Goal: Task Accomplishment & Management: Use online tool/utility

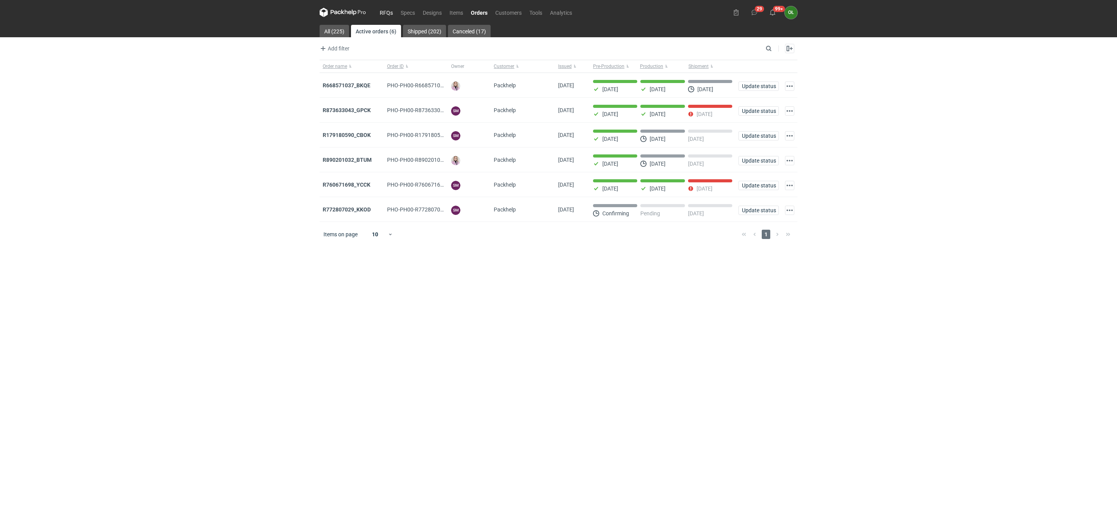
click at [389, 14] on link "RFQs" at bounding box center [386, 12] width 21 height 9
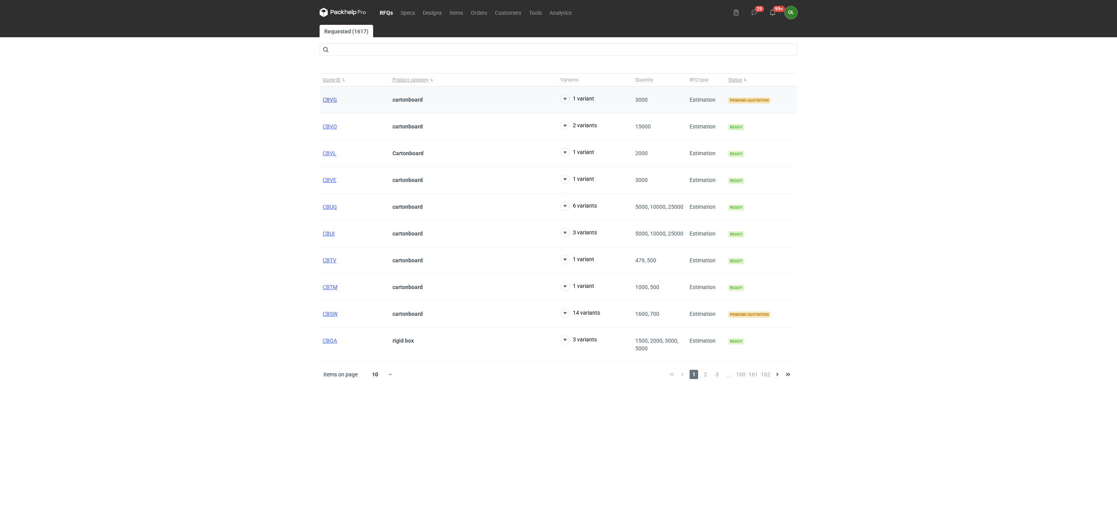
click at [328, 100] on span "CBVG" at bounding box center [330, 100] width 14 height 6
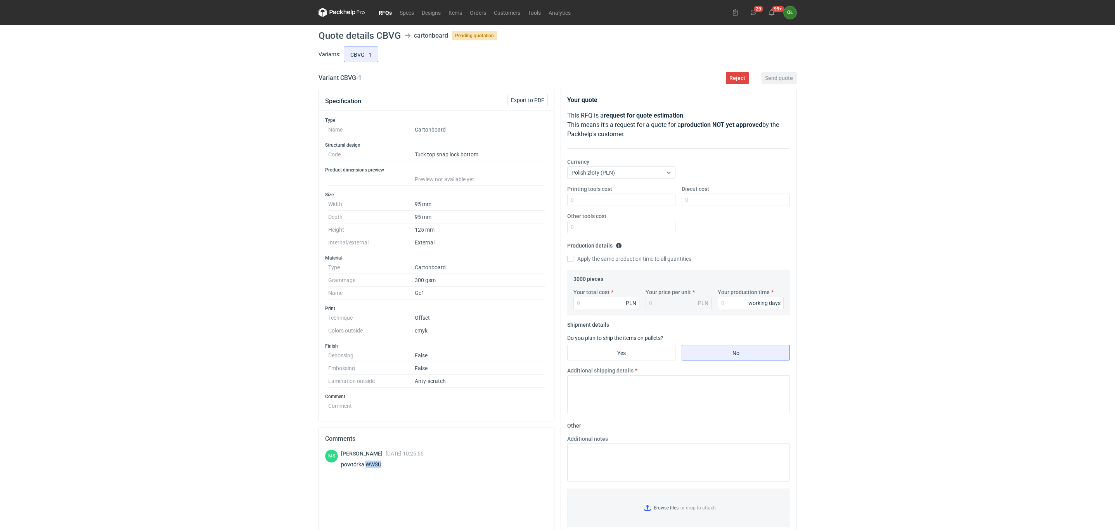
drag, startPoint x: 382, startPoint y: 465, endPoint x: 366, endPoint y: 471, distance: 17.3
click at [366, 468] on div "powtórka WWSU" at bounding box center [382, 464] width 83 height 8
copy div "WWSU"
click at [480, 12] on link "Orders" at bounding box center [478, 12] width 24 height 9
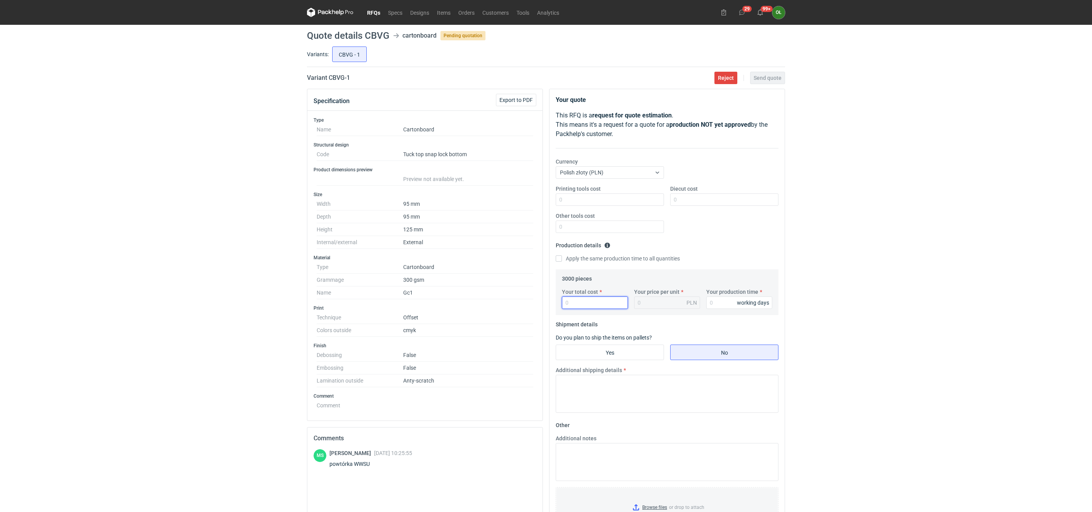
click at [569, 305] on input "Your total cost" at bounding box center [595, 303] width 66 height 12
click at [595, 299] on input "Your total cost" at bounding box center [595, 303] width 66 height 12
click at [576, 308] on input "Your total cost" at bounding box center [595, 303] width 66 height 12
type input "48"
type input "0.02"
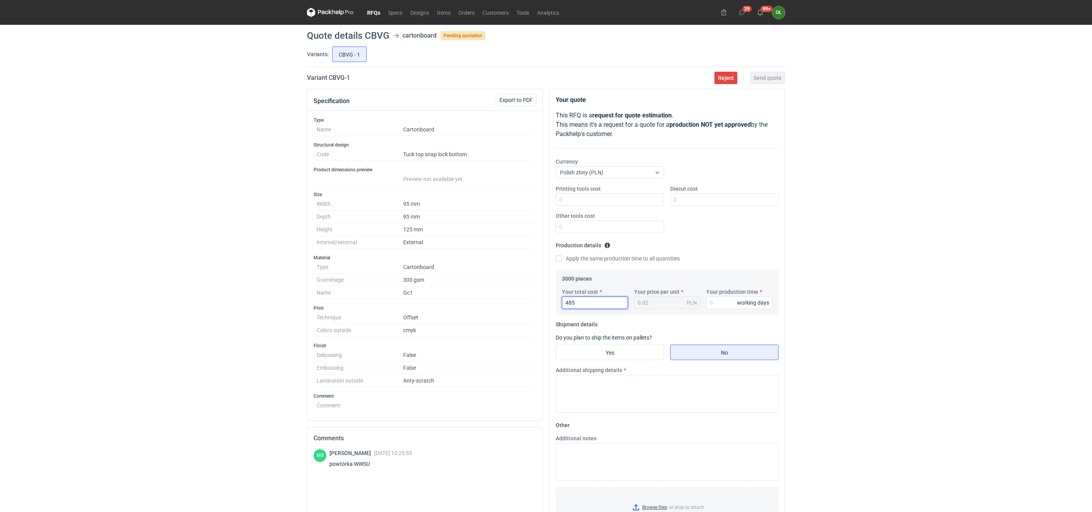
type input "4850"
type input "1.62"
type input "4850"
click at [714, 303] on input "Your production time" at bounding box center [739, 303] width 66 height 12
click at [710, 296] on label "Your production time" at bounding box center [732, 292] width 52 height 8
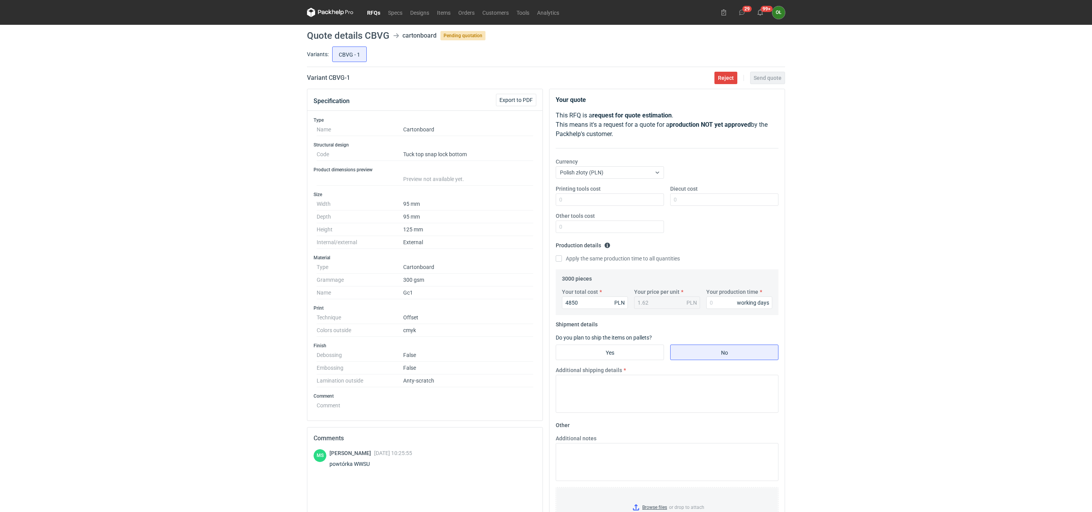
click at [710, 297] on input "Your production time" at bounding box center [739, 303] width 66 height 12
click at [715, 305] on input "Your production time" at bounding box center [739, 303] width 66 height 12
type input "14"
click at [645, 354] on input "Yes" at bounding box center [609, 352] width 107 height 15
radio input "true"
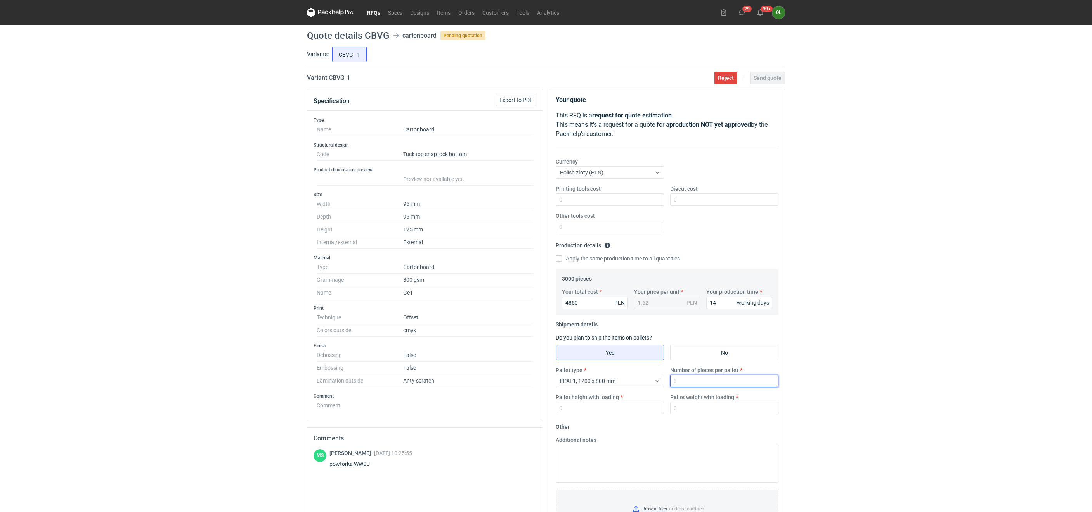
click at [694, 385] on input "Number of pieces per pallet" at bounding box center [724, 381] width 108 height 12
type input "3000"
click at [614, 404] on input "Pallet height with loading" at bounding box center [609, 408] width 108 height 12
type input "1500"
type input "150"
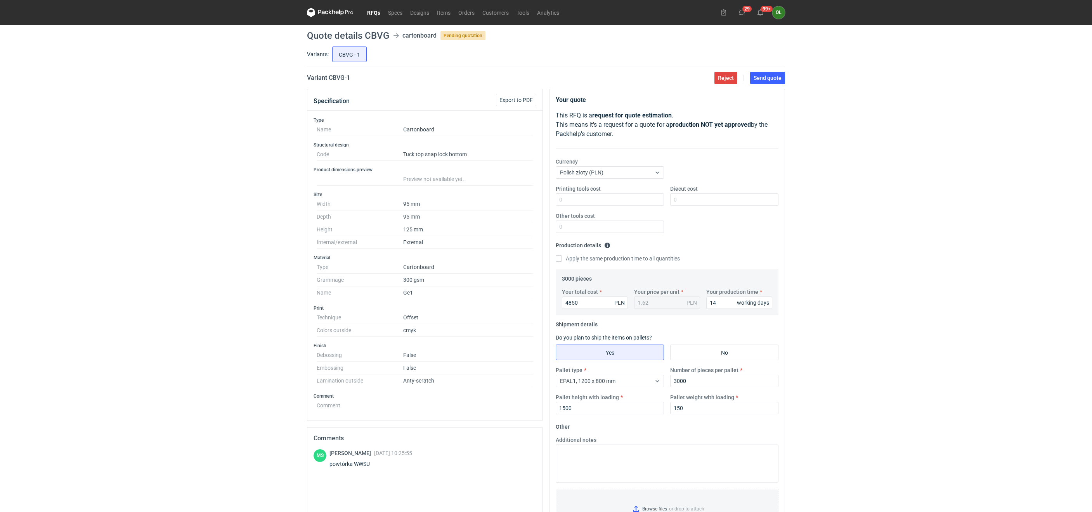
click at [924, 256] on div "RFQs Specs Designs Items Orders Customers Tools Analytics 29 99+ OŁ Olga Łopato…" at bounding box center [546, 256] width 1092 height 512
click at [576, 303] on input "4850" at bounding box center [595, 303] width 66 height 12
drag, startPoint x: 583, startPoint y: 303, endPoint x: 569, endPoint y: 307, distance: 14.4
click at [569, 307] on input "4850" at bounding box center [595, 303] width 66 height 12
click at [571, 306] on input "4850" at bounding box center [595, 303] width 66 height 12
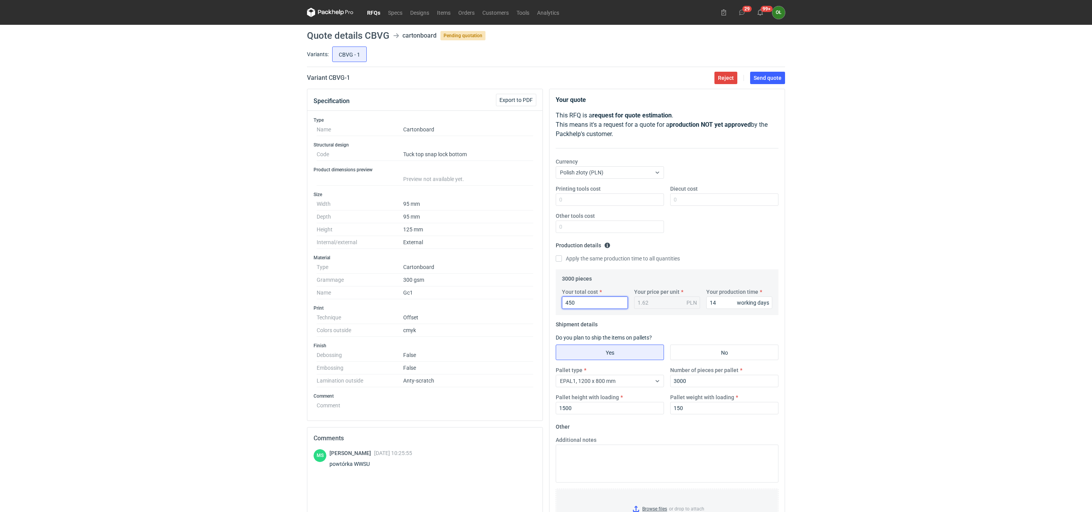
type input "4650"
type input "1.55"
click at [600, 303] on input "4650" at bounding box center [595, 303] width 66 height 12
type input "46"
type input "0.02"
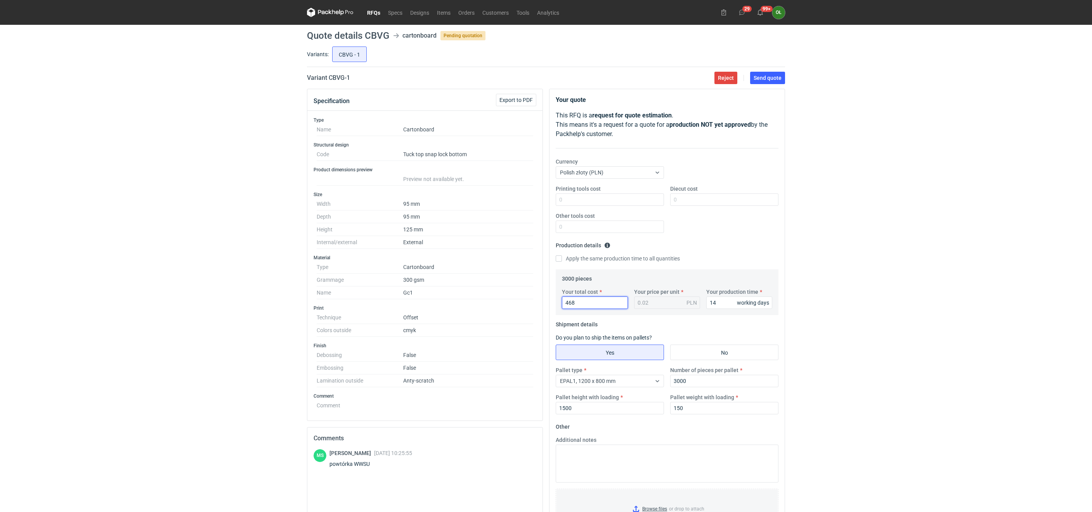
type input "4680"
type input "1.56"
type input "4680"
click at [772, 77] on span "Send quote" at bounding box center [767, 77] width 28 height 5
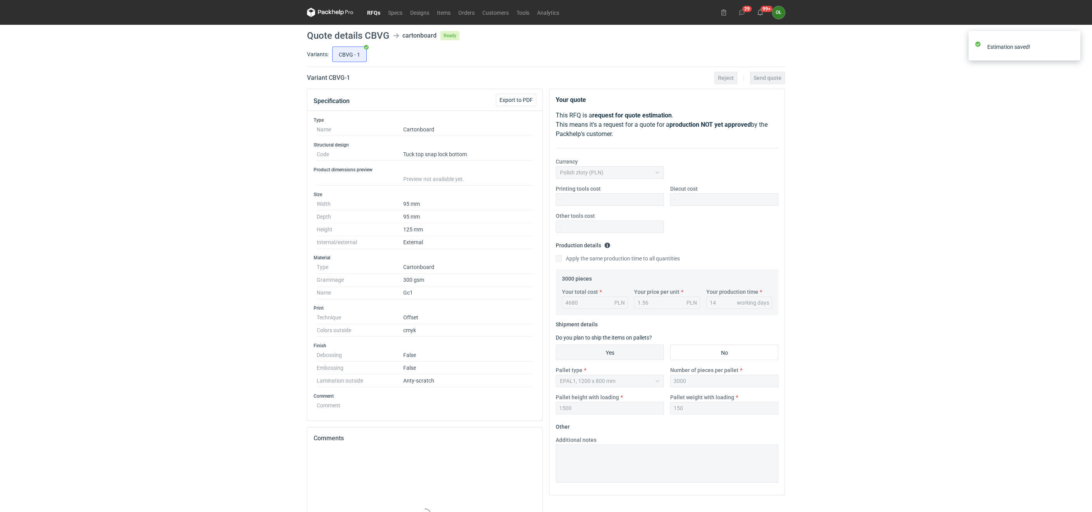
click at [372, 11] on link "RFQs" at bounding box center [373, 12] width 21 height 9
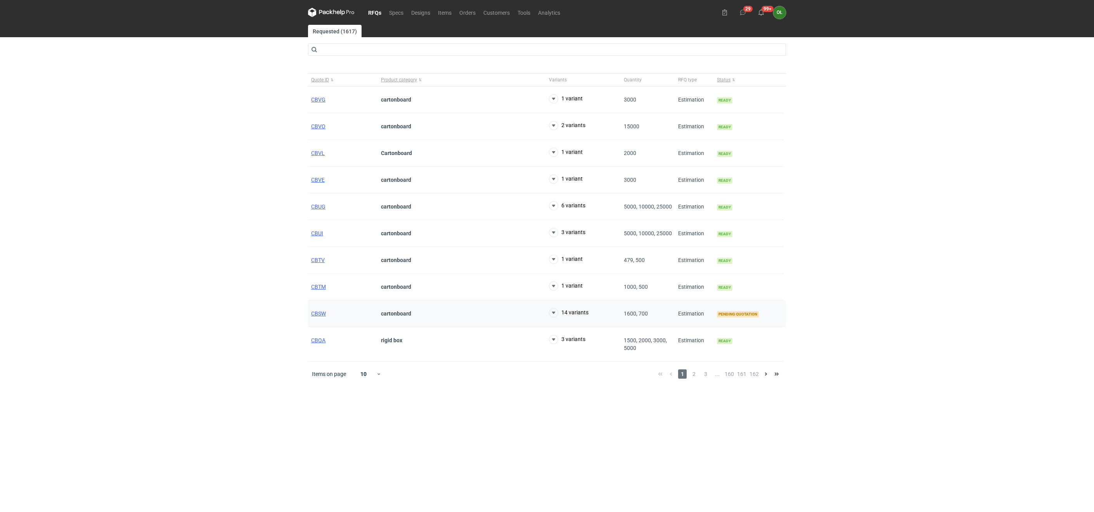
click at [324, 313] on div "CBSW" at bounding box center [343, 314] width 70 height 27
click at [325, 317] on span "CBSW" at bounding box center [318, 314] width 15 height 6
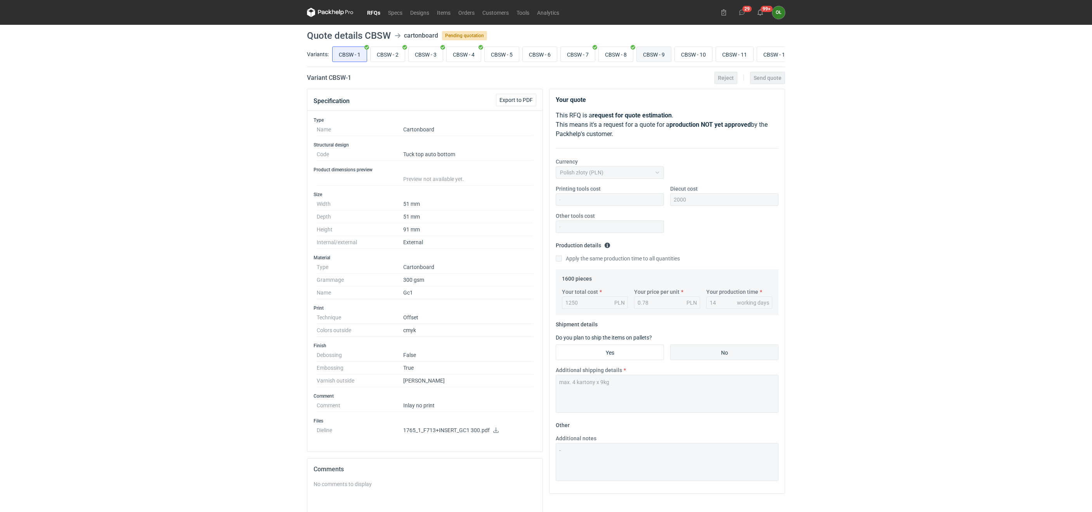
click at [669, 54] on input "CBSW - 9" at bounding box center [654, 54] width 34 height 15
radio input "true"
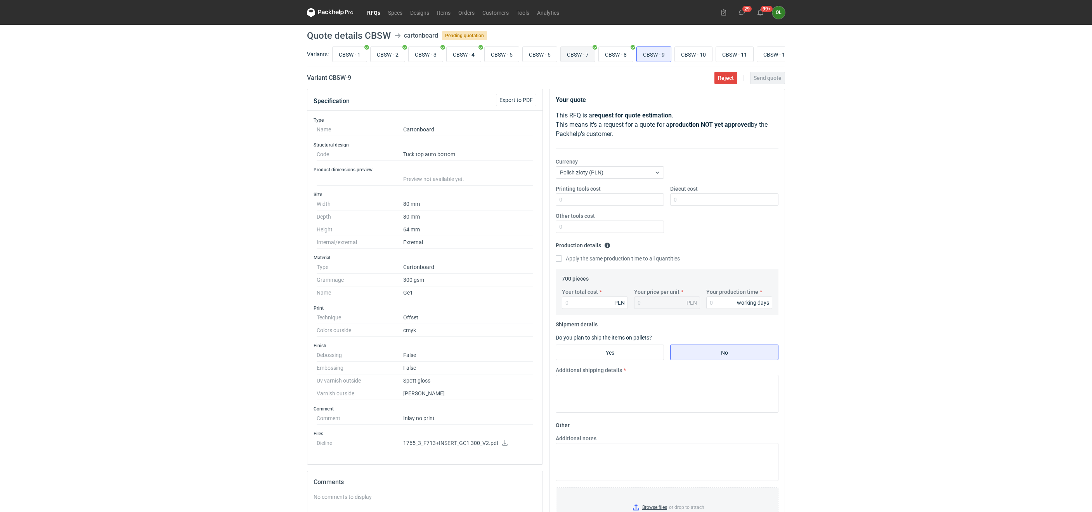
click at [587, 56] on input "CBSW - 7" at bounding box center [578, 54] width 34 height 15
radio input "true"
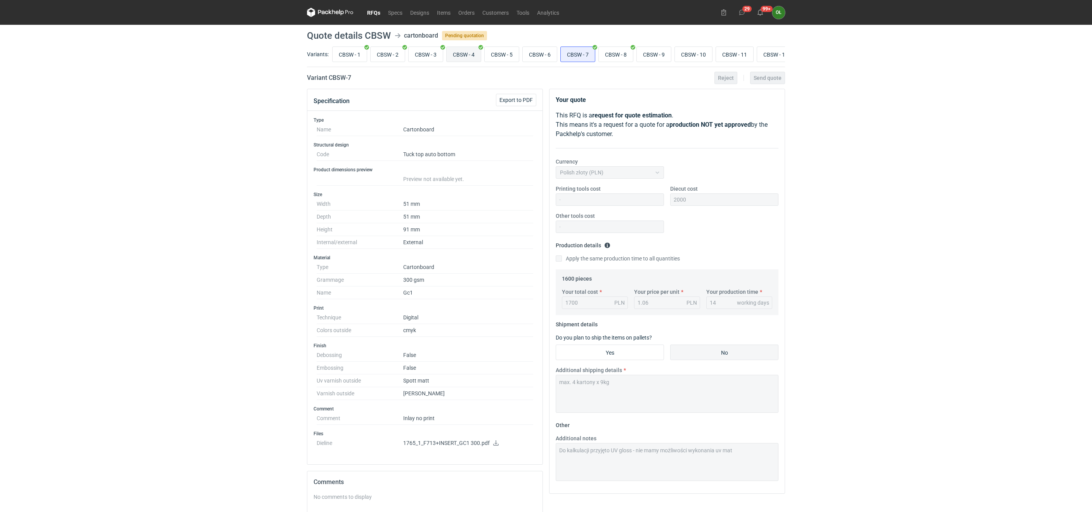
click at [467, 55] on input "CBSW - 4" at bounding box center [463, 54] width 34 height 15
radio input "true"
click at [589, 53] on input "CBSW - 7" at bounding box center [578, 54] width 34 height 15
radio input "true"
click at [398, 57] on input "CBSW - 2" at bounding box center [387, 54] width 34 height 15
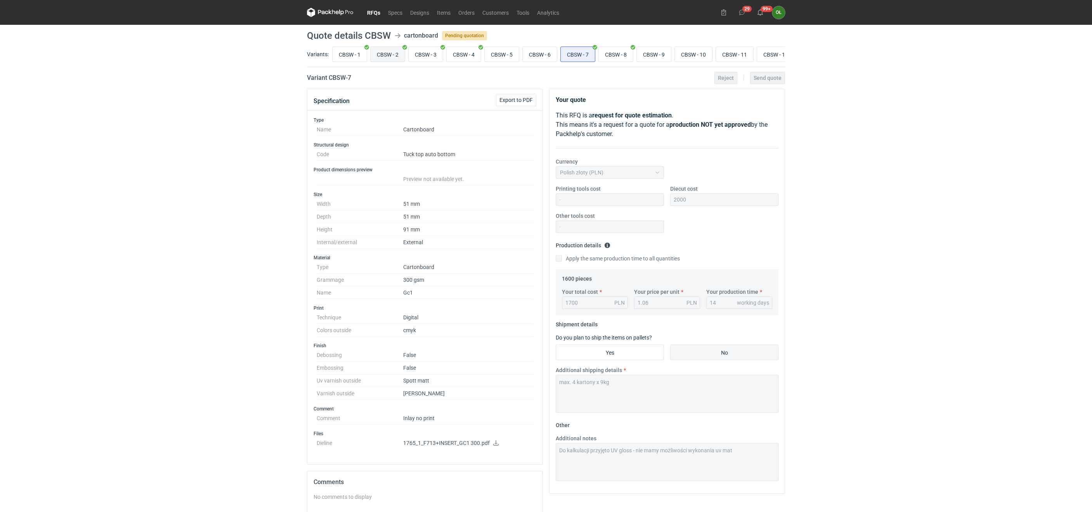
radio input "true"
click at [592, 57] on input "CBSW - 7" at bounding box center [578, 54] width 34 height 15
radio input "true"
click at [388, 50] on input "CBSW - 2" at bounding box center [387, 54] width 34 height 15
radio input "true"
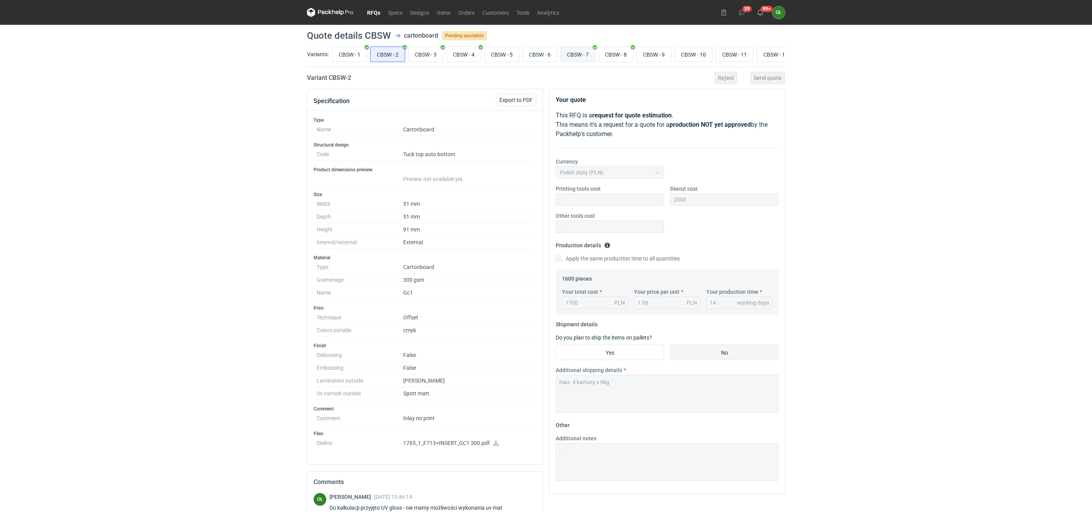
click at [582, 54] on input "CBSW - 7" at bounding box center [578, 54] width 34 height 15
radio input "true"
click at [394, 54] on input "CBSW - 2" at bounding box center [387, 54] width 34 height 15
radio input "true"
click at [595, 58] on input "CBSW - 7" at bounding box center [578, 54] width 34 height 15
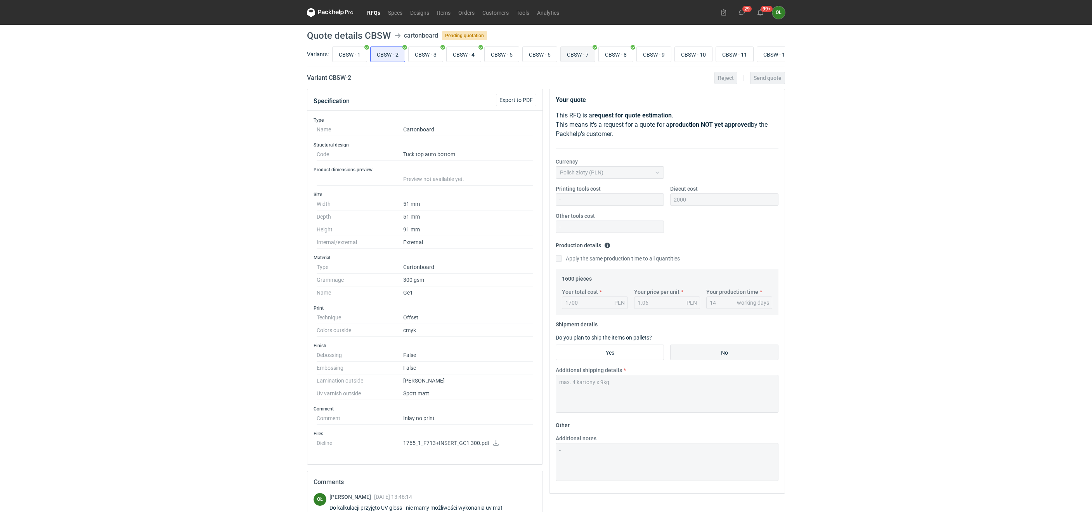
radio input "true"
click at [625, 52] on input "CBSW - 8" at bounding box center [616, 54] width 34 height 15
radio input "true"
click at [593, 58] on input "CBSW - 7" at bounding box center [578, 54] width 34 height 15
radio input "true"
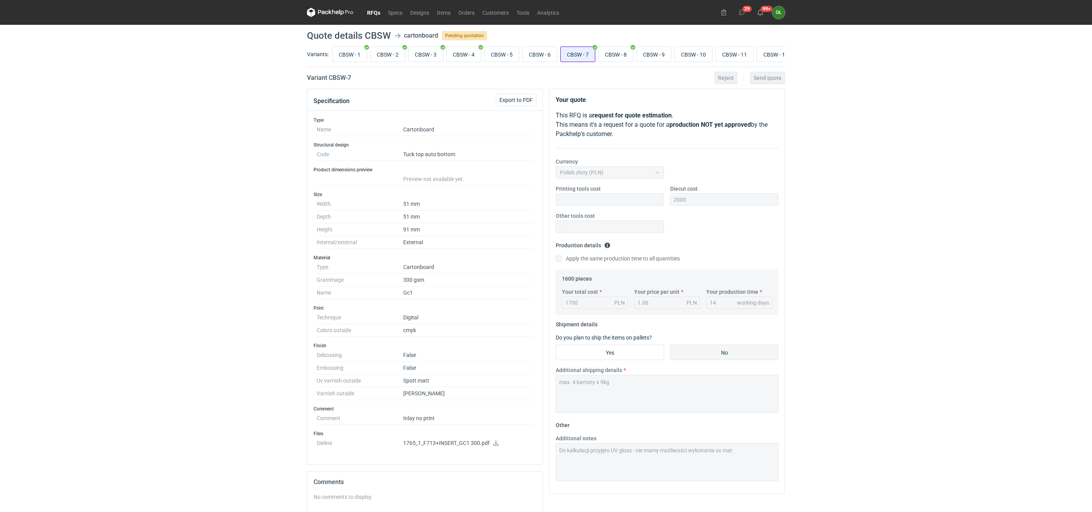
click at [585, 56] on input "CBSW - 7" at bounding box center [578, 54] width 34 height 15
click at [391, 55] on input "CBSW - 2" at bounding box center [387, 54] width 34 height 15
radio input "true"
click at [587, 60] on input "CBSW - 7" at bounding box center [578, 54] width 34 height 15
radio input "true"
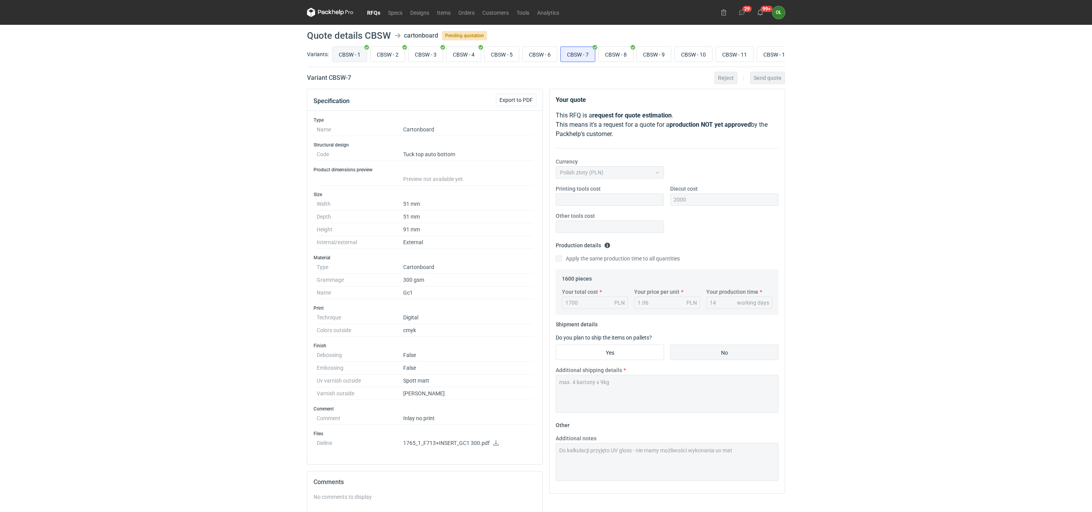
click at [359, 62] on input "CBSW - 1" at bounding box center [349, 54] width 34 height 15
radio input "true"
click at [620, 57] on input "CBSW - 8" at bounding box center [616, 54] width 34 height 15
radio input "true"
click at [580, 58] on input "CBSW - 7" at bounding box center [578, 54] width 34 height 15
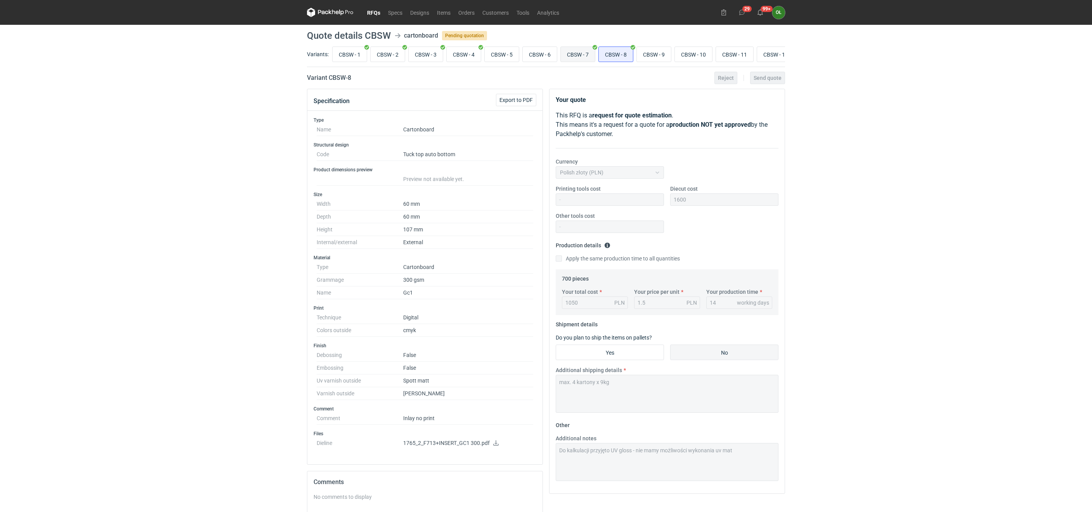
radio input "true"
click at [359, 59] on input "CBSW - 1" at bounding box center [349, 54] width 34 height 15
radio input "true"
click at [591, 55] on input "CBSW - 7" at bounding box center [578, 54] width 34 height 15
radio input "true"
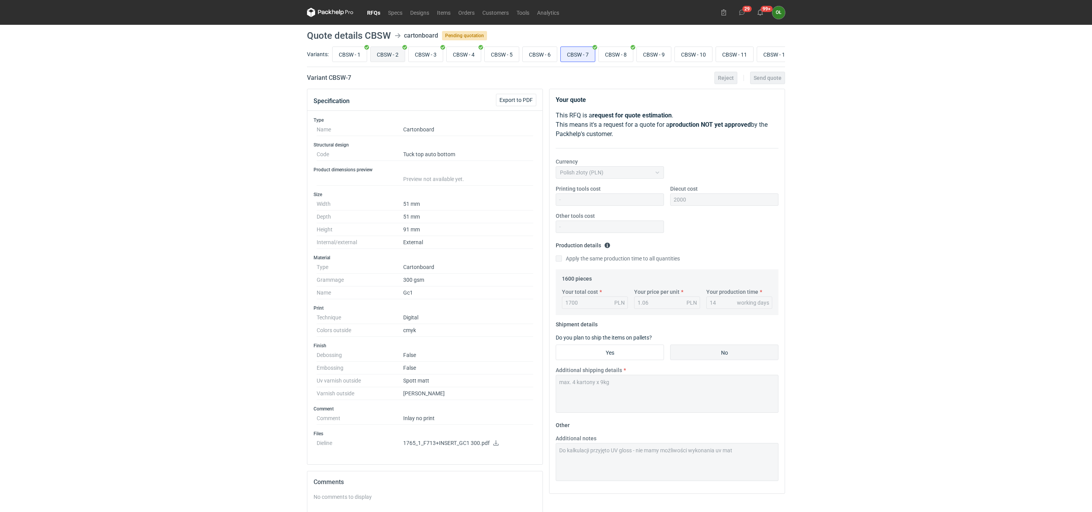
click at [398, 56] on input "CBSW - 2" at bounding box center [387, 54] width 34 height 15
radio input "true"
click at [583, 54] on input "CBSW - 7" at bounding box center [578, 54] width 34 height 15
radio input "true"
click at [665, 51] on input "CBSW - 9" at bounding box center [654, 54] width 34 height 15
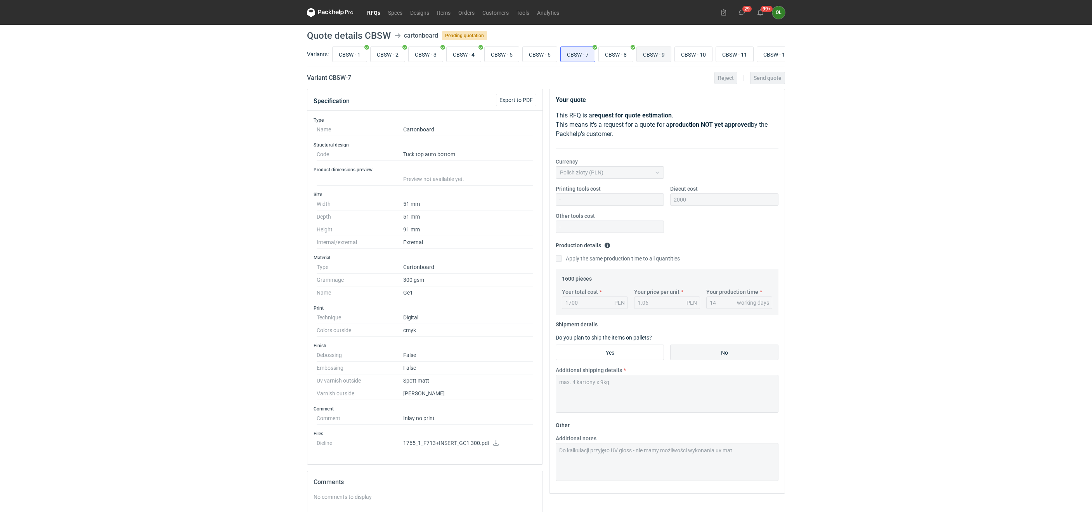
radio input "true"
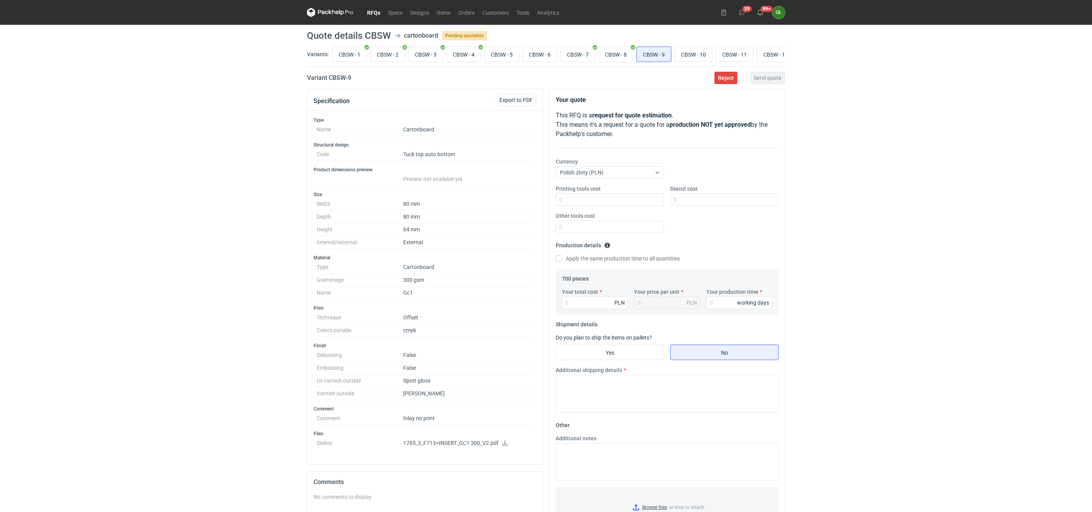
click at [374, 11] on link "RFQs" at bounding box center [373, 12] width 21 height 9
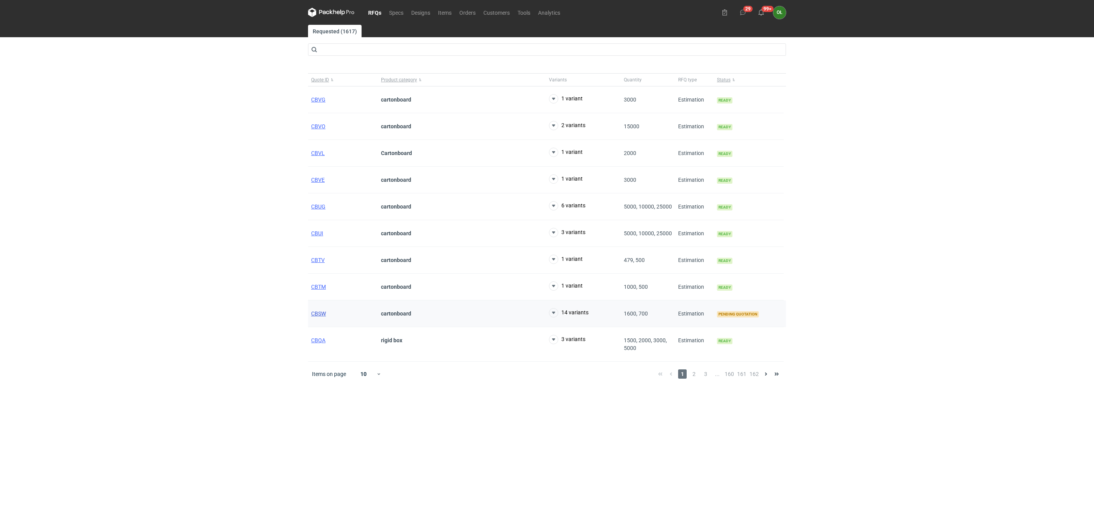
click at [320, 317] on span "CBSW" at bounding box center [318, 314] width 15 height 6
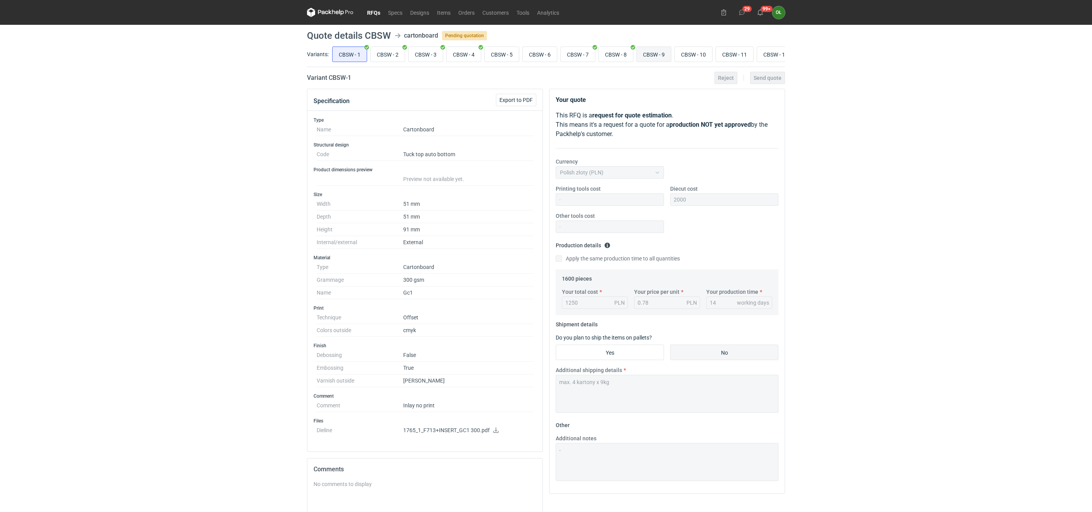
click at [667, 57] on input "CBSW - 9" at bounding box center [654, 54] width 34 height 15
radio input "true"
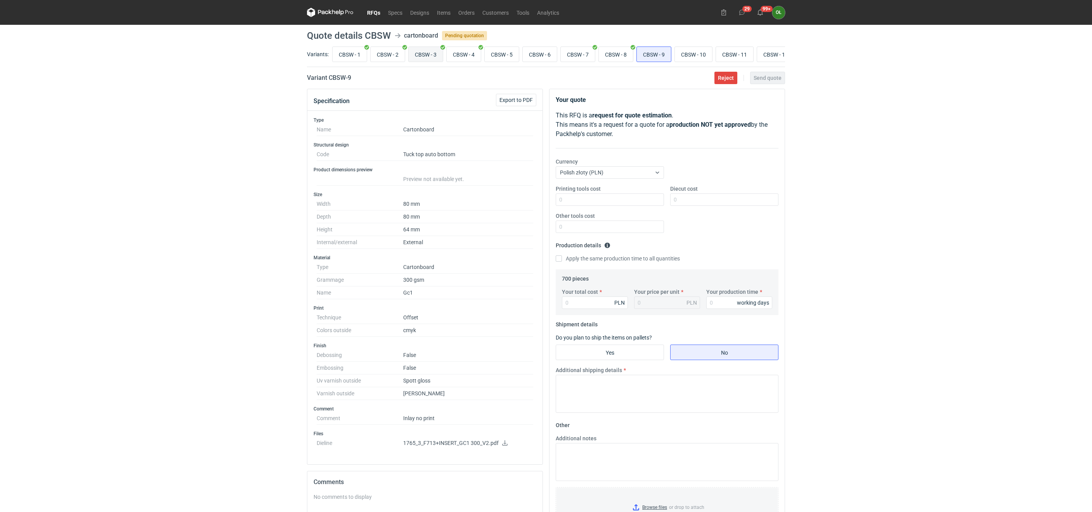
click at [435, 55] on input "CBSW - 3" at bounding box center [425, 54] width 34 height 15
radio input "true"
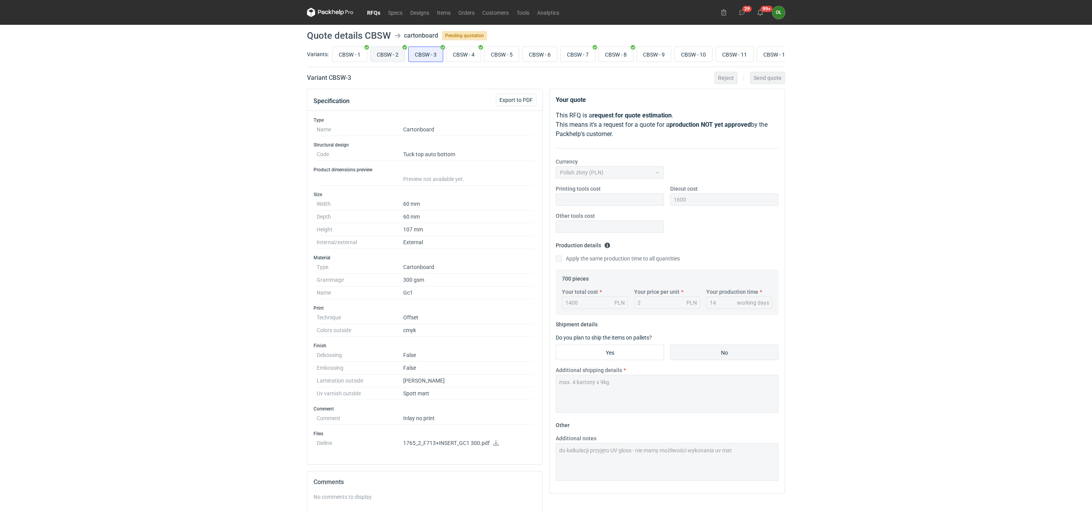
click at [387, 52] on input "CBSW - 2" at bounding box center [387, 54] width 34 height 15
radio input "true"
click at [358, 54] on input "CBSW - 1" at bounding box center [349, 54] width 34 height 15
radio input "true"
click at [398, 54] on input "CBSW - 2" at bounding box center [387, 54] width 34 height 15
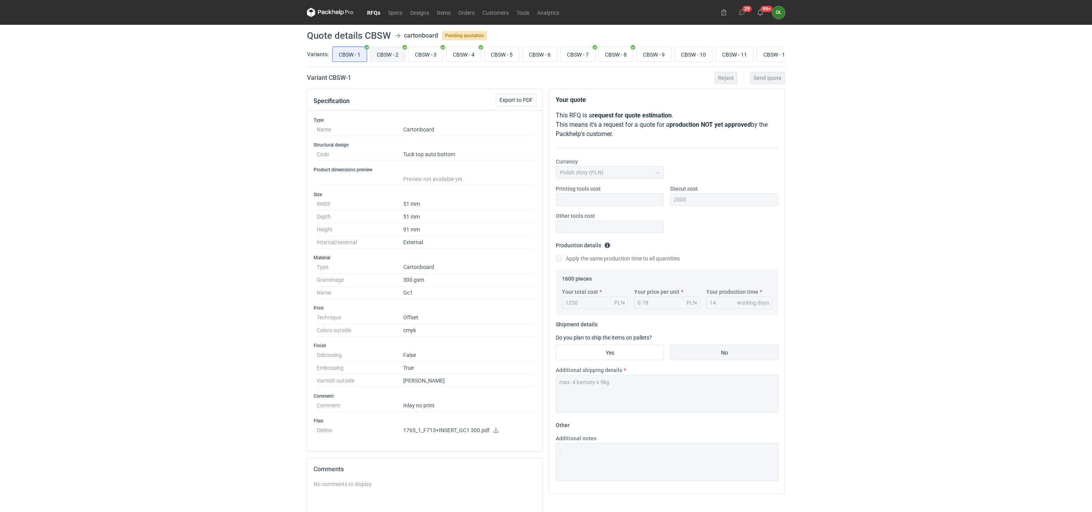
radio input "true"
click at [424, 55] on input "CBSW - 3" at bounding box center [425, 54] width 34 height 15
radio input "true"
click at [481, 56] on input "CBSW - 4" at bounding box center [463, 54] width 34 height 15
radio input "true"
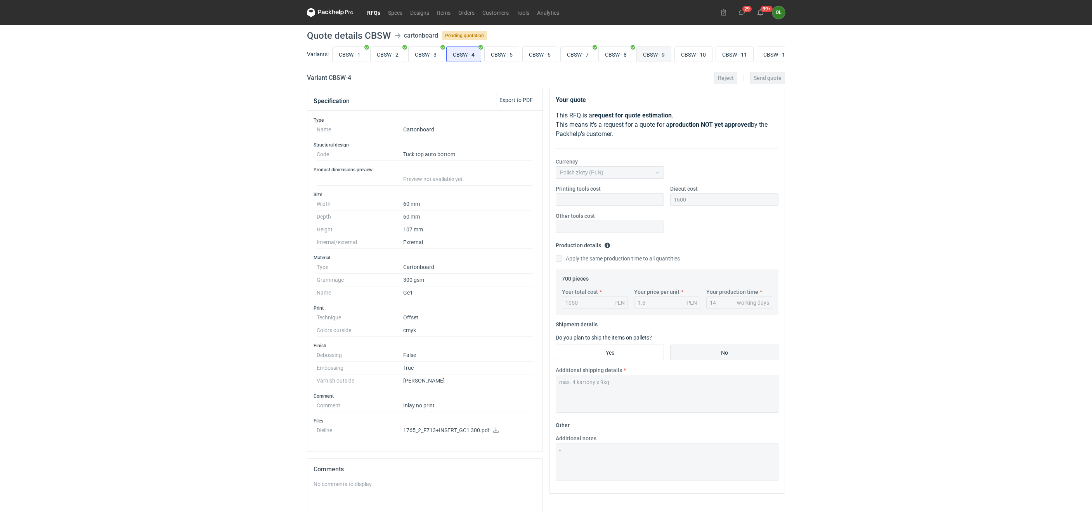
click at [666, 55] on input "CBSW - 9" at bounding box center [654, 54] width 34 height 15
radio input "true"
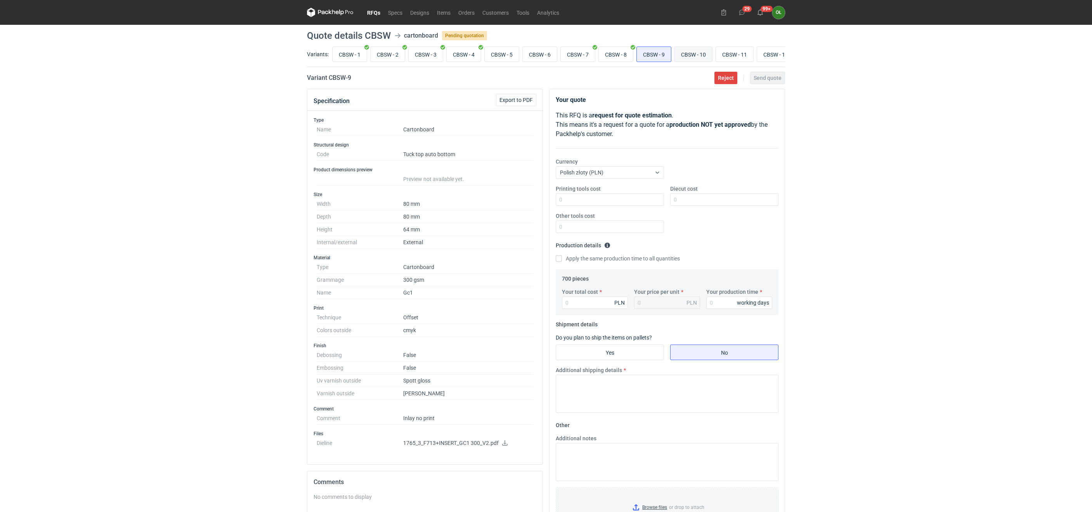
click at [696, 54] on input "CBSW - 10" at bounding box center [693, 54] width 37 height 15
radio input "true"
click at [587, 60] on input "CBSW - 7" at bounding box center [578, 54] width 34 height 15
radio input "true"
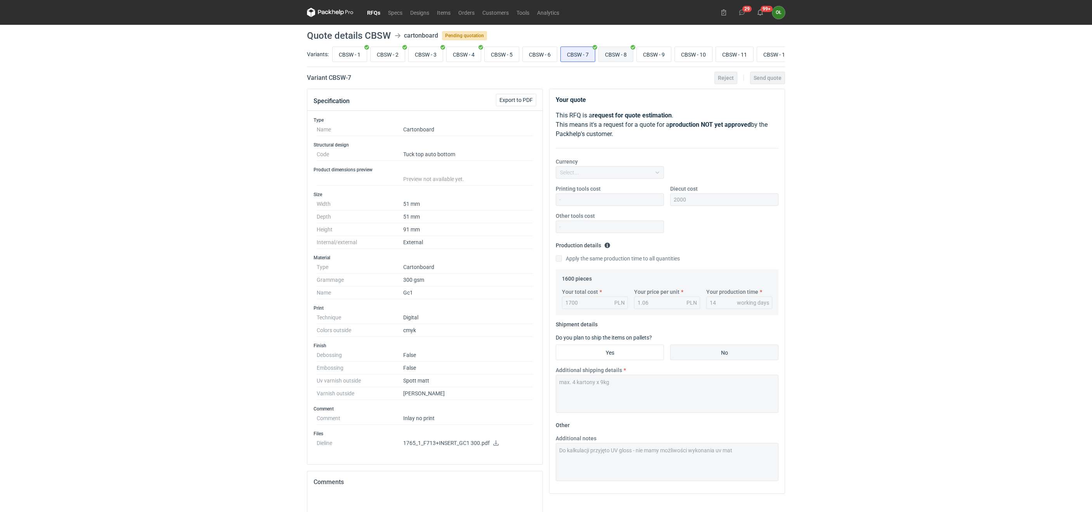
click at [613, 60] on input "CBSW - 8" at bounding box center [616, 54] width 34 height 15
radio input "true"
click at [657, 58] on input "CBSW - 9" at bounding box center [654, 54] width 34 height 15
radio input "true"
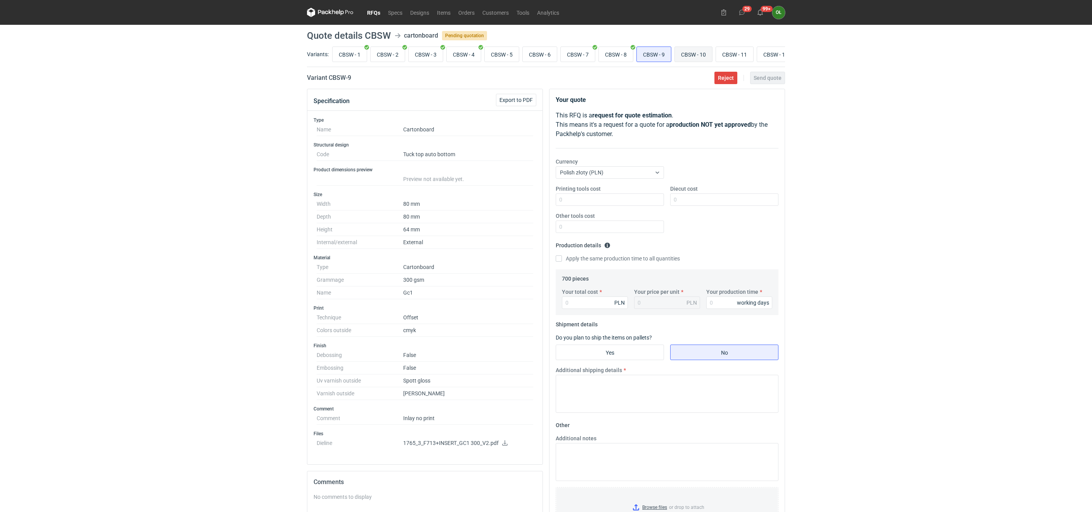
click at [696, 57] on input "CBSW - 10" at bounding box center [693, 54] width 37 height 15
radio input "true"
click at [701, 53] on input "CBSW - 10" at bounding box center [693, 54] width 37 height 15
click at [698, 52] on input "CBSW - 10" at bounding box center [693, 54] width 37 height 15
click at [351, 54] on input "CBSW - 1" at bounding box center [349, 54] width 34 height 15
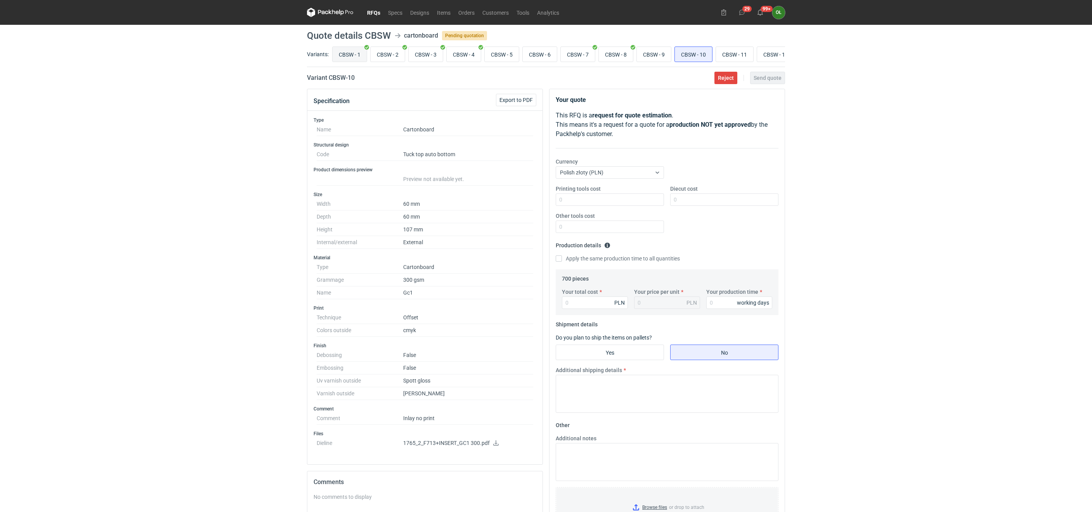
radio input "true"
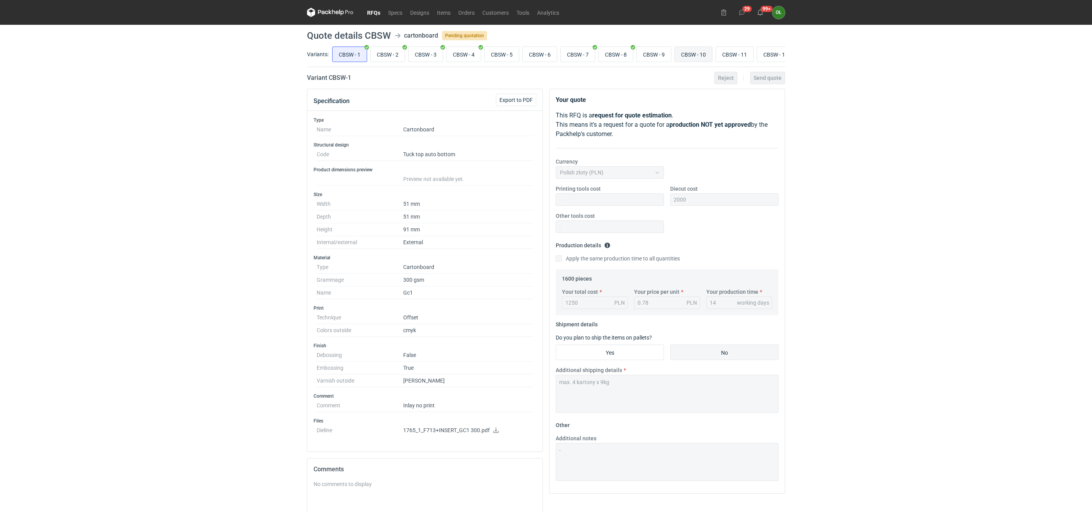
click at [697, 52] on input "CBSW - 10" at bounding box center [693, 54] width 37 height 15
radio input "true"
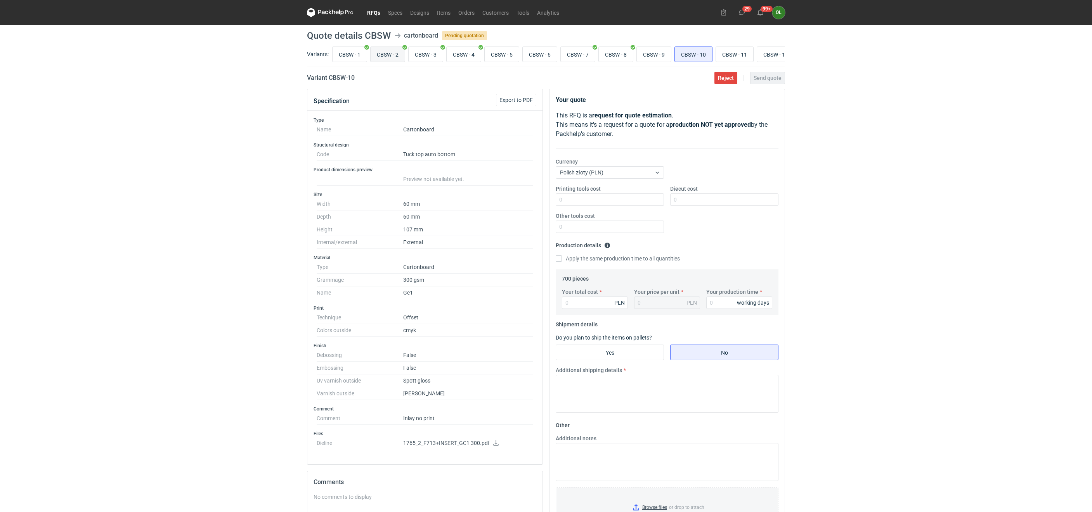
click at [400, 57] on input "CBSW - 2" at bounding box center [387, 54] width 34 height 15
radio input "true"
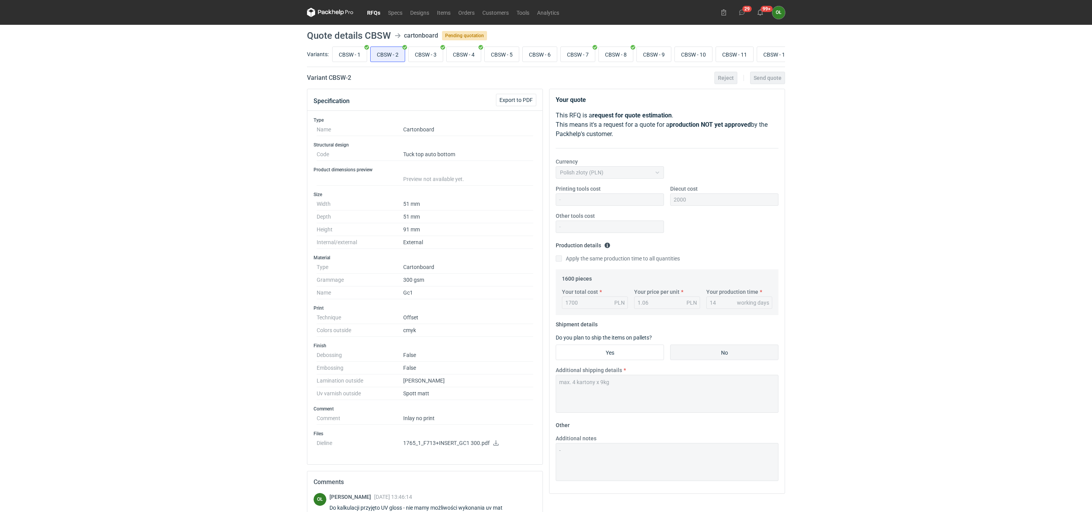
click at [447, 52] on div "CBSW - 1 CBSW - 2 CBSW - 3 CBSW - 4 CBSW - 5 CBSW - 6 CBSW - 7 CBSW - 8 CBSW - …" at bounding box center [557, 54] width 454 height 19
click at [426, 56] on input "CBSW - 3" at bounding box center [425, 54] width 34 height 15
radio input "true"
click at [671, 55] on input "CBSW - 9" at bounding box center [654, 54] width 34 height 15
radio input "true"
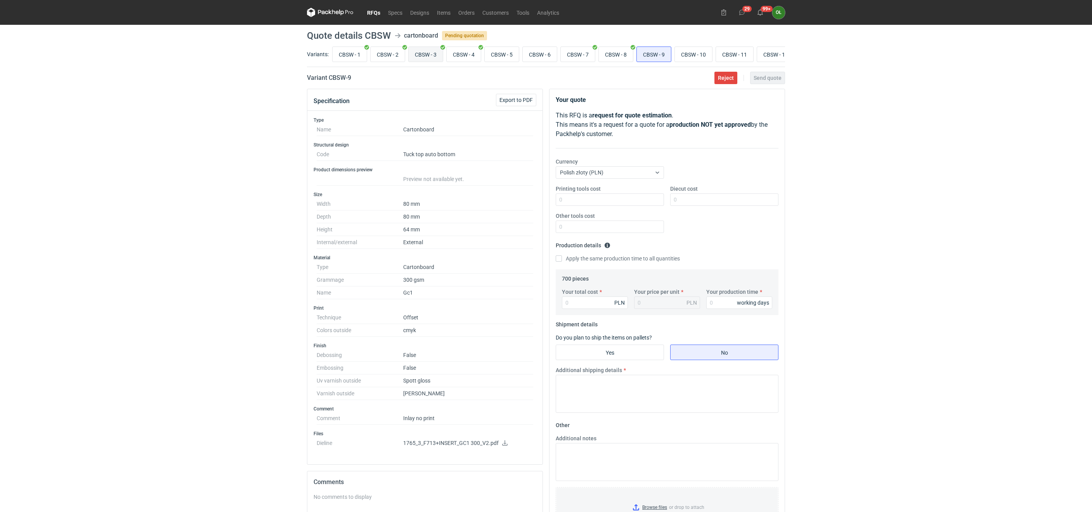
click at [441, 59] on input "CBSW - 3" at bounding box center [425, 54] width 34 height 15
radio input "true"
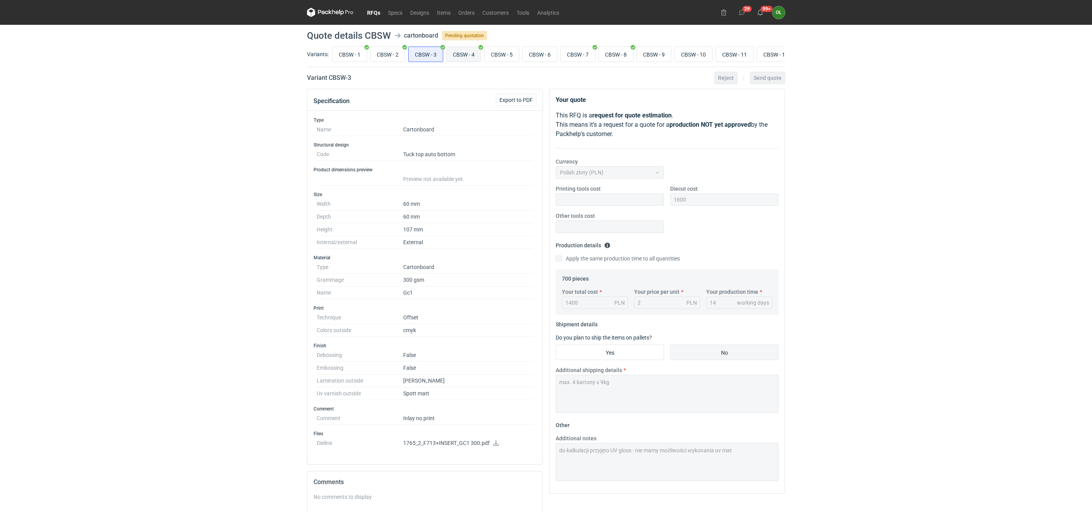
click at [468, 59] on input "CBSW - 4" at bounding box center [463, 54] width 34 height 15
radio input "true"
click at [708, 55] on input "CBSW - 10" at bounding box center [693, 54] width 37 height 15
radio input "true"
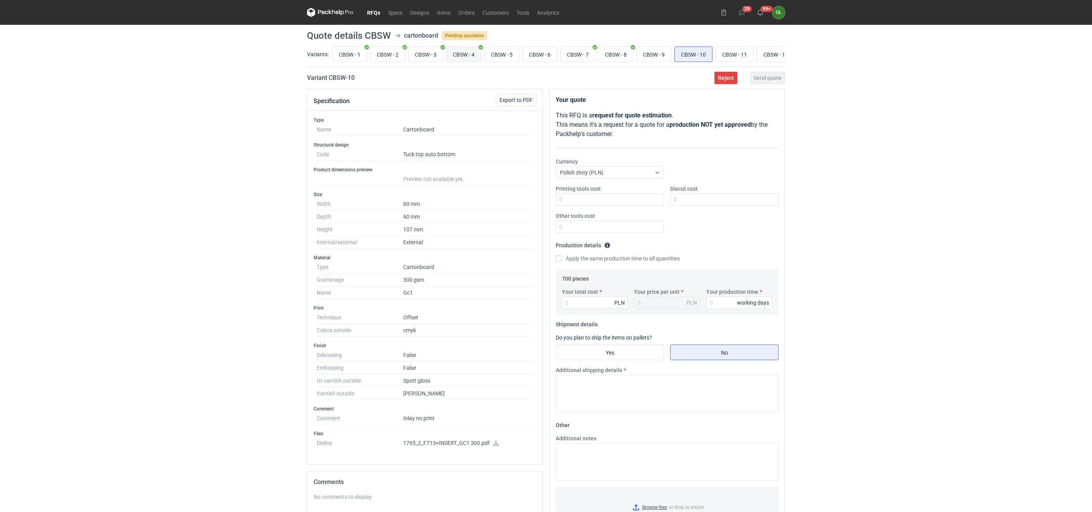
click at [463, 52] on input "CBSW - 4" at bounding box center [463, 54] width 34 height 15
radio input "true"
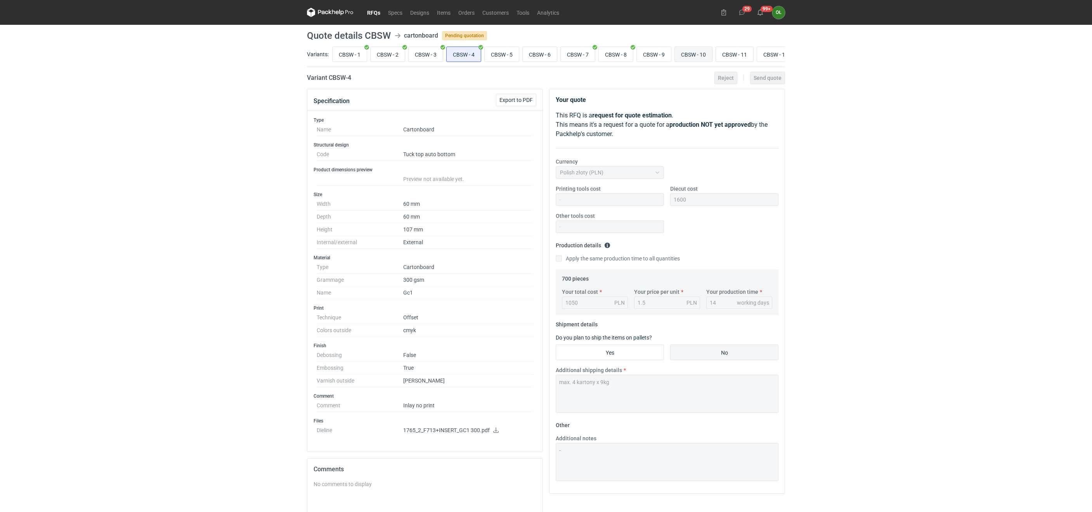
click at [695, 60] on input "CBSW - 10" at bounding box center [693, 54] width 37 height 15
radio input "true"
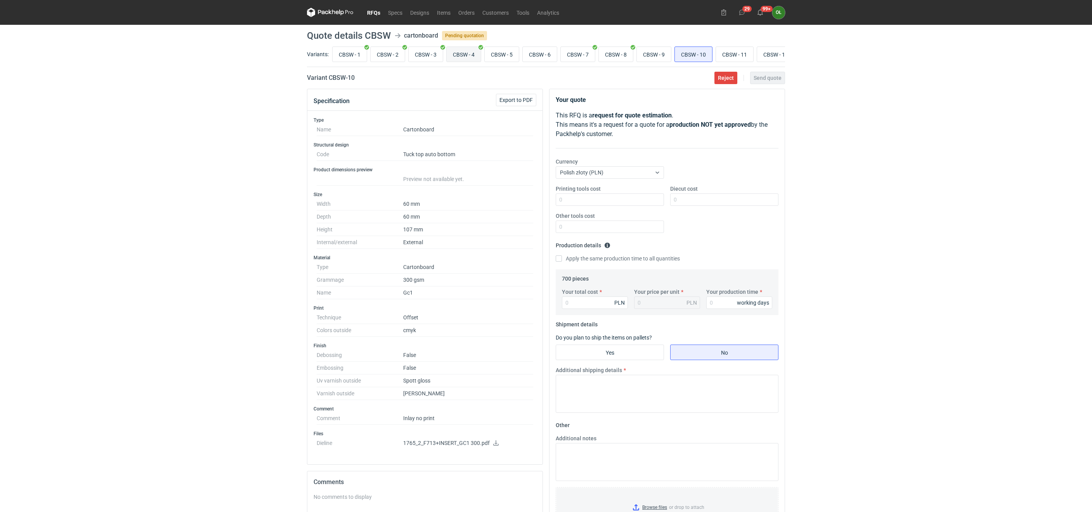
click at [470, 55] on input "CBSW - 4" at bounding box center [463, 54] width 34 height 15
radio input "true"
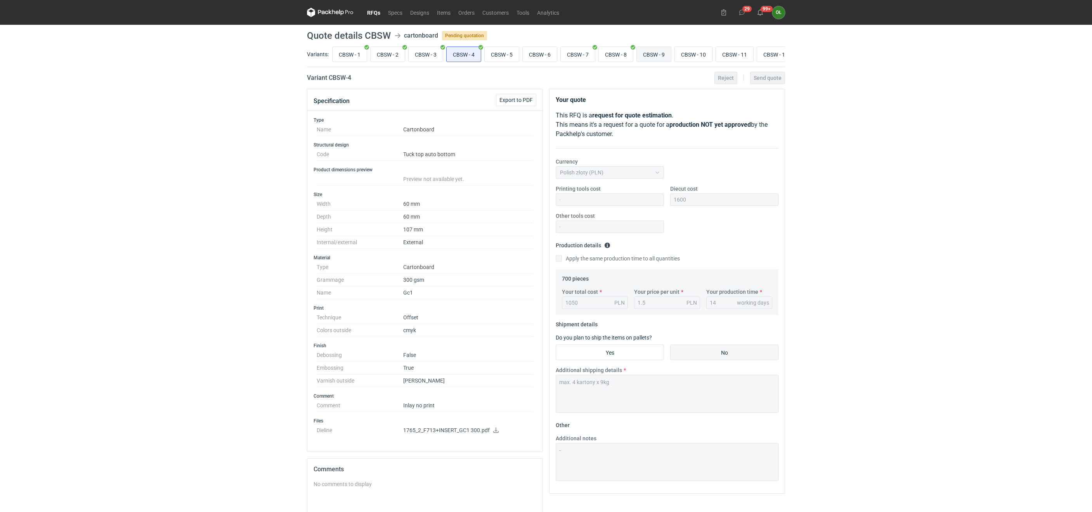
click at [658, 55] on input "CBSW - 9" at bounding box center [654, 54] width 34 height 15
radio input "true"
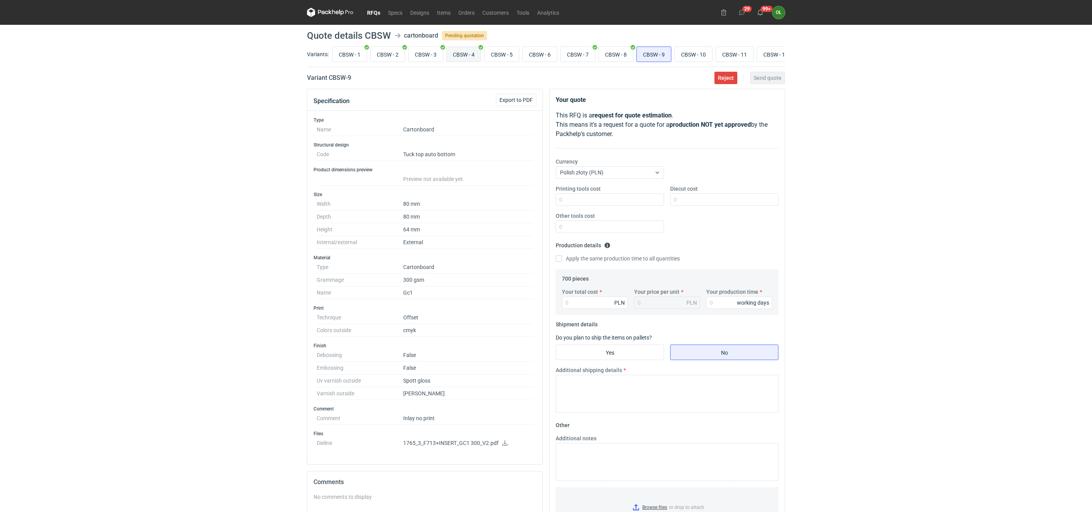
click at [479, 54] on input "CBSW - 4" at bounding box center [463, 54] width 34 height 15
radio input "true"
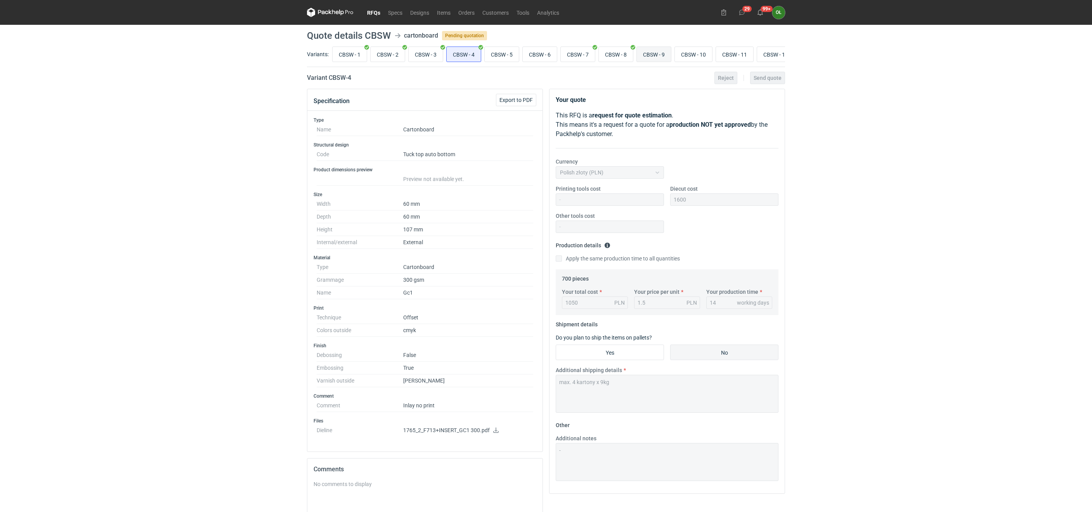
click at [653, 53] on input "CBSW - 9" at bounding box center [654, 54] width 34 height 15
radio input "true"
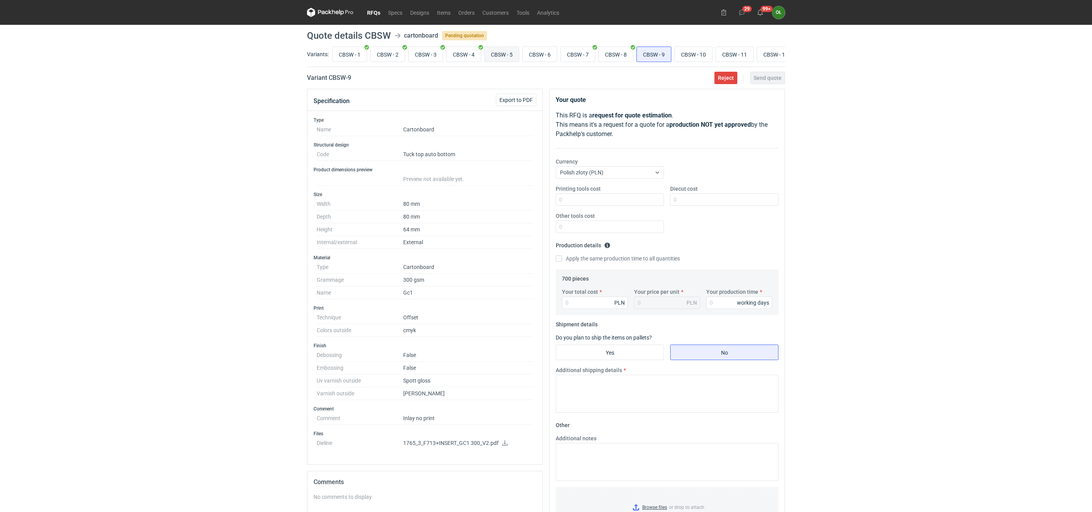
click at [505, 56] on input "CBSW - 5" at bounding box center [501, 54] width 34 height 15
radio input "true"
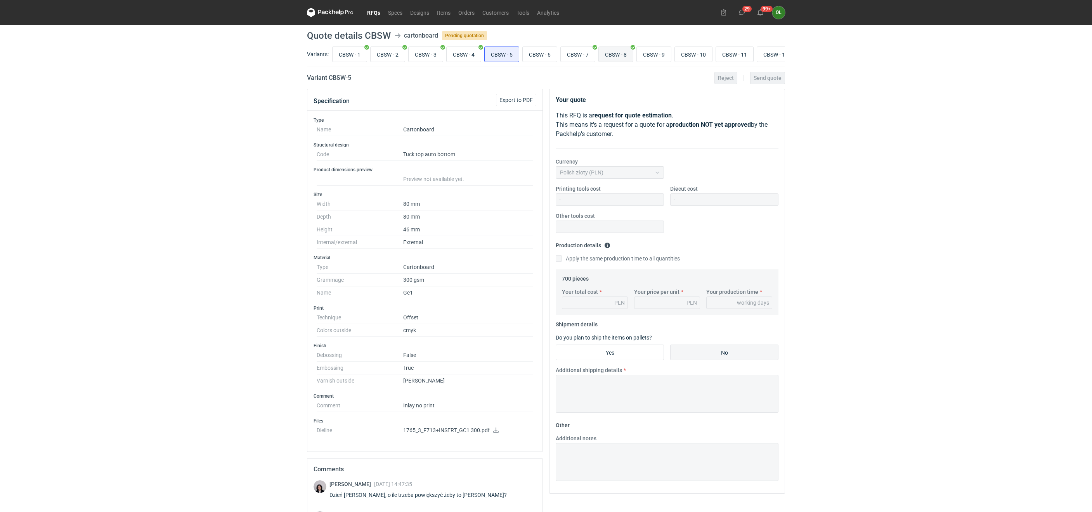
click at [607, 57] on input "CBSW - 8" at bounding box center [616, 54] width 34 height 15
radio input "true"
click at [666, 54] on input "CBSW - 9" at bounding box center [654, 54] width 34 height 15
radio input "true"
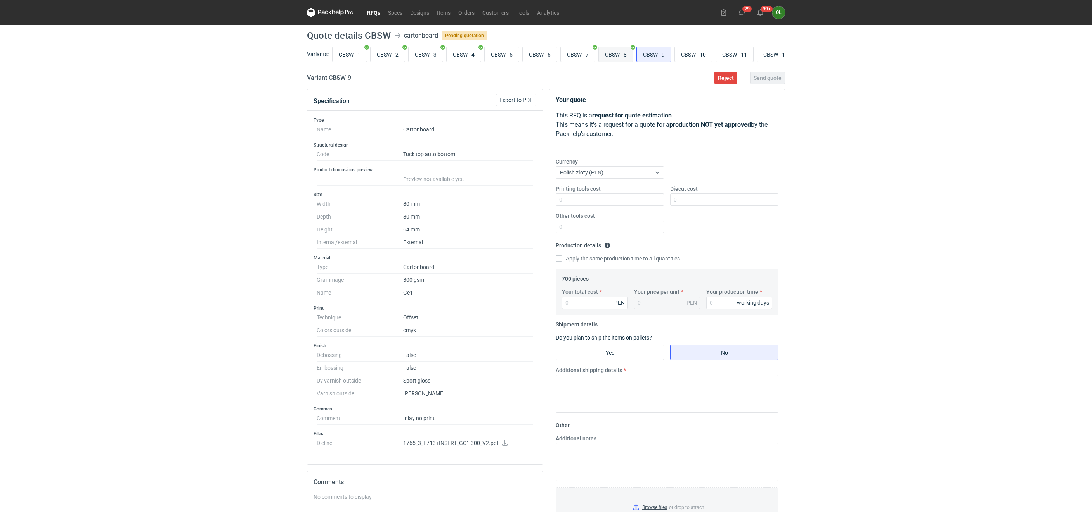
click at [633, 54] on input "CBSW - 8" at bounding box center [616, 54] width 34 height 15
radio input "true"
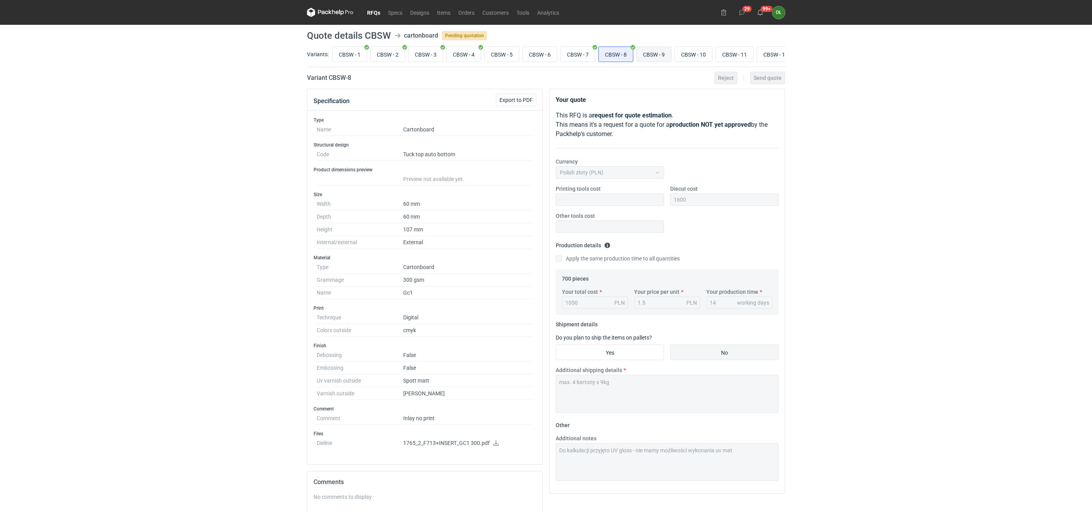
click at [650, 54] on input "CBSW - 9" at bounding box center [654, 54] width 34 height 15
radio input "true"
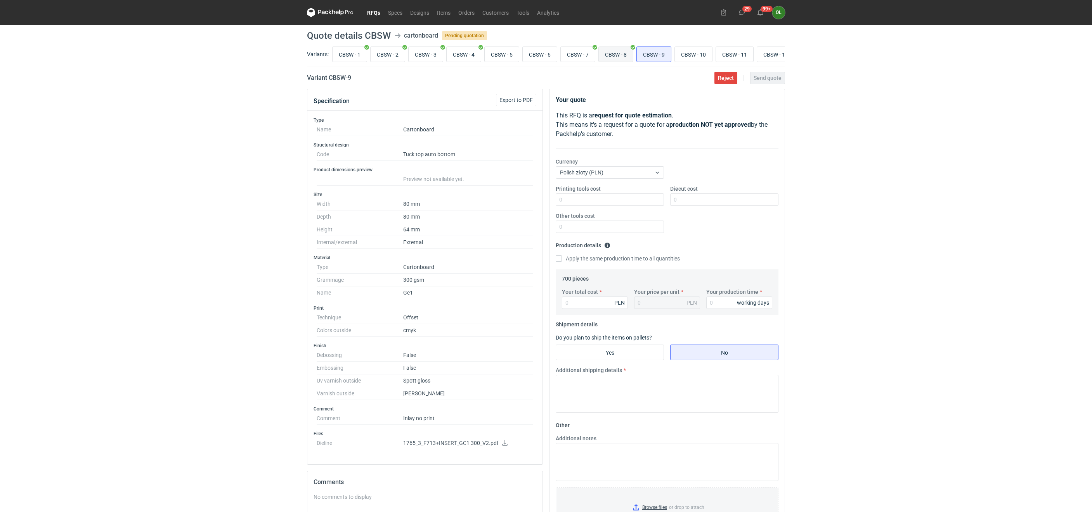
click at [622, 54] on input "CBSW - 8" at bounding box center [616, 54] width 34 height 15
radio input "true"
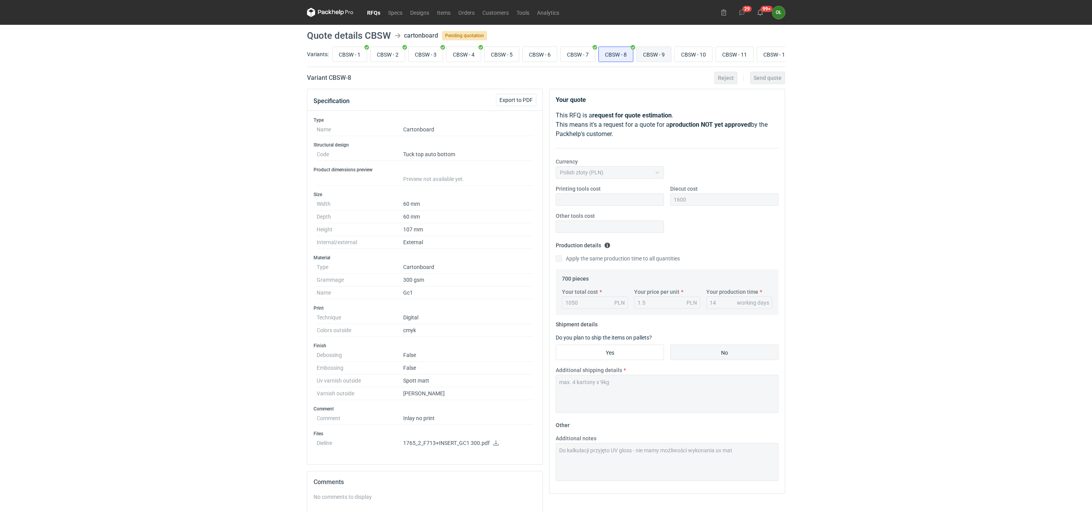
click at [652, 55] on input "CBSW - 9" at bounding box center [654, 54] width 34 height 15
radio input "true"
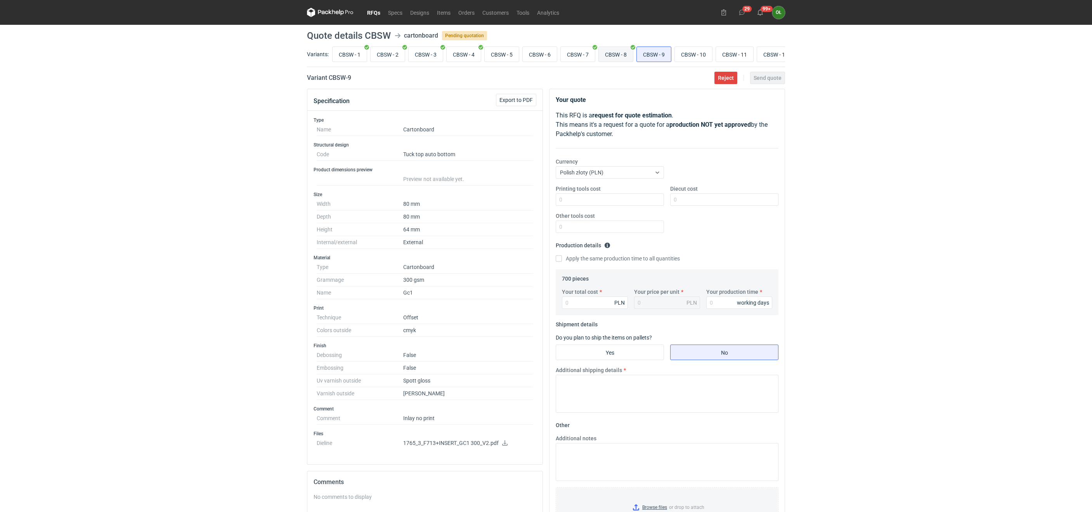
click at [626, 54] on input "CBSW - 8" at bounding box center [616, 54] width 34 height 15
radio input "true"
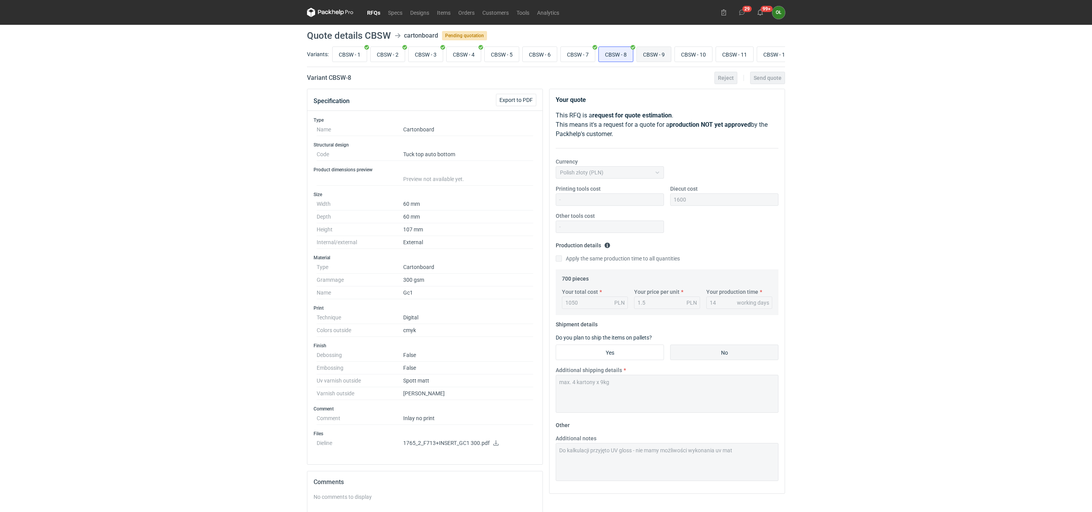
click at [649, 54] on input "CBSW - 9" at bounding box center [654, 54] width 34 height 15
radio input "true"
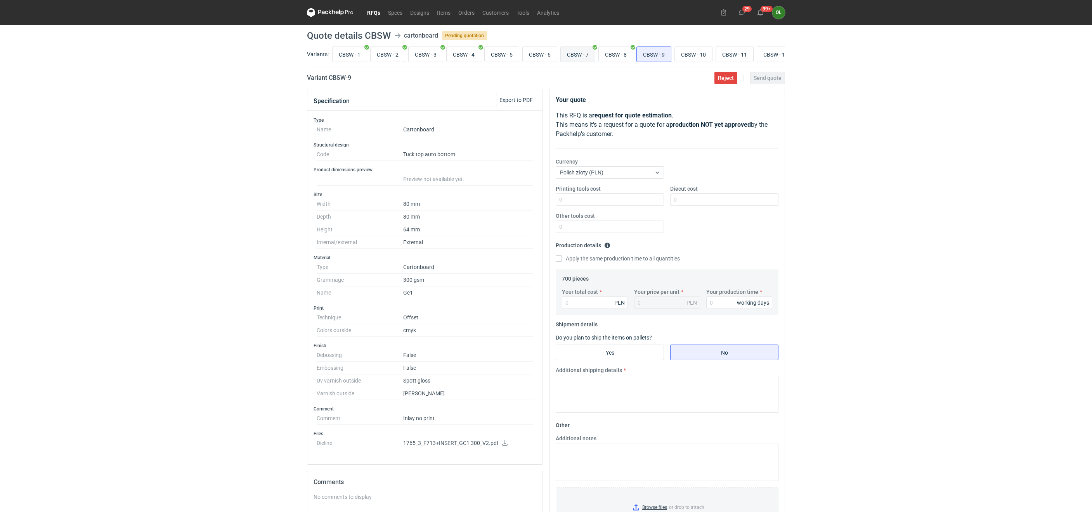
click at [576, 56] on input "CBSW - 7" at bounding box center [578, 54] width 34 height 15
radio input "true"
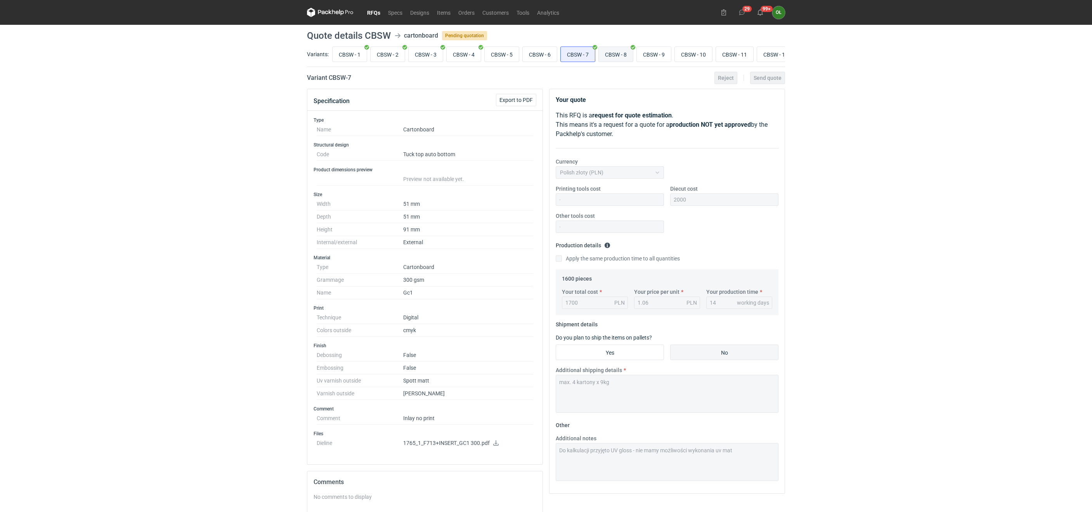
click at [611, 55] on input "CBSW - 8" at bounding box center [616, 54] width 34 height 15
radio input "true"
click at [466, 54] on input "CBSW - 4" at bounding box center [463, 54] width 34 height 15
radio input "true"
click at [621, 52] on input "CBSW - 8" at bounding box center [616, 54] width 34 height 15
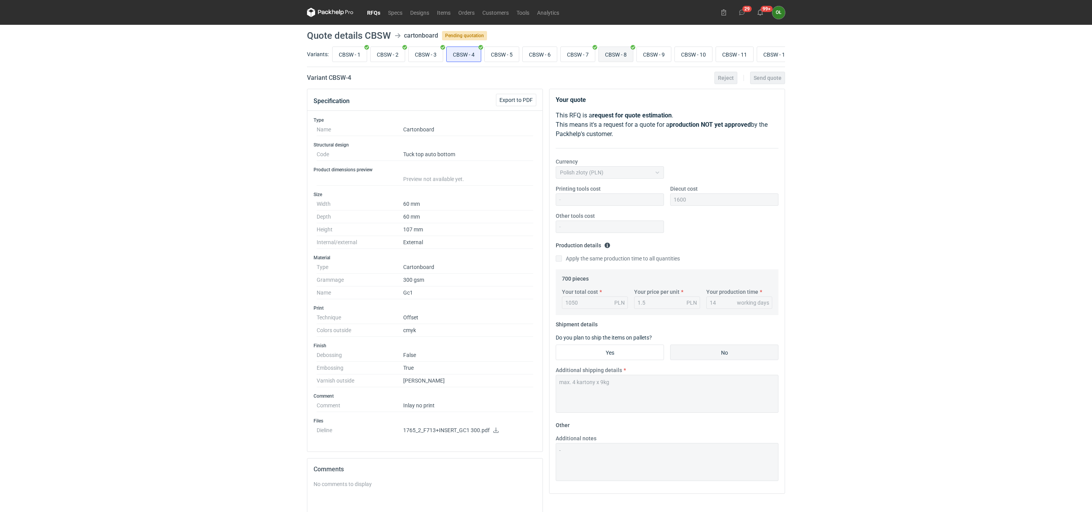
radio input "true"
click at [477, 53] on input "CBSW - 4" at bounding box center [463, 54] width 34 height 15
radio input "true"
click at [633, 51] on input "CBSW - 8" at bounding box center [616, 54] width 34 height 15
radio input "true"
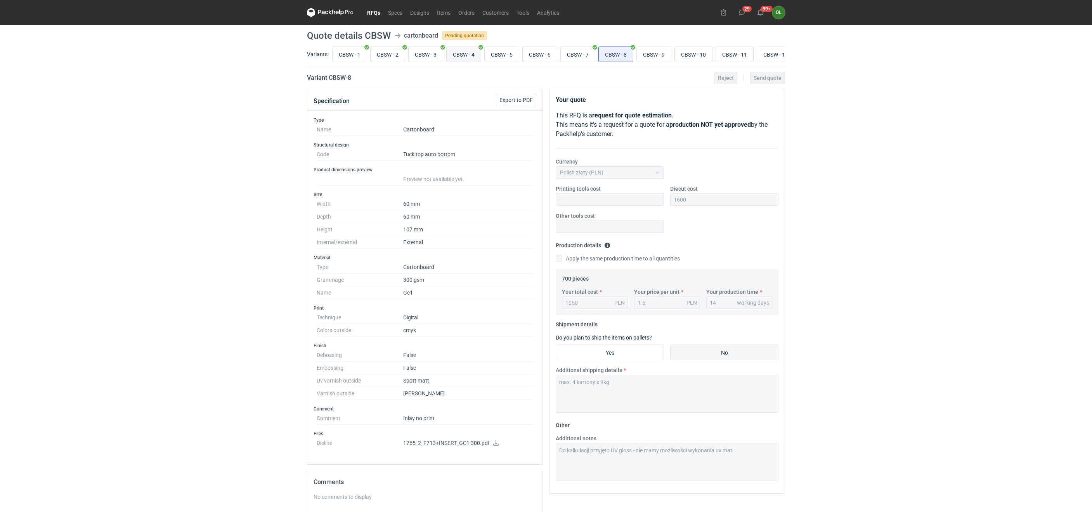
click at [472, 55] on input "CBSW - 4" at bounding box center [463, 54] width 34 height 15
radio input "true"
click at [658, 54] on input "CBSW - 9" at bounding box center [654, 54] width 34 height 15
radio input "true"
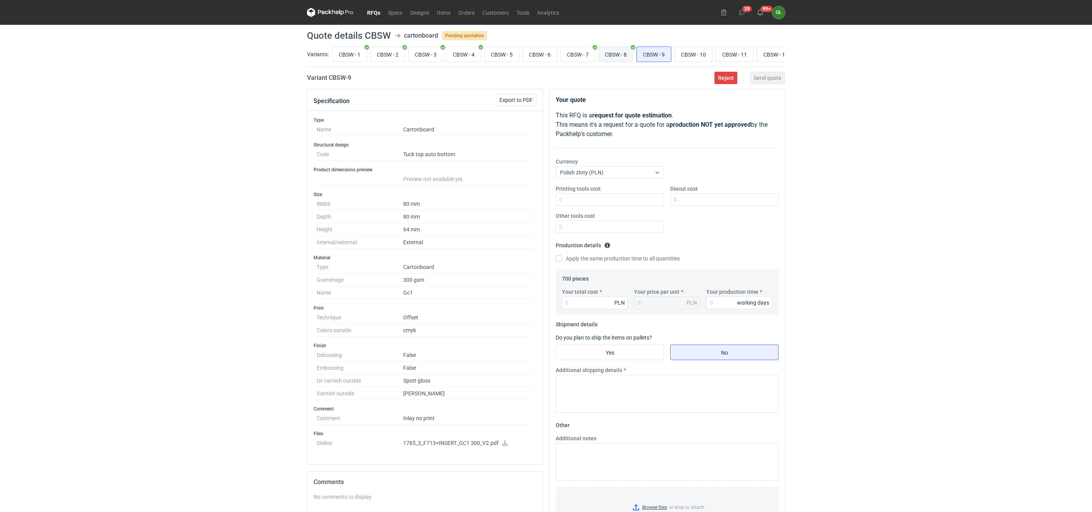
click at [604, 52] on input "CBSW - 8" at bounding box center [616, 54] width 34 height 15
radio input "true"
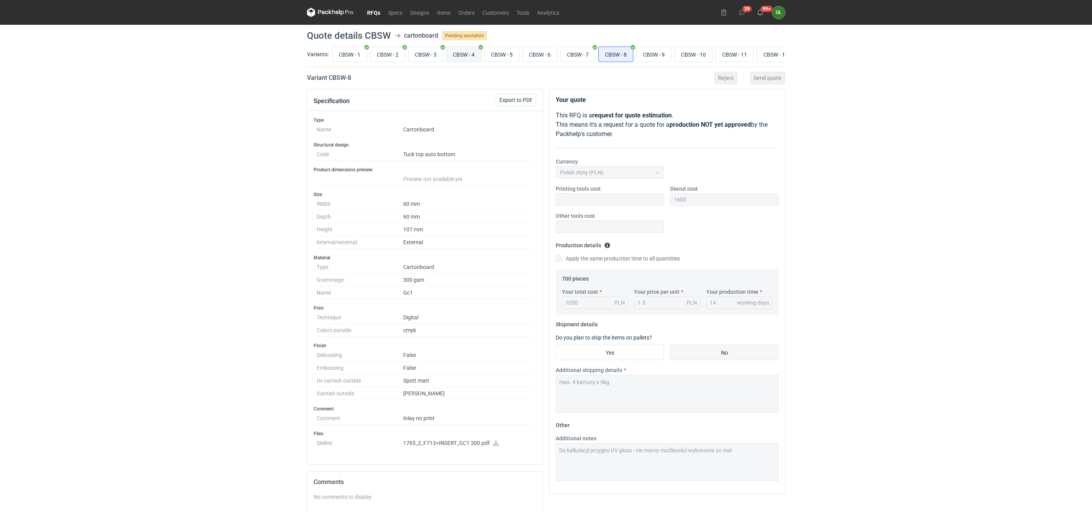
click at [473, 56] on input "CBSW - 4" at bounding box center [463, 54] width 34 height 15
radio input "true"
click at [620, 55] on input "CBSW - 8" at bounding box center [616, 54] width 34 height 15
radio input "true"
click at [473, 56] on input "CBSW - 4" at bounding box center [463, 54] width 34 height 15
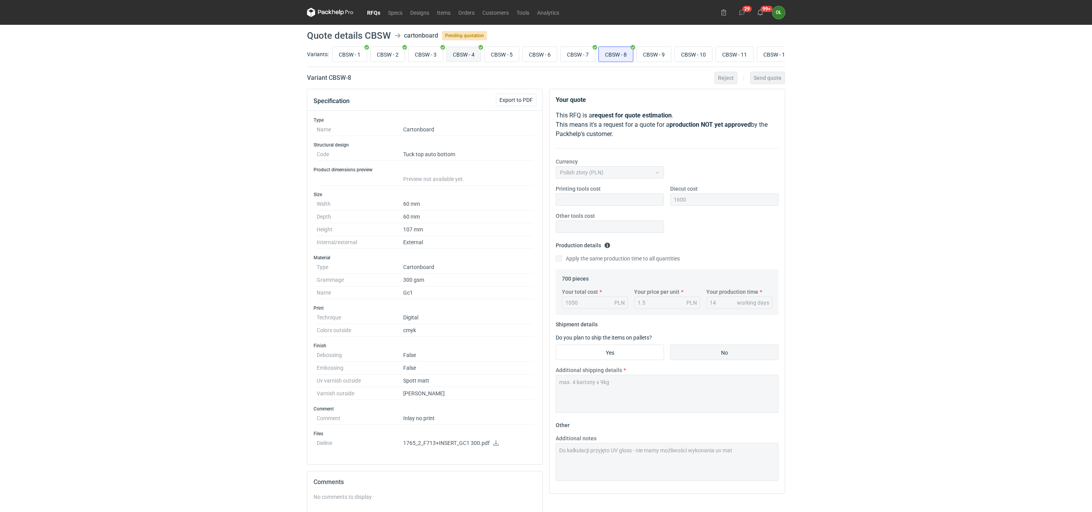
radio input "true"
click at [626, 52] on input "CBSW - 8" at bounding box center [616, 54] width 34 height 15
radio input "true"
click at [465, 56] on input "CBSW - 4" at bounding box center [463, 54] width 34 height 15
radio input "true"
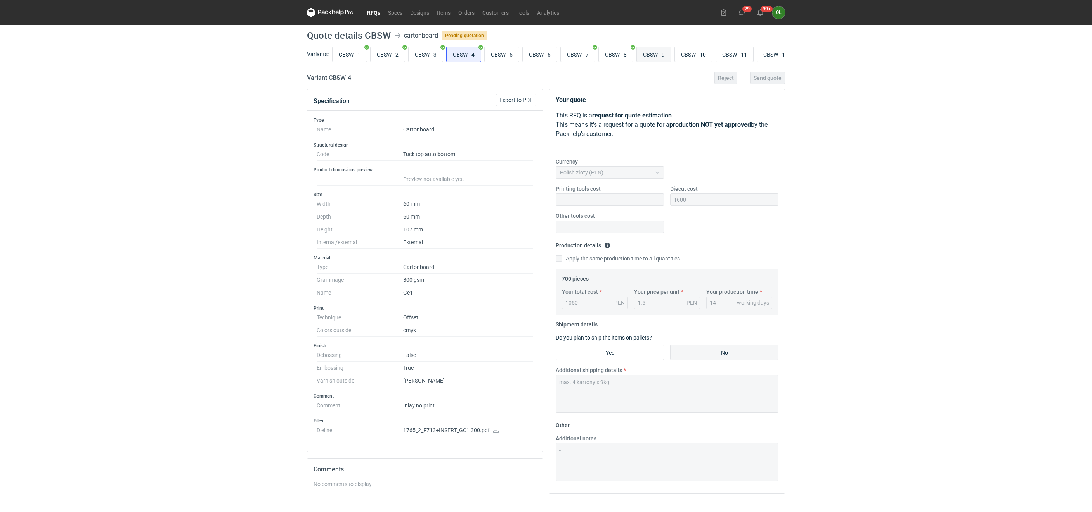
click at [656, 54] on input "CBSW - 9" at bounding box center [654, 54] width 34 height 15
radio input "true"
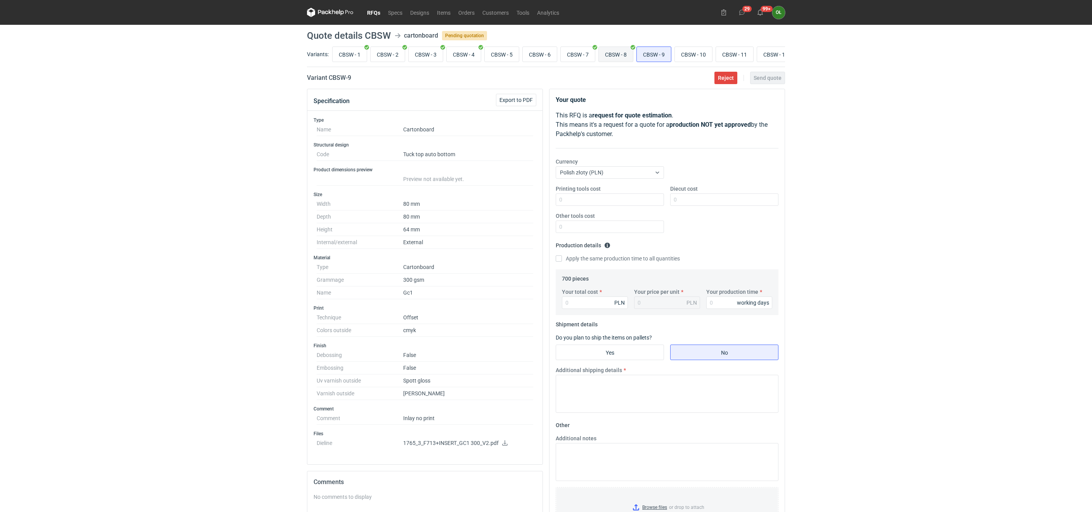
click at [624, 50] on input "CBSW - 8" at bounding box center [616, 54] width 34 height 15
radio input "true"
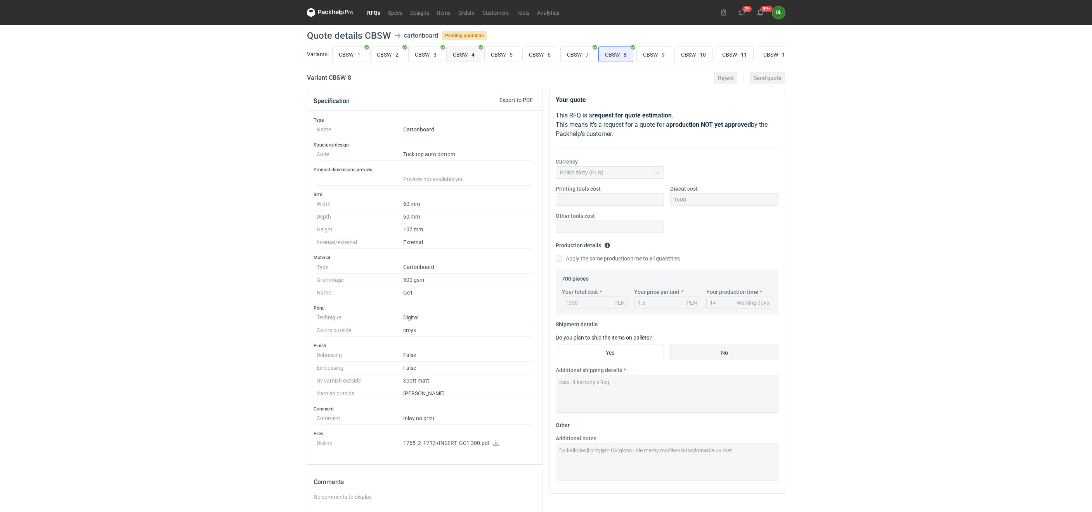
click at [477, 52] on input "CBSW - 4" at bounding box center [463, 54] width 34 height 15
radio input "true"
click at [623, 55] on input "CBSW - 8" at bounding box center [616, 54] width 34 height 15
radio input "true"
click at [463, 56] on input "CBSW - 4" at bounding box center [463, 54] width 34 height 15
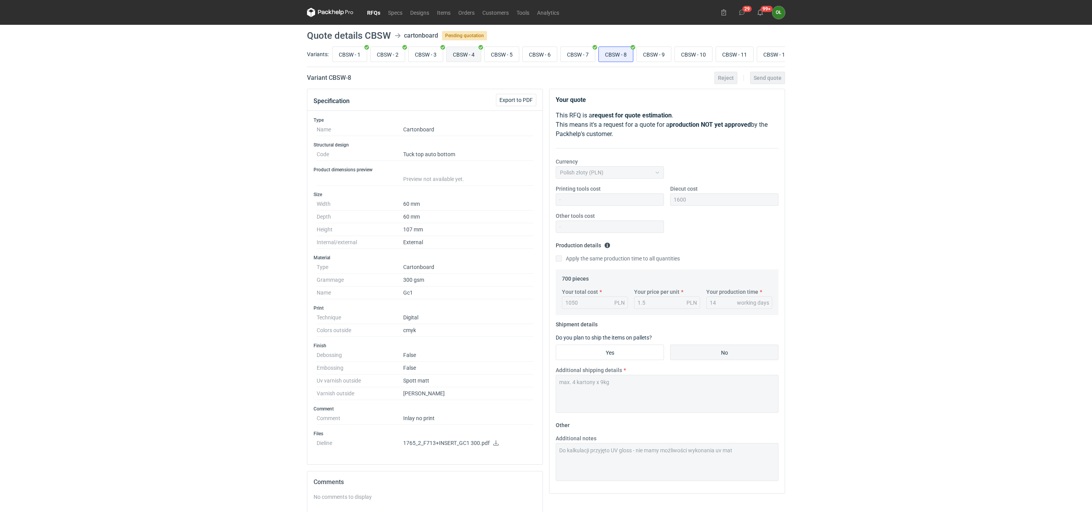
radio input "true"
click at [614, 50] on input "CBSW - 8" at bounding box center [616, 54] width 34 height 15
radio input "true"
click at [654, 50] on input "CBSW - 9" at bounding box center [654, 54] width 34 height 15
radio input "true"
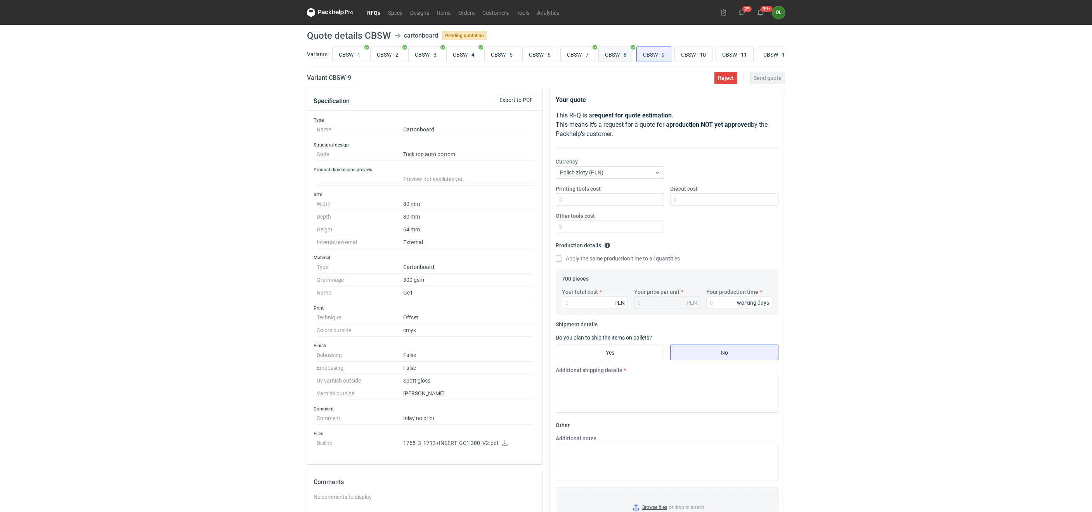
click at [614, 50] on input "CBSW - 8" at bounding box center [616, 54] width 34 height 15
radio input "true"
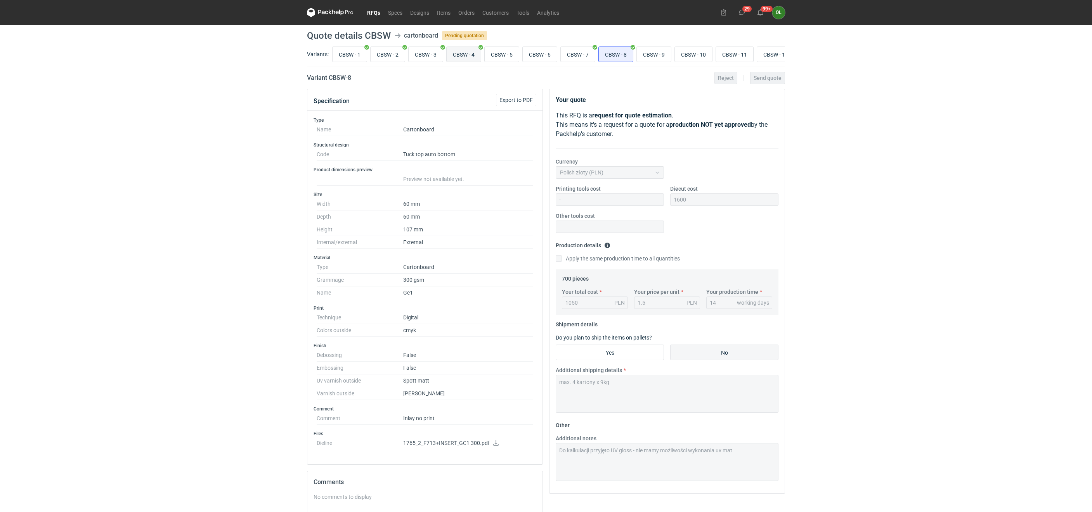
click at [460, 54] on input "CBSW - 4" at bounding box center [463, 54] width 34 height 15
radio input "true"
click at [657, 51] on input "CBSW - 9" at bounding box center [654, 54] width 34 height 15
radio input "true"
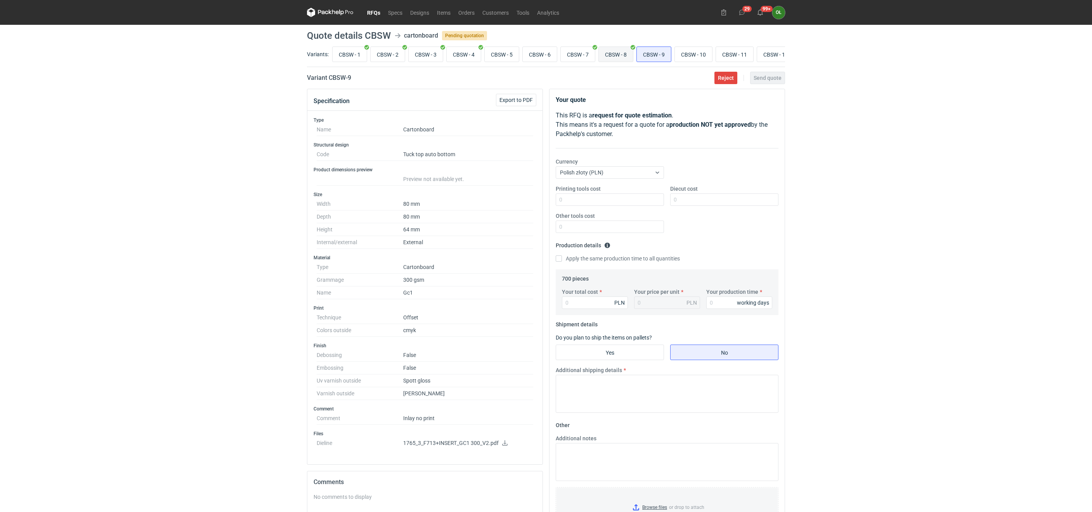
click at [633, 57] on input "CBSW - 8" at bounding box center [616, 54] width 34 height 15
radio input "true"
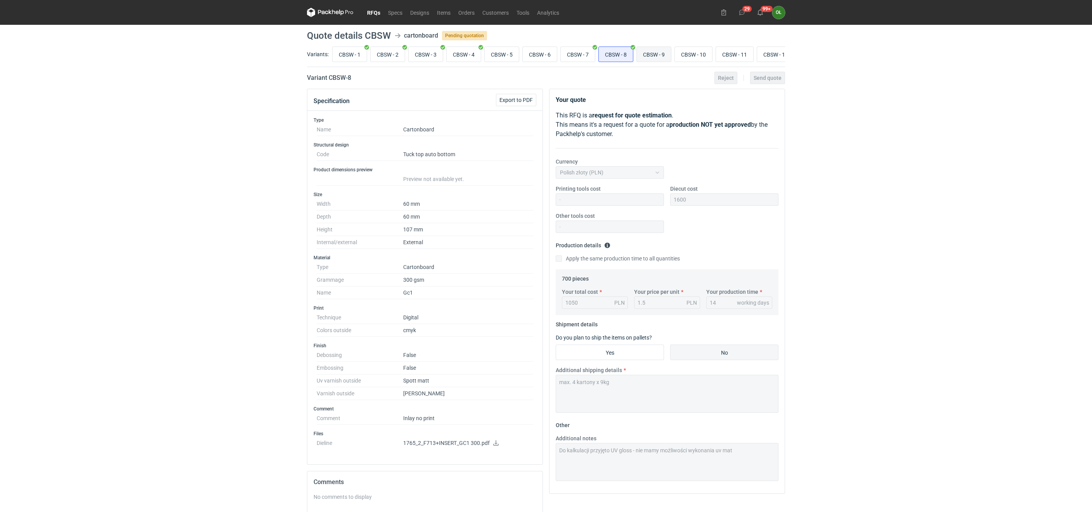
click at [653, 49] on input "CBSW - 9" at bounding box center [654, 54] width 34 height 15
radio input "true"
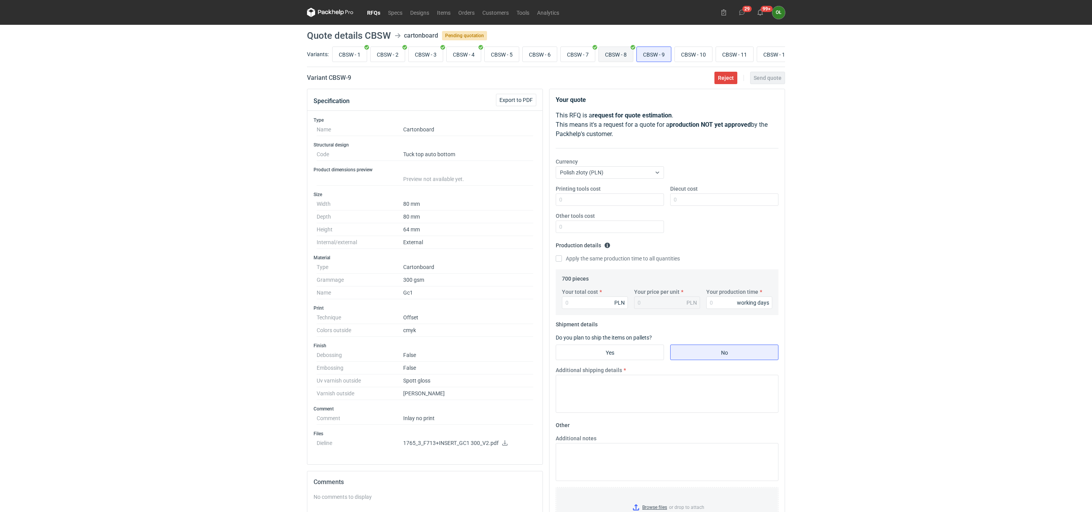
click at [625, 54] on input "CBSW - 8" at bounding box center [616, 54] width 34 height 15
radio input "true"
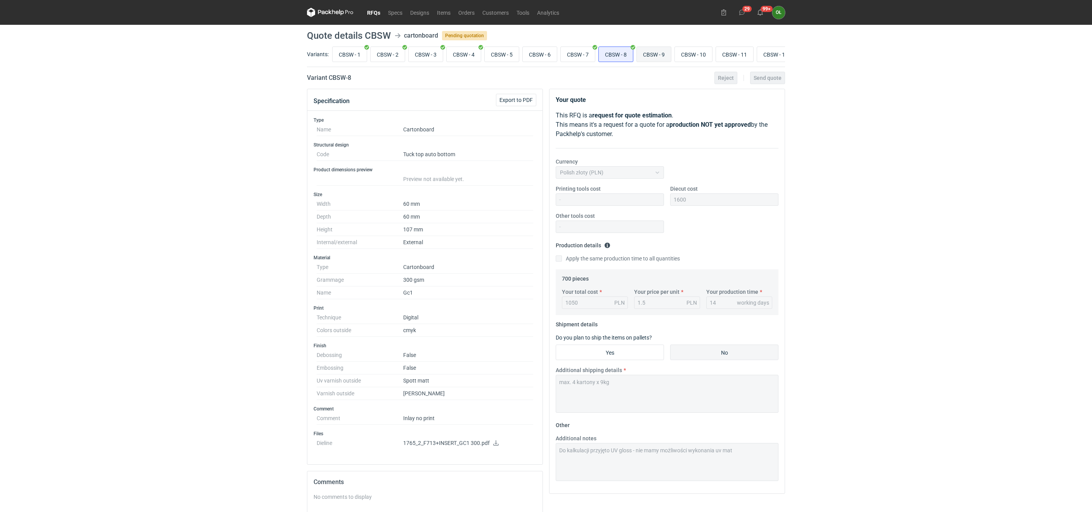
click at [659, 53] on input "CBSW - 9" at bounding box center [654, 54] width 34 height 15
radio input "true"
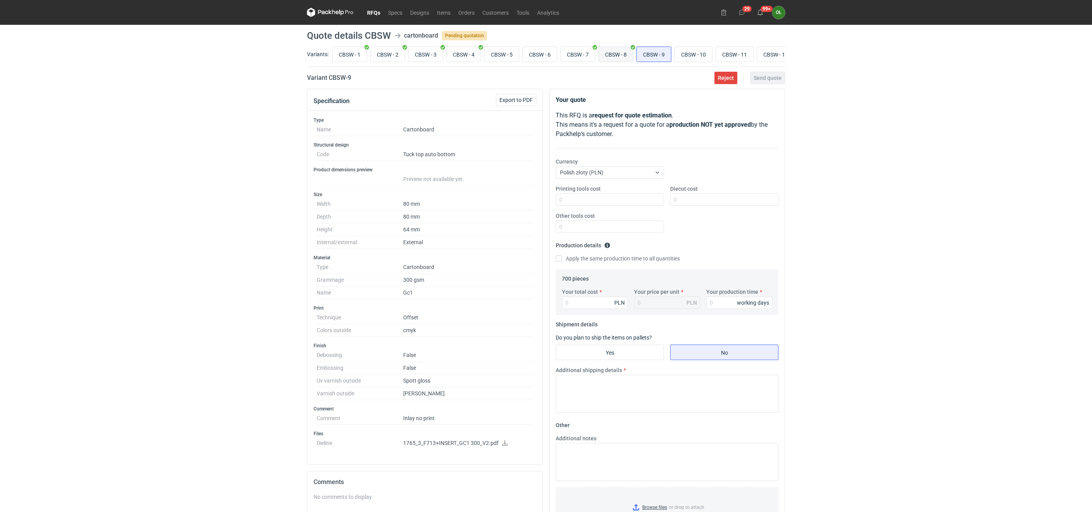
click at [630, 57] on input "CBSW - 8" at bounding box center [616, 54] width 34 height 15
radio input "true"
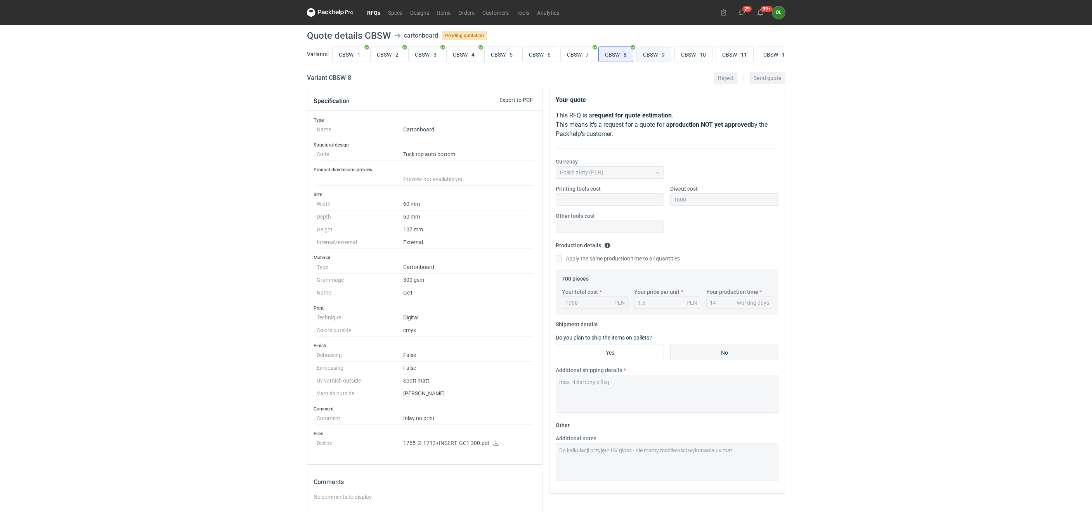
click at [653, 59] on input "CBSW - 9" at bounding box center [654, 54] width 34 height 15
radio input "true"
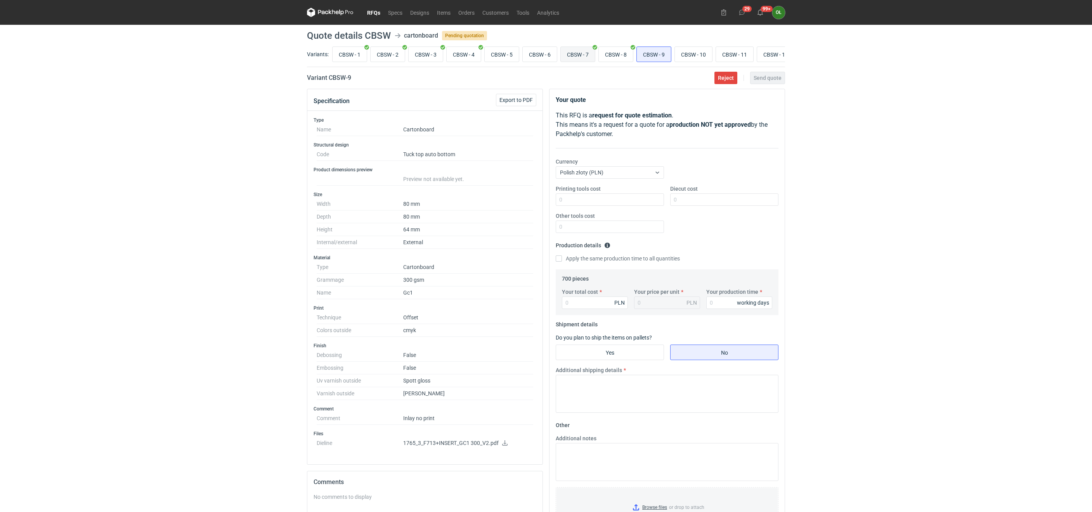
click at [581, 50] on input "CBSW - 7" at bounding box center [578, 54] width 34 height 15
radio input "true"
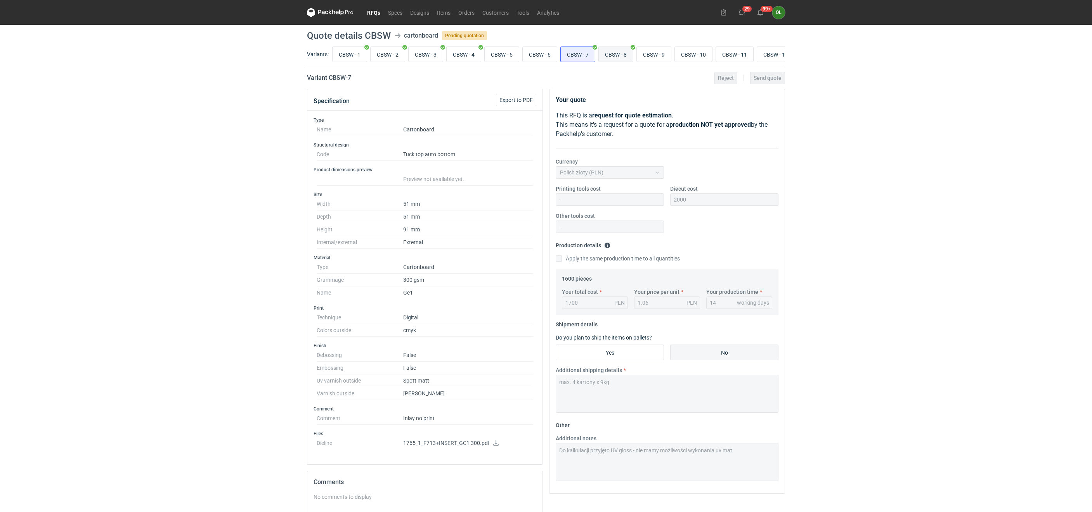
click at [618, 47] on input "CBSW - 8" at bounding box center [616, 54] width 34 height 15
radio input "true"
click at [468, 49] on input "CBSW - 4" at bounding box center [463, 54] width 34 height 15
radio input "true"
click at [630, 56] on input "CBSW - 8" at bounding box center [616, 54] width 34 height 15
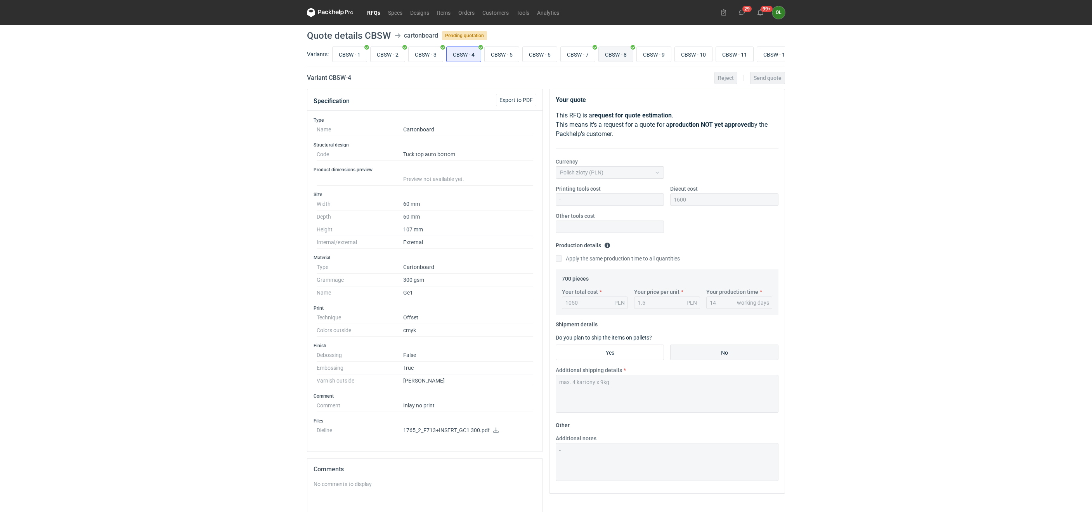
radio input "true"
click at [473, 53] on input "CBSW - 4" at bounding box center [463, 54] width 34 height 15
radio input "true"
click at [612, 58] on input "CBSW - 8" at bounding box center [616, 54] width 34 height 15
radio input "true"
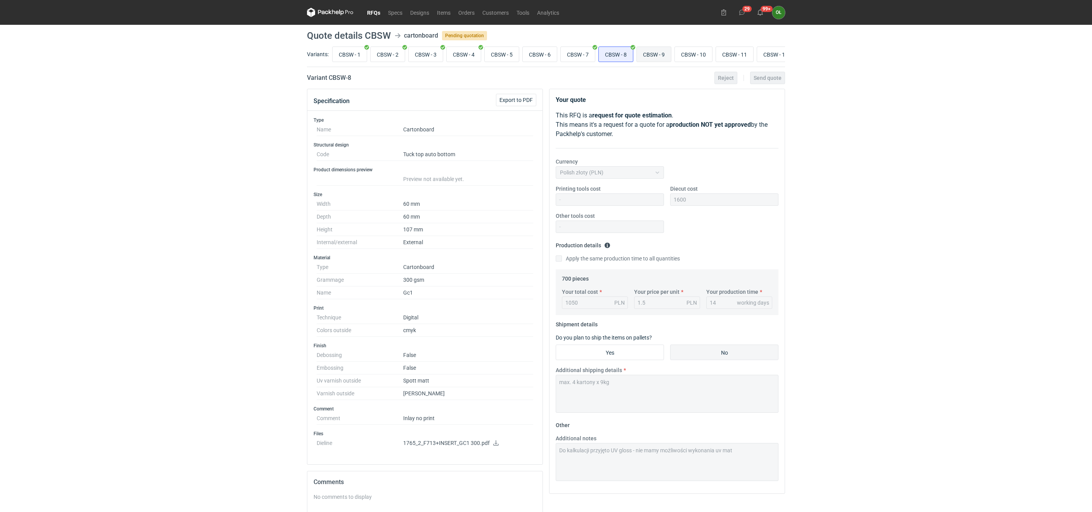
click at [658, 54] on input "CBSW - 9" at bounding box center [654, 54] width 34 height 15
radio input "true"
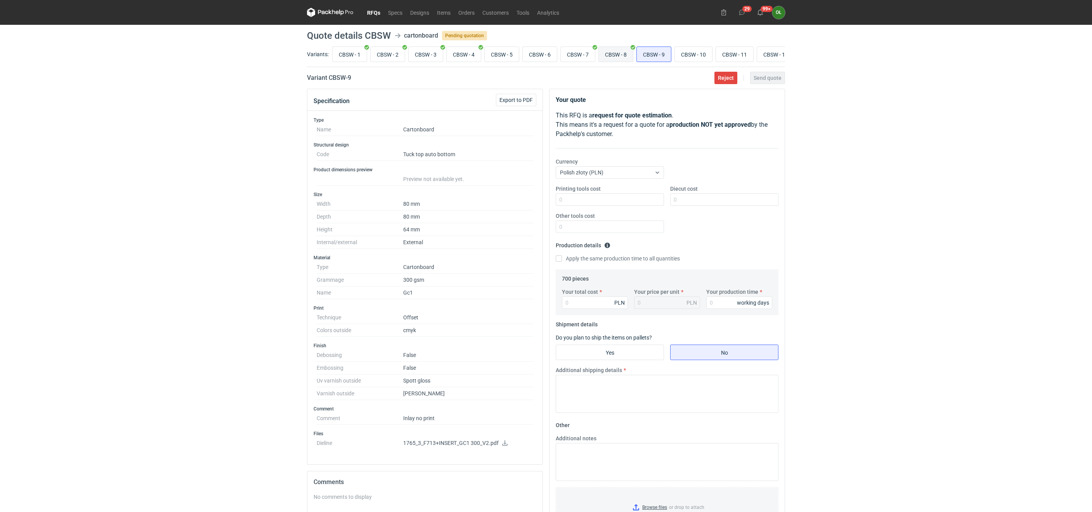
click at [624, 54] on input "CBSW - 8" at bounding box center [616, 54] width 34 height 15
radio input "true"
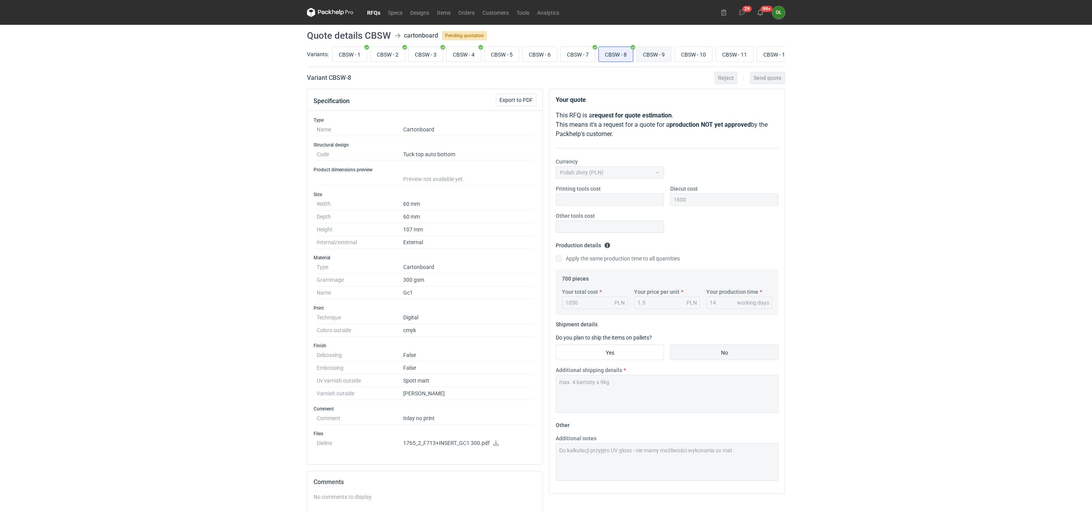
click at [659, 52] on input "CBSW - 9" at bounding box center [654, 54] width 34 height 15
radio input "true"
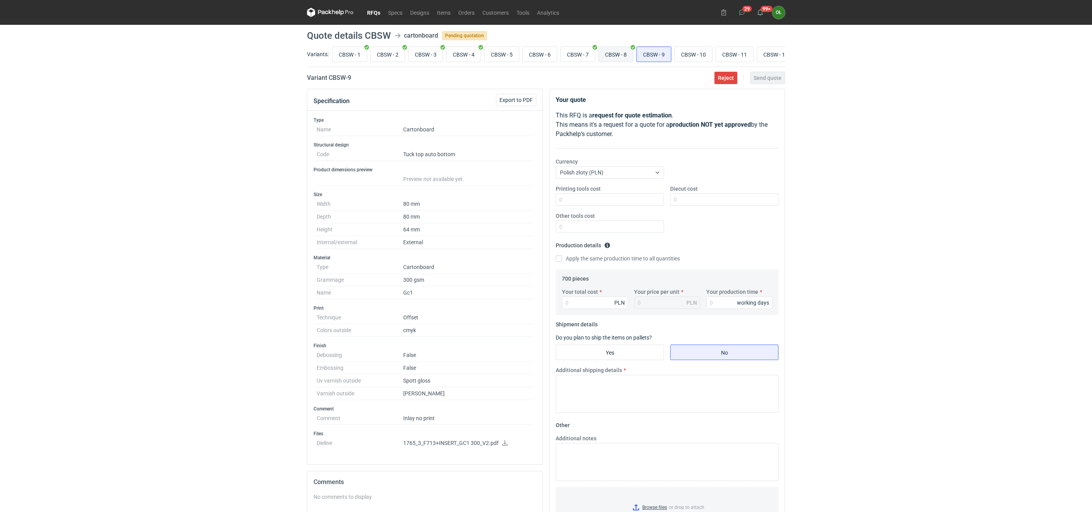
click at [625, 50] on input "CBSW - 8" at bounding box center [616, 54] width 34 height 15
radio input "true"
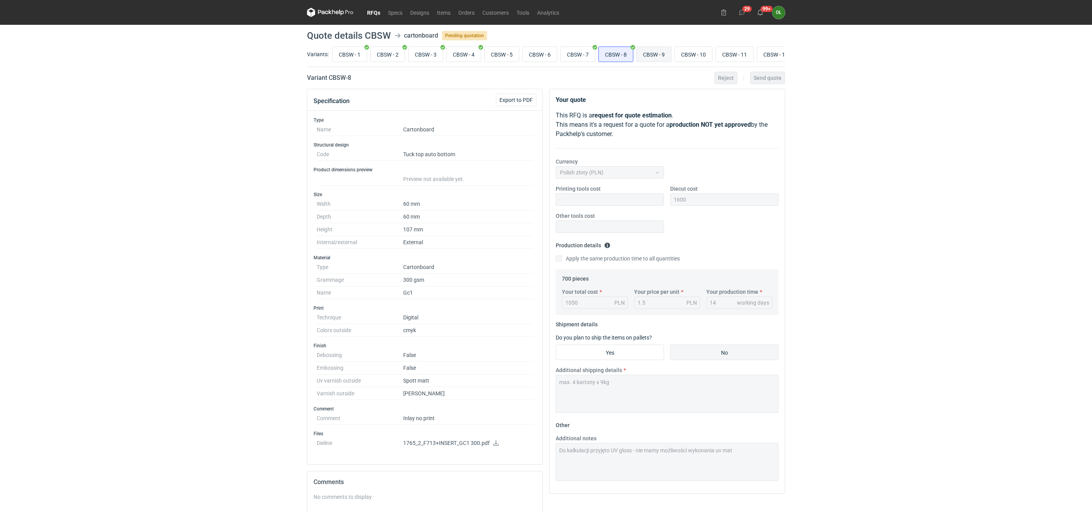
click at [663, 52] on input "CBSW - 9" at bounding box center [654, 54] width 34 height 15
radio input "true"
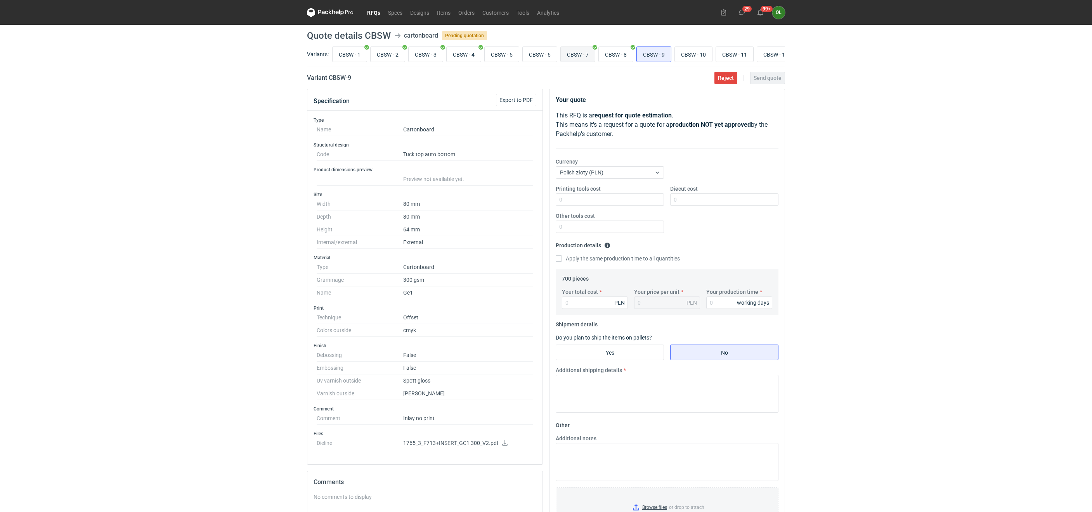
click at [583, 55] on input "CBSW - 7" at bounding box center [578, 54] width 34 height 15
radio input "true"
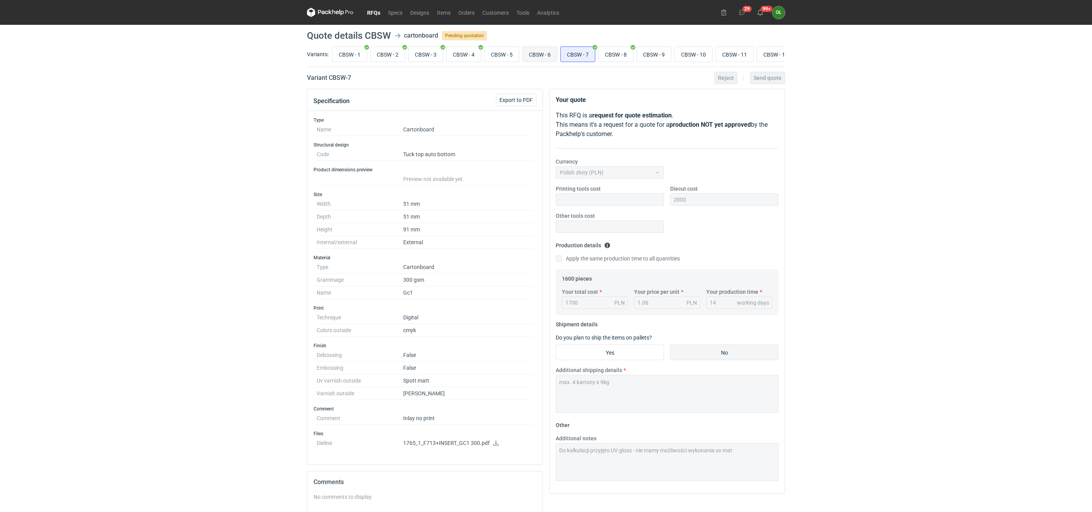
click at [552, 55] on input "CBSW - 6" at bounding box center [539, 54] width 34 height 15
radio input "true"
click at [506, 49] on input "CBSW - 5" at bounding box center [501, 54] width 34 height 15
radio input "true"
click at [631, 56] on input "CBSW - 8" at bounding box center [616, 54] width 34 height 15
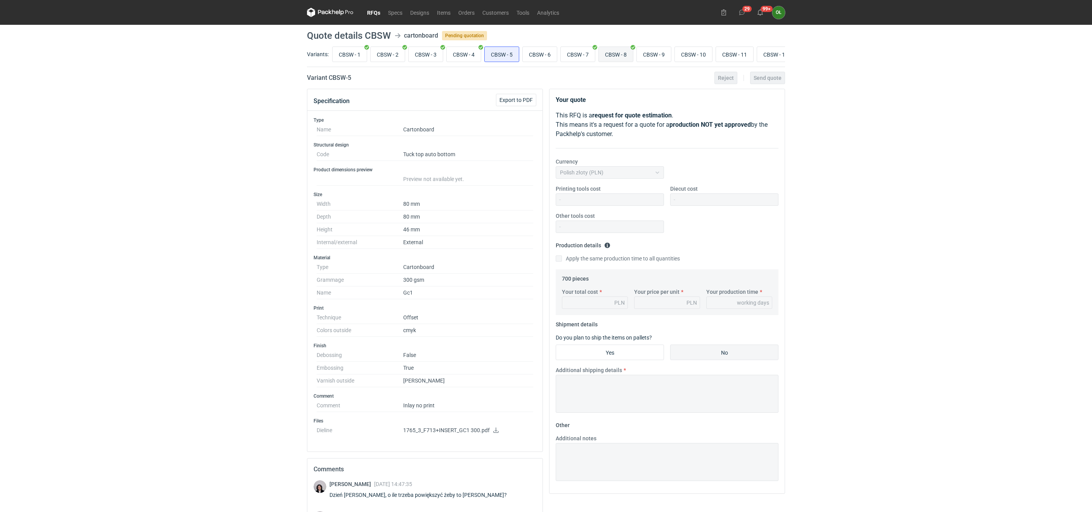
radio input "true"
click at [585, 59] on input "CBSW - 7" at bounding box center [578, 54] width 34 height 15
radio input "true"
click at [552, 49] on input "CBSW - 6" at bounding box center [539, 54] width 34 height 15
radio input "true"
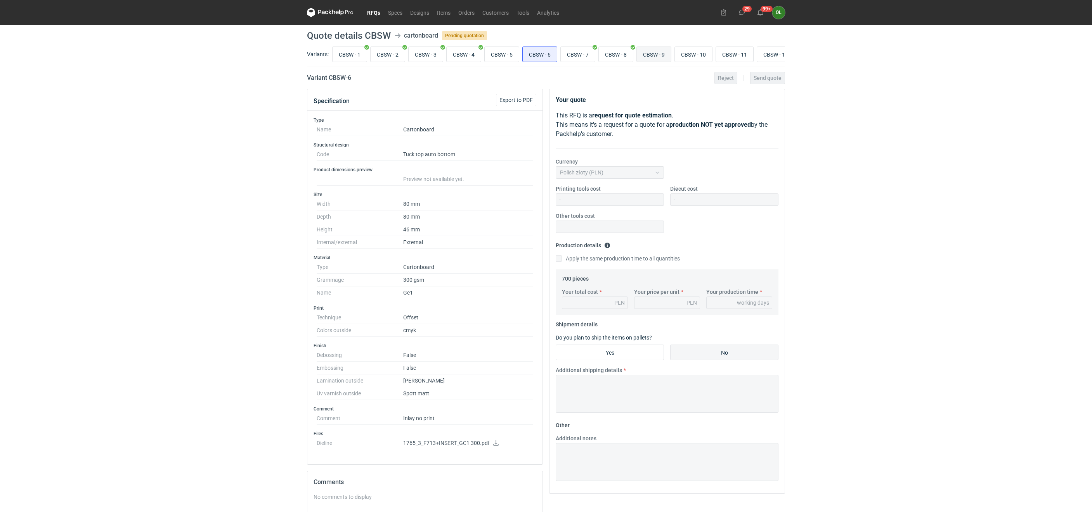
click at [665, 55] on input "CBSW - 9" at bounding box center [654, 54] width 34 height 15
radio input "true"
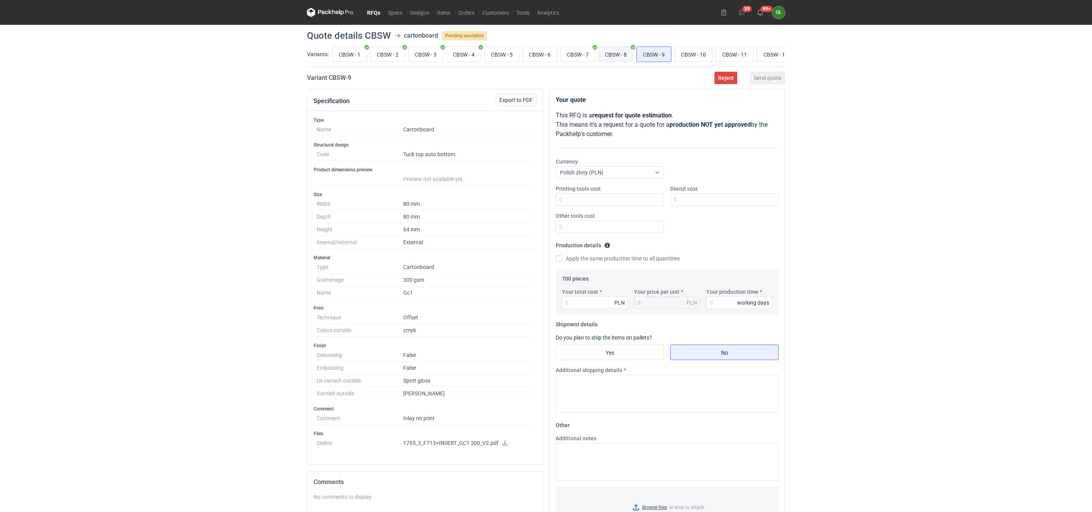
click at [622, 61] on input "CBSW - 8" at bounding box center [616, 54] width 34 height 15
radio input "true"
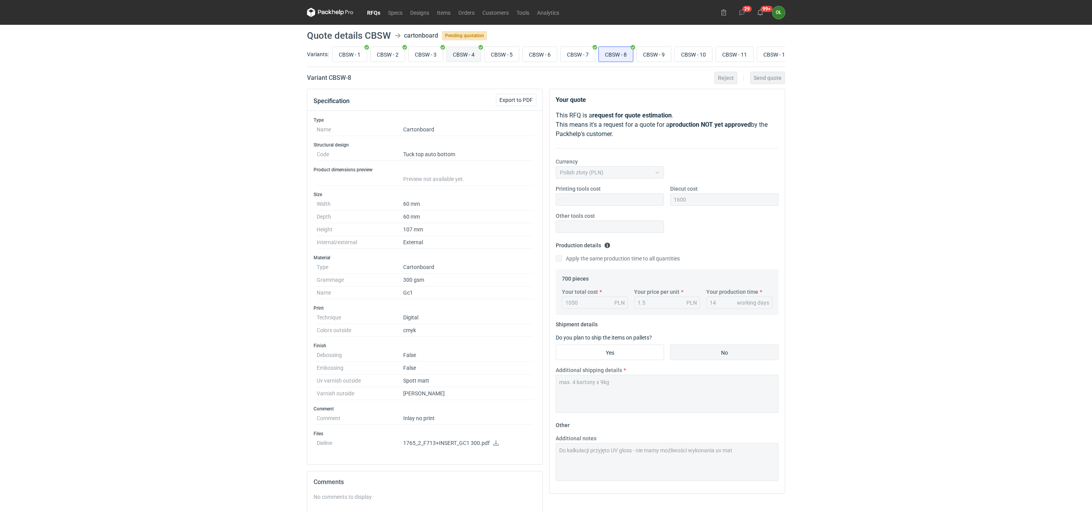
click at [457, 56] on input "CBSW - 4" at bounding box center [463, 54] width 34 height 15
radio input "true"
click at [631, 57] on input "CBSW - 8" at bounding box center [616, 54] width 34 height 15
radio input "true"
click at [472, 55] on input "CBSW - 4" at bounding box center [463, 54] width 34 height 15
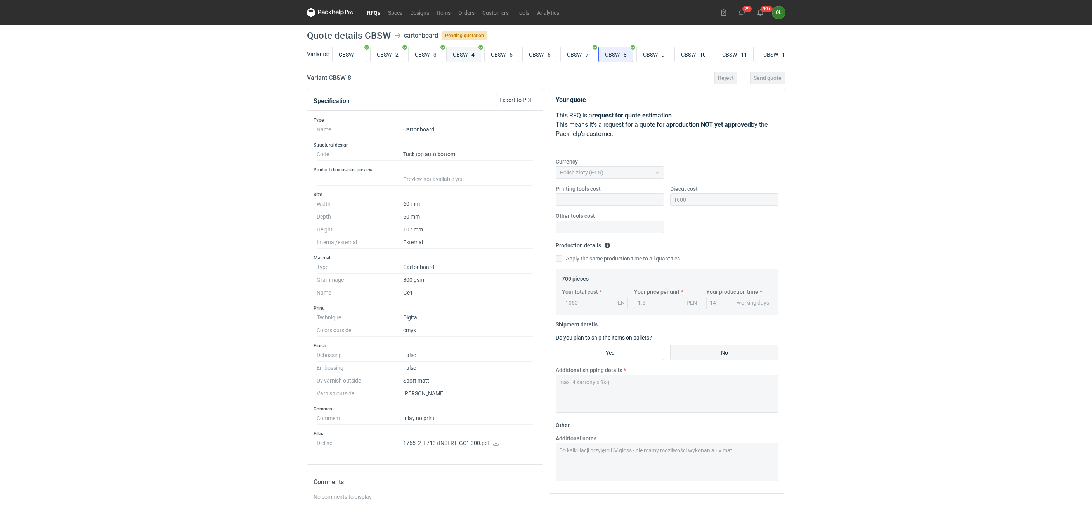
radio input "true"
click at [624, 57] on input "CBSW - 8" at bounding box center [616, 54] width 34 height 15
radio input "true"
click at [474, 60] on input "CBSW - 4" at bounding box center [463, 54] width 34 height 15
radio input "true"
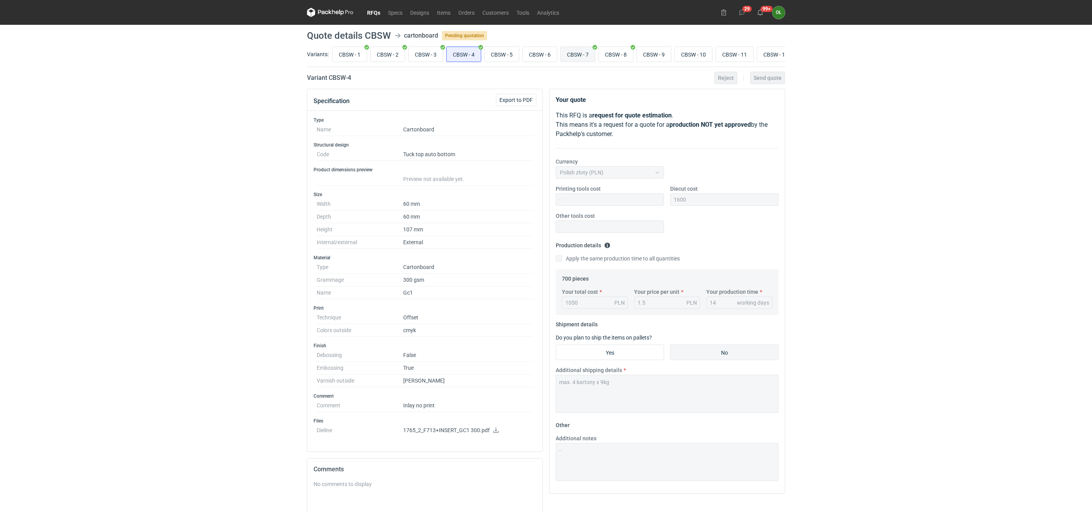
click at [588, 56] on input "CBSW - 7" at bounding box center [578, 54] width 34 height 15
radio input "true"
click at [431, 56] on input "CBSW - 3" at bounding box center [425, 54] width 34 height 15
radio input "true"
click at [593, 52] on input "CBSW - 7" at bounding box center [578, 54] width 34 height 15
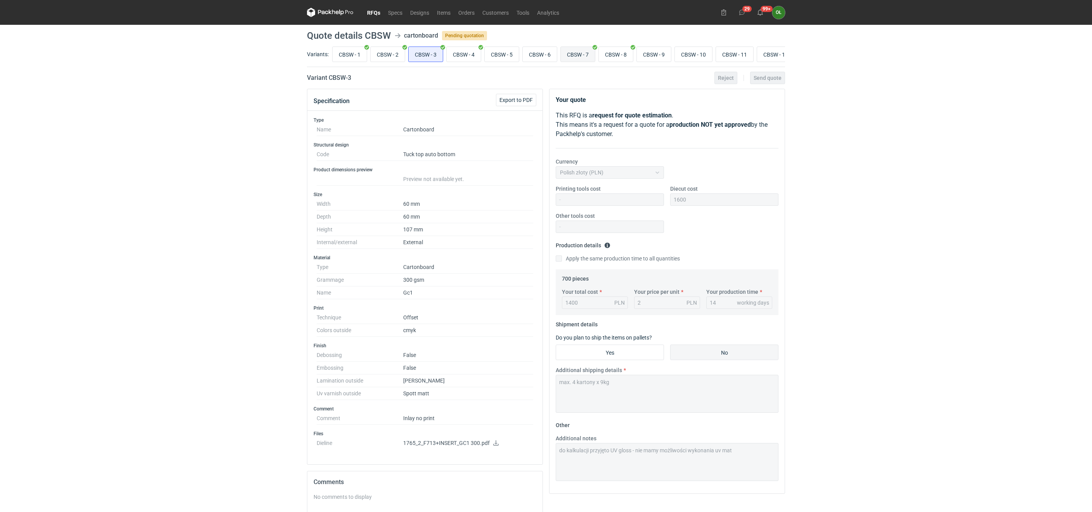
radio input "true"
click at [390, 54] on input "CBSW - 2" at bounding box center [387, 54] width 34 height 15
radio input "true"
click at [590, 55] on input "CBSW - 7" at bounding box center [578, 54] width 34 height 15
radio input "true"
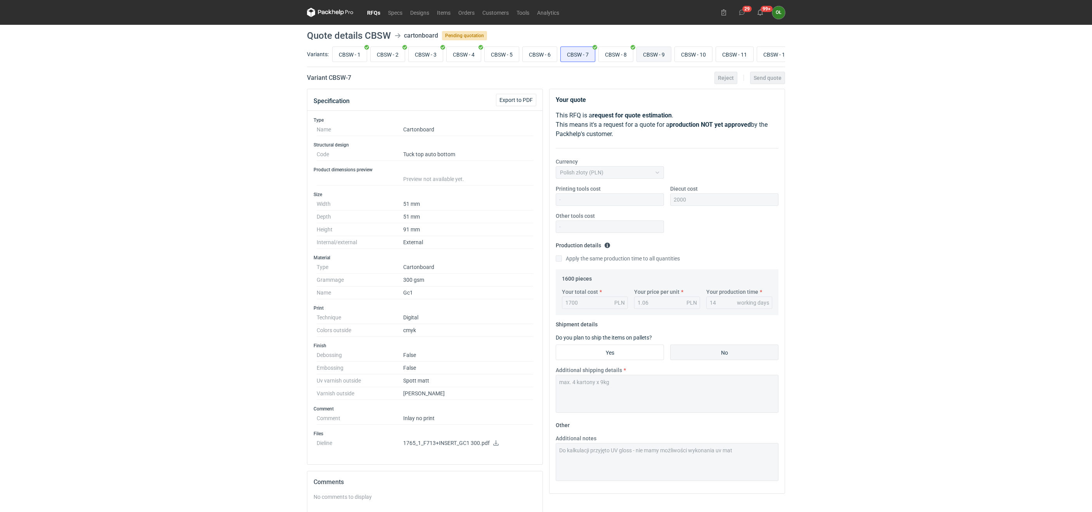
click at [671, 53] on input "CBSW - 9" at bounding box center [654, 54] width 34 height 15
radio input "true"
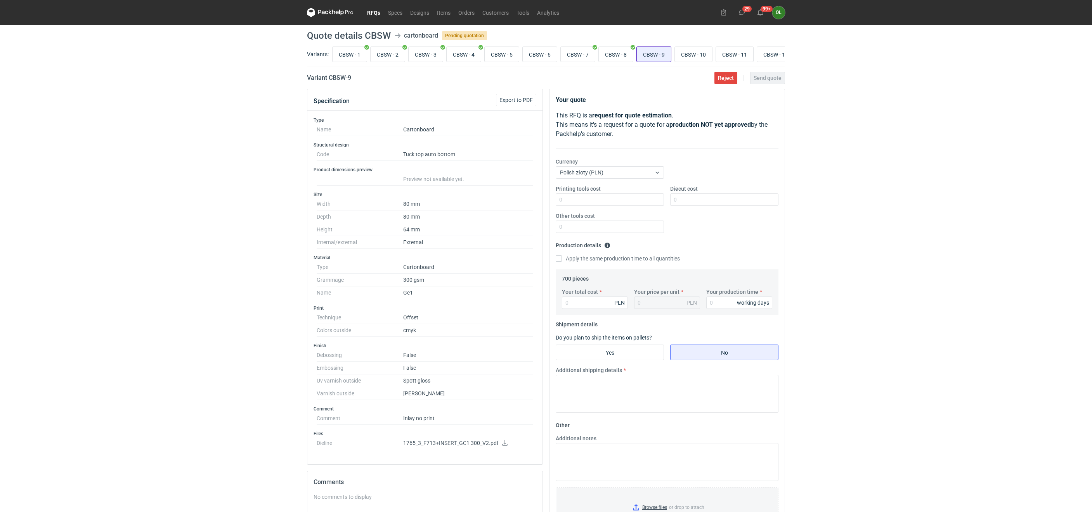
click at [671, 53] on input "CBSW - 9" at bounding box center [654, 54] width 34 height 15
click at [353, 49] on input "CBSW - 1" at bounding box center [349, 54] width 34 height 15
radio input "true"
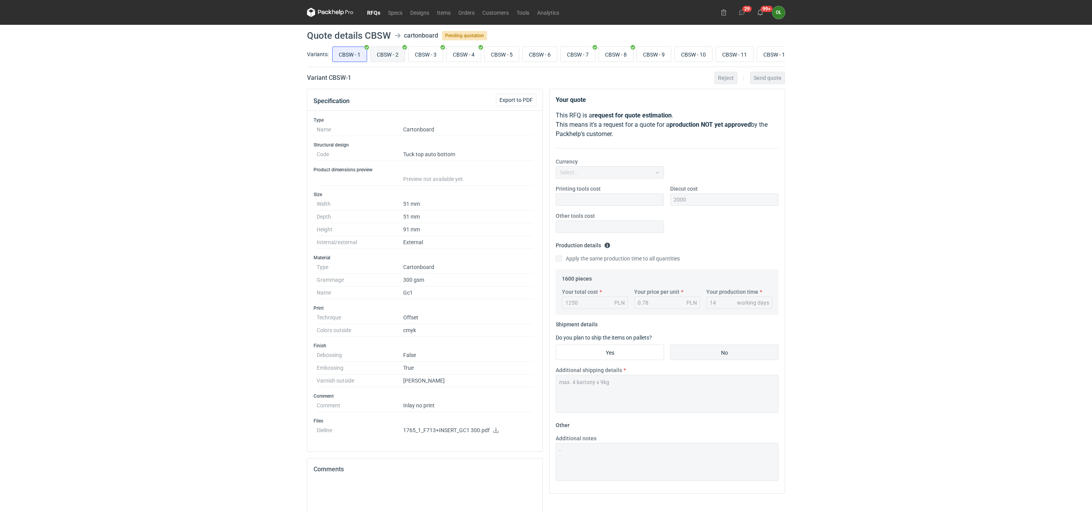
click at [385, 56] on input "CBSW - 2" at bounding box center [387, 54] width 34 height 15
radio input "true"
click at [420, 54] on input "CBSW - 3" at bounding box center [425, 54] width 34 height 15
radio input "true"
click at [461, 51] on input "CBSW - 4" at bounding box center [463, 54] width 34 height 15
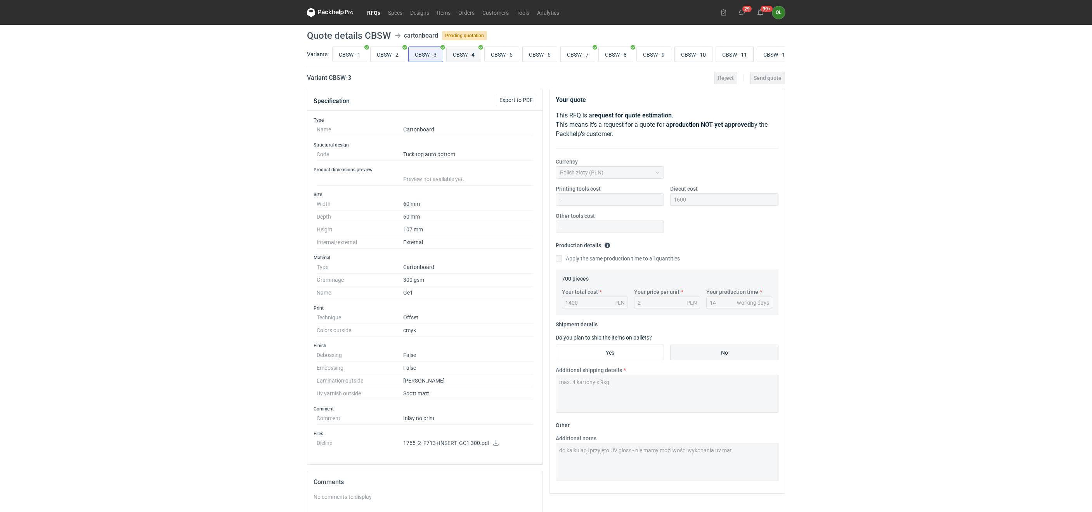
radio input "true"
click at [469, 52] on input "CBSW - 4" at bounding box center [463, 54] width 34 height 15
click at [503, 56] on input "CBSW - 5" at bounding box center [501, 54] width 34 height 15
radio input "true"
click at [546, 56] on input "CBSW - 6" at bounding box center [539, 54] width 34 height 15
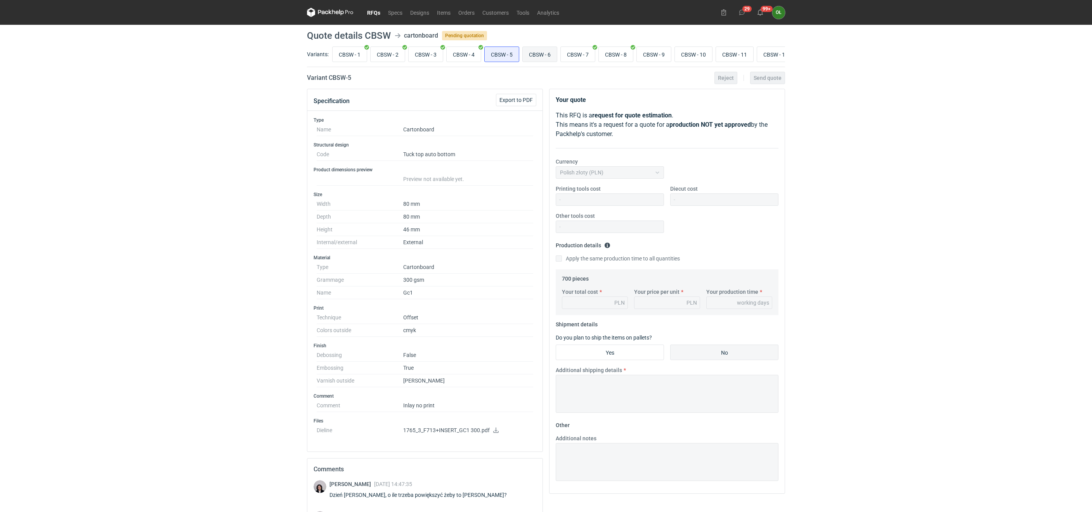
radio input "true"
click at [585, 55] on input "CBSW - 7" at bounding box center [578, 54] width 34 height 15
radio input "true"
click at [618, 51] on input "CBSW - 8" at bounding box center [616, 54] width 34 height 15
radio input "true"
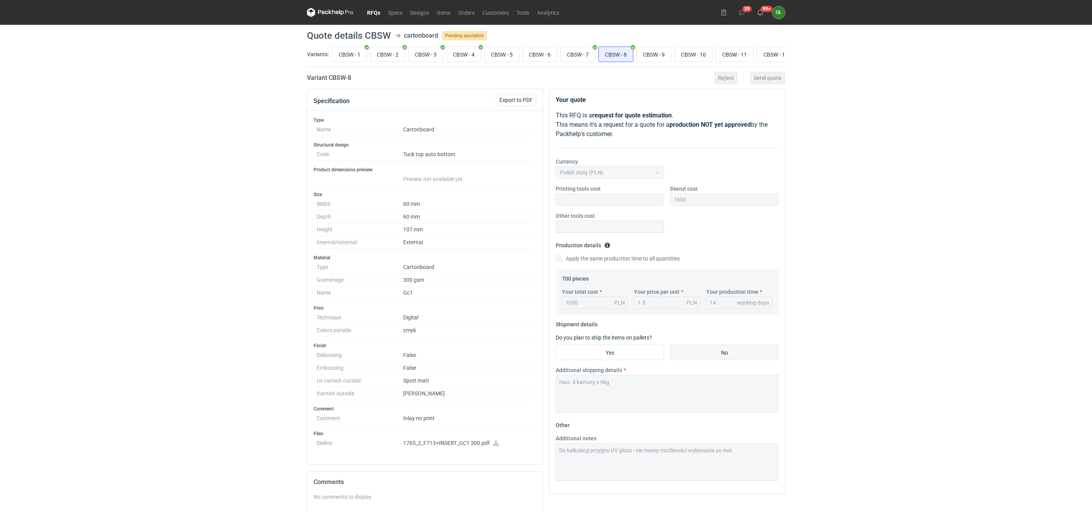
click at [678, 53] on div "CBSW - 1 CBSW - 2 CBSW - 3 CBSW - 4 CBSW - 5 CBSW - 6 CBSW - 7 CBSW - 8 CBSW - …" at bounding box center [557, 54] width 454 height 19
click at [671, 54] on input "CBSW - 9" at bounding box center [654, 54] width 34 height 15
radio input "true"
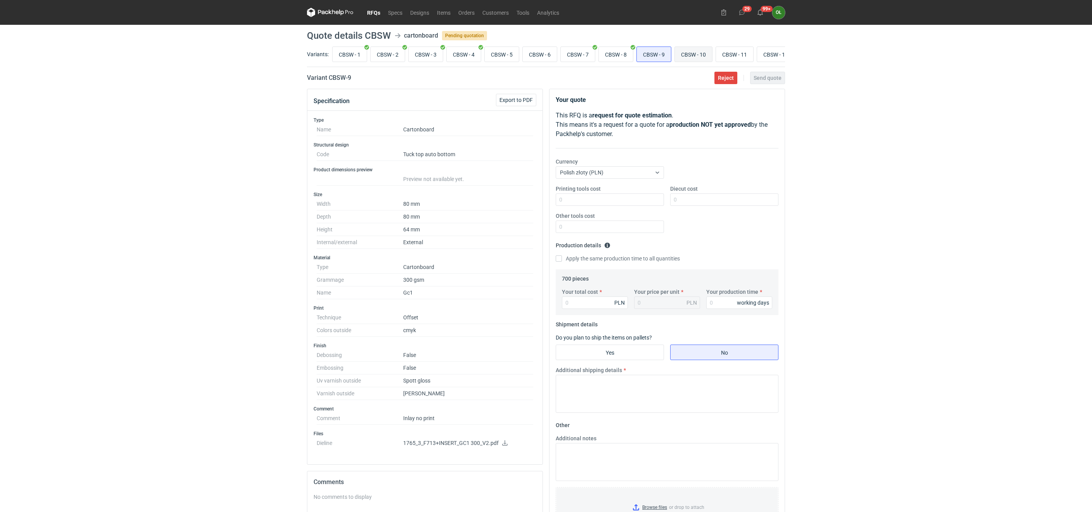
click at [696, 55] on input "CBSW - 10" at bounding box center [693, 54] width 37 height 15
radio input "true"
click at [624, 47] on input "CBSW - 8" at bounding box center [616, 54] width 34 height 15
radio input "true"
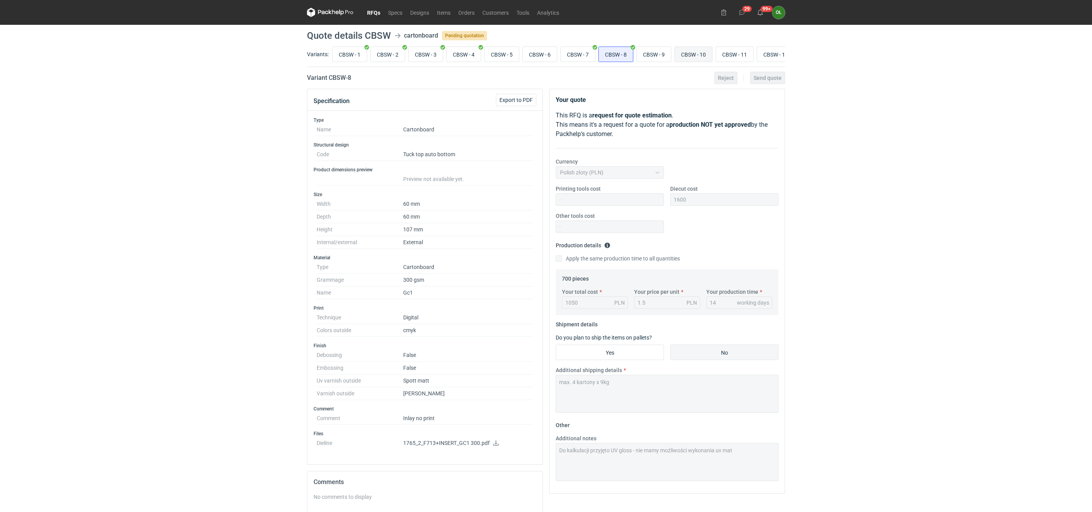
click at [701, 55] on input "CBSW - 10" at bounding box center [693, 54] width 37 height 15
radio input "true"
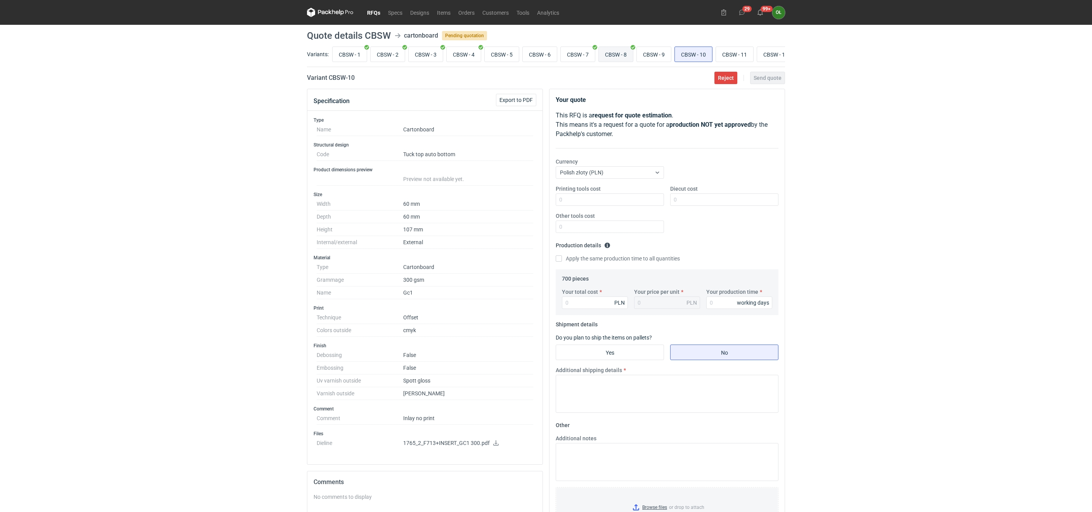
click at [632, 53] on input "CBSW - 8" at bounding box center [616, 54] width 34 height 15
radio input "true"
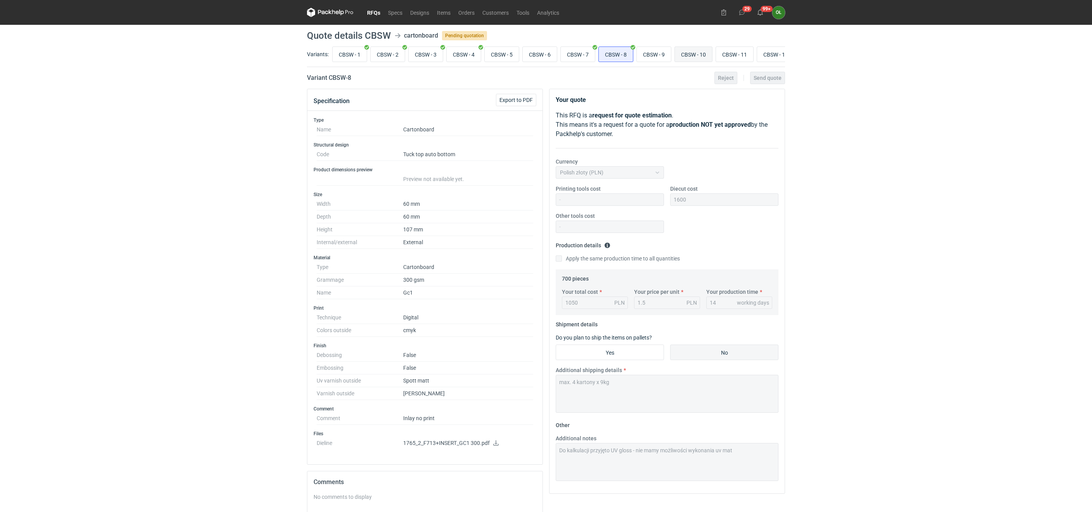
click at [703, 50] on input "CBSW - 10" at bounding box center [693, 54] width 37 height 15
radio input "true"
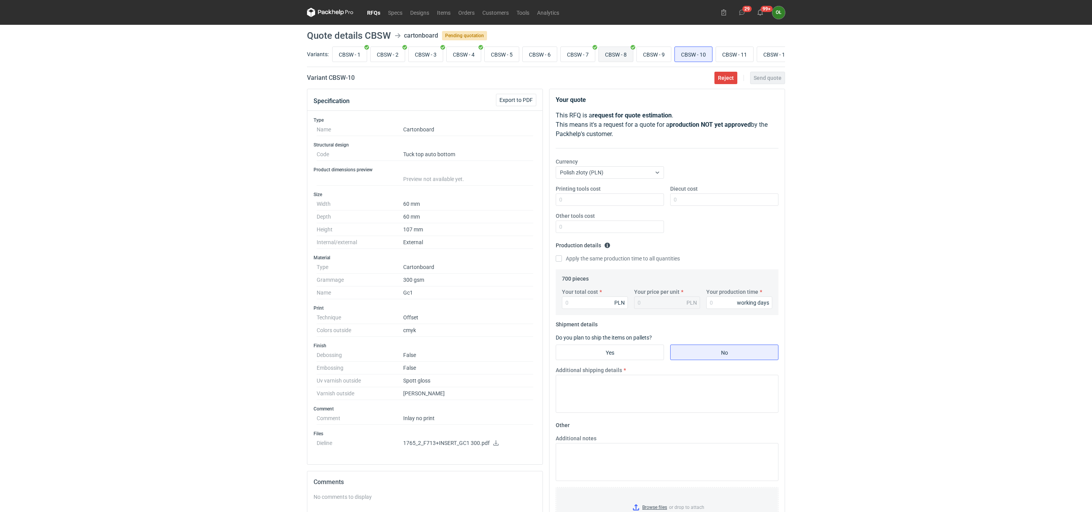
click at [630, 57] on input "CBSW - 8" at bounding box center [616, 54] width 34 height 15
radio input "true"
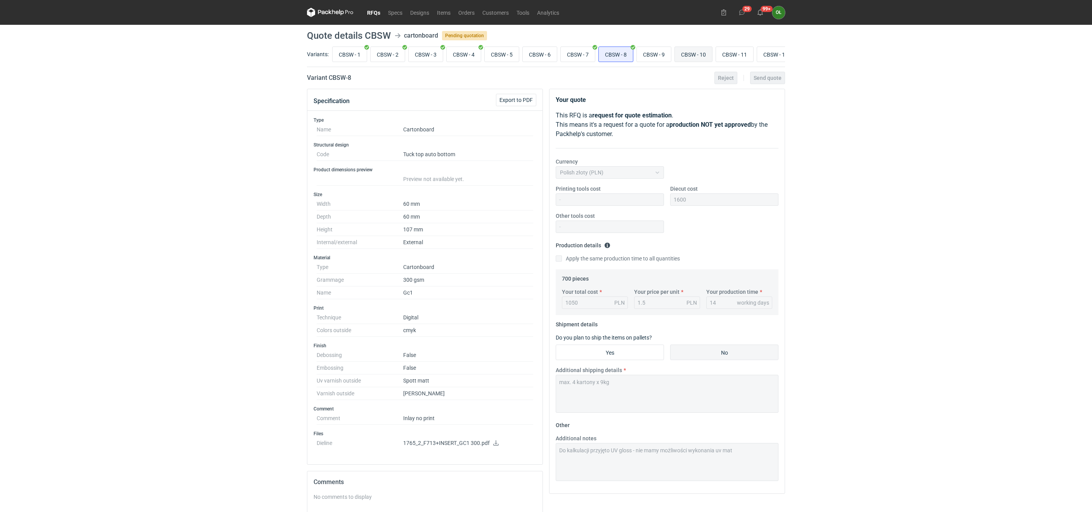
click at [696, 51] on input "CBSW - 10" at bounding box center [693, 54] width 37 height 15
radio input "true"
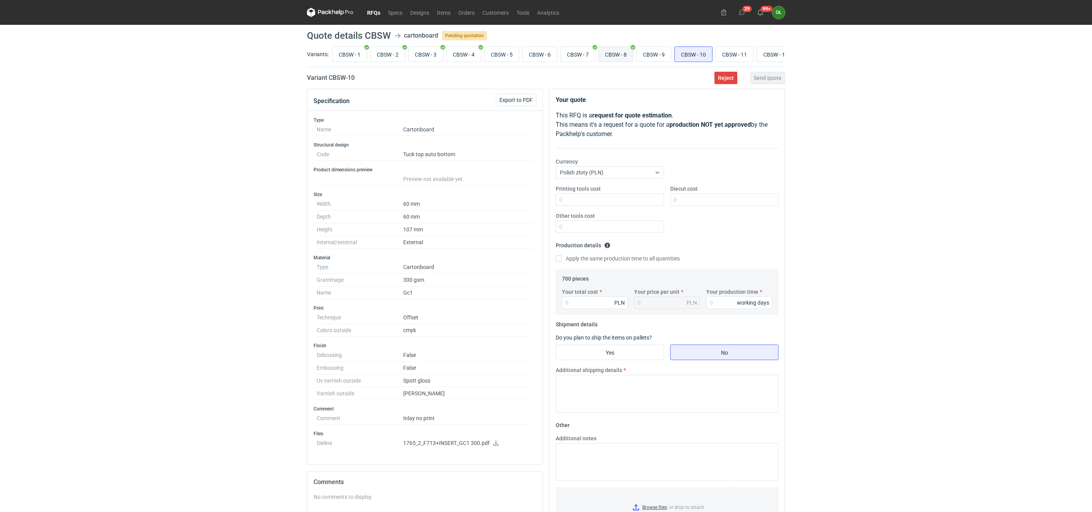
click at [630, 53] on input "CBSW - 8" at bounding box center [616, 54] width 34 height 15
radio input "true"
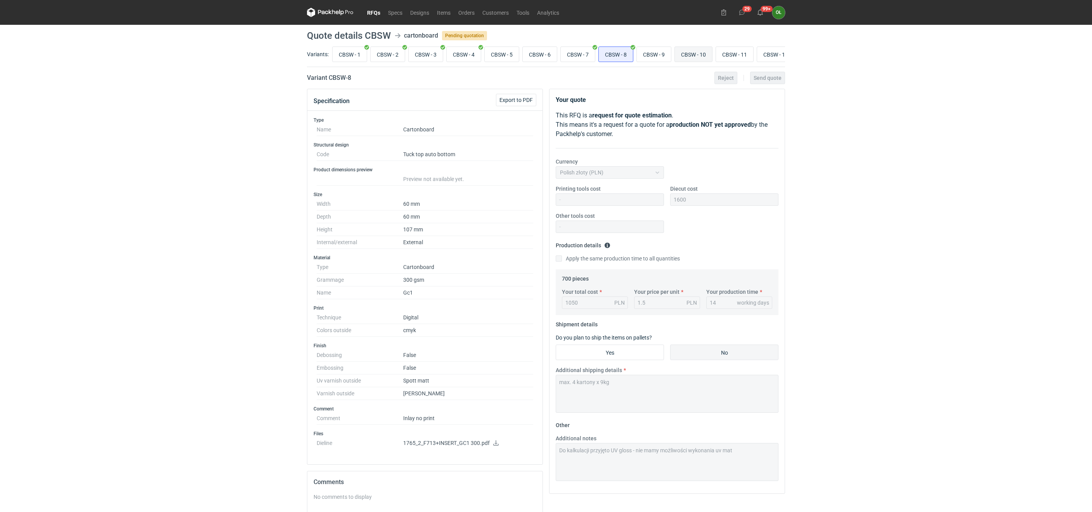
click at [695, 51] on input "CBSW - 10" at bounding box center [693, 54] width 37 height 15
radio input "true"
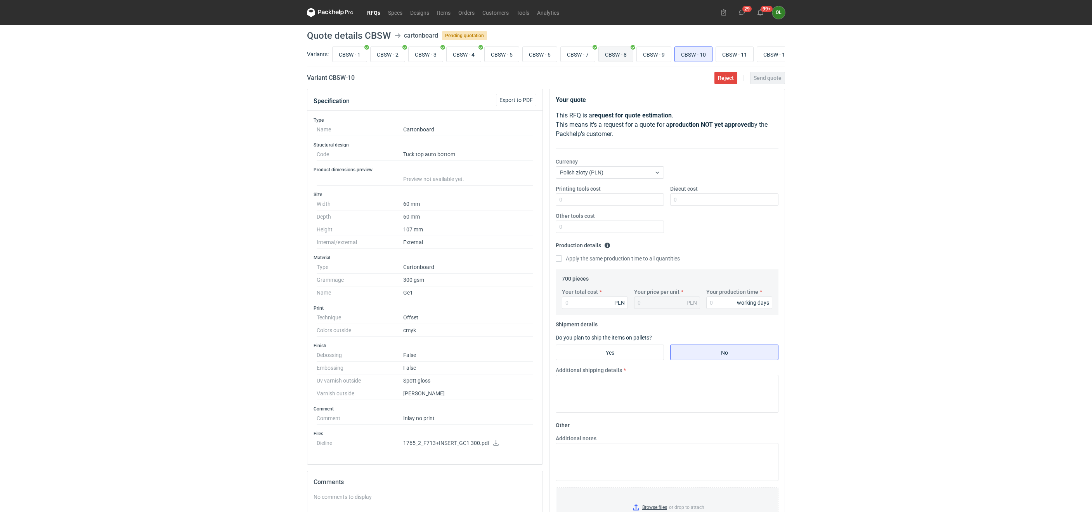
click at [633, 59] on input "CBSW - 8" at bounding box center [616, 54] width 34 height 15
radio input "true"
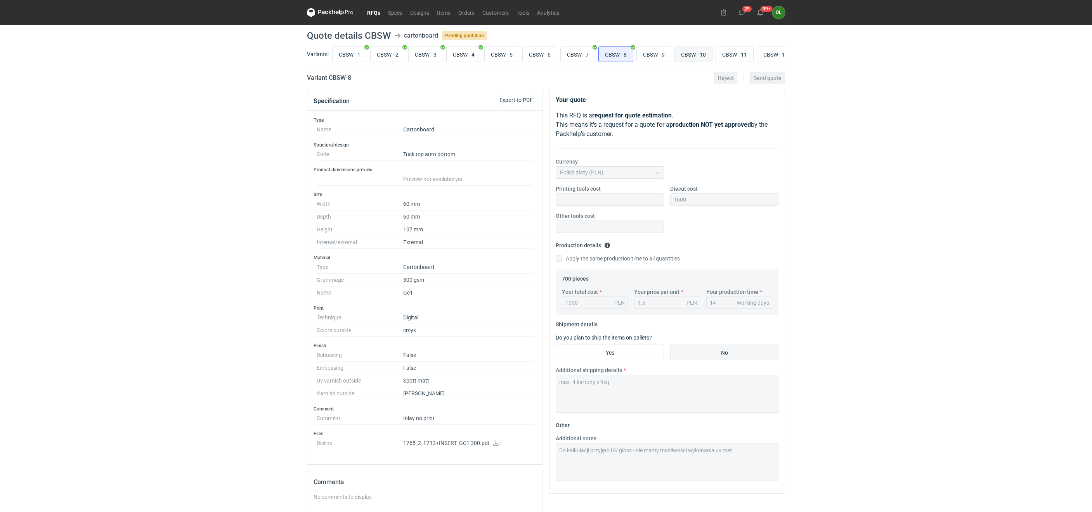
click at [702, 56] on input "CBSW - 10" at bounding box center [693, 54] width 37 height 15
radio input "true"
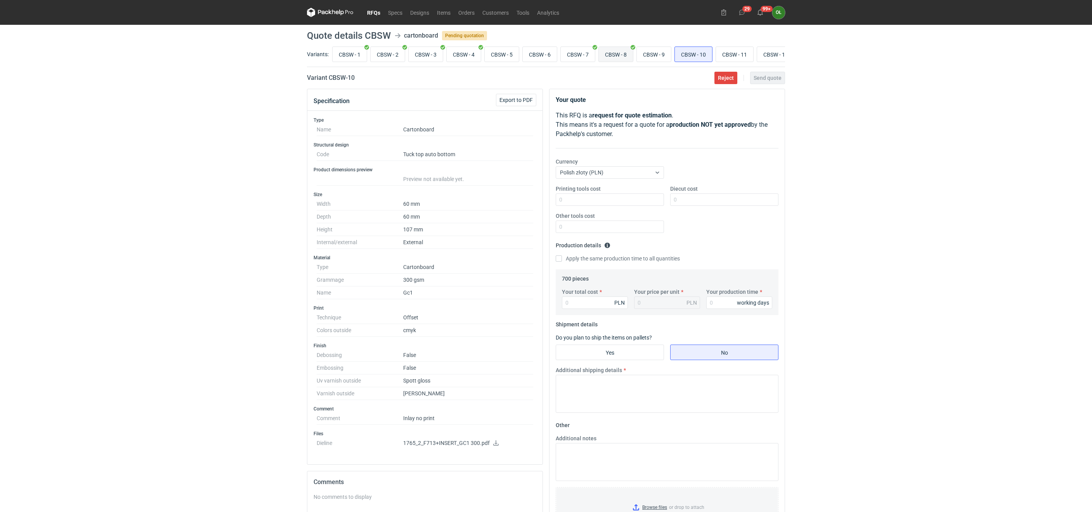
click at [630, 56] on input "CBSW - 8" at bounding box center [616, 54] width 34 height 15
radio input "true"
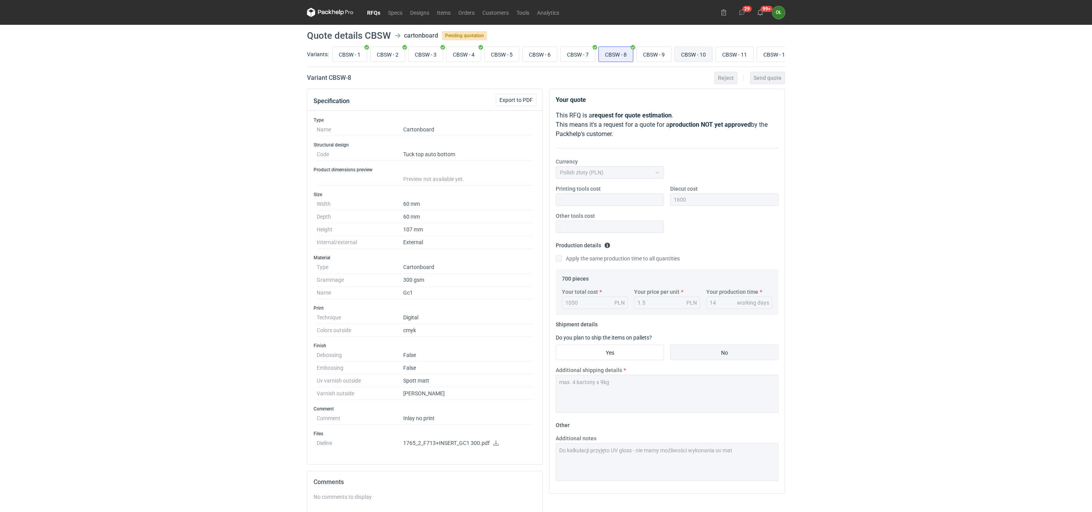
click at [703, 54] on input "CBSW - 10" at bounding box center [693, 54] width 37 height 15
radio input "true"
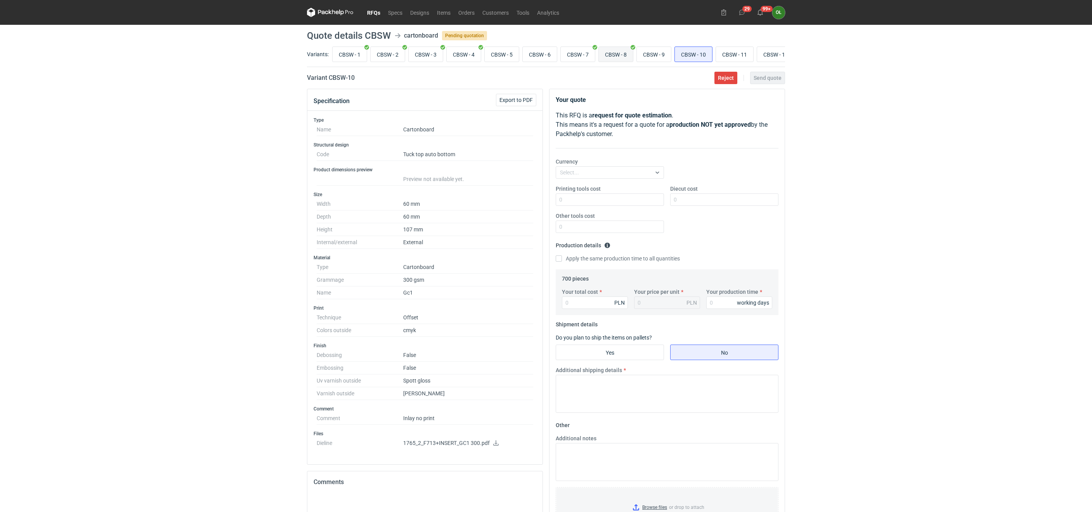
click at [626, 55] on input "CBSW - 8" at bounding box center [616, 54] width 34 height 15
radio input "true"
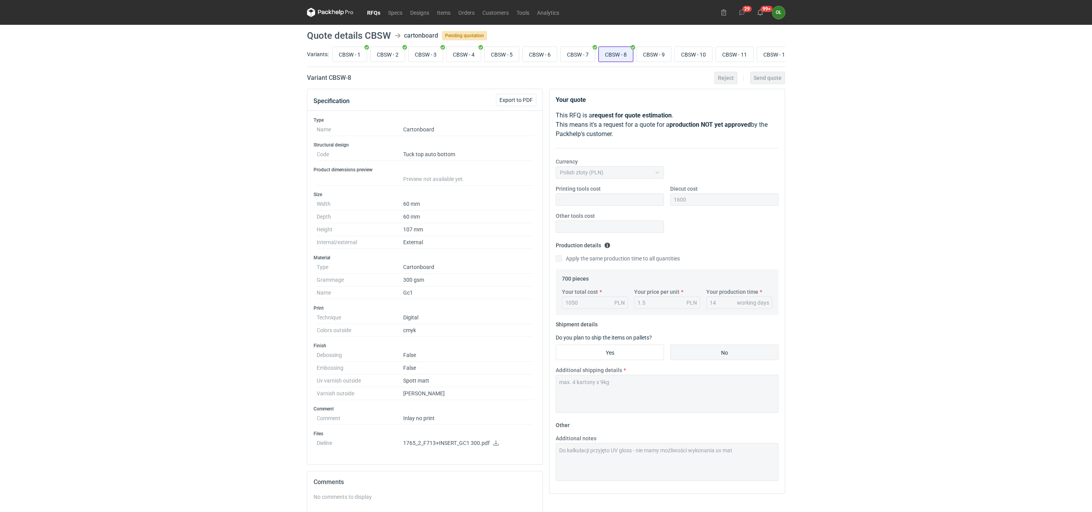
click at [627, 55] on input "CBSW - 8" at bounding box center [616, 54] width 34 height 15
click at [687, 54] on input "CBSW - 10" at bounding box center [693, 54] width 37 height 15
radio input "true"
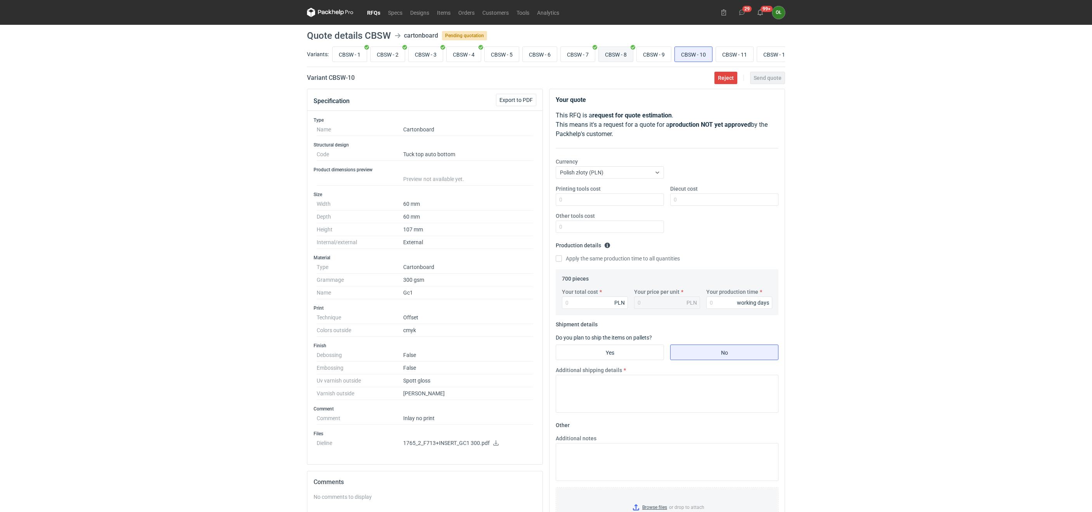
click at [617, 57] on input "CBSW - 8" at bounding box center [616, 54] width 34 height 15
radio input "true"
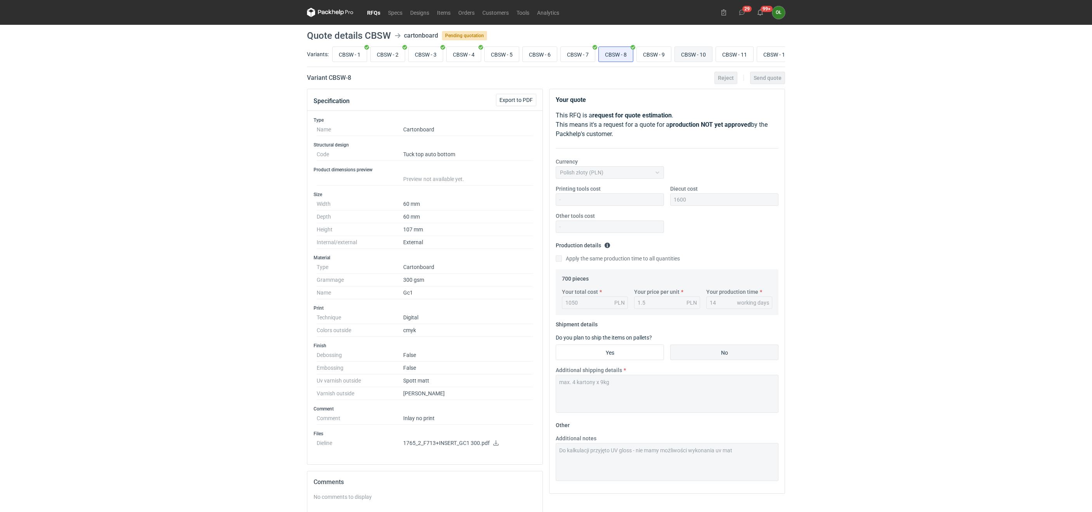
click at [703, 53] on input "CBSW - 10" at bounding box center [693, 54] width 37 height 15
radio input "true"
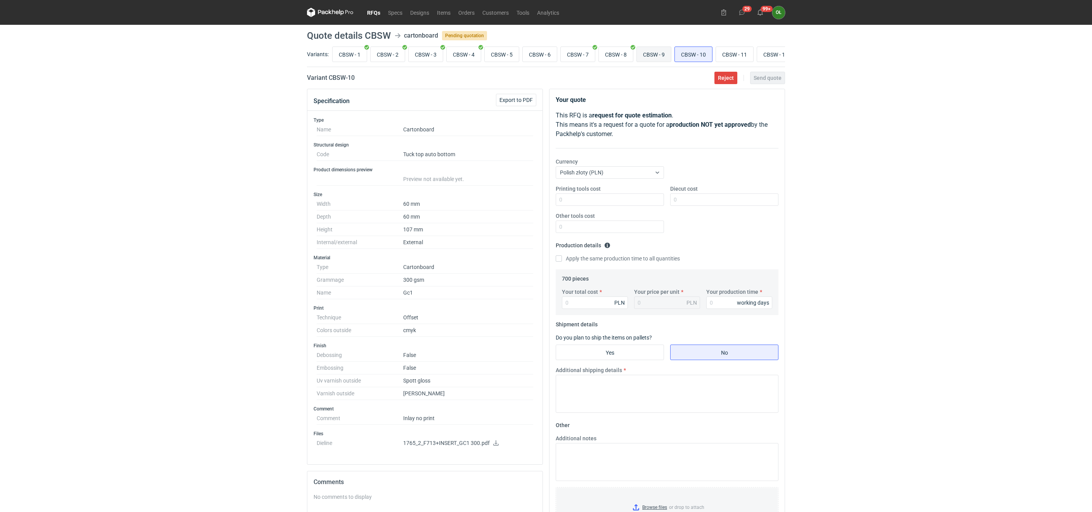
click at [669, 52] on input "CBSW - 9" at bounding box center [654, 54] width 34 height 15
radio input "true"
click at [689, 39] on header "Quote details CBSW cartonboard Pending quotation" at bounding box center [546, 35] width 478 height 9
click at [694, 54] on input "CBSW - 10" at bounding box center [693, 54] width 37 height 15
radio input "true"
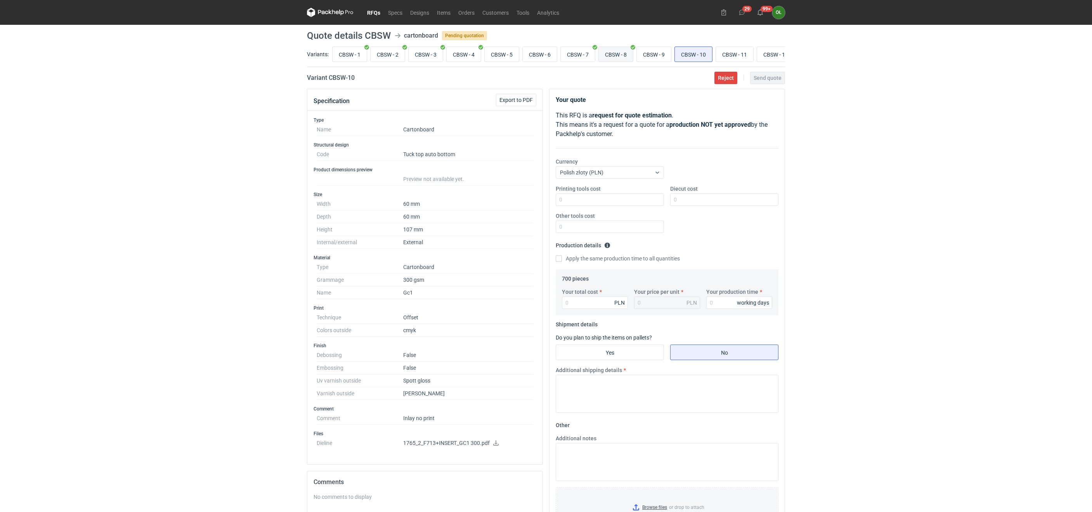
click at [614, 57] on input "CBSW - 8" at bounding box center [616, 54] width 34 height 15
radio input "true"
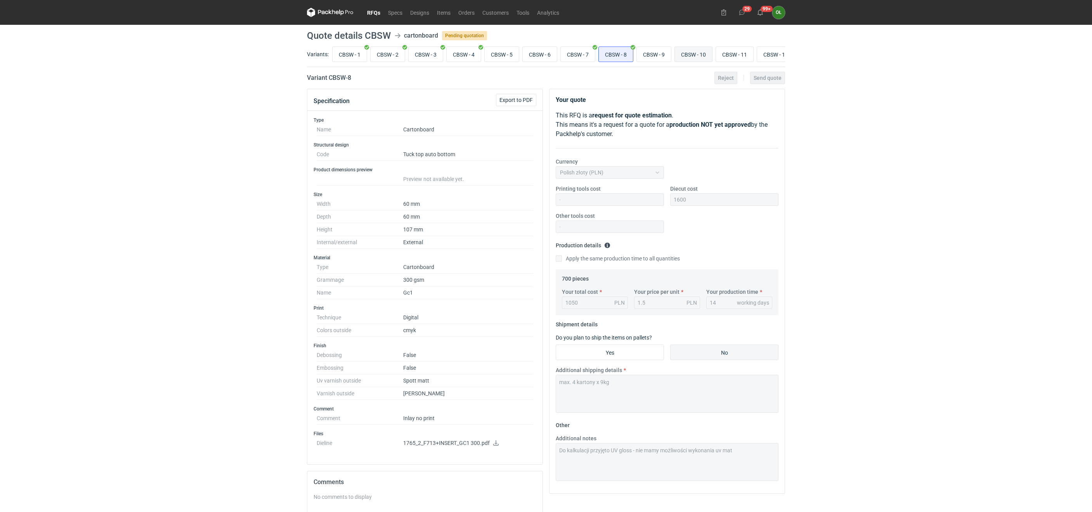
click at [692, 51] on input "CBSW - 10" at bounding box center [693, 54] width 37 height 15
radio input "true"
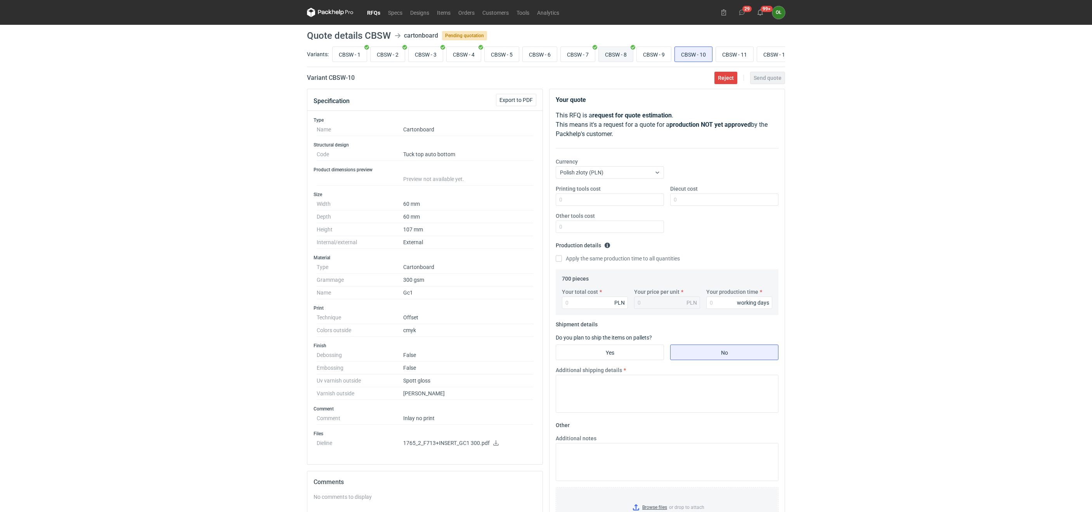
click at [623, 54] on input "CBSW - 8" at bounding box center [616, 54] width 34 height 15
radio input "true"
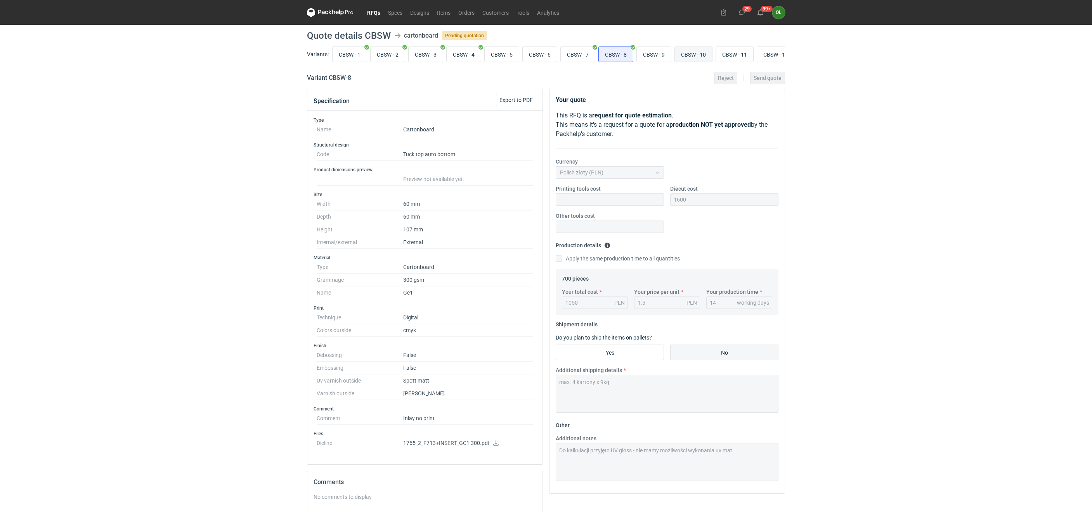
click at [702, 53] on input "CBSW - 10" at bounding box center [693, 54] width 37 height 15
radio input "true"
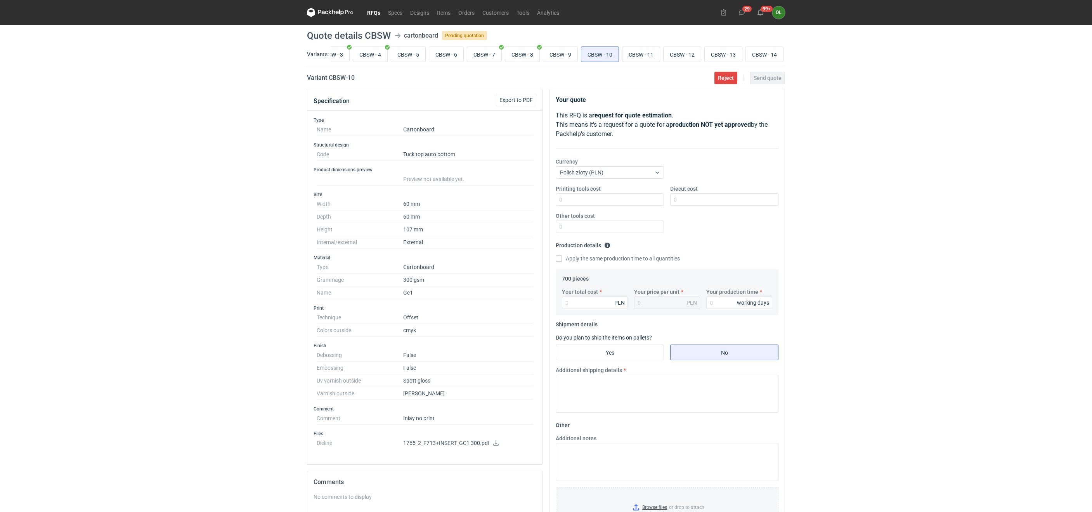
scroll to position [0, 104]
click at [603, 55] on input "CBSW - 10" at bounding box center [599, 54] width 37 height 15
click at [525, 48] on input "CBSW - 8" at bounding box center [522, 54] width 34 height 15
radio input "true"
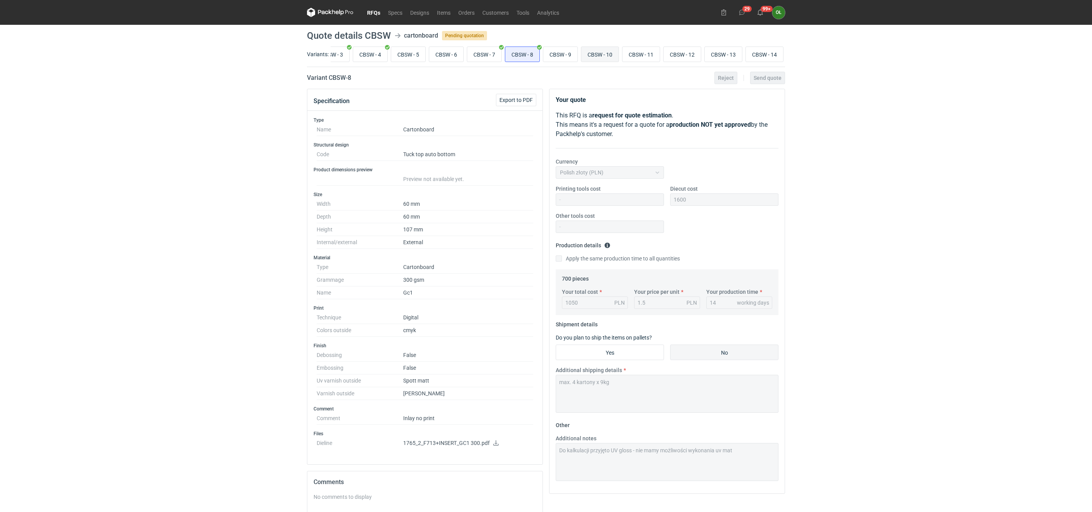
click at [603, 53] on input "CBSW - 10" at bounding box center [599, 54] width 37 height 15
radio input "true"
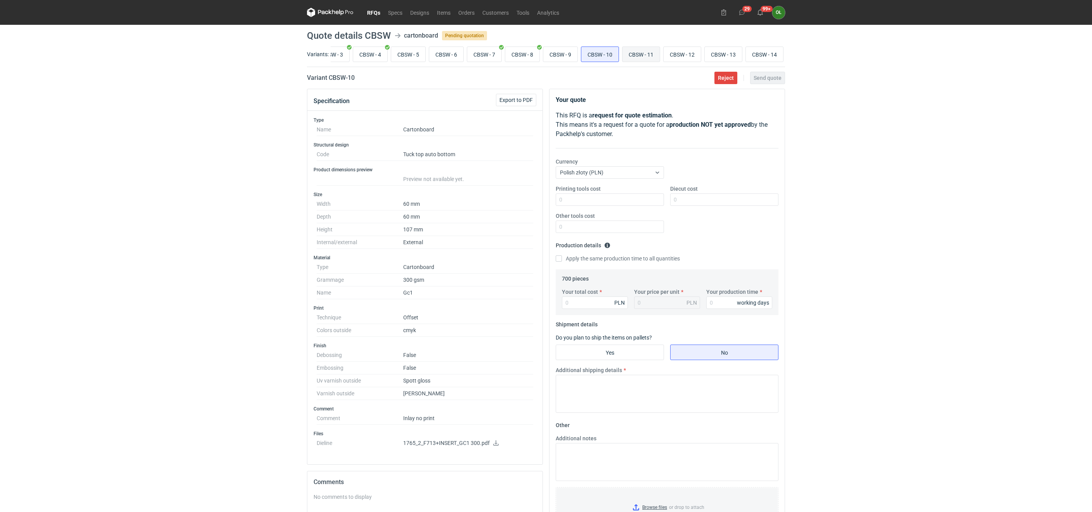
click at [633, 54] on input "CBSW - 11" at bounding box center [640, 54] width 37 height 15
radio input "true"
click at [344, 55] on input "CBSW - 1" at bounding box center [349, 54] width 34 height 15
radio input "true"
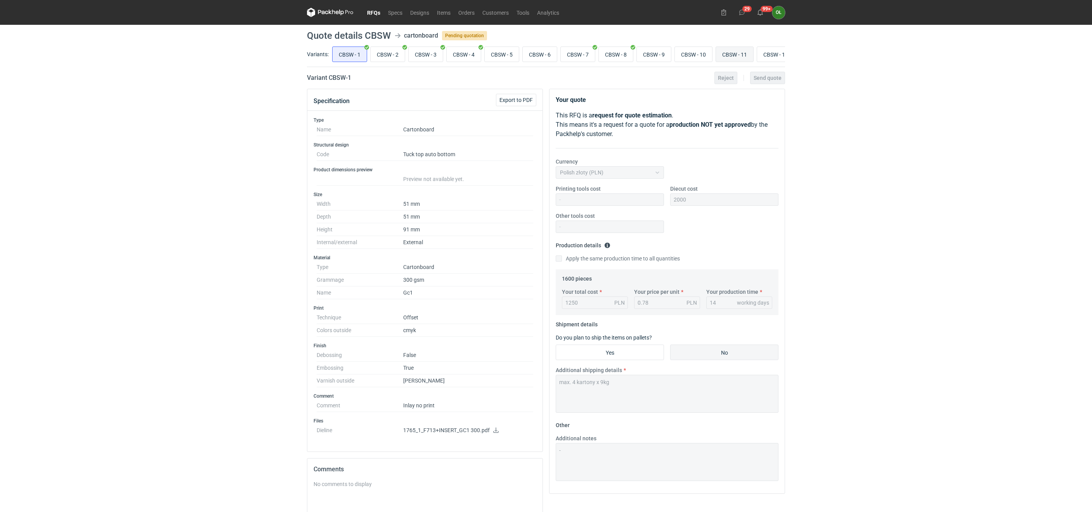
click at [751, 56] on input "CBSW - 11" at bounding box center [734, 54] width 37 height 15
radio input "true"
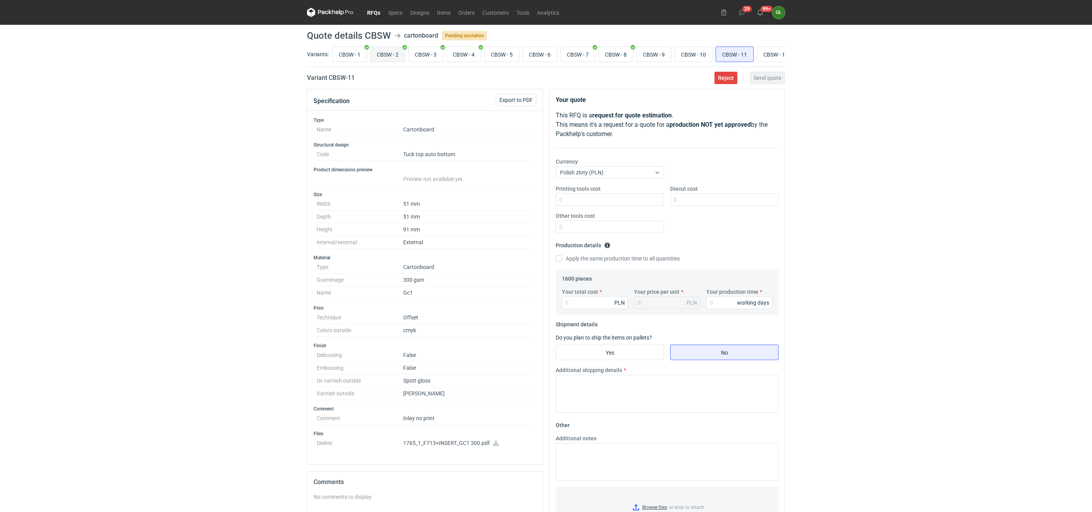
click at [403, 49] on icon at bounding box center [404, 47] width 5 height 5
click at [403, 49] on input "CBSW - 2" at bounding box center [387, 54] width 34 height 15
radio input "true"
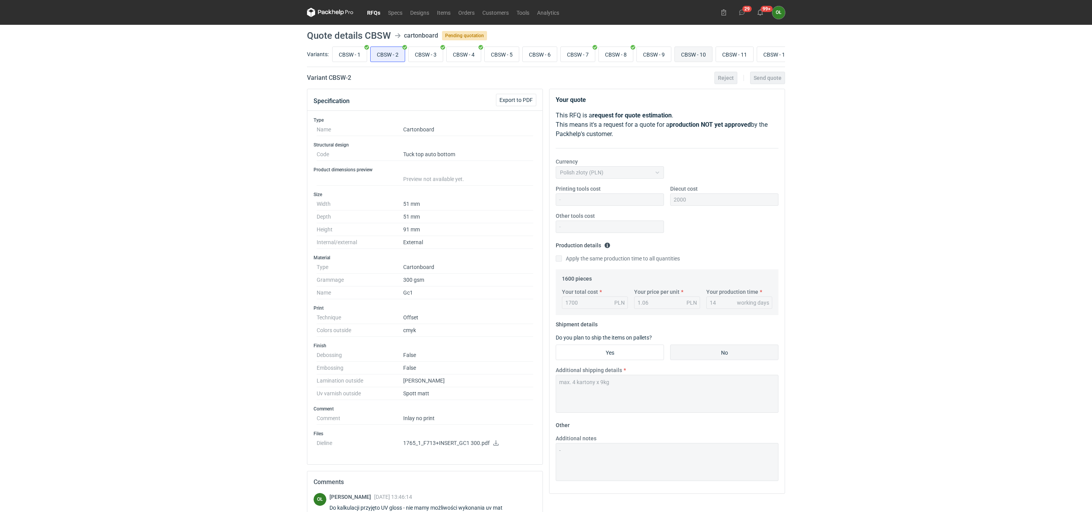
click at [700, 57] on input "CBSW - 10" at bounding box center [693, 54] width 37 height 15
radio input "true"
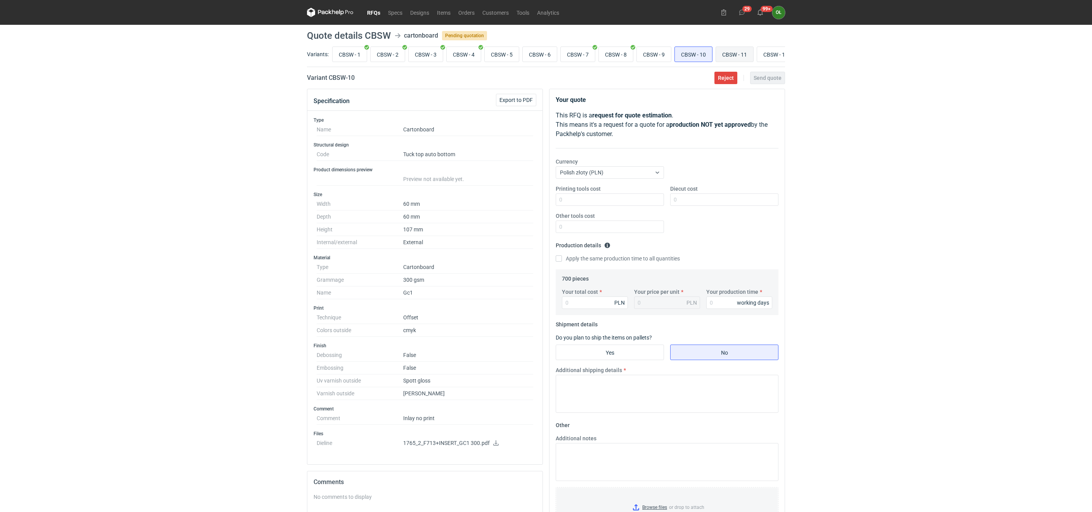
click at [730, 52] on input "CBSW - 11" at bounding box center [734, 54] width 37 height 15
radio input "true"
click at [401, 55] on input "CBSW - 2" at bounding box center [387, 54] width 34 height 15
radio input "true"
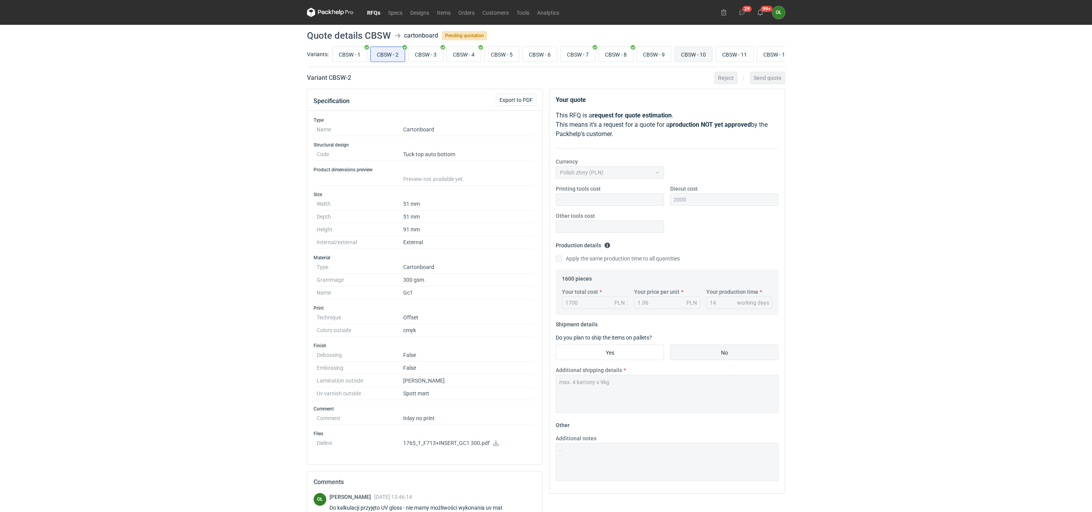
click at [712, 56] on input "CBSW - 10" at bounding box center [693, 54] width 37 height 15
radio input "true"
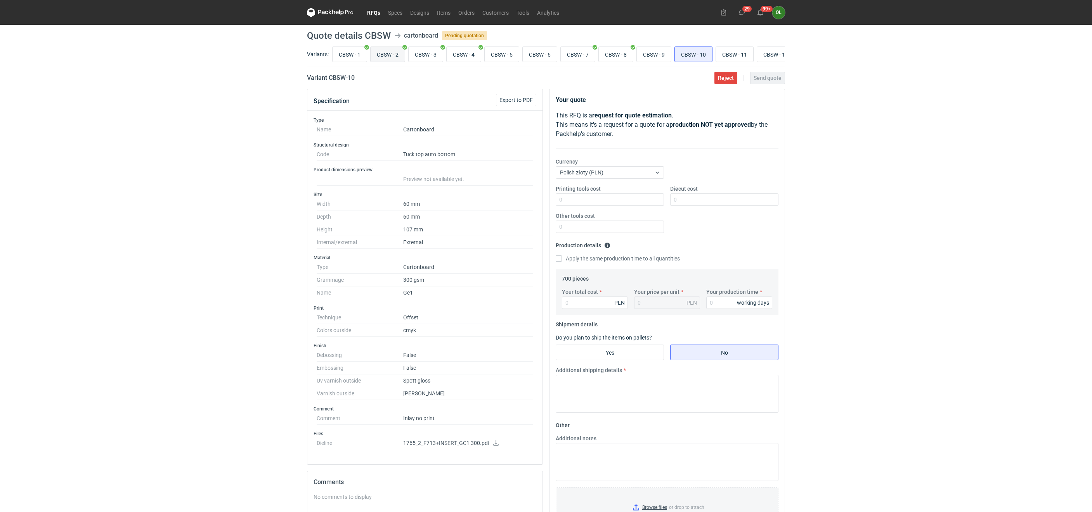
click at [398, 50] on input "CBSW - 2" at bounding box center [387, 54] width 34 height 15
radio input "true"
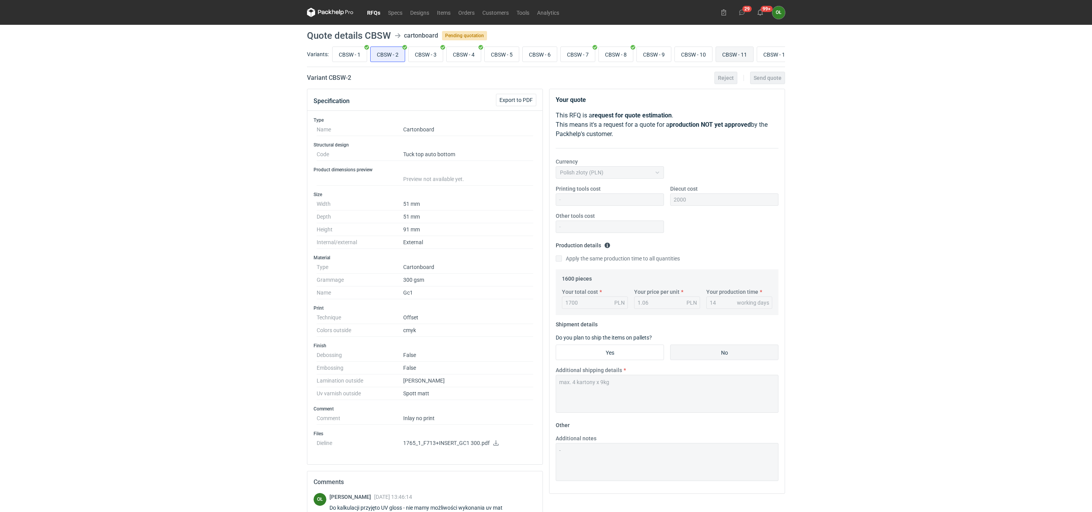
click at [742, 53] on input "CBSW - 11" at bounding box center [734, 54] width 37 height 15
radio input "true"
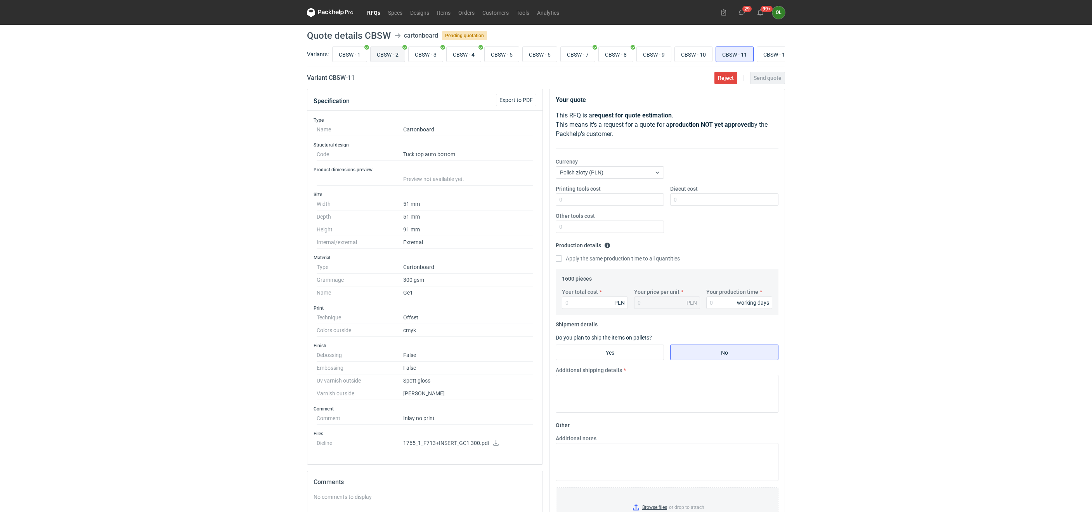
drag, startPoint x: 394, startPoint y: 55, endPoint x: 387, endPoint y: 54, distance: 7.2
click at [387, 54] on input "CBSW - 2" at bounding box center [387, 54] width 34 height 15
radio input "true"
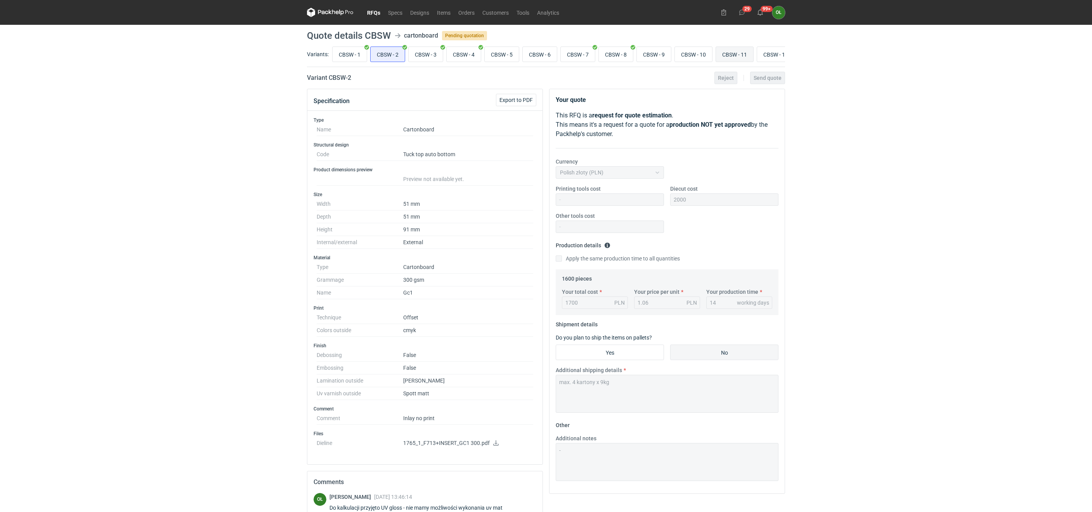
click at [735, 56] on input "CBSW - 11" at bounding box center [734, 54] width 37 height 15
radio input "true"
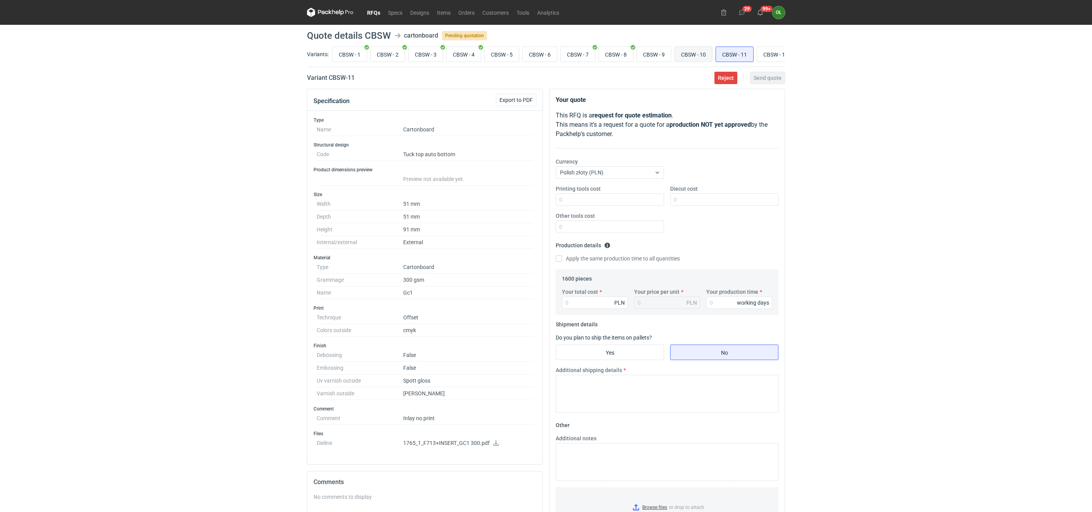
click at [710, 55] on input "CBSW - 10" at bounding box center [693, 54] width 37 height 15
radio input "true"
click at [633, 52] on input "CBSW - 8" at bounding box center [616, 54] width 34 height 15
radio input "true"
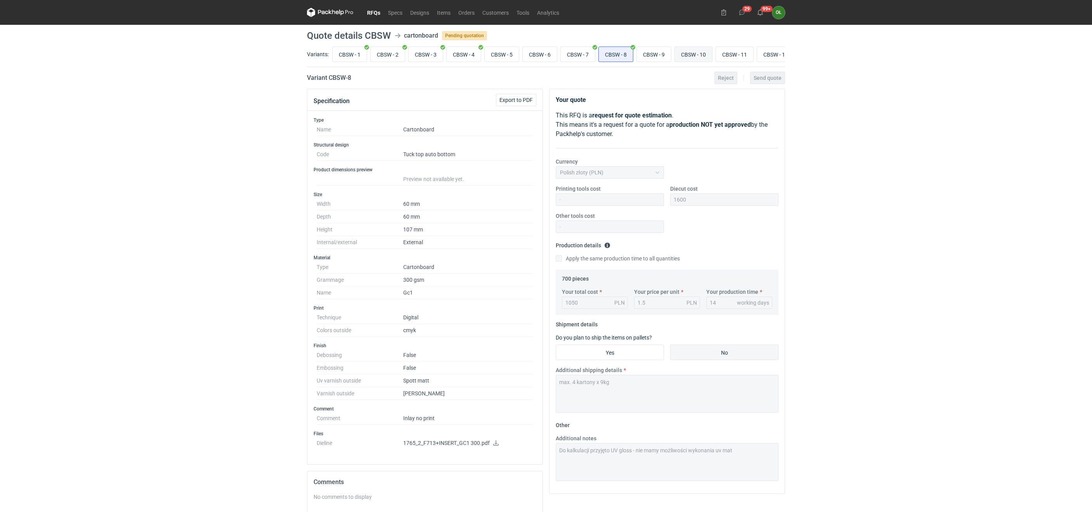
click at [698, 52] on input "CBSW - 10" at bounding box center [693, 54] width 37 height 15
radio input "true"
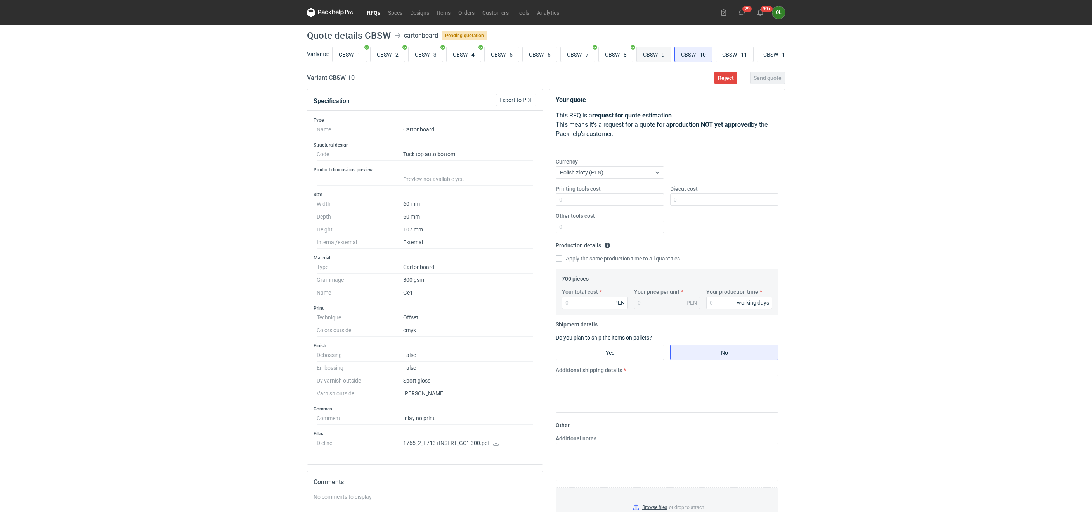
click at [666, 56] on input "CBSW - 9" at bounding box center [654, 54] width 34 height 15
radio input "true"
click at [664, 54] on input "CBSW - 10" at bounding box center [648, 54] width 37 height 15
radio input "true"
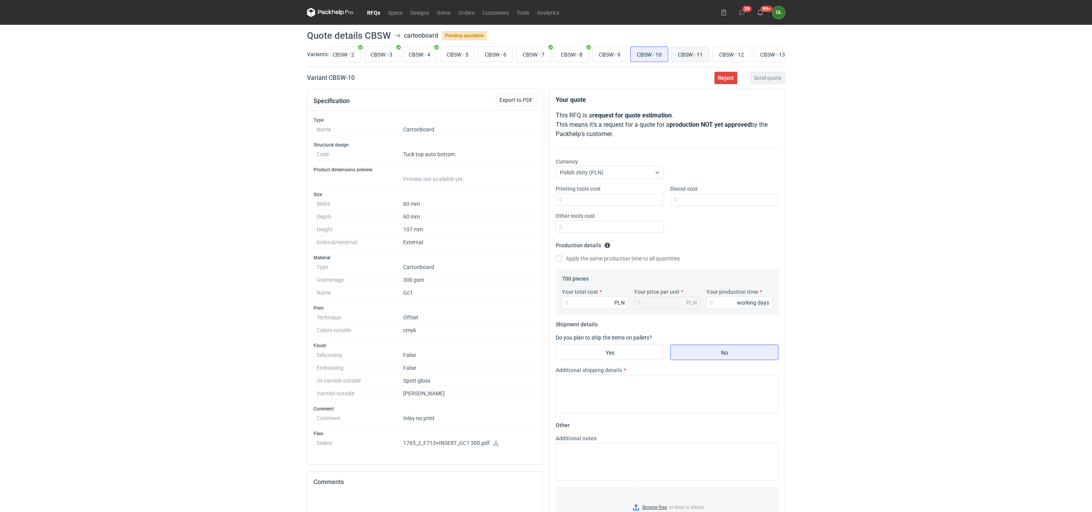
click at [696, 52] on input "CBSW - 11" at bounding box center [689, 54] width 37 height 15
radio input "true"
click at [732, 57] on input "CBSW - 12" at bounding box center [731, 54] width 37 height 15
radio input "true"
click at [708, 54] on input "CBSW - 11" at bounding box center [689, 54] width 37 height 15
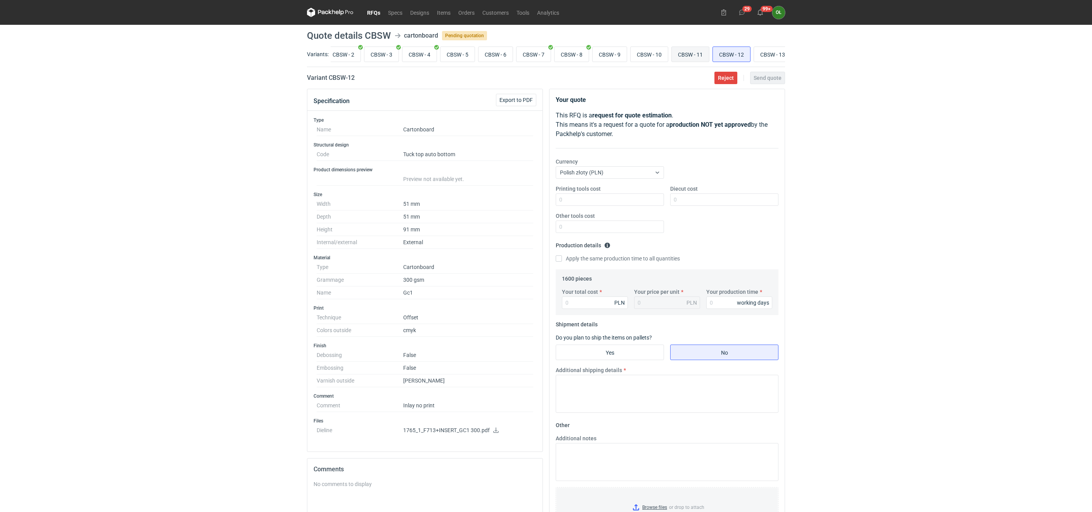
radio input "true"
click at [735, 52] on input "CBSW - 12" at bounding box center [731, 54] width 37 height 15
radio input "true"
click at [347, 56] on input "CBSW - 1" at bounding box center [349, 54] width 34 height 15
radio input "true"
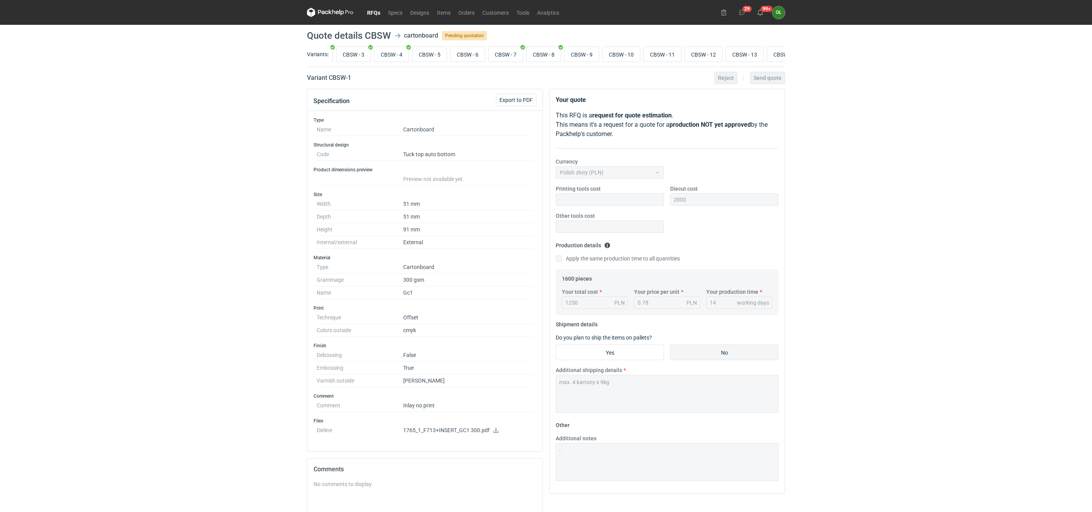
scroll to position [0, 86]
click at [746, 54] on input "CBSW - 13" at bounding box center [730, 54] width 37 height 15
radio input "true"
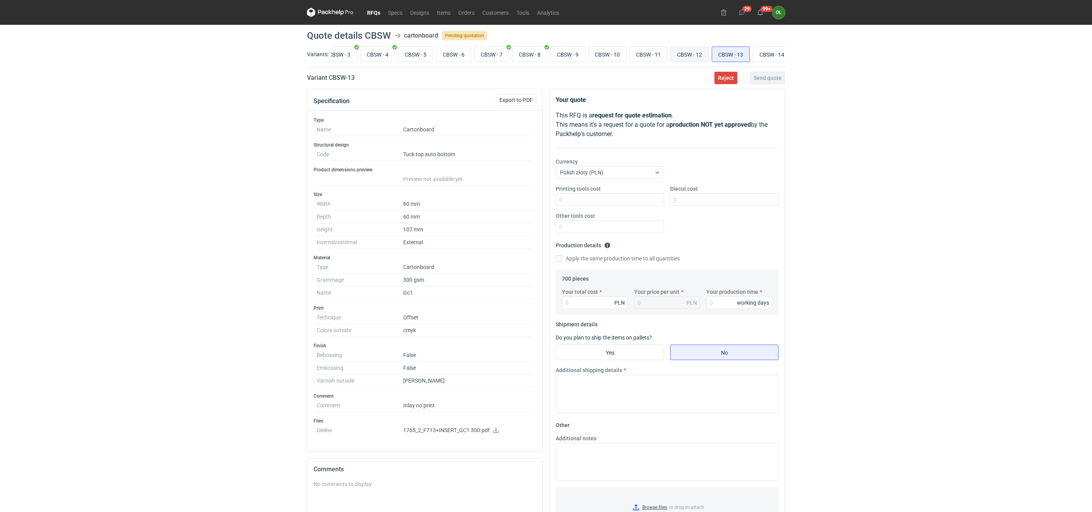
click at [702, 48] on input "CBSW - 12" at bounding box center [689, 54] width 37 height 15
radio input "true"
drag, startPoint x: 657, startPoint y: 66, endPoint x: 432, endPoint y: 59, distance: 225.1
click at [455, 61] on div "Variants: CBSW - 1 CBSW - 2 CBSW - 3 CBSW - 4 CBSW - 5 CBSW - 6 CBSW - 7 CBSW -…" at bounding box center [546, 56] width 478 height 22
click at [702, 57] on input "CBSW - 12" at bounding box center [689, 54] width 37 height 15
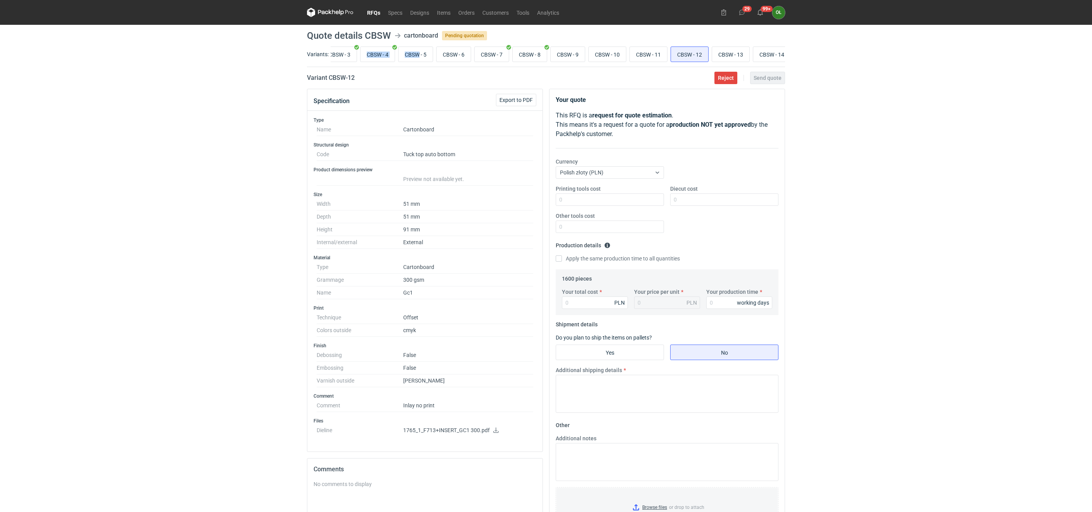
drag, startPoint x: 423, startPoint y: 66, endPoint x: 368, endPoint y: 64, distance: 55.1
click at [366, 67] on div "Variants: CBSW - 1 CBSW - 2 CBSW - 3 CBSW - 4 CBSW - 5 CBSW - 6 CBSW - 7 CBSW -…" at bounding box center [546, 56] width 478 height 22
click at [341, 49] on input "CBSW - 1" at bounding box center [330, 54] width 34 height 15
radio input "true"
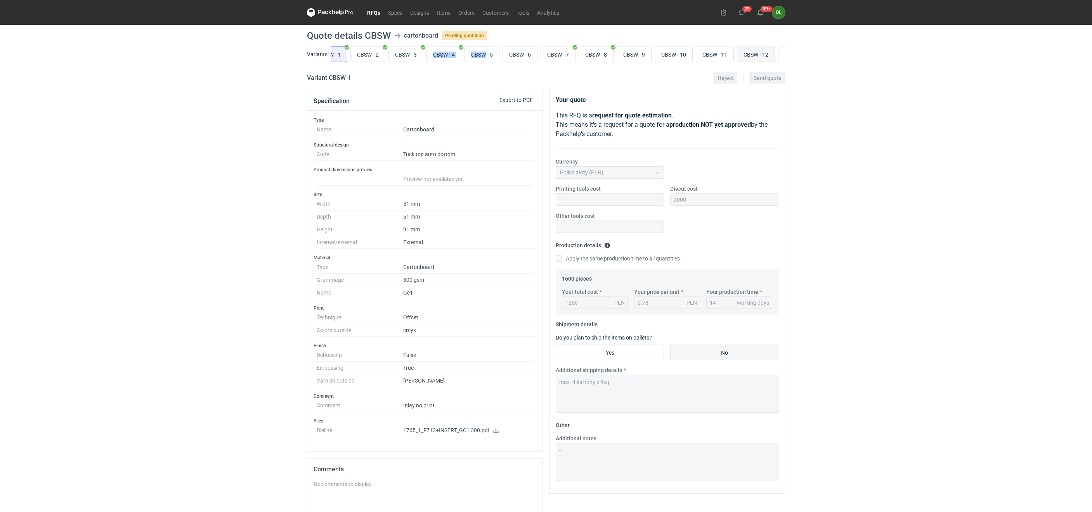
click at [759, 54] on input "CBSW - 12" at bounding box center [755, 54] width 37 height 15
radio input "true"
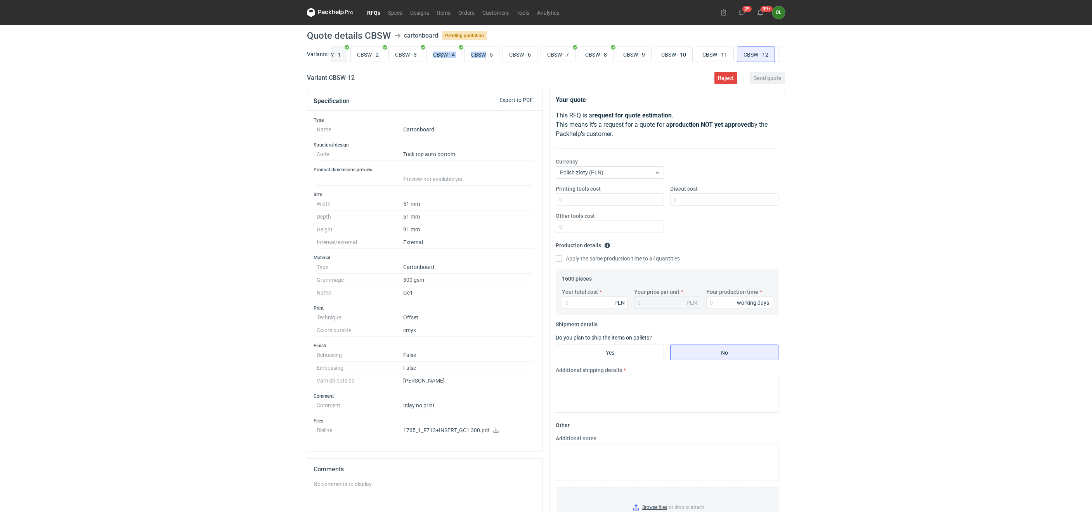
click at [340, 54] on input "CBSW - 1" at bounding box center [330, 54] width 34 height 15
radio input "true"
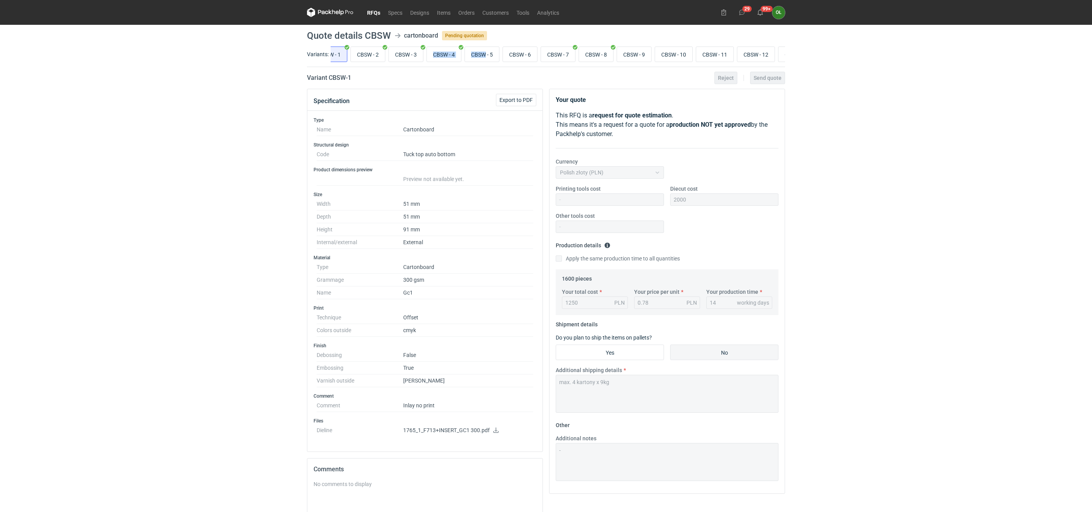
click at [497, 433] on icon at bounding box center [495, 430] width 5 height 5
drag, startPoint x: 646, startPoint y: 63, endPoint x: 670, endPoint y: 64, distance: 24.5
click at [670, 64] on div "CBSW - 1 CBSW - 2 CBSW - 3 CBSW - 4 CBSW - 5 CBSW - 6 CBSW - 7 CBSW - 8 CBSW - …" at bounding box center [557, 54] width 454 height 19
click at [672, 67] on div "Variants: CBSW - 1 CBSW - 2 CBSW - 3 CBSW - 4 CBSW - 5 CBSW - 6 CBSW - 7 CBSW -…" at bounding box center [546, 56] width 478 height 22
click at [683, 63] on div "CBSW - 1 CBSW - 2 CBSW - 3 CBSW - 4 CBSW - 5 CBSW - 6 CBSW - 7 CBSW - 8 CBSW - …" at bounding box center [557, 54] width 454 height 19
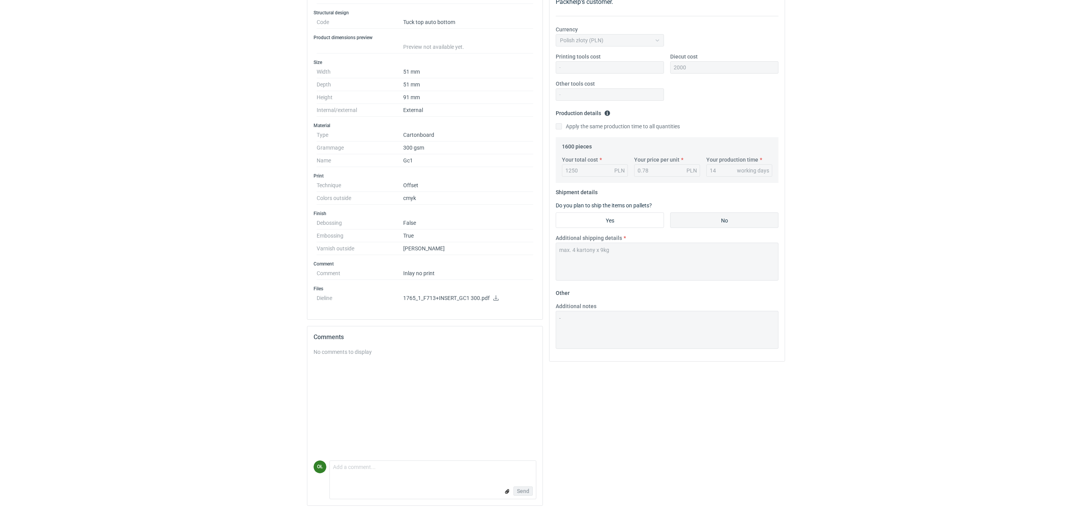
scroll to position [138, 0]
click at [359, 490] on div "Send" at bounding box center [433, 492] width 206 height 16
click at [359, 470] on textarea "Comment message" at bounding box center [433, 469] width 206 height 16
type textarea "d"
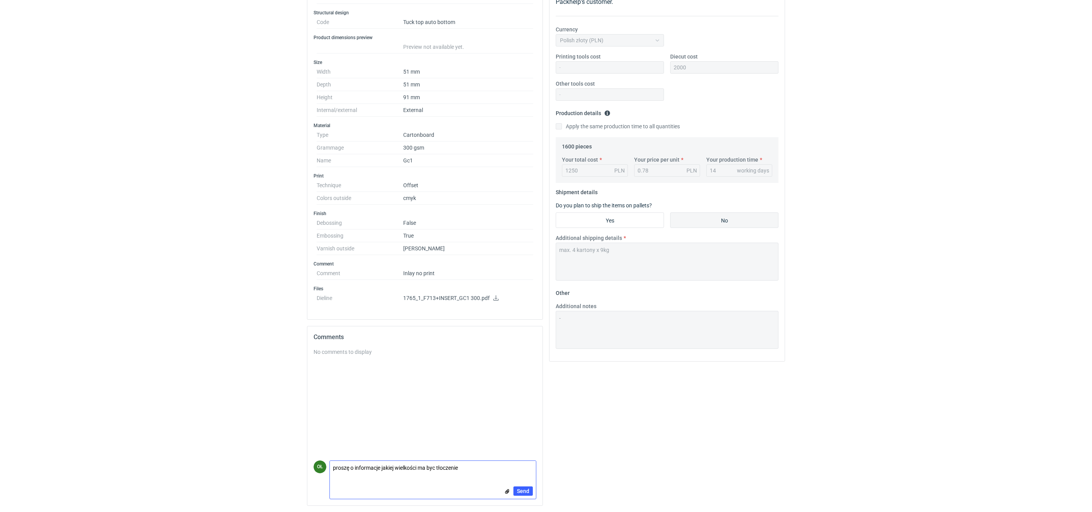
click at [469, 469] on textarea "proszę o informacje jakiej wielkości ma byc tłoczenie" at bounding box center [433, 469] width 206 height 16
type textarea "proszę o informacje jakiej wielkości ma być tłoczenie"
click at [525, 494] on span "Send" at bounding box center [523, 491] width 12 height 5
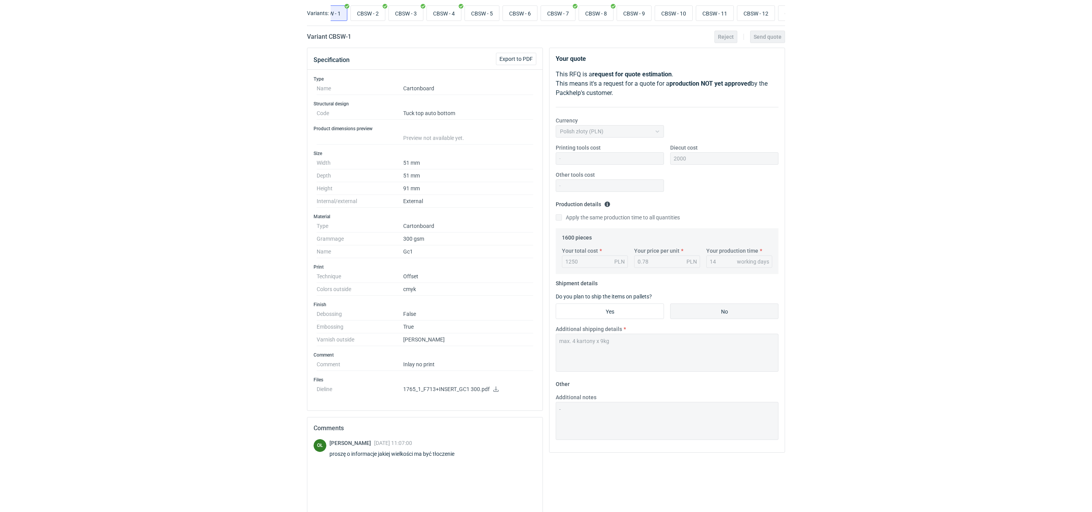
scroll to position [0, 0]
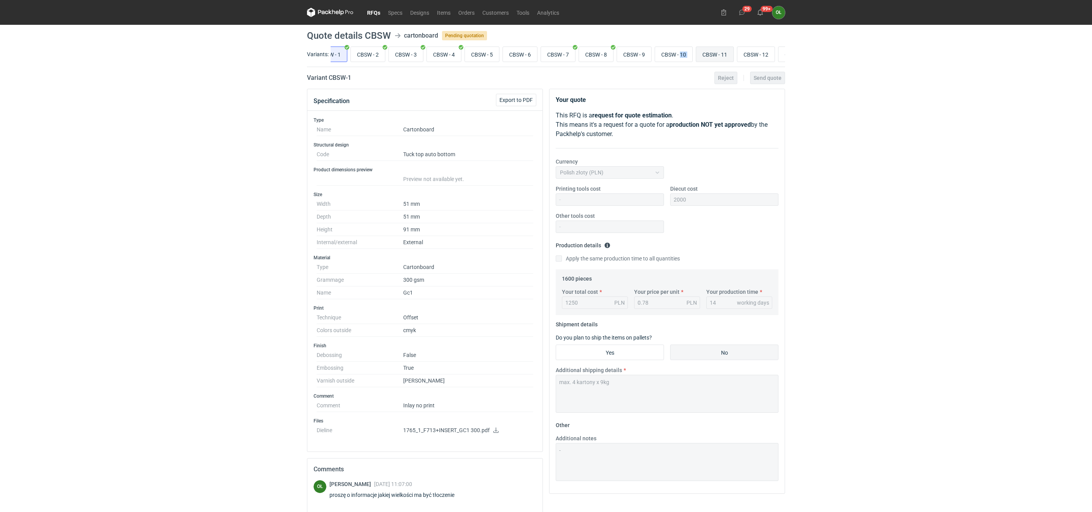
drag, startPoint x: 694, startPoint y: 63, endPoint x: 712, endPoint y: 55, distance: 20.1
click at [712, 55] on div "Variants: CBSW - 1 CBSW - 2 CBSW - 3 CBSW - 4 CBSW - 5 CBSW - 6 CBSW - 7 CBSW -…" at bounding box center [546, 56] width 478 height 22
click at [744, 55] on input "CBSW - 13" at bounding box center [739, 54] width 37 height 15
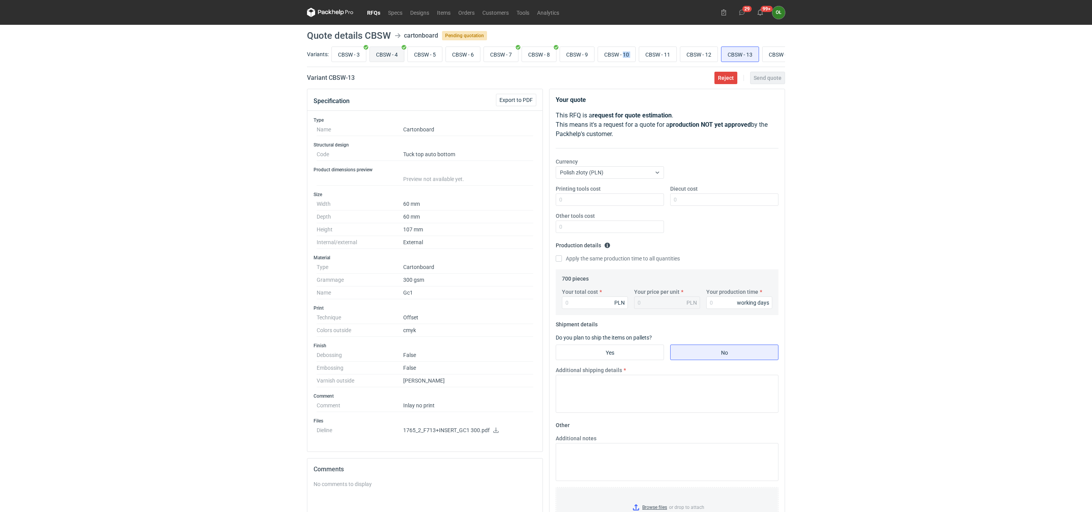
click at [390, 59] on input "CBSW - 4" at bounding box center [387, 54] width 34 height 15
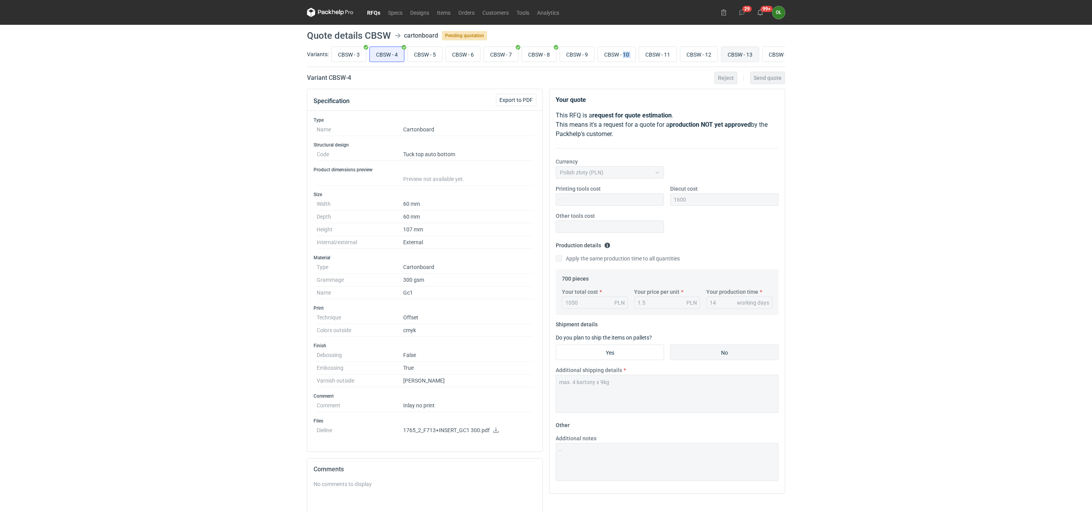
click at [742, 54] on input "CBSW - 13" at bounding box center [739, 54] width 37 height 15
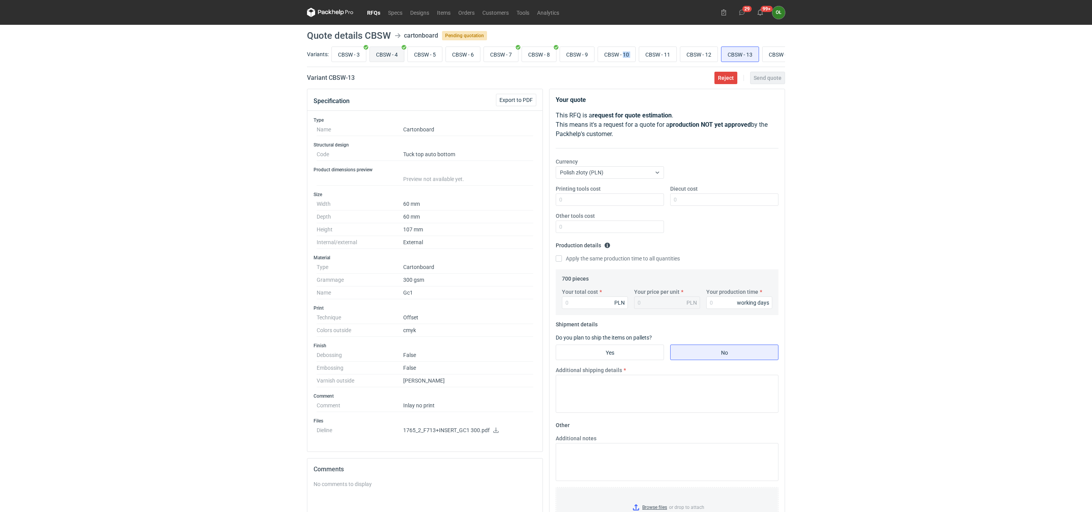
click at [390, 52] on input "CBSW - 4" at bounding box center [387, 54] width 34 height 15
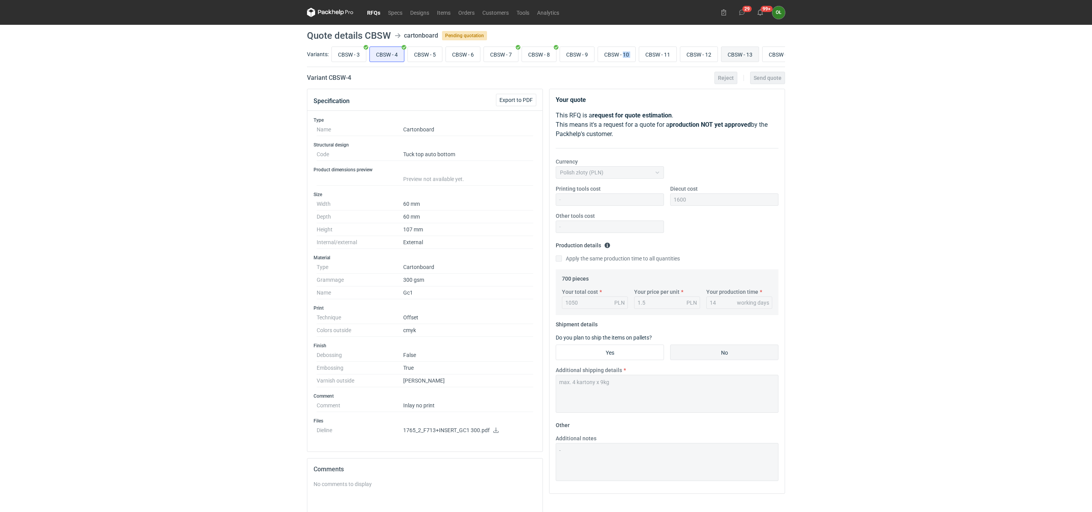
click at [747, 53] on input "CBSW - 13" at bounding box center [739, 54] width 37 height 15
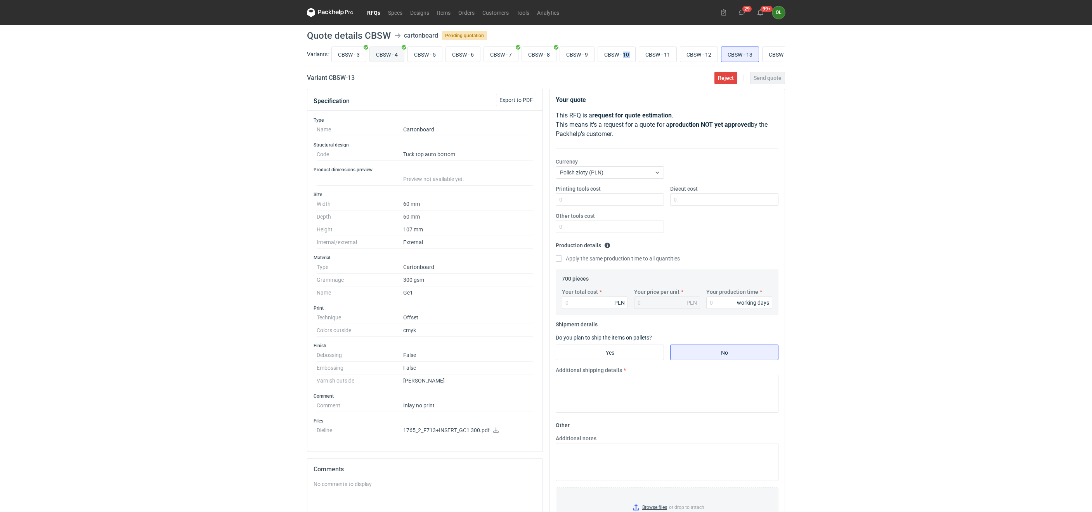
click at [393, 55] on input "CBSW - 4" at bounding box center [387, 54] width 34 height 15
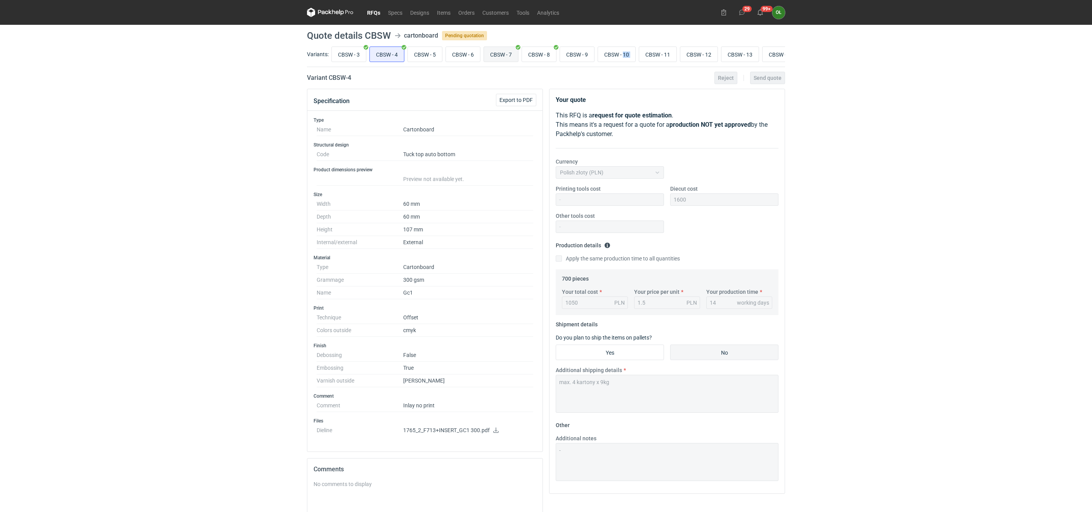
click at [514, 56] on input "CBSW - 7" at bounding box center [501, 54] width 34 height 15
click at [545, 54] on input "CBSW - 8" at bounding box center [539, 54] width 34 height 15
click at [382, 53] on input "CBSW - 4" at bounding box center [387, 54] width 34 height 15
click at [753, 50] on input "CBSW - 13" at bounding box center [739, 54] width 37 height 15
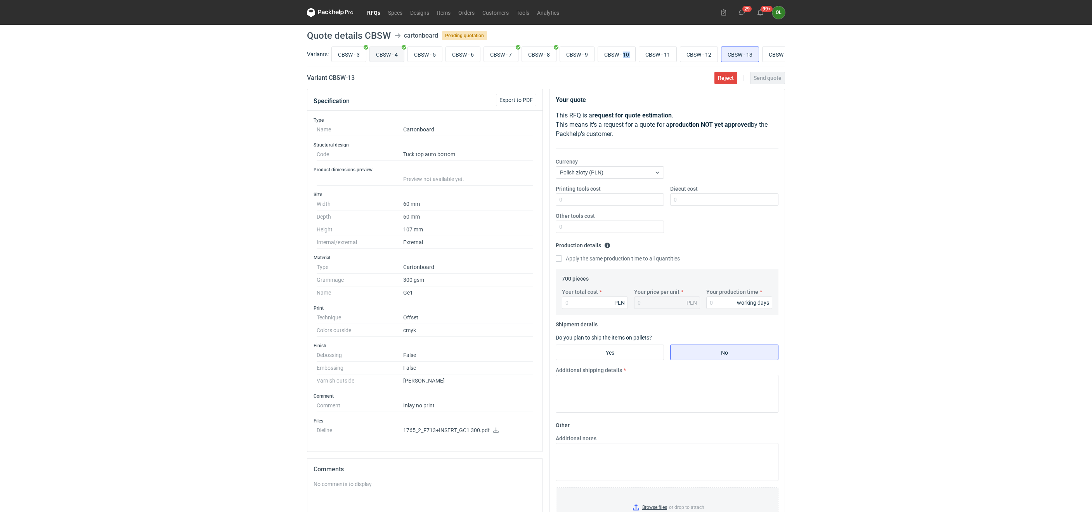
click at [398, 54] on input "CBSW - 4" at bounding box center [387, 54] width 34 height 15
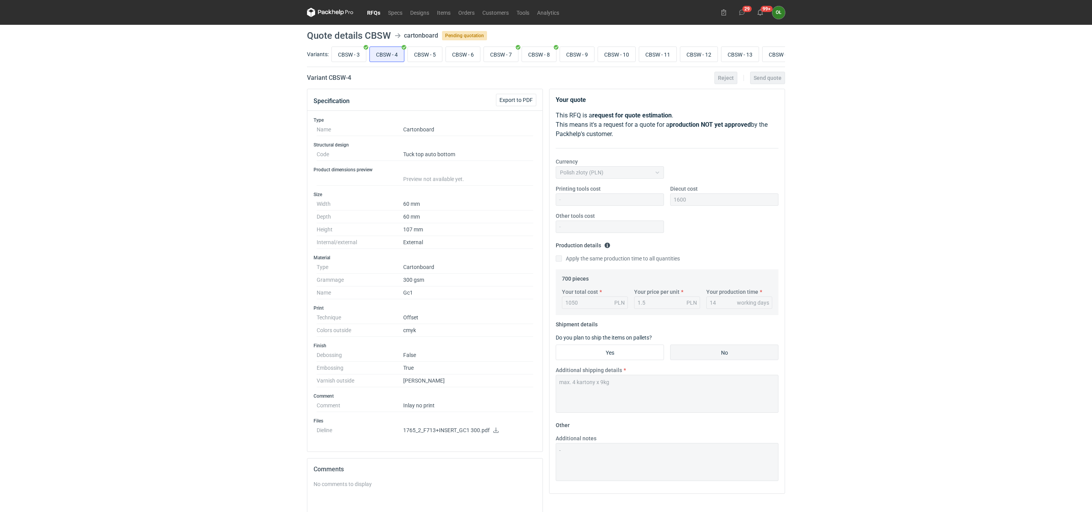
click at [604, 67] on div "Variants: CBSW - 1 CBSW - 2 CBSW - 3 CBSW - 4 CBSW - 5 CBSW - 6 CBSW - 7 CBSW -…" at bounding box center [546, 56] width 478 height 22
click at [763, 55] on input "CBSW - 14" at bounding box center [764, 54] width 37 height 15
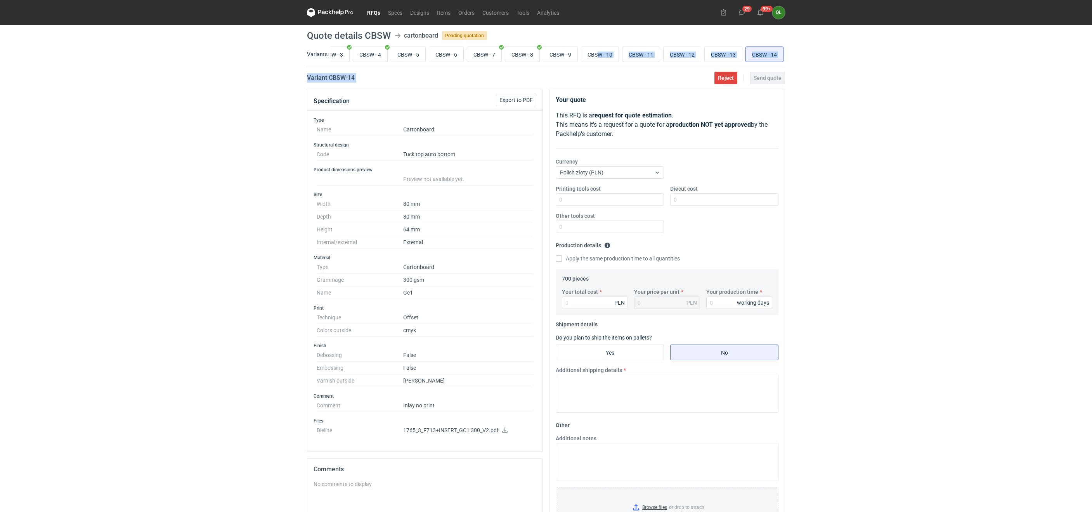
drag, startPoint x: 596, startPoint y: 66, endPoint x: 546, endPoint y: 71, distance: 50.3
click at [546, 71] on main "Quote details CBSW cartonboard Pending quotation Variants: CBSW - 1 CBSW - 2 CB…" at bounding box center [546, 335] width 484 height 620
click at [556, 52] on input "CBSW - 9" at bounding box center [560, 54] width 34 height 15
click at [766, 56] on input "CBSW - 14" at bounding box center [764, 54] width 37 height 15
click at [555, 53] on input "CBSW - 9" at bounding box center [560, 54] width 34 height 15
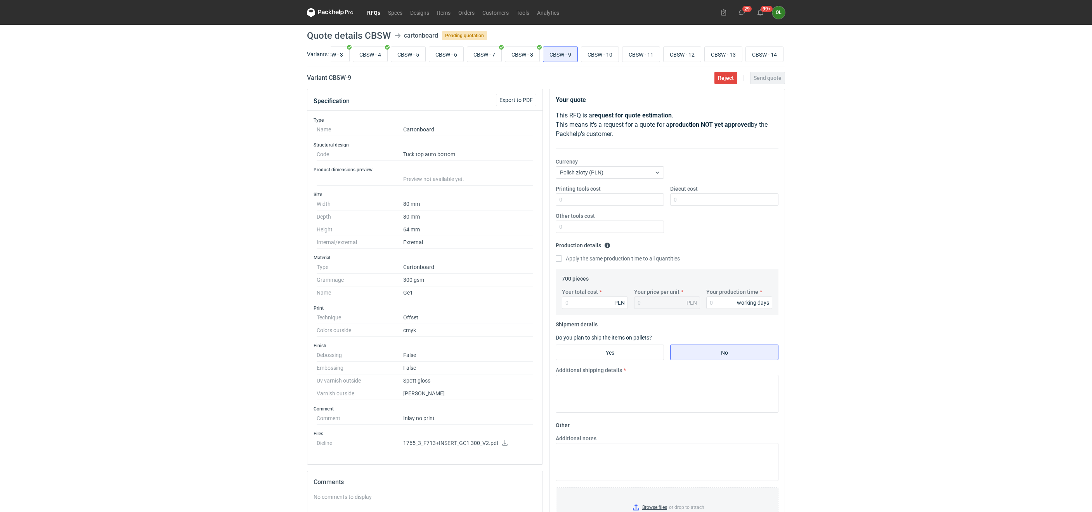
click at [853, 64] on div "RFQs Specs Designs Items Orders Customers Tools Analytics 29 99+ OŁ Olga Łopato…" at bounding box center [546, 256] width 1092 height 512
click at [766, 53] on input "CBSW - 14" at bounding box center [764, 54] width 37 height 15
click at [557, 56] on input "CBSW - 9" at bounding box center [560, 54] width 34 height 15
click at [764, 54] on input "CBSW - 14" at bounding box center [764, 54] width 37 height 15
drag, startPoint x: 530, startPoint y: 66, endPoint x: 494, endPoint y: 67, distance: 36.1
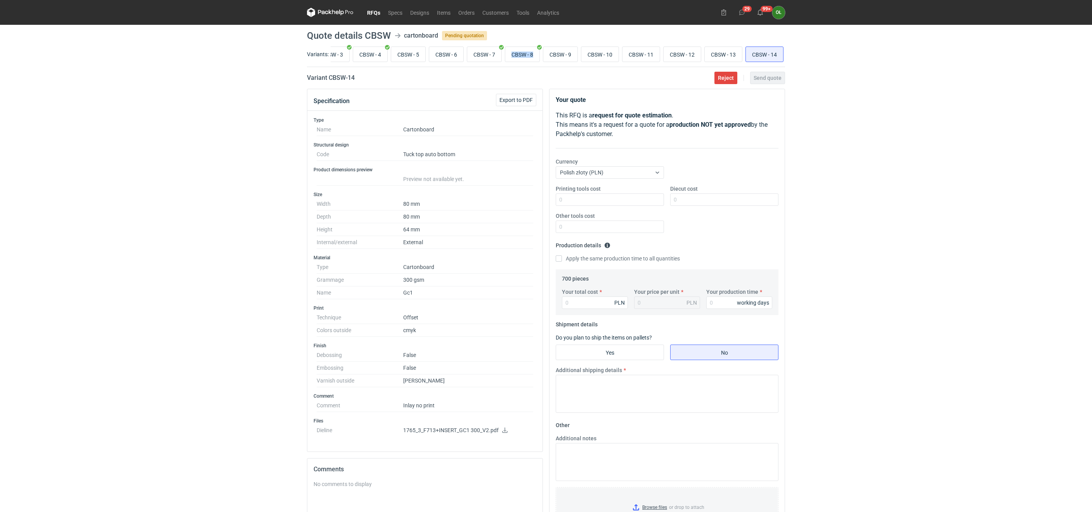
click at [494, 67] on div "Variants: CBSW - 1 CBSW - 2 CBSW - 3 CBSW - 4 CBSW - 5 CBSW - 6 CBSW - 7 CBSW -…" at bounding box center [546, 56] width 478 height 22
click at [518, 67] on div "Variants: CBSW - 1 CBSW - 2 CBSW - 3 CBSW - 4 CBSW - 5 CBSW - 6 CBSW - 7 CBSW -…" at bounding box center [546, 56] width 478 height 22
click at [465, 43] on main "Quote details CBSW cartonboard Pending quotation Variants: CBSW - 1 CBSW - 2 CB…" at bounding box center [546, 335] width 484 height 620
click at [467, 55] on input "CBSW - 4" at bounding box center [463, 54] width 34 height 15
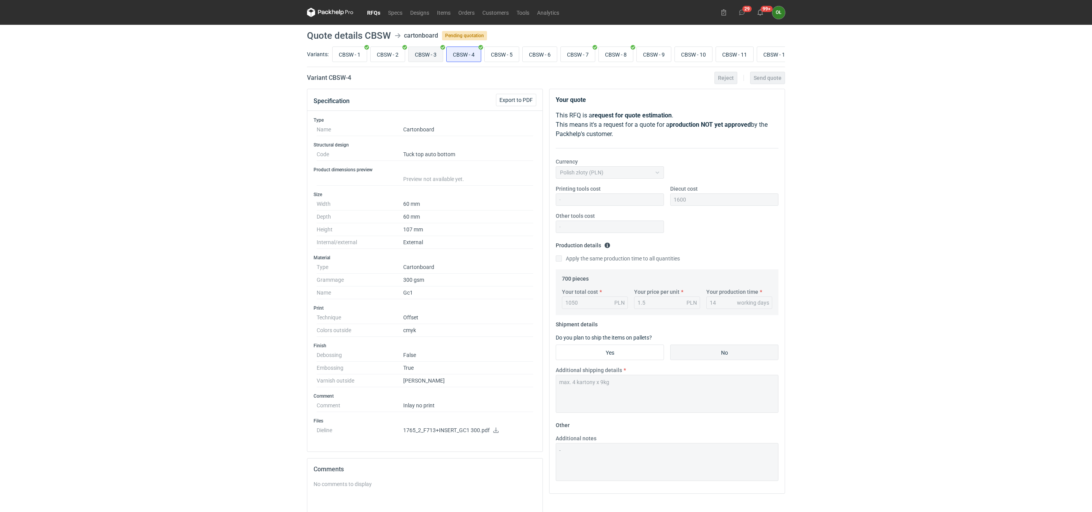
click at [441, 60] on input "CBSW - 3" at bounding box center [425, 54] width 34 height 15
click at [433, 56] on input "CBSW - 3" at bounding box center [425, 54] width 34 height 15
click at [476, 60] on input "CBSW - 4" at bounding box center [463, 54] width 34 height 15
click at [384, 57] on input "CBSW - 2" at bounding box center [387, 54] width 34 height 15
click at [351, 56] on input "CBSW - 1" at bounding box center [349, 54] width 34 height 15
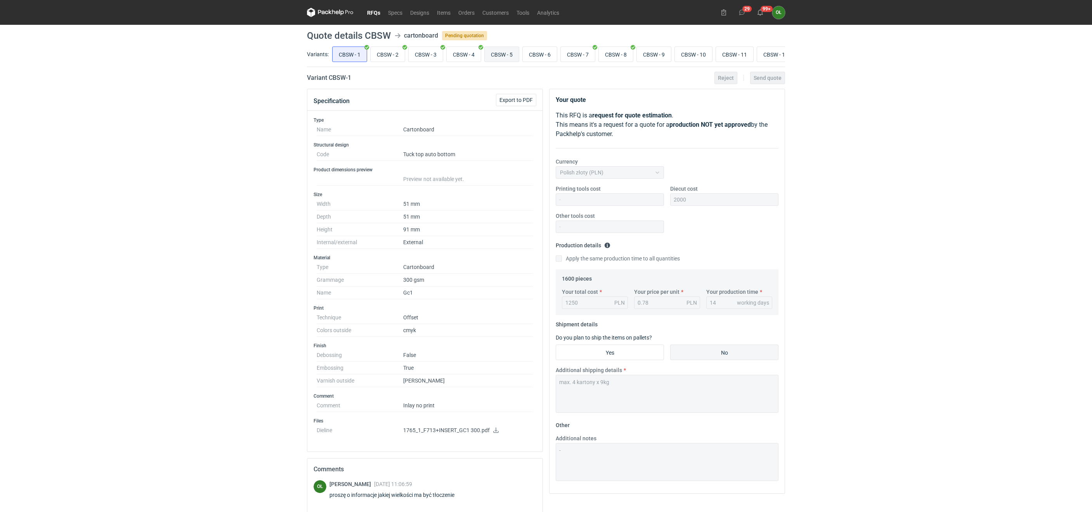
click at [514, 57] on input "CBSW - 5" at bounding box center [501, 54] width 34 height 15
click at [537, 55] on input "CBSW - 6" at bounding box center [539, 54] width 34 height 15
click at [582, 55] on input "CBSW - 7" at bounding box center [578, 54] width 34 height 15
click at [619, 55] on input "CBSW - 8" at bounding box center [616, 54] width 34 height 15
click at [668, 55] on input "CBSW - 9" at bounding box center [654, 54] width 34 height 15
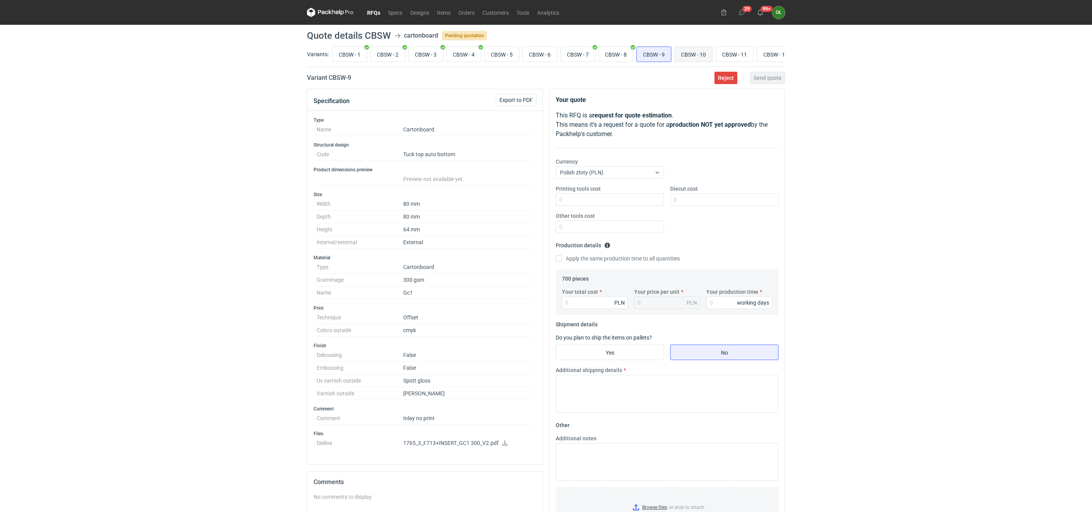
click at [704, 56] on input "CBSW - 10" at bounding box center [693, 54] width 37 height 15
click at [733, 58] on input "CBSW - 11" at bounding box center [734, 54] width 37 height 15
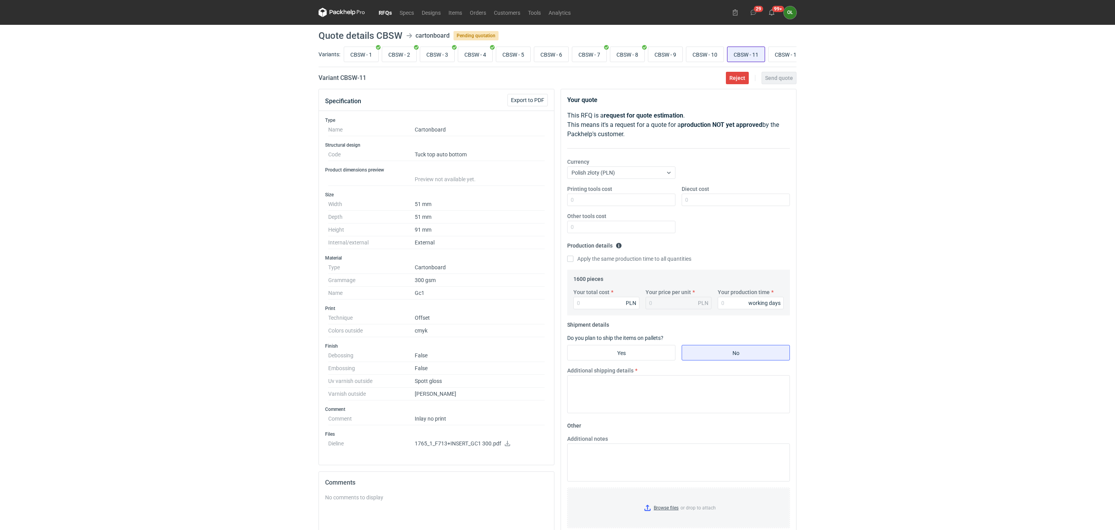
click at [752, 57] on input "CBSW - 11" at bounding box center [745, 54] width 37 height 15
click at [703, 52] on input "CBSW - 10" at bounding box center [704, 54] width 37 height 15
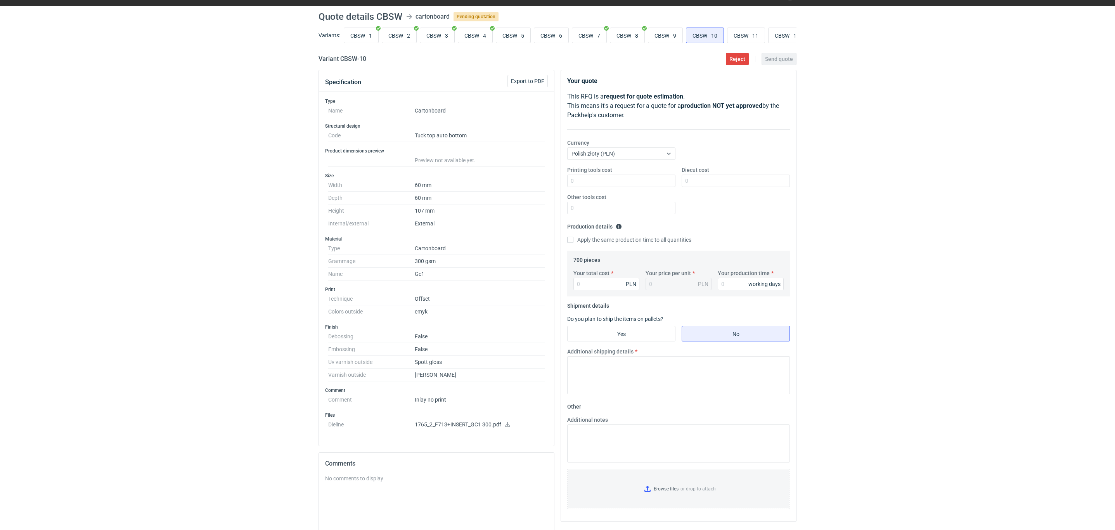
scroll to position [18, 0]
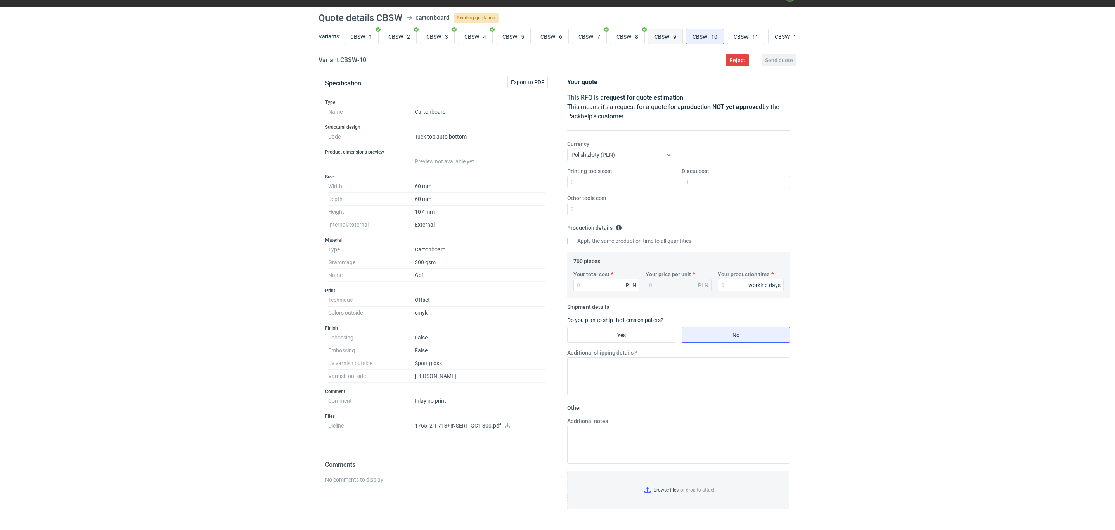
click at [676, 36] on input "CBSW - 9" at bounding box center [665, 36] width 34 height 15
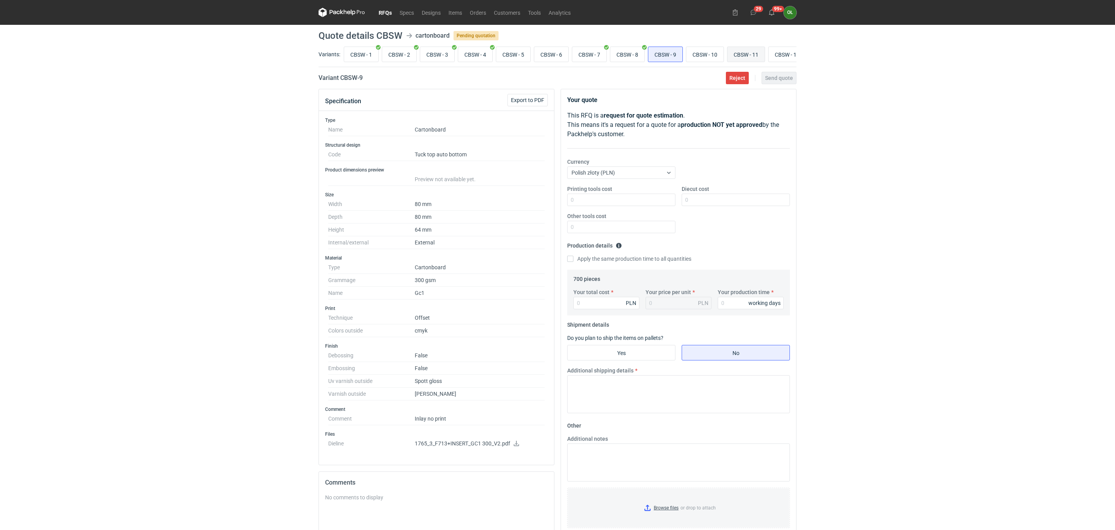
click at [754, 49] on input "CBSW - 11" at bounding box center [745, 54] width 37 height 15
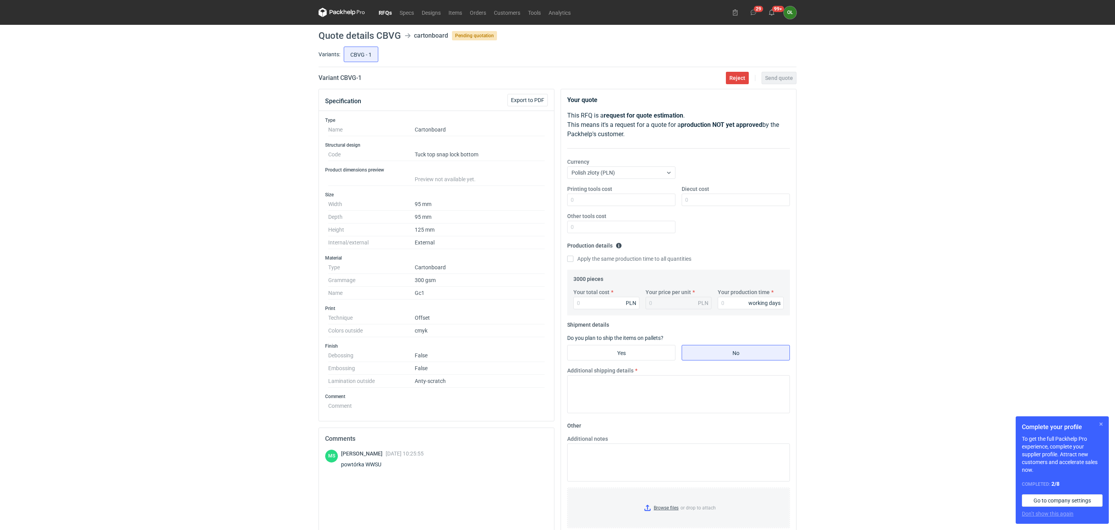
click at [1099, 421] on button "button" at bounding box center [1100, 423] width 9 height 9
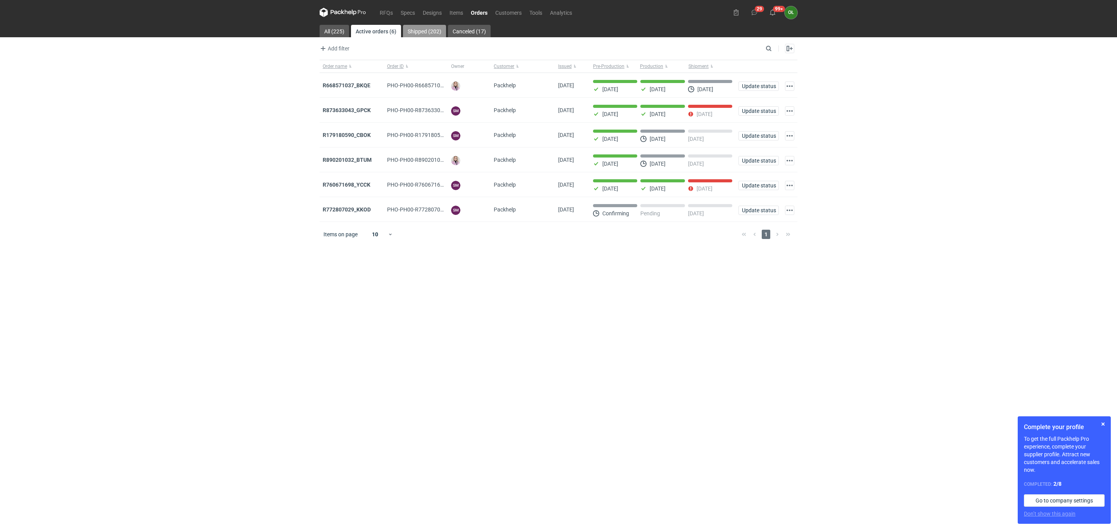
click at [429, 32] on link "Shipped (202)" at bounding box center [424, 31] width 43 height 12
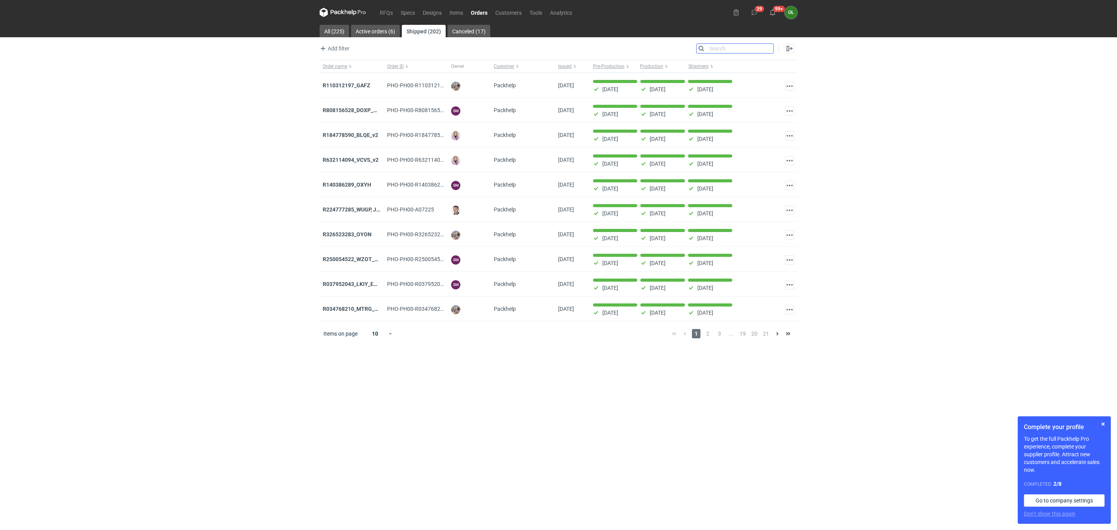
click at [770, 47] on input "Search" at bounding box center [735, 48] width 77 height 9
paste input "WWSU"
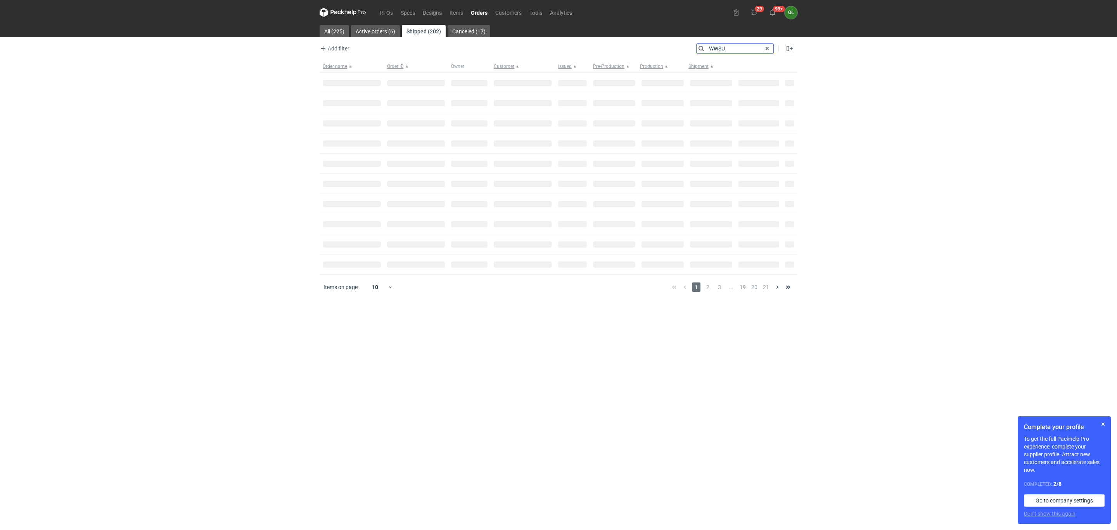
type input "WWSU"
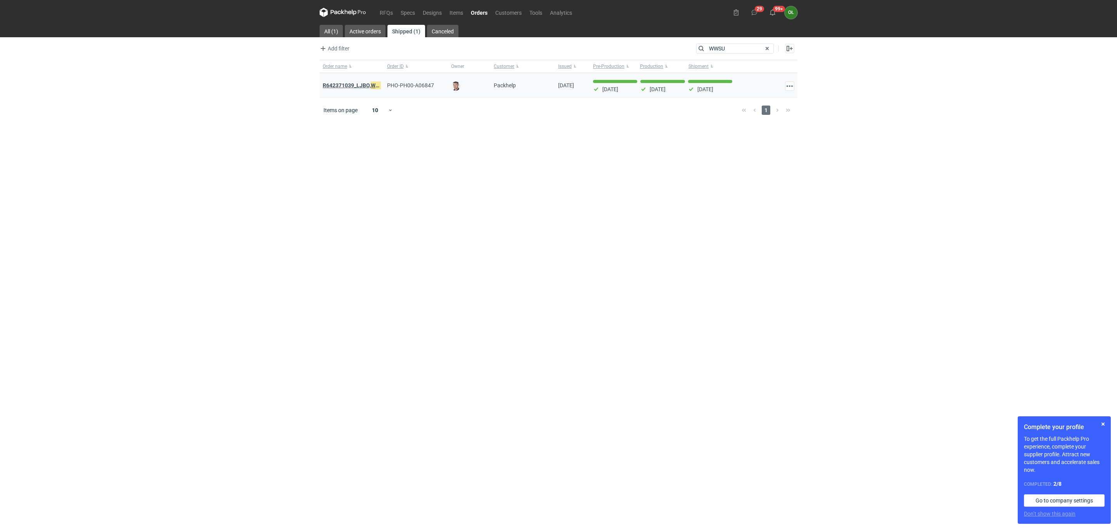
click at [369, 86] on strong "R642371039_LJBO, WWSU" at bounding box center [355, 85] width 64 height 9
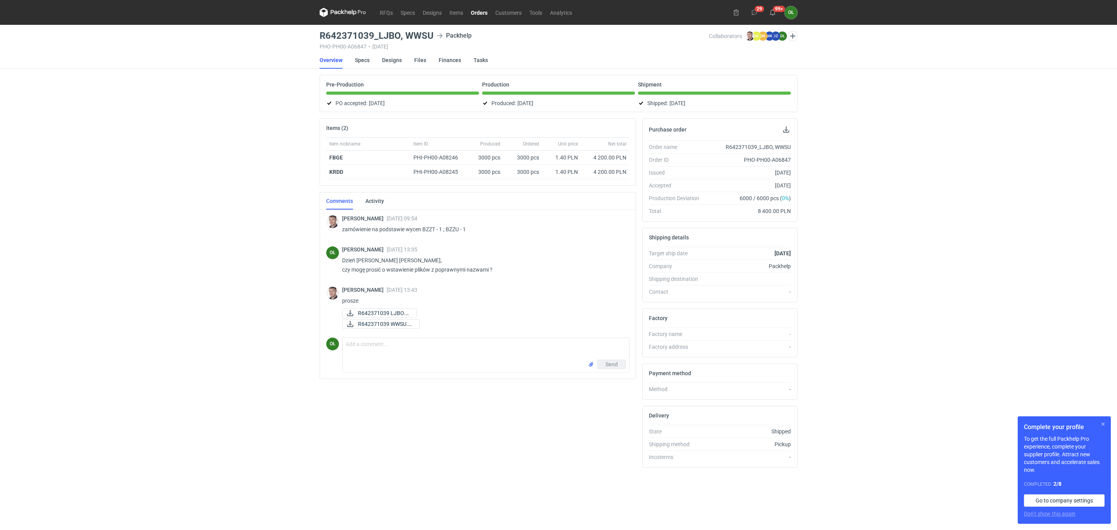
click at [1105, 425] on button "button" at bounding box center [1103, 423] width 9 height 9
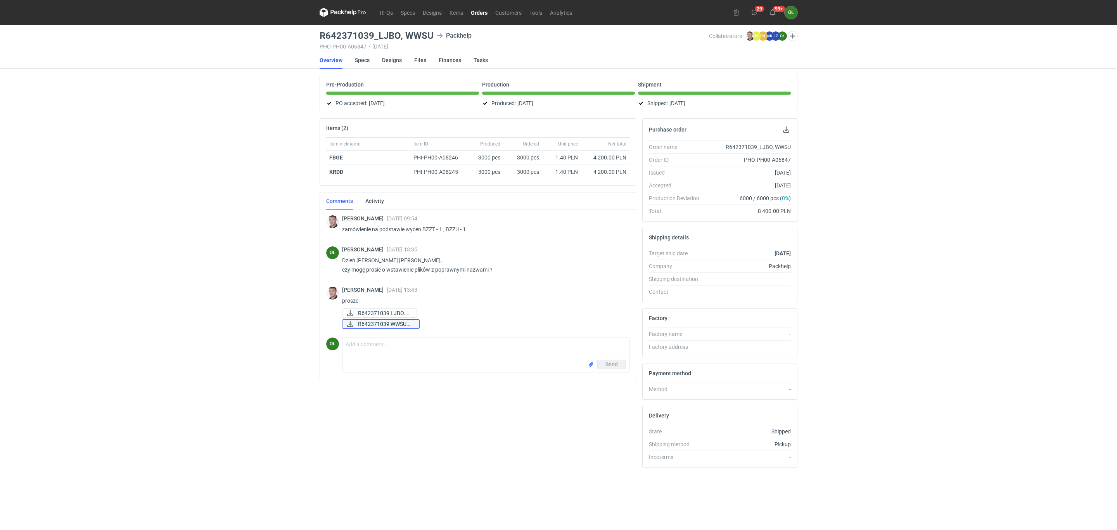
click at [389, 328] on span "R642371039 WWSU.pdf" at bounding box center [385, 324] width 55 height 9
click at [360, 61] on link "Specs" at bounding box center [362, 60] width 15 height 17
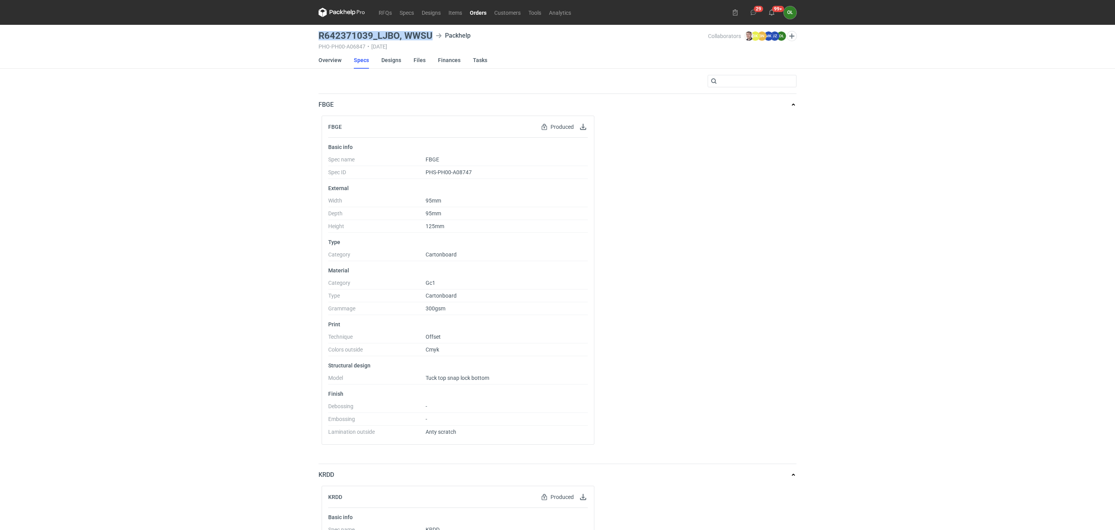
drag, startPoint x: 318, startPoint y: 34, endPoint x: 434, endPoint y: 35, distance: 116.0
click at [434, 35] on div "R642371039_LJBO, WWSU Packhelp" at bounding box center [512, 35] width 389 height 9
copy h3 "R642371039_LJBO, WWSU"
click at [331, 57] on link "Overview" at bounding box center [329, 60] width 23 height 17
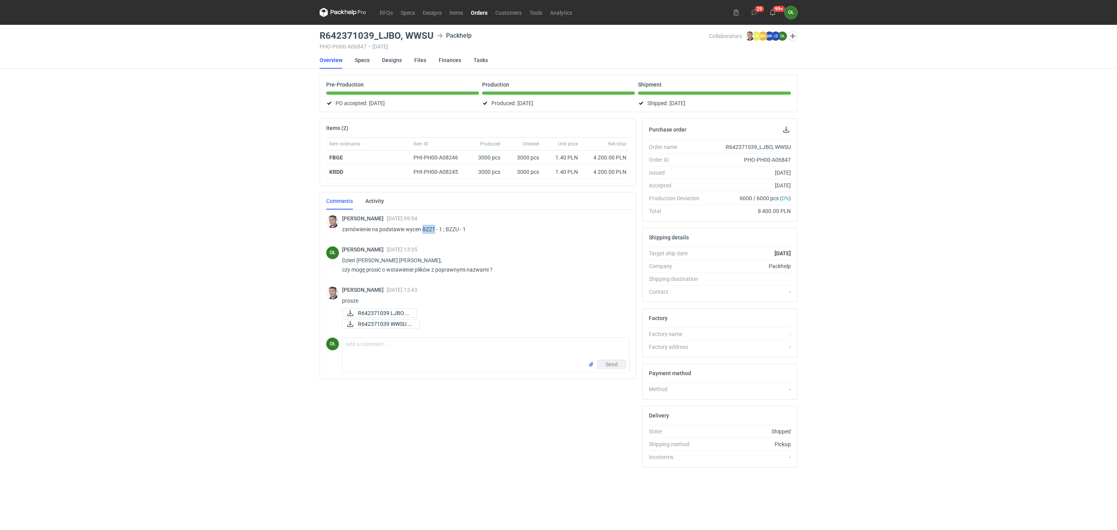
drag, startPoint x: 424, startPoint y: 229, endPoint x: 434, endPoint y: 232, distance: 10.8
click at [434, 232] on p "zamówienie na podstawie wycen BZZT - 1 ; BZZU - 1" at bounding box center [482, 229] width 281 height 9
copy p "BZZT"
click at [460, 239] on div "Maciej Sikora 27 May 2025 09:54 zamówienie na podstawie wycen BZZT - 1 ; BZZU -…" at bounding box center [477, 224] width 303 height 33
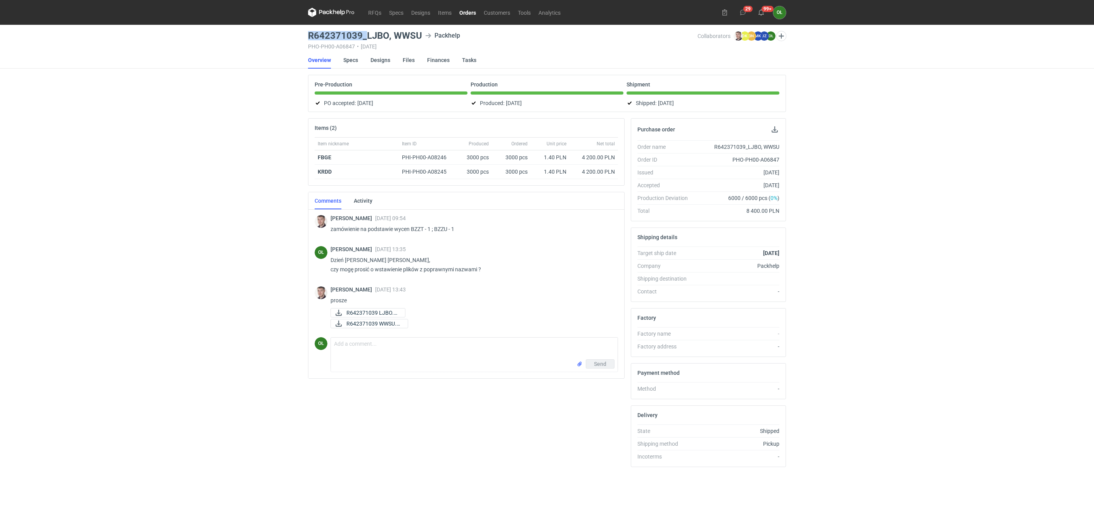
drag, startPoint x: 310, startPoint y: 36, endPoint x: 365, endPoint y: 30, distance: 55.4
click at [365, 30] on main "R642371039_LJBO, WWSU Packhelp PHO-PH00-A06847 • 27/05/2025 Collaborators Macie…" at bounding box center [547, 269] width 484 height 488
copy h3 "R642371039_"
click at [347, 63] on link "Specs" at bounding box center [350, 60] width 15 height 17
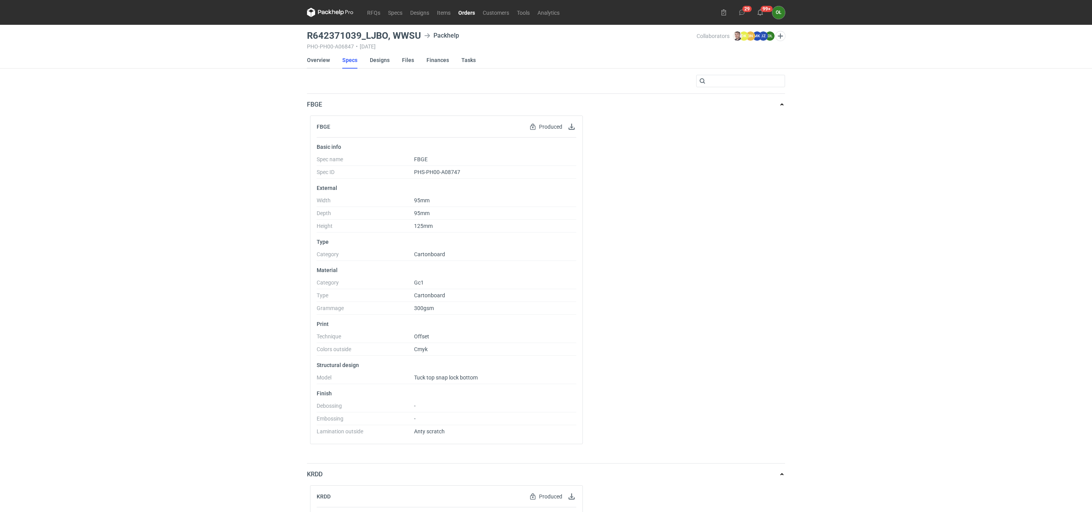
click at [325, 59] on link "Overview" at bounding box center [318, 60] width 23 height 17
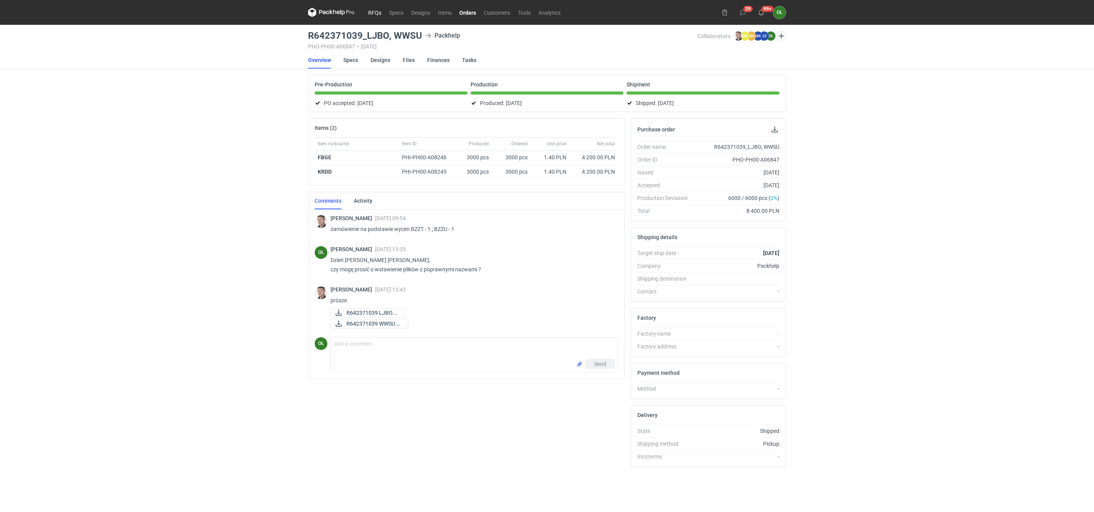
drag, startPoint x: 0, startPoint y: 0, endPoint x: 374, endPoint y: 10, distance: 374.1
click at [374, 10] on link "RFQs" at bounding box center [374, 12] width 21 height 9
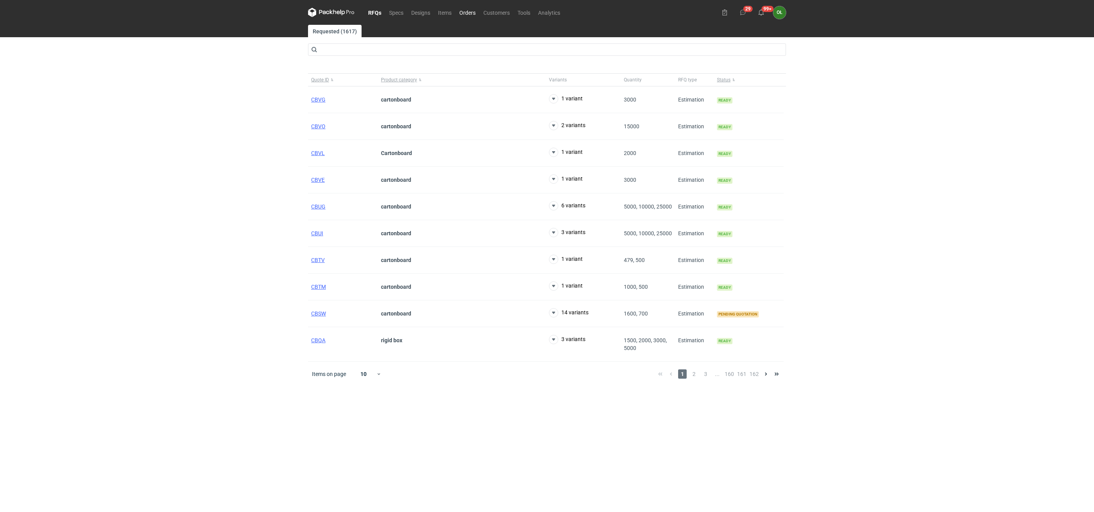
click at [467, 8] on link "Orders" at bounding box center [467, 12] width 24 height 9
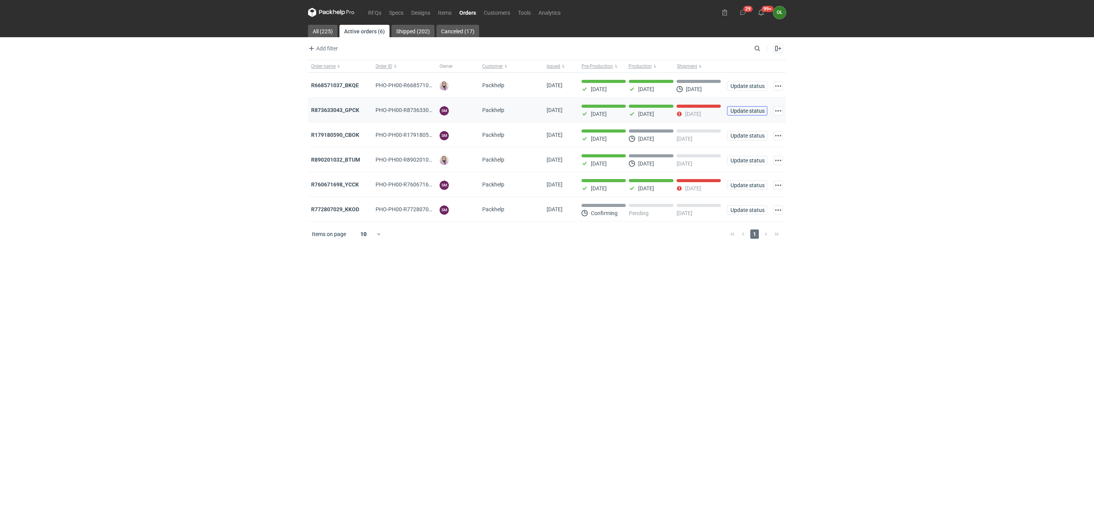
click at [736, 116] on button "Update status" at bounding box center [747, 110] width 40 height 9
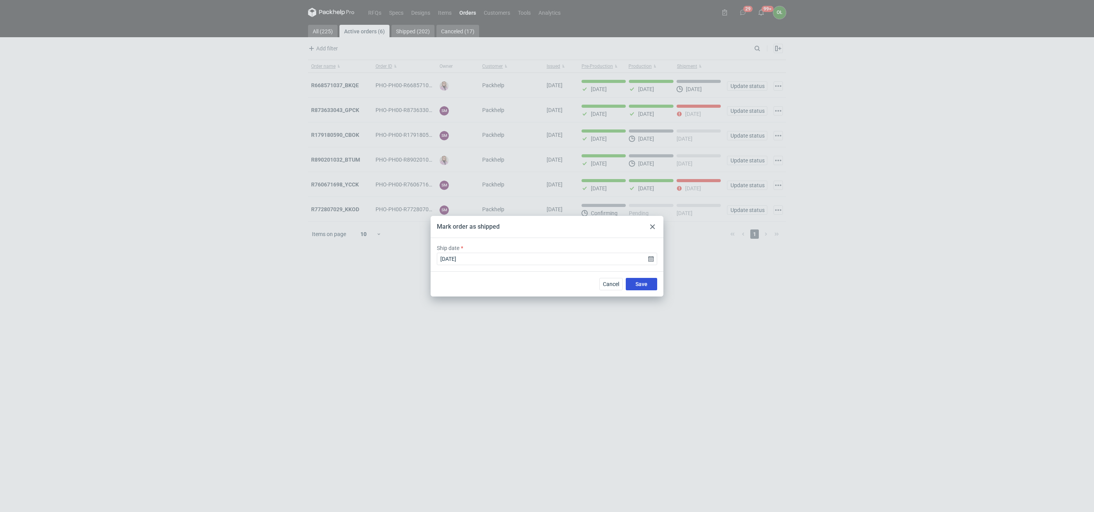
click at [645, 286] on span "Save" at bounding box center [641, 284] width 12 height 5
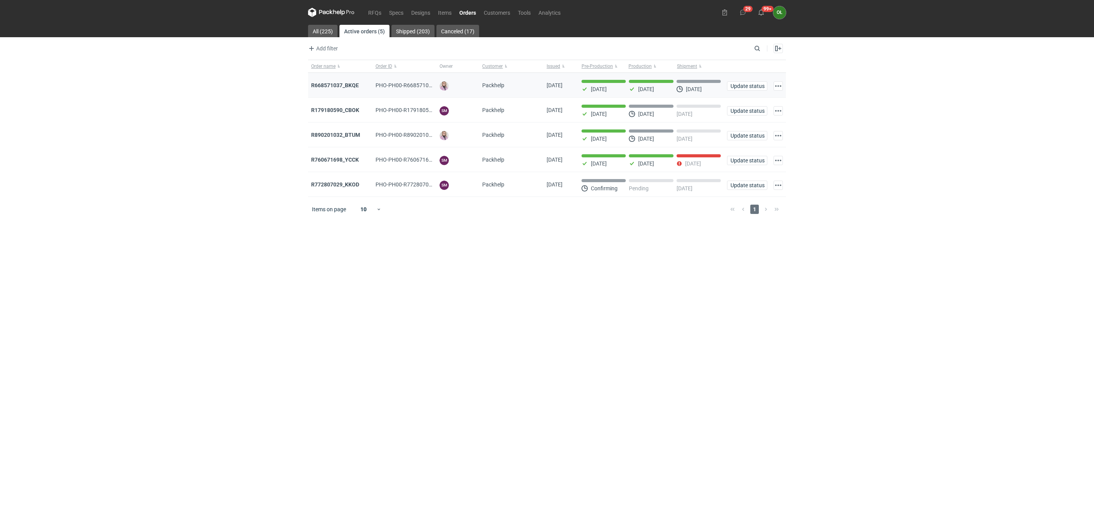
click at [348, 82] on div "R668571037_BKQE" at bounding box center [340, 85] width 58 height 8
click at [348, 84] on strong "R668571037_BKQE" at bounding box center [335, 85] width 48 height 6
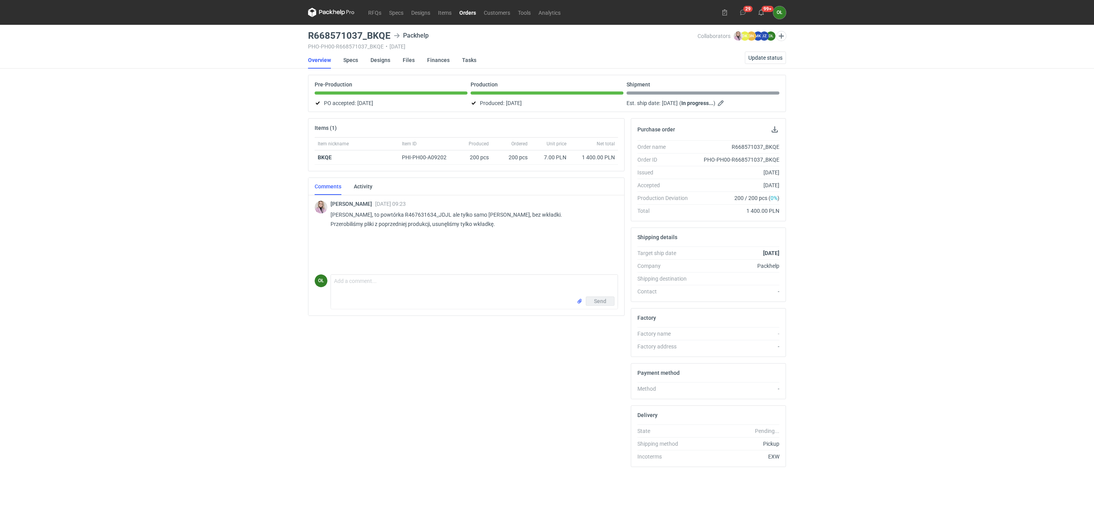
click at [473, 9] on link "Orders" at bounding box center [467, 12] width 24 height 9
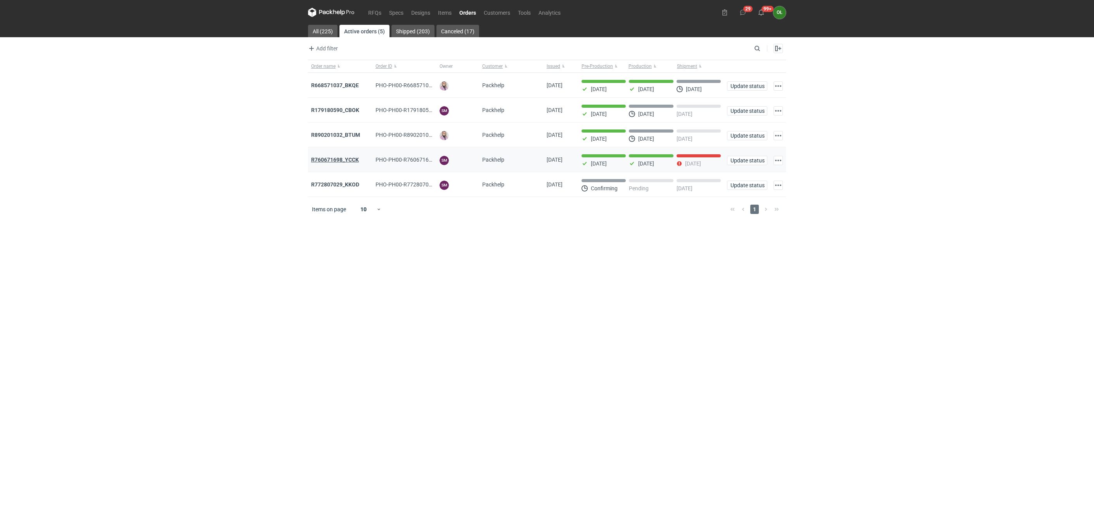
click at [334, 161] on strong "R760671698_YCCK" at bounding box center [335, 160] width 48 height 6
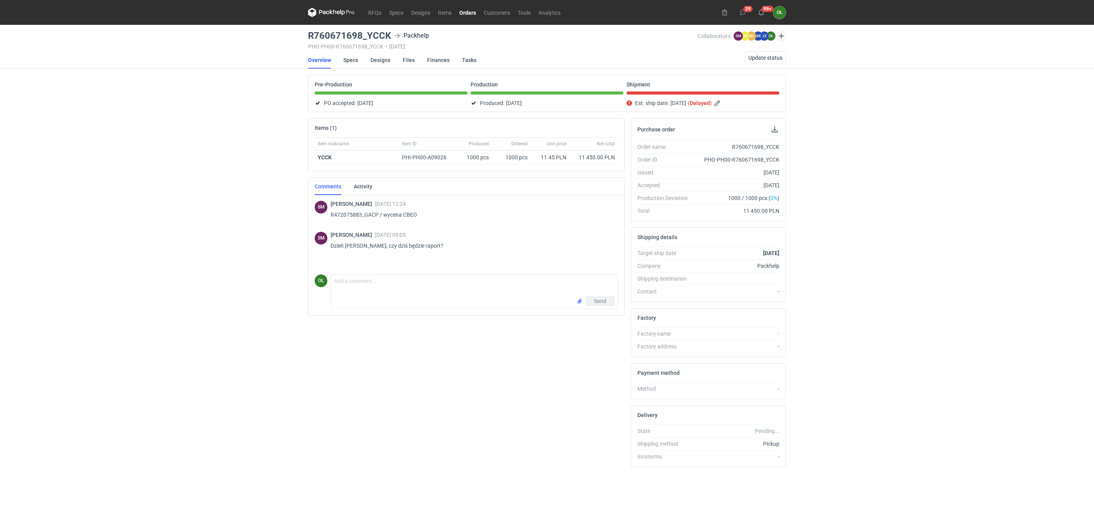
click at [465, 12] on link "Orders" at bounding box center [467, 12] width 24 height 9
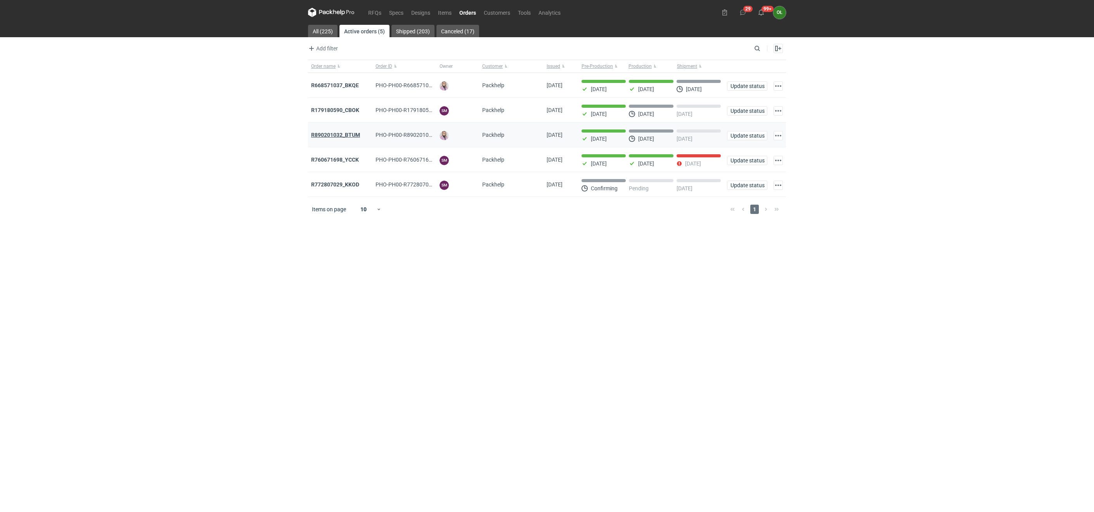
drag, startPoint x: 339, startPoint y: 142, endPoint x: 340, endPoint y: 136, distance: 6.4
click at [349, 161] on strong "R760671698_YCCK" at bounding box center [335, 160] width 48 height 6
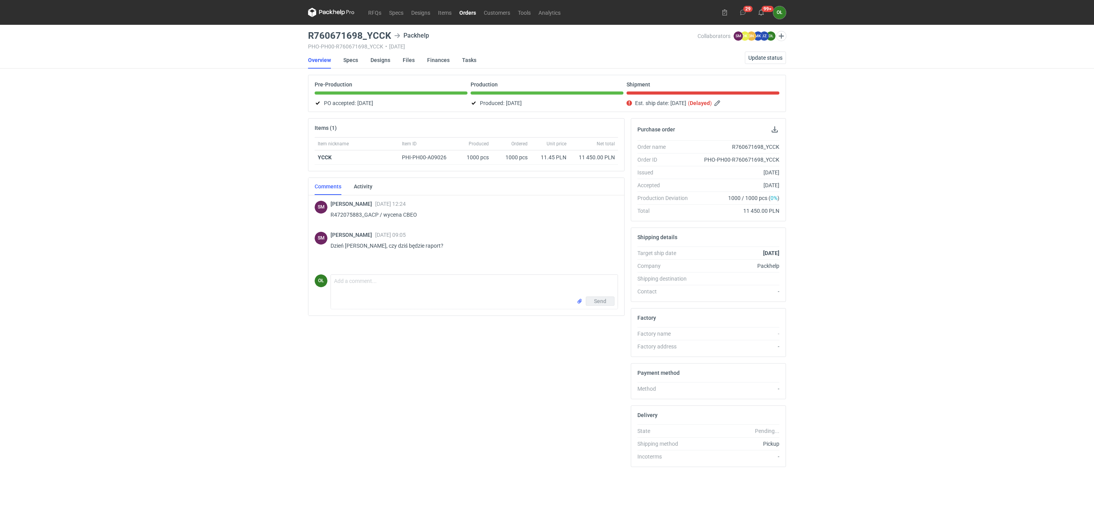
click at [464, 10] on link "Orders" at bounding box center [467, 12] width 24 height 9
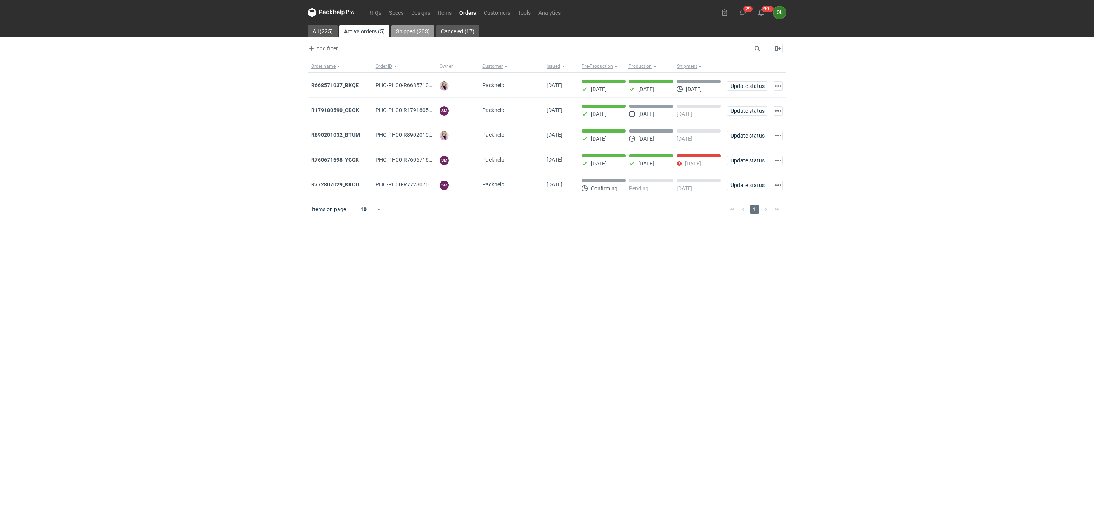
click at [409, 33] on link "Shipped (203)" at bounding box center [412, 31] width 43 height 12
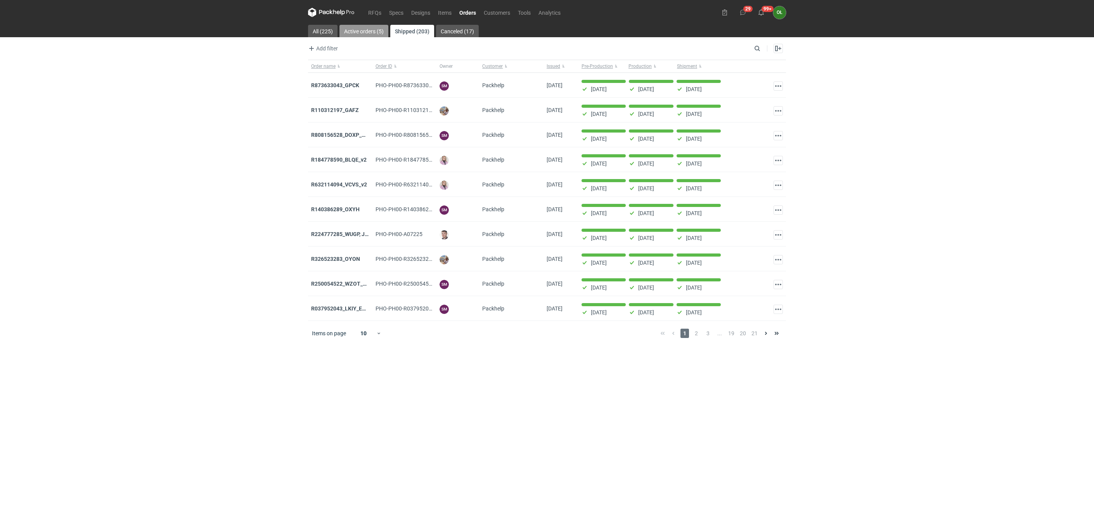
click at [353, 27] on link "Active orders (5)" at bounding box center [363, 31] width 49 height 12
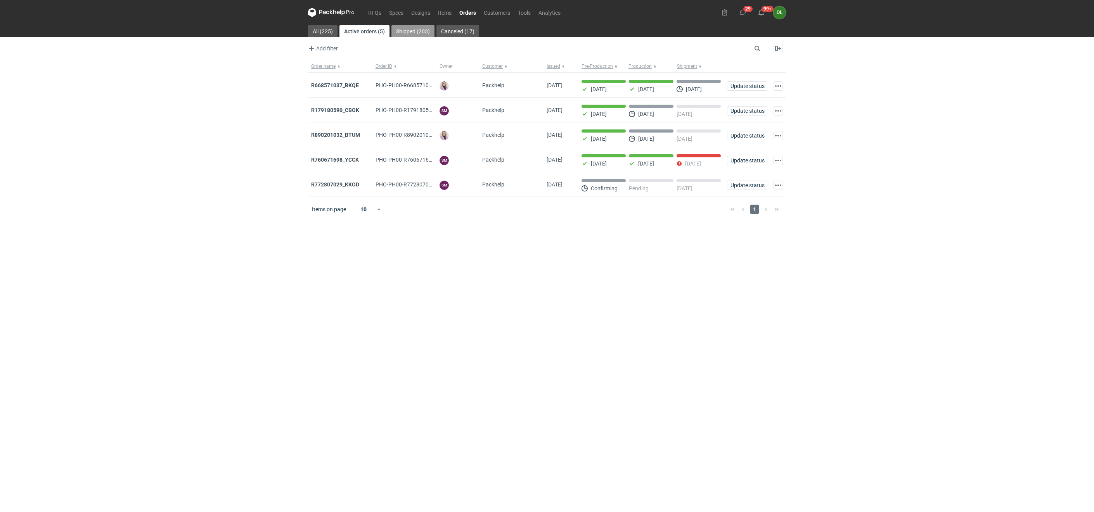
click at [419, 29] on link "Shipped (203)" at bounding box center [412, 31] width 43 height 12
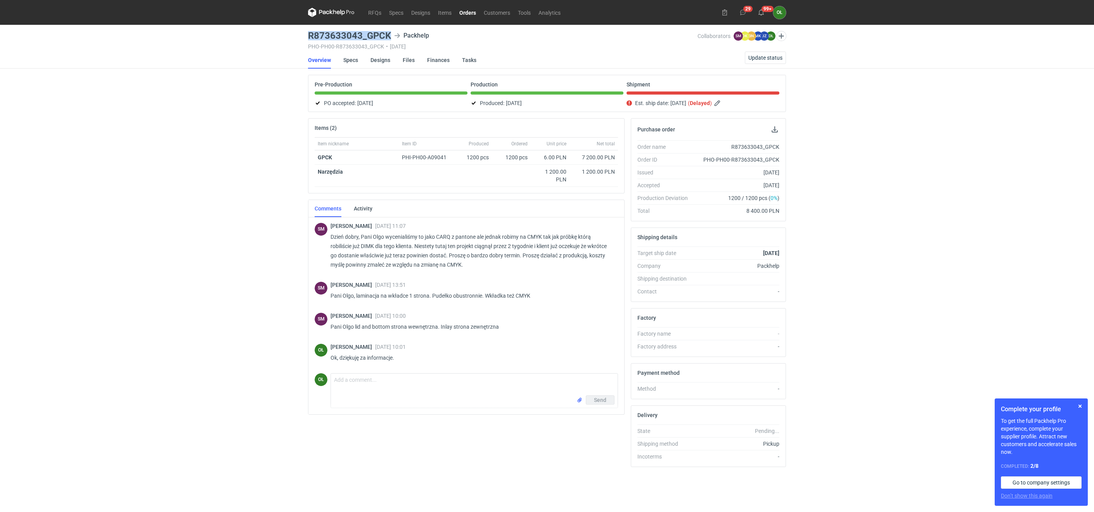
drag, startPoint x: 299, startPoint y: 33, endPoint x: 389, endPoint y: 36, distance: 89.7
click at [389, 36] on div "RFQs Specs Designs Items Orders Customers Tools Analytics 29 99+ OŁ [PERSON_NAM…" at bounding box center [547, 256] width 1094 height 512
copy h3 "R873633043_GPCK"
click at [369, 62] on li "Specs" at bounding box center [356, 60] width 27 height 17
click at [375, 61] on link "Designs" at bounding box center [380, 60] width 20 height 17
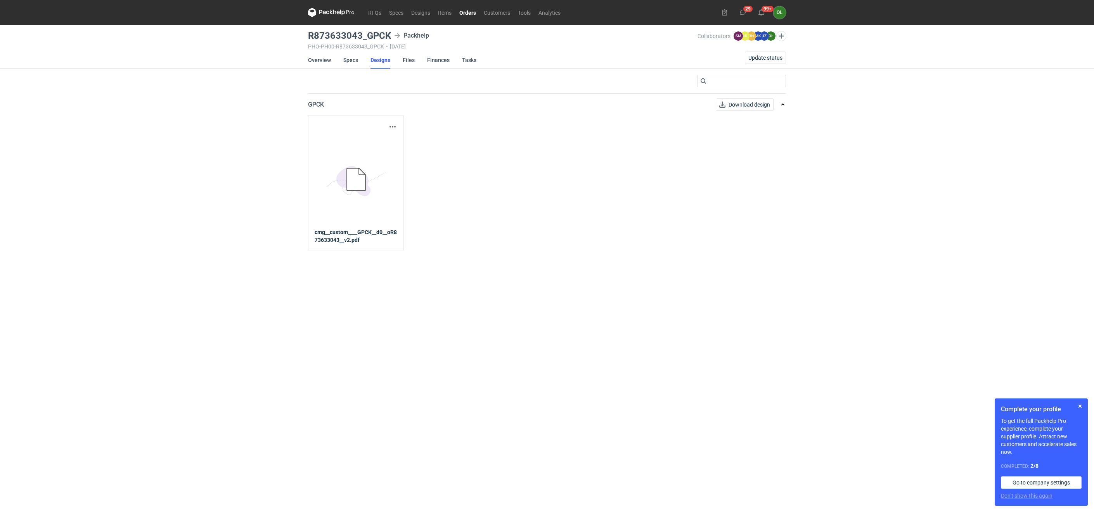
click at [351, 58] on link "Specs" at bounding box center [350, 60] width 15 height 17
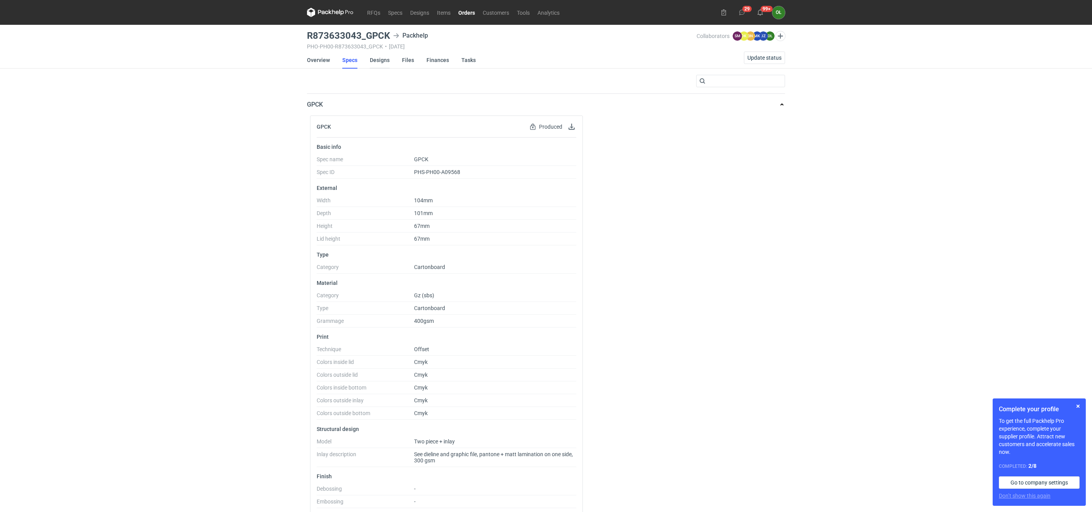
click at [379, 57] on link "Designs" at bounding box center [380, 60] width 20 height 17
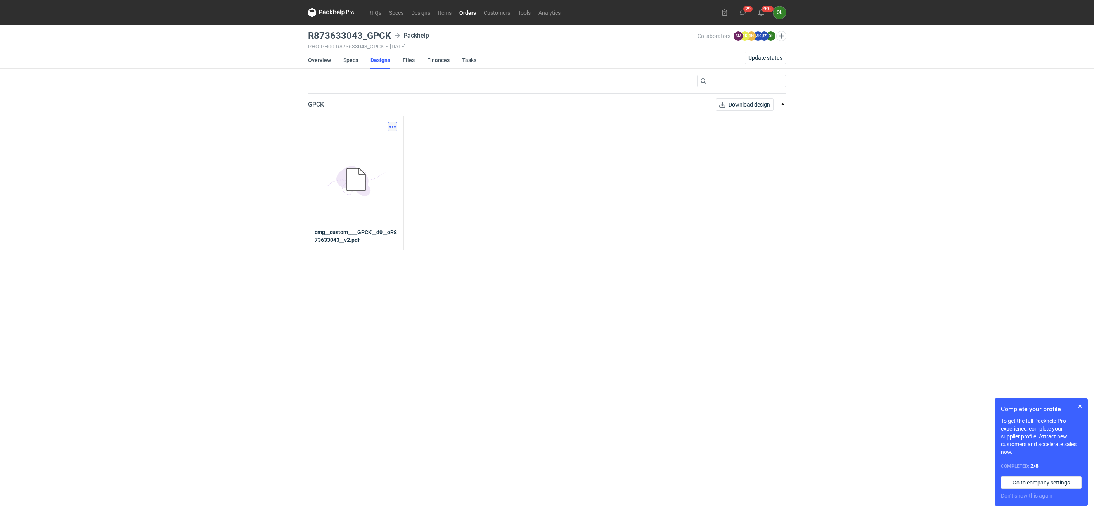
click at [391, 129] on button "button" at bounding box center [392, 126] width 9 height 9
click at [383, 147] on link "Download design part" at bounding box center [357, 144] width 71 height 12
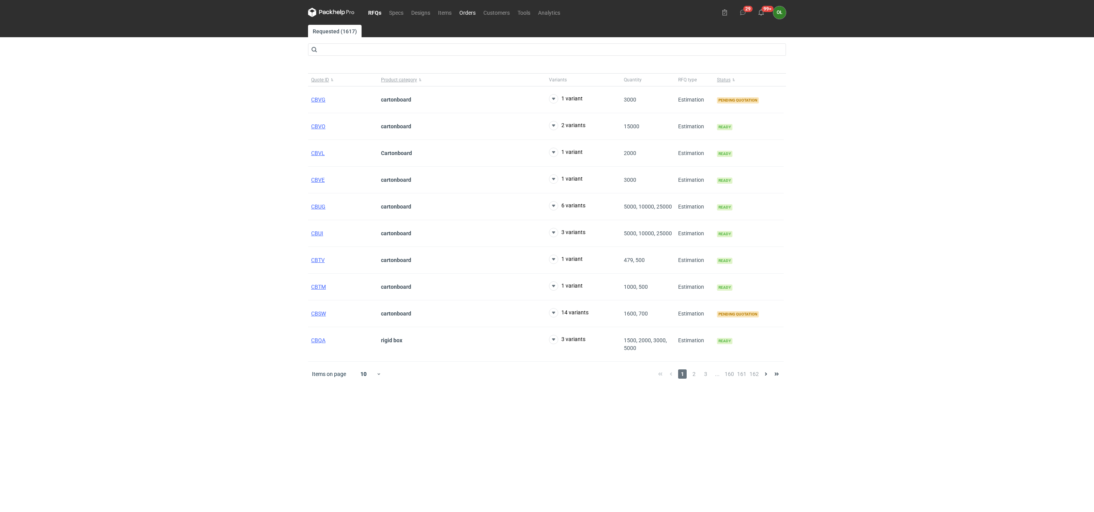
click at [469, 13] on link "Orders" at bounding box center [467, 12] width 24 height 9
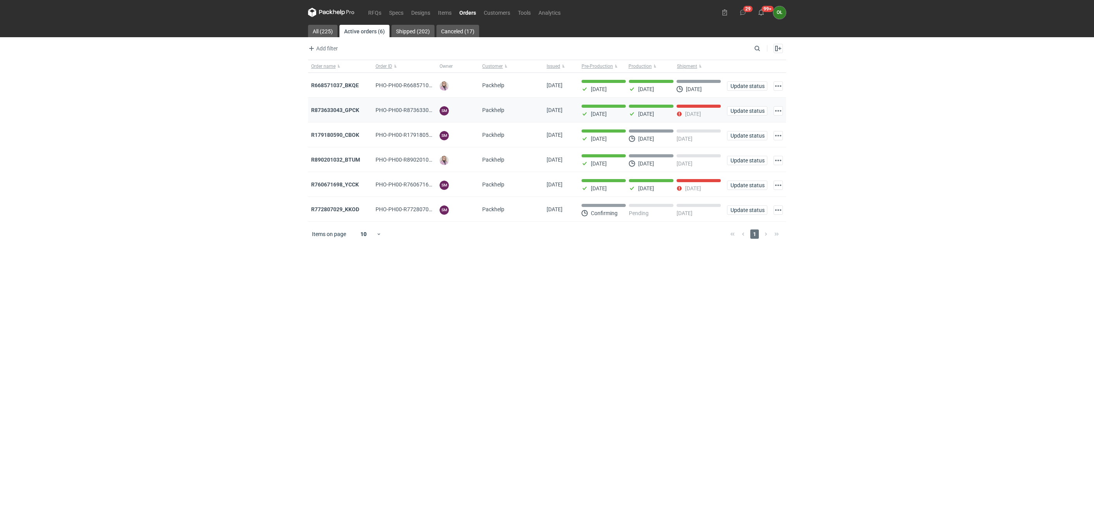
click at [336, 107] on div "R873633043_GPCK" at bounding box center [340, 110] width 58 height 8
click at [345, 112] on strong "R873633043_GPCK" at bounding box center [335, 110] width 48 height 6
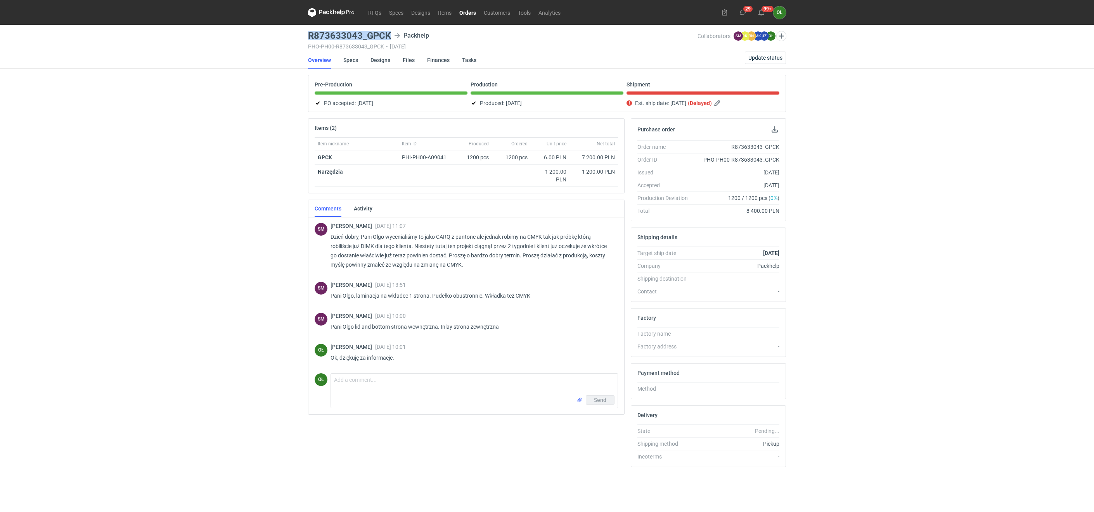
drag, startPoint x: 303, startPoint y: 31, endPoint x: 393, endPoint y: 33, distance: 90.0
click at [393, 33] on div "RFQs Specs Designs Items Orders Customers Tools Analytics 29 99+ OŁ [PERSON_NAM…" at bounding box center [547, 256] width 1094 height 512
copy h3 "R873633043_GPCK"
click at [371, 13] on link "RFQs" at bounding box center [374, 12] width 21 height 9
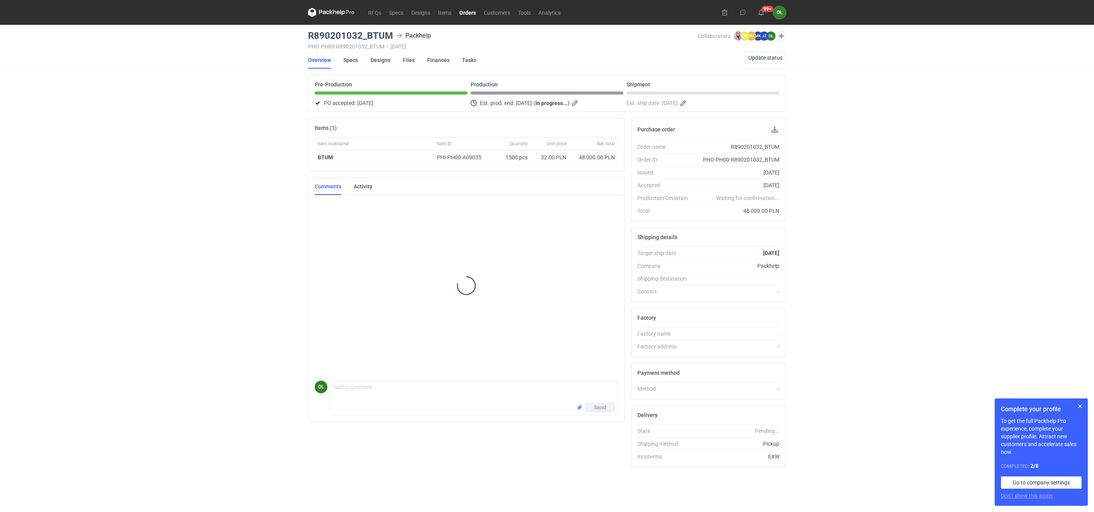
scroll to position [262, 0]
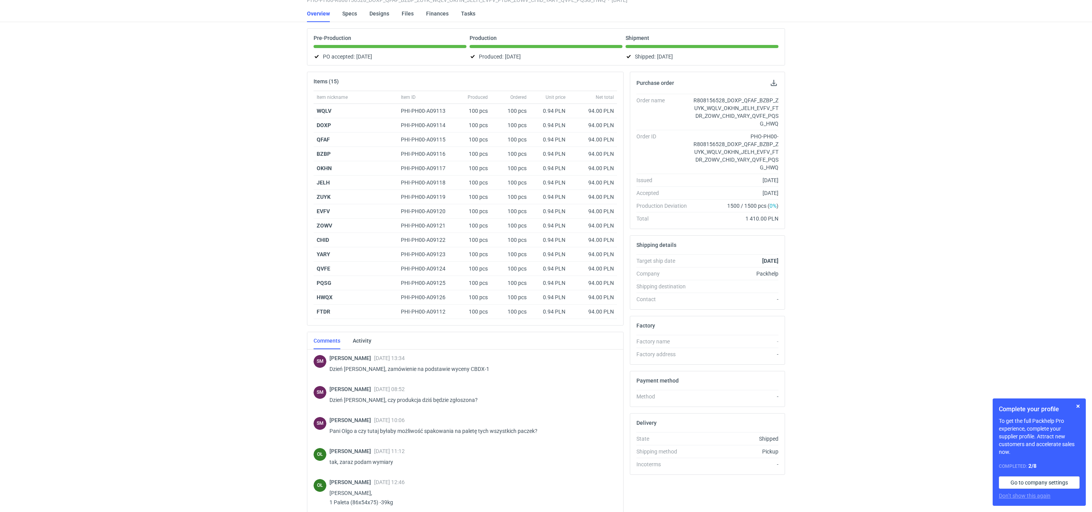
scroll to position [53, 0]
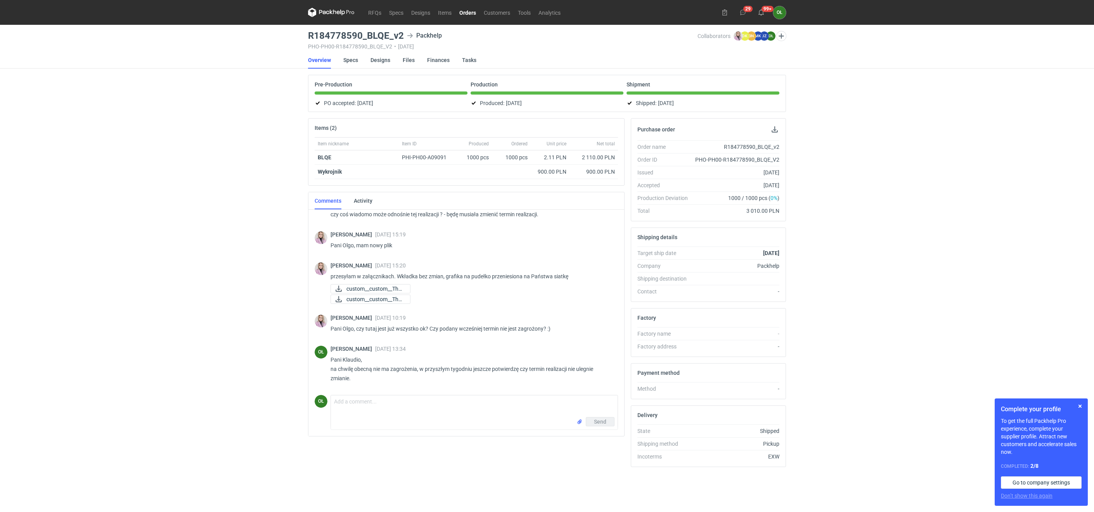
scroll to position [194, 0]
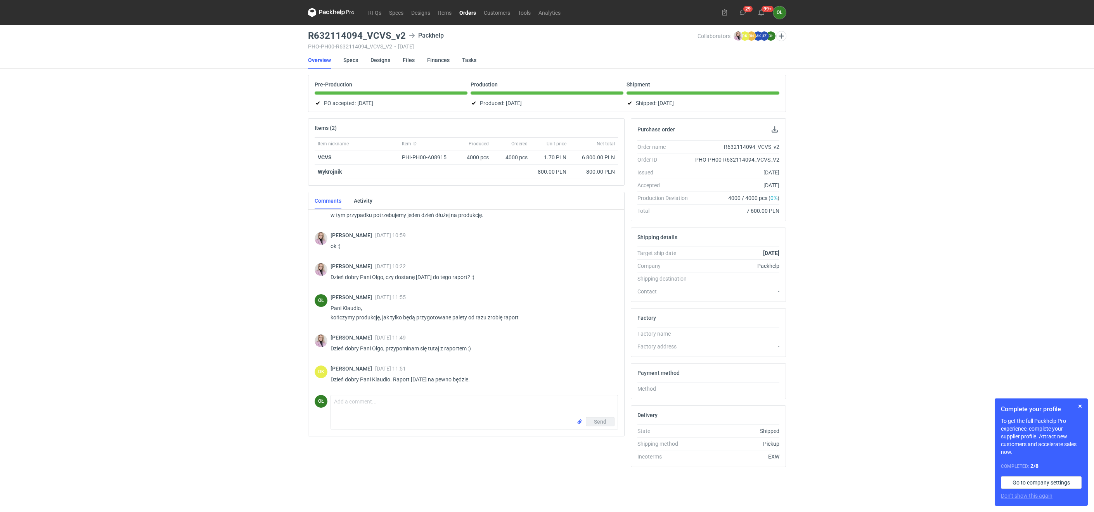
scroll to position [314, 0]
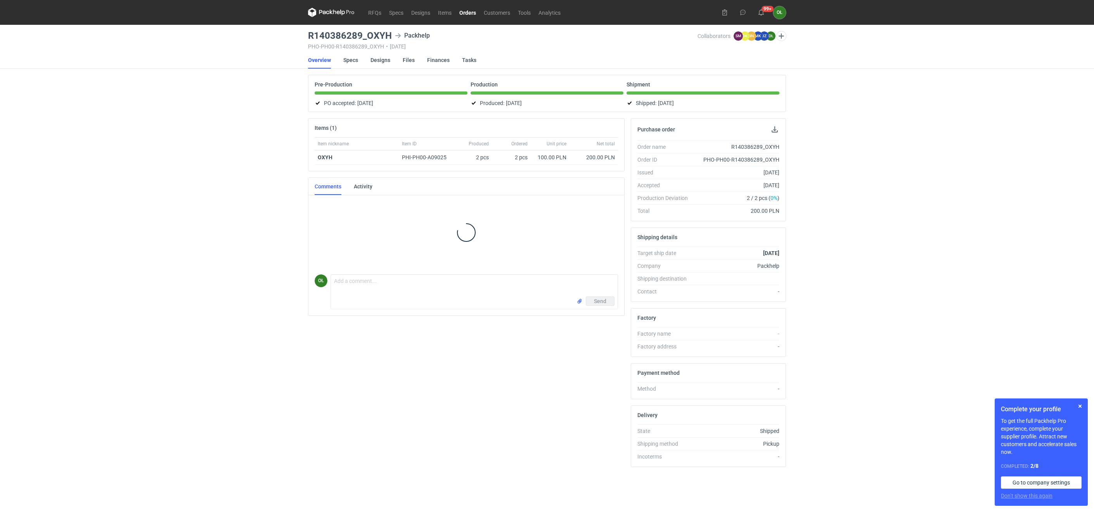
scroll to position [34, 0]
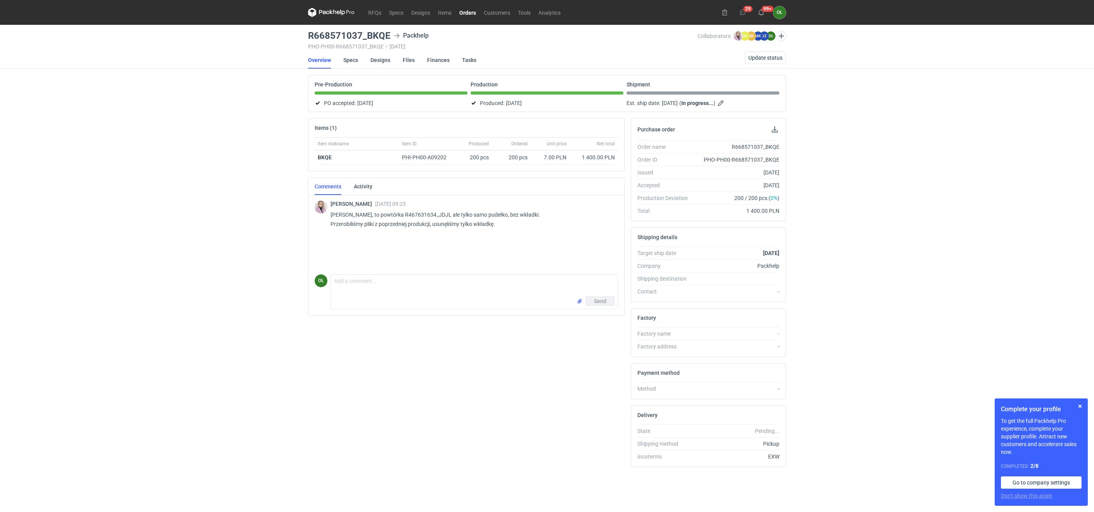
click at [462, 13] on link "Orders" at bounding box center [467, 12] width 24 height 9
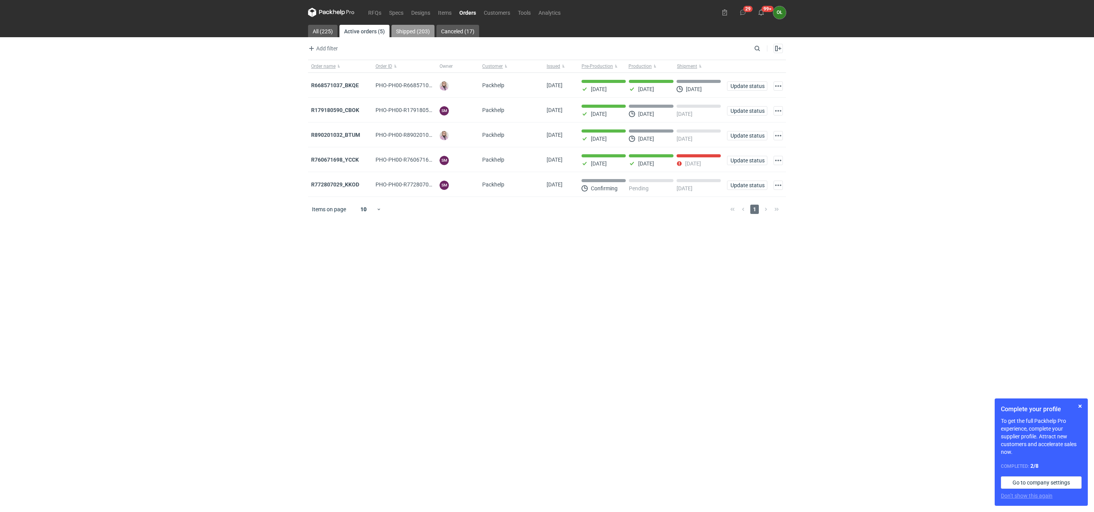
click at [408, 29] on link "Shipped (203)" at bounding box center [412, 31] width 43 height 12
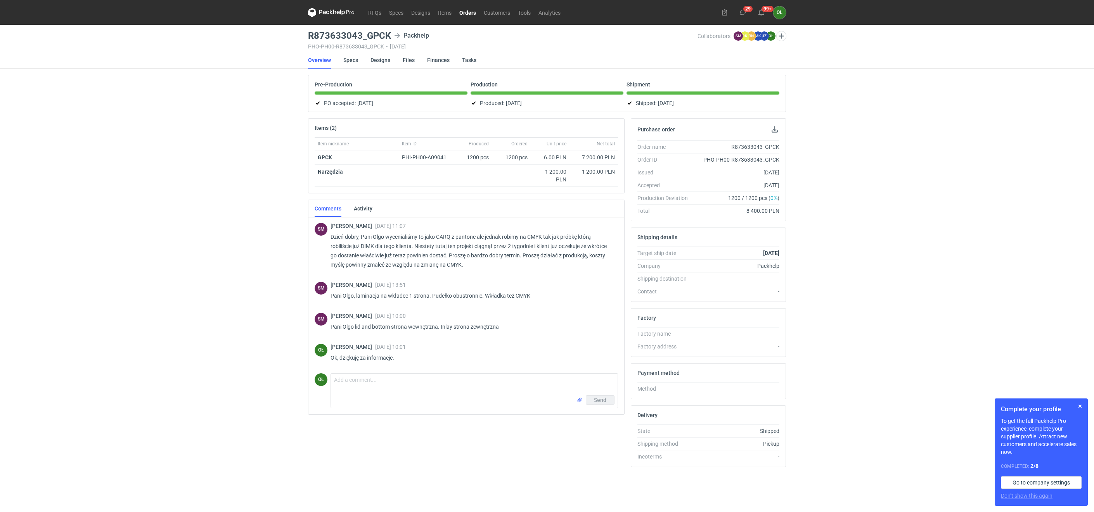
click at [349, 61] on link "Specs" at bounding box center [350, 60] width 15 height 17
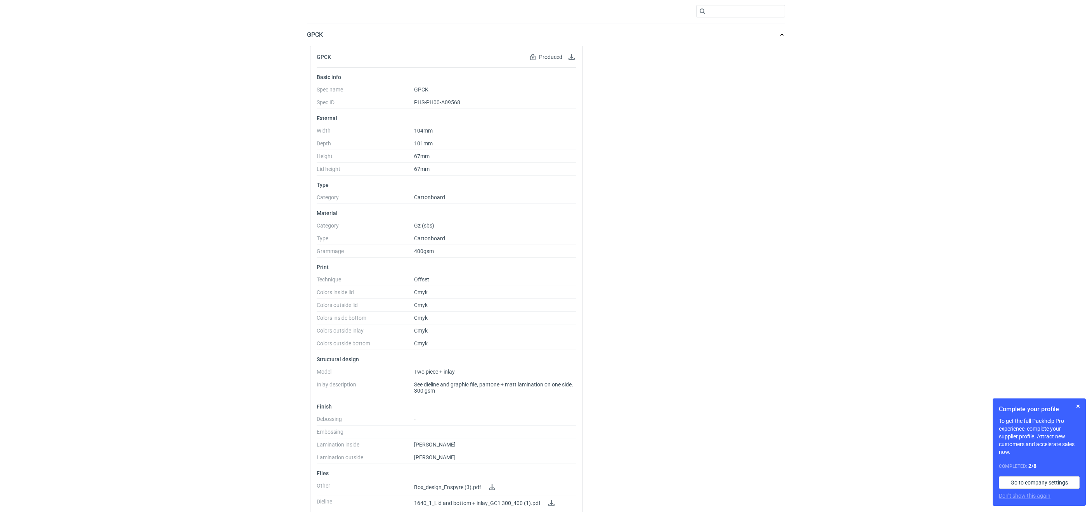
scroll to position [86, 0]
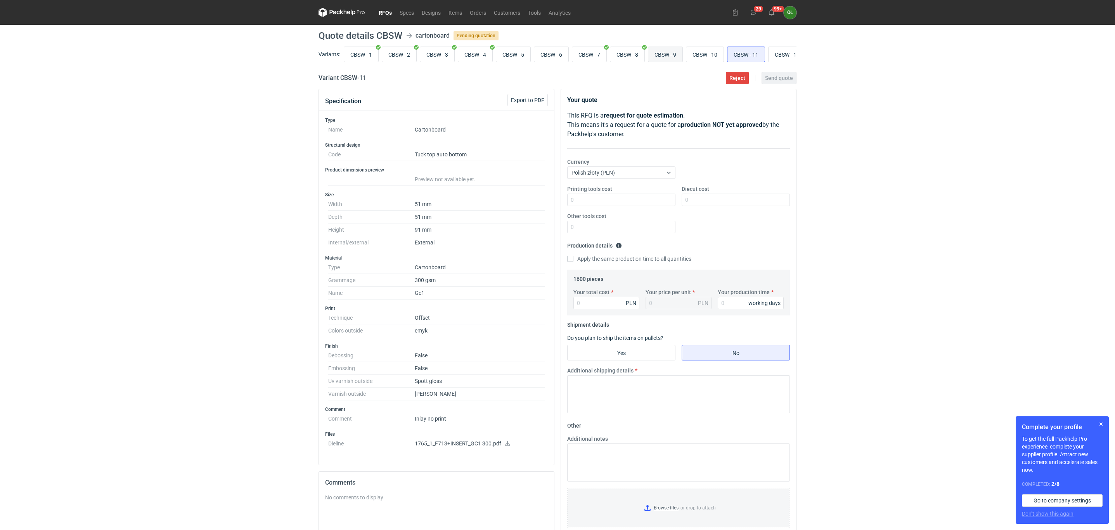
click at [681, 49] on input "CBSW - 9" at bounding box center [665, 54] width 34 height 15
radio input "true"
click at [711, 56] on input "CBSW - 10" at bounding box center [704, 54] width 37 height 15
radio input "true"
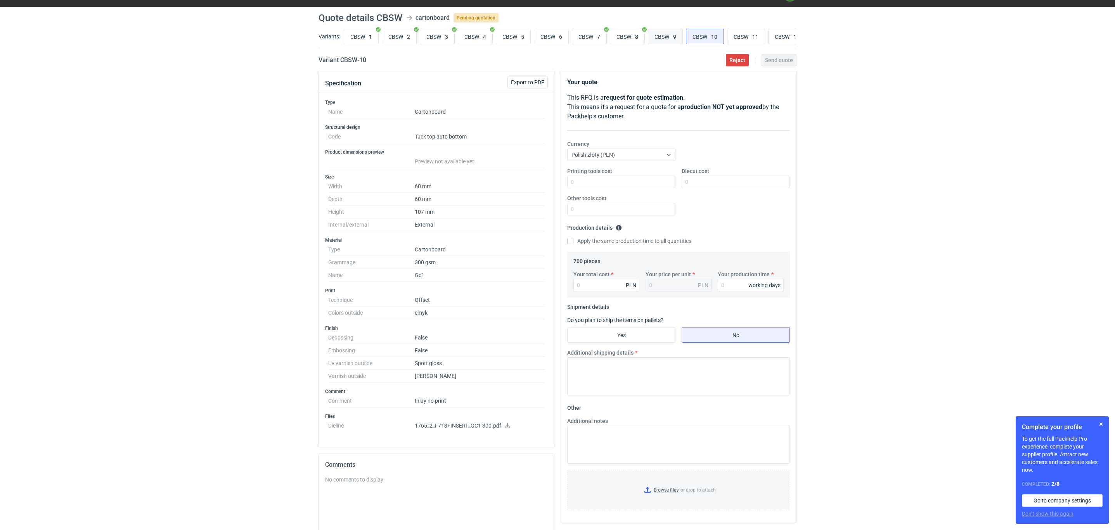
click at [675, 35] on input "CBSW - 9" at bounding box center [665, 36] width 34 height 15
radio input "true"
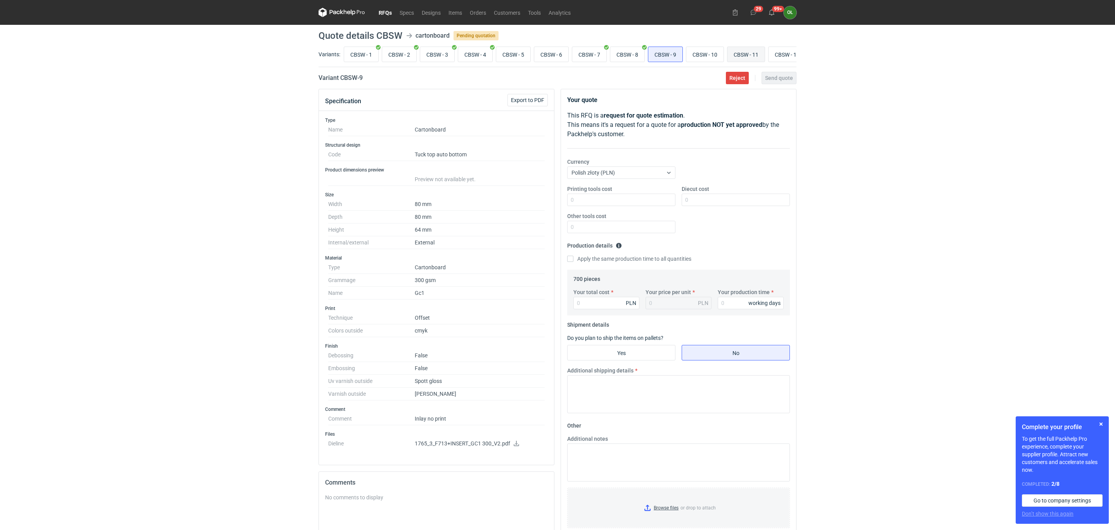
click at [749, 49] on input "CBSW - 11" at bounding box center [745, 54] width 37 height 15
radio input "true"
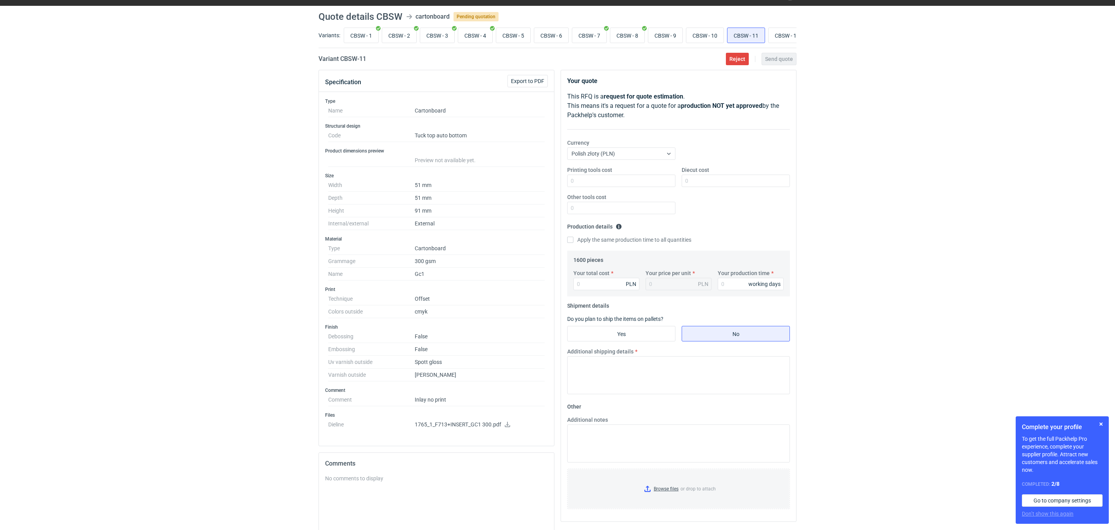
scroll to position [18, 0]
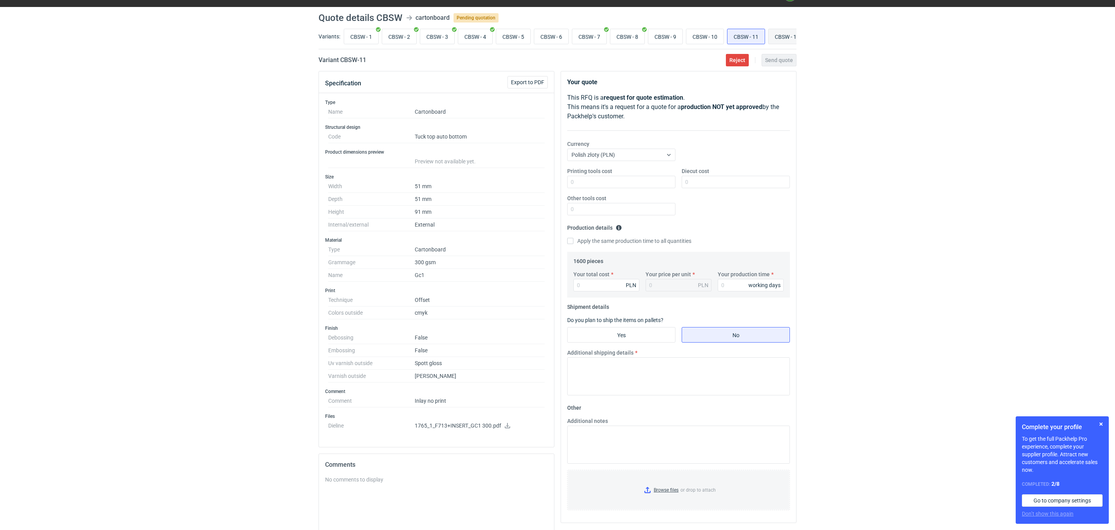
click at [790, 35] on input "CBSW - 12" at bounding box center [786, 36] width 37 height 15
radio input "true"
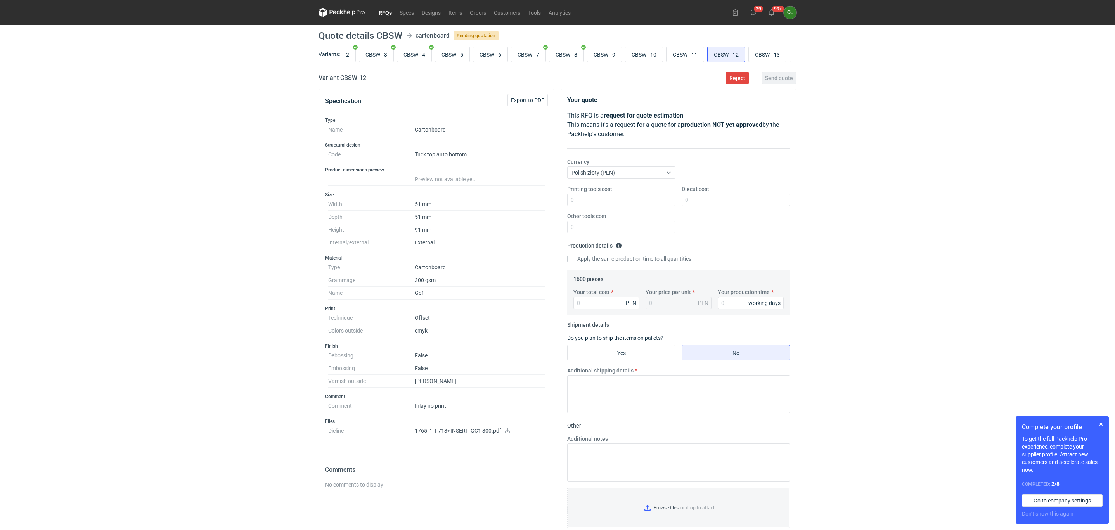
scroll to position [0, 104]
click at [738, 57] on input "CBSW - 13" at bounding box center [734, 54] width 37 height 15
radio input "true"
click at [780, 55] on input "CBSW - 14" at bounding box center [775, 54] width 37 height 15
radio input "true"
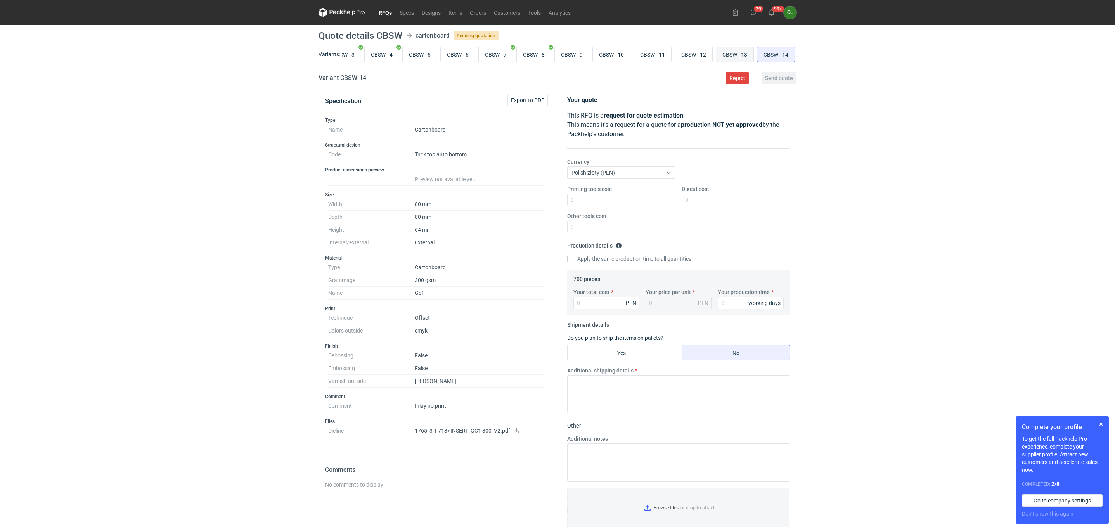
click at [729, 50] on input "CBSW - 13" at bounding box center [734, 54] width 37 height 15
radio input "true"
click at [5, 251] on div "RFQs Specs Designs Items Orders Customers Tools Analytics 29 99+ OŁ Olga Łopato…" at bounding box center [557, 265] width 1115 height 530
click at [389, 10] on link "RFQs" at bounding box center [385, 12] width 21 height 9
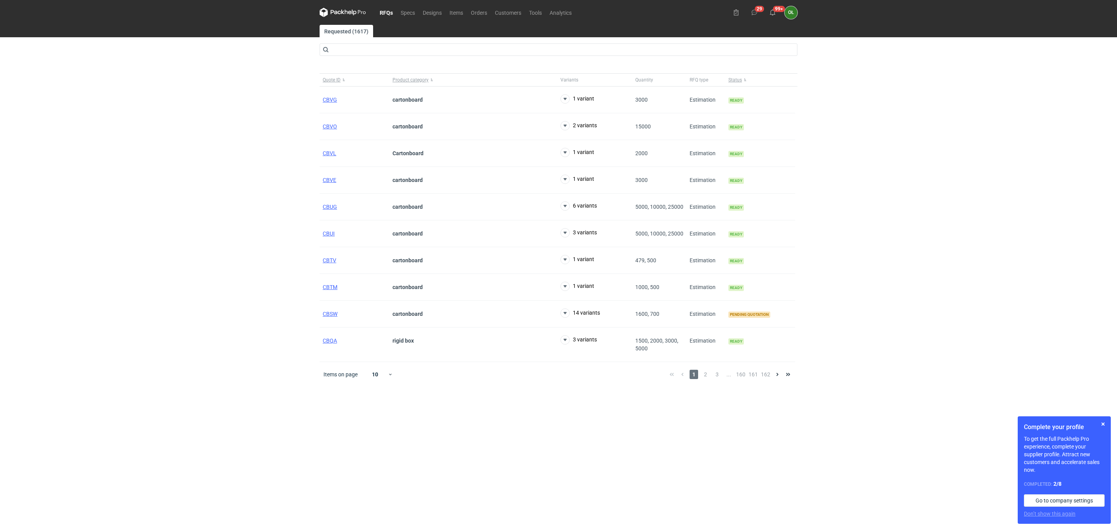
click at [788, 15] on figcaption "OŁ" at bounding box center [791, 12] width 13 height 13
click at [772, 10] on use at bounding box center [772, 12] width 5 height 6
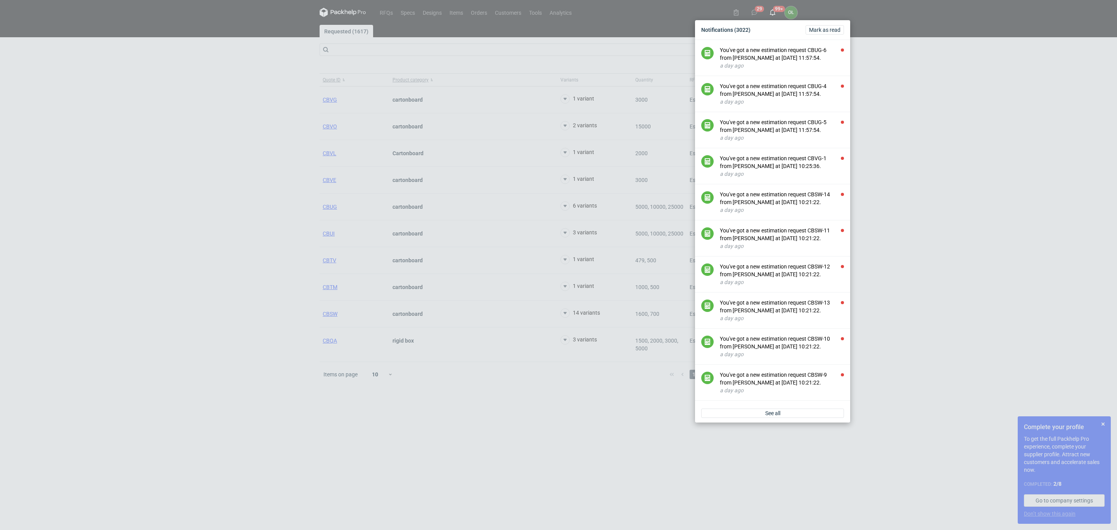
click at [178, 496] on div "Notifications (3022) Mark as read You've got a new estimation request CBUG-6 fr…" at bounding box center [558, 265] width 1117 height 530
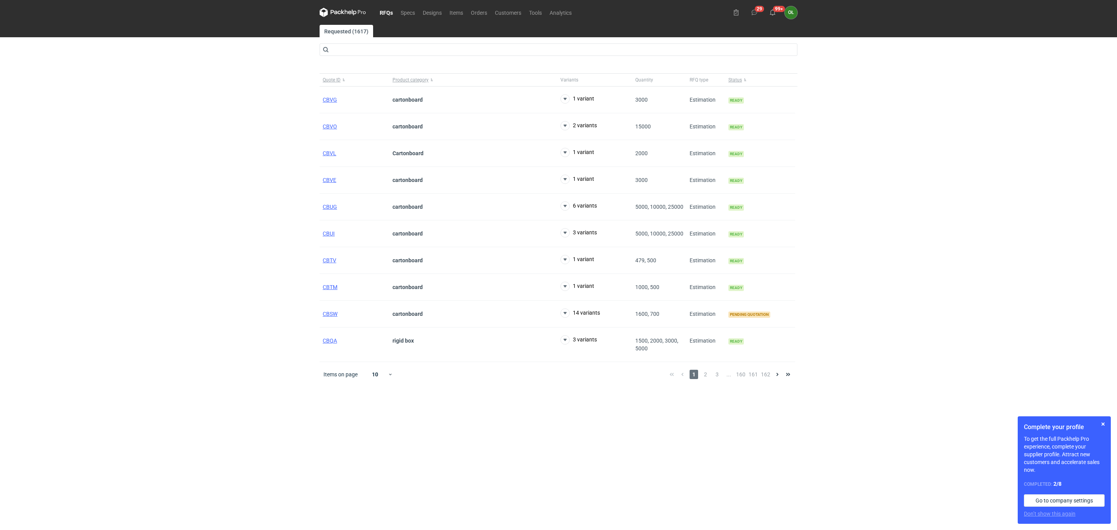
drag, startPoint x: 0, startPoint y: 150, endPoint x: 120, endPoint y: 63, distance: 148.0
click at [0, 150] on div "RFQs Specs Designs Items Orders Customers Tools Analytics 29 99+ OŁ Olga Łopato…" at bounding box center [558, 265] width 1117 height 530
drag, startPoint x: 149, startPoint y: 123, endPoint x: 164, endPoint y: 105, distance: 23.1
click at [149, 123] on div "RFQs Specs Designs Items Orders Customers Tools Analytics 29 99+ OŁ Olga Łopato…" at bounding box center [558, 265] width 1117 height 530
click at [1103, 422] on button "button" at bounding box center [1103, 423] width 9 height 9
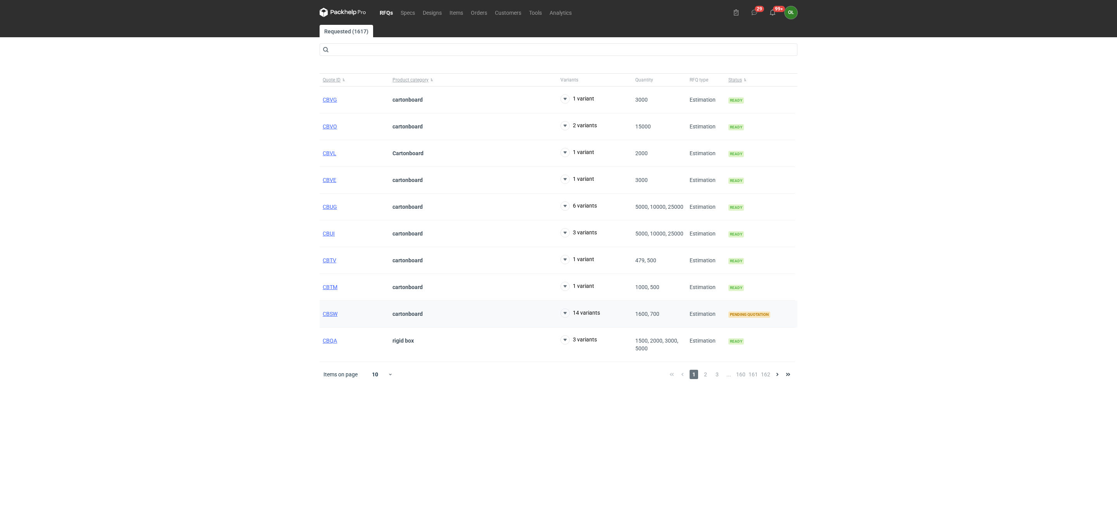
click at [329, 311] on div "CBSW" at bounding box center [355, 314] width 70 height 27
click at [329, 317] on span "CBSW" at bounding box center [330, 314] width 15 height 6
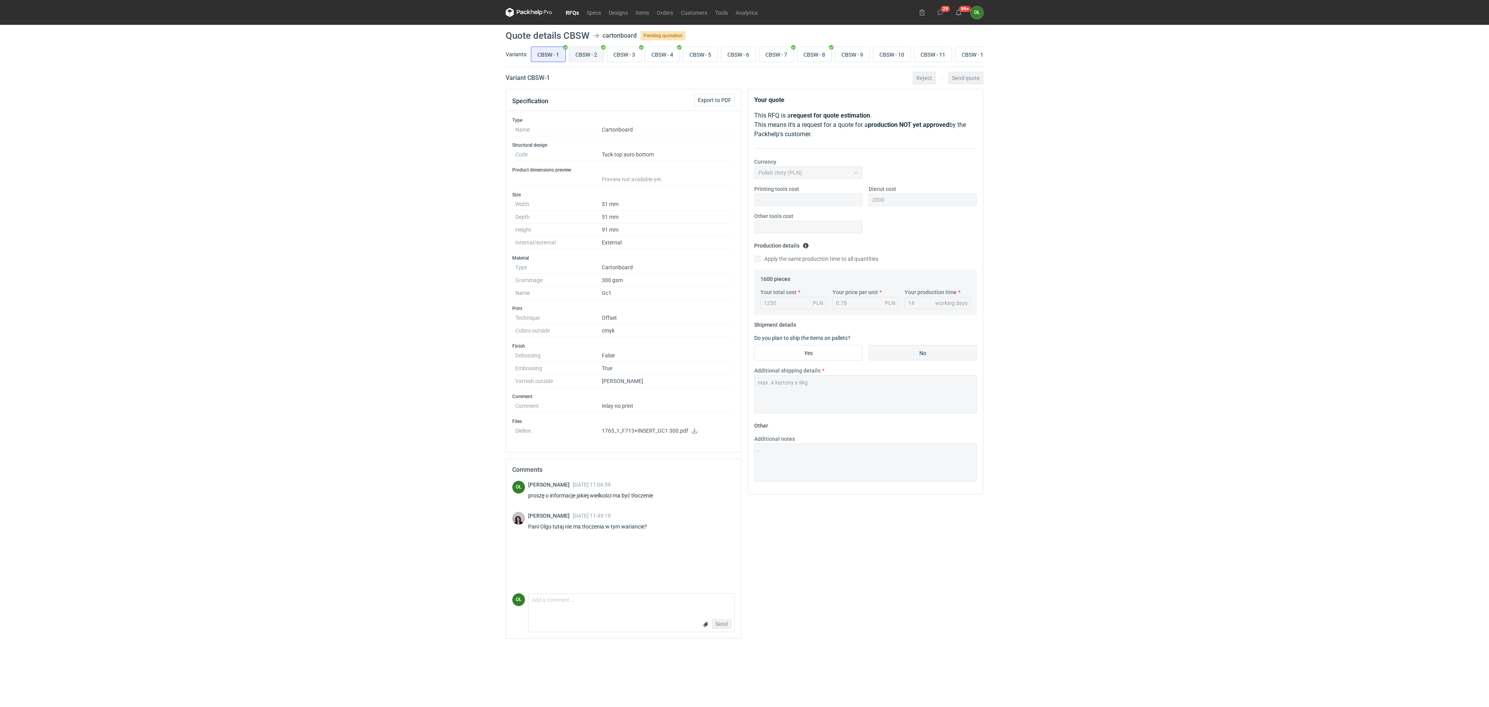
click at [584, 52] on input "CBSW - 2" at bounding box center [586, 54] width 34 height 15
radio input "true"
click at [863, 57] on input "CBSW - 9" at bounding box center [853, 54] width 34 height 15
radio input "true"
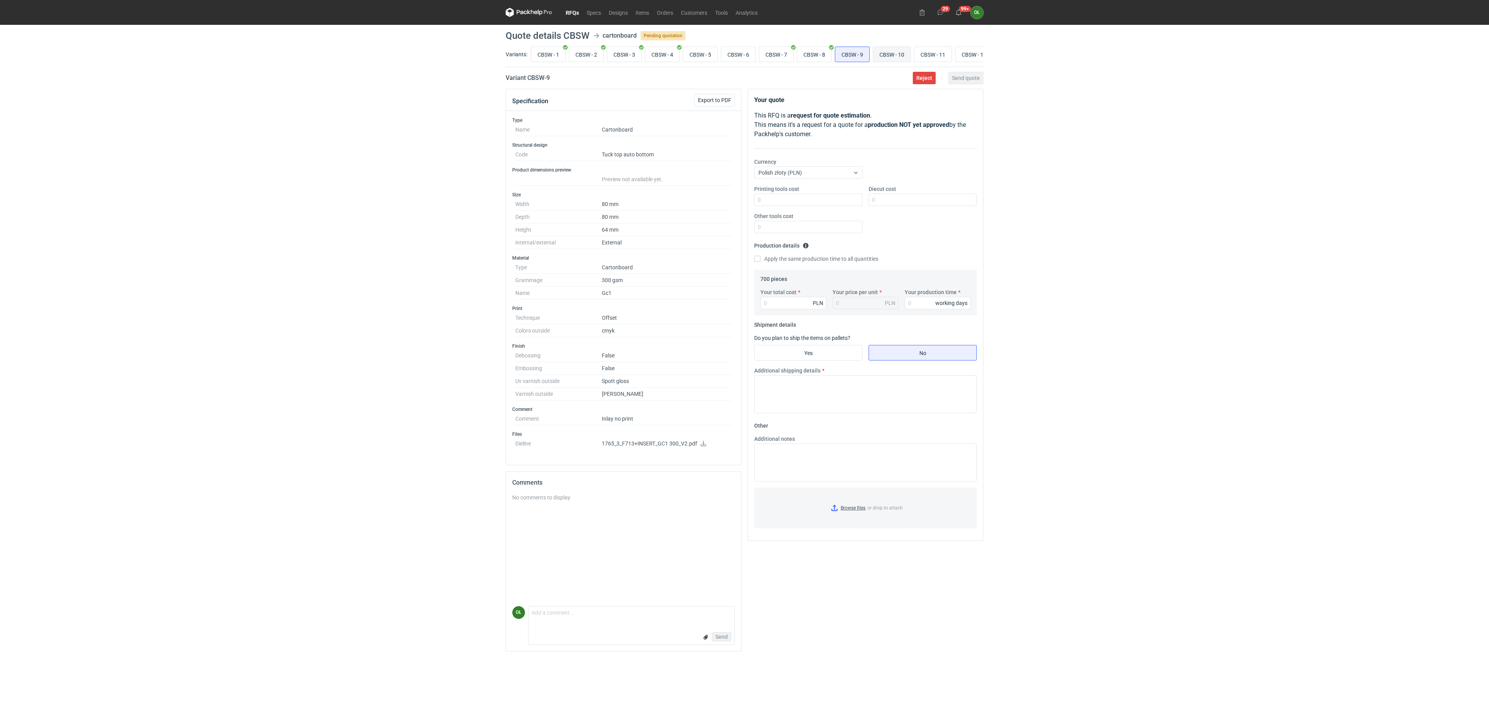
click at [905, 54] on input "CBSW - 10" at bounding box center [892, 54] width 37 height 15
radio input "true"
click at [951, 54] on input "CBSW - 11" at bounding box center [933, 54] width 37 height 15
radio input "true"
click at [974, 53] on input "CBSW - 12" at bounding box center [974, 54] width 37 height 15
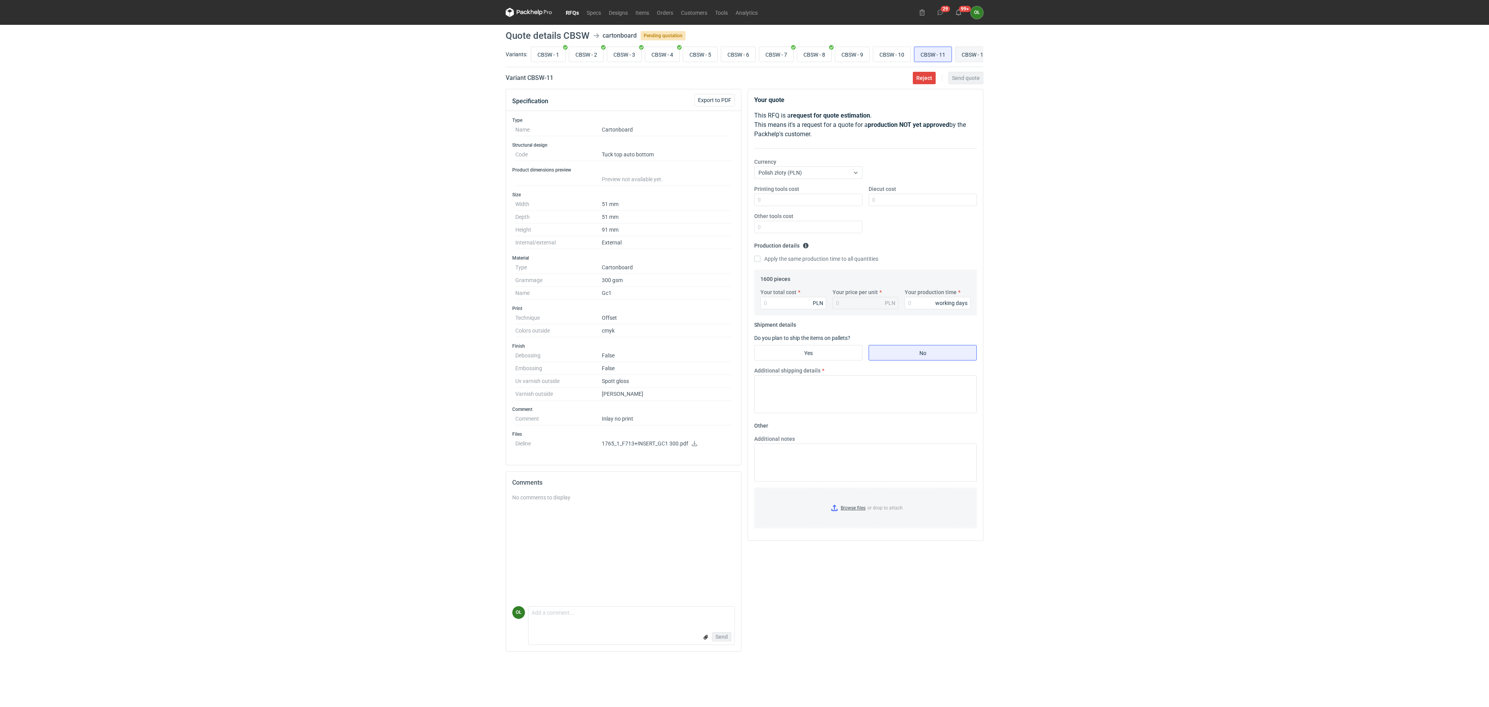
radio input "true"
drag, startPoint x: 841, startPoint y: 64, endPoint x: 860, endPoint y: 63, distance: 19.4
click at [860, 63] on div "CBSW - 1 CBSW - 2 CBSW - 3 CBSW - 4 CBSW - 5 CBSW - 6 CBSW - 7 CBSW - 8 CBSW - …" at bounding box center [756, 54] width 454 height 19
click at [919, 57] on input "CBSW - 13" at bounding box center [921, 54] width 37 height 15
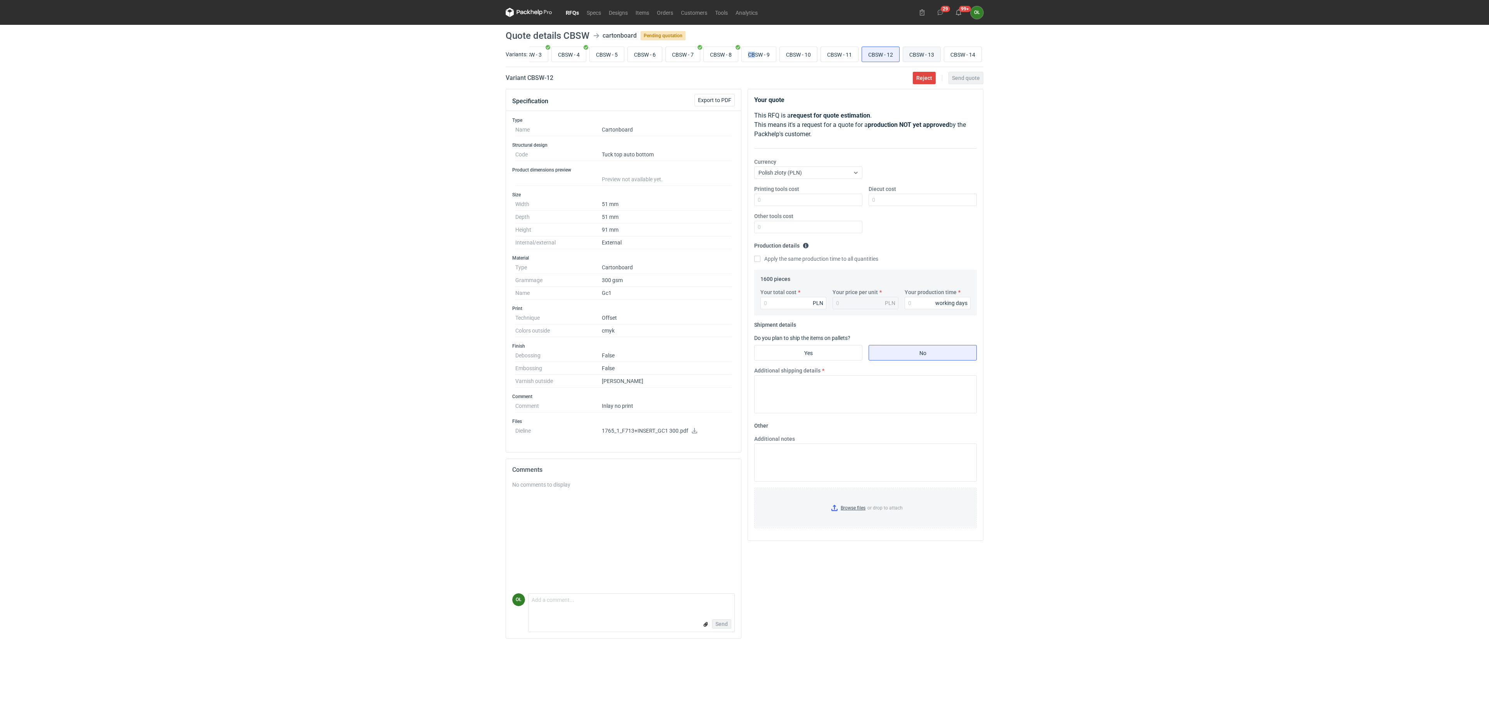
radio input "true"
click at [960, 56] on input "CBSW - 14" at bounding box center [963, 54] width 37 height 15
radio input "true"
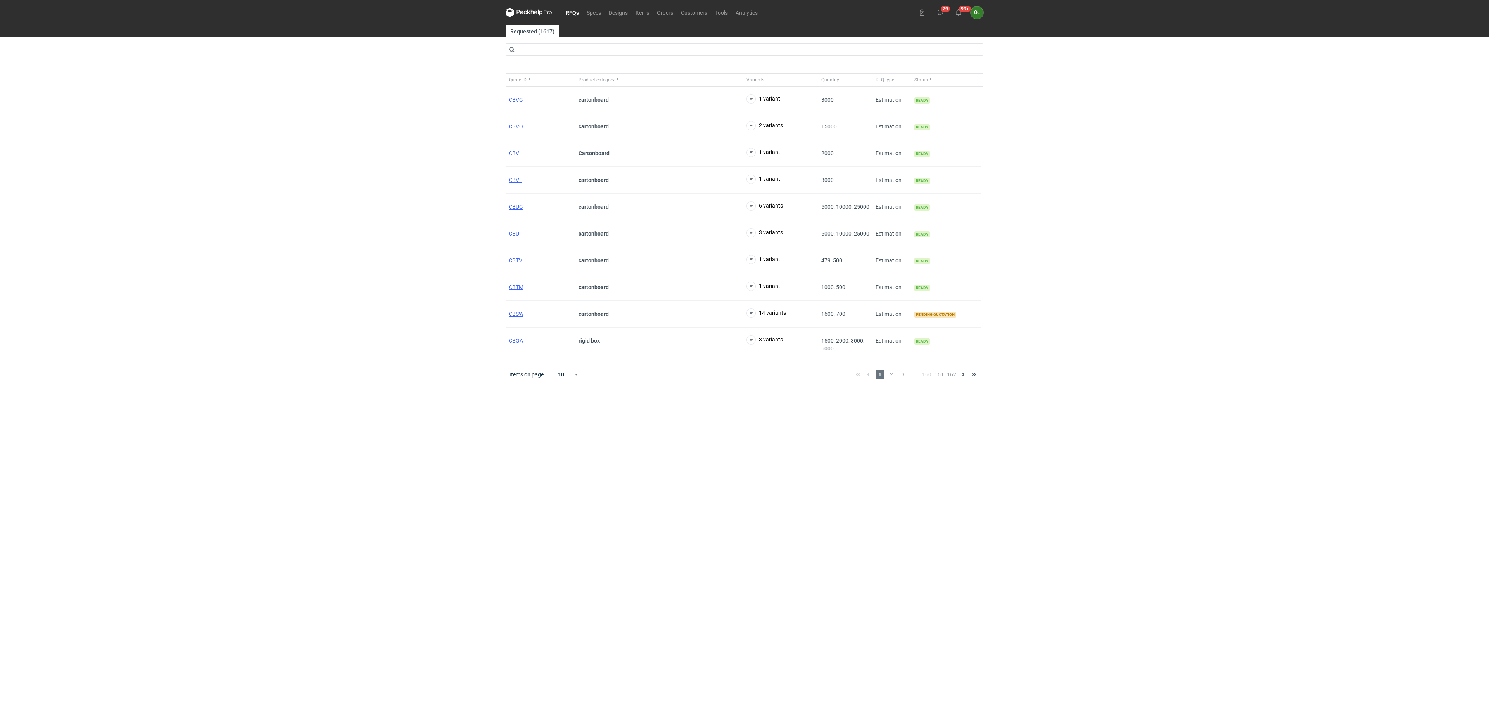
click at [573, 12] on link "RFQs" at bounding box center [572, 12] width 21 height 9
click at [514, 323] on div "CBSW" at bounding box center [541, 314] width 70 height 27
click at [515, 315] on span "CBSW" at bounding box center [516, 314] width 15 height 6
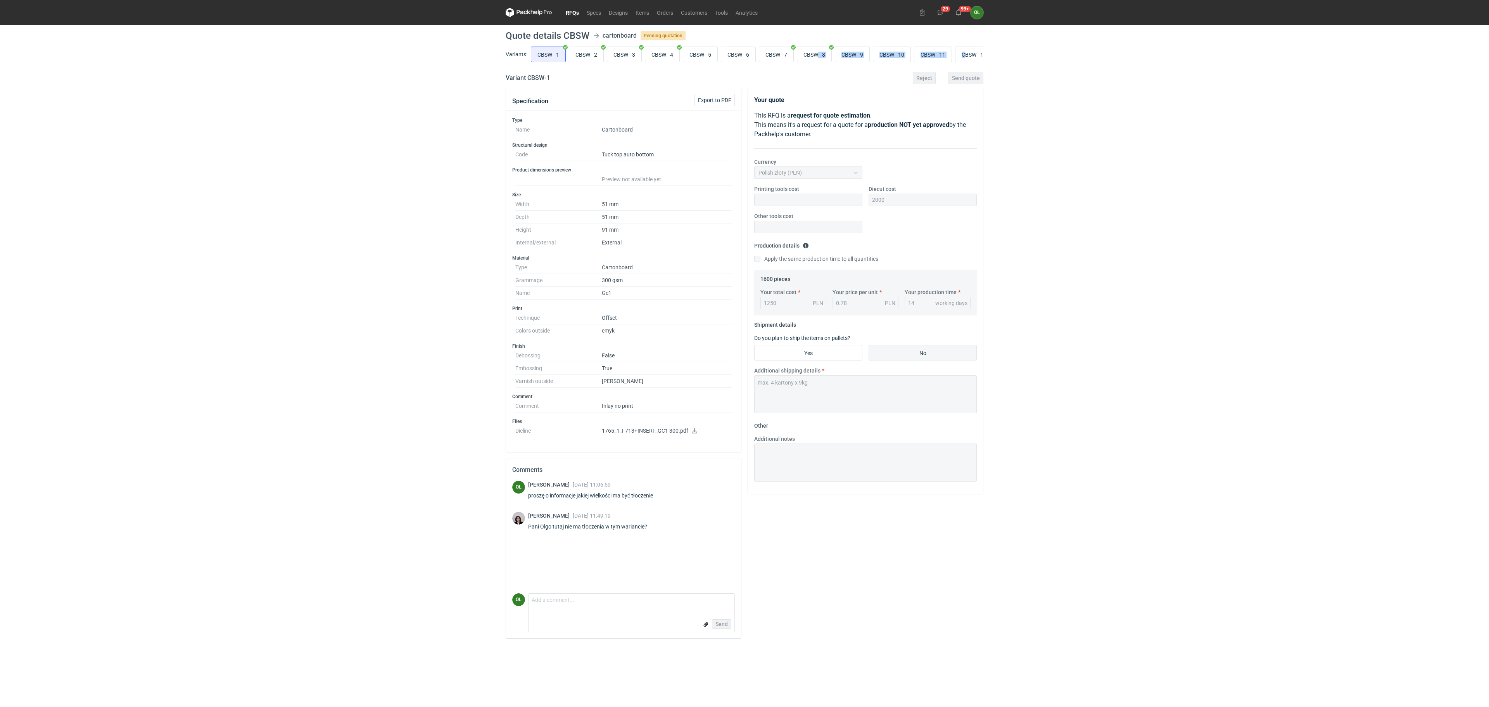
drag, startPoint x: 826, startPoint y: 67, endPoint x: 979, endPoint y: 66, distance: 152.8
click at [979, 66] on div "Variants: CBSW - 1 CBSW - 2 CBSW - 3 CBSW - 4 CBSW - 5 CBSW - 6 CBSW - 7 CBSW -…" at bounding box center [745, 56] width 478 height 22
click at [1031, 71] on div "RFQs Specs Designs Items Orders Customers Tools Analytics 29 99+ OŁ [PERSON_NAM…" at bounding box center [744, 353] width 1489 height 707
drag, startPoint x: 841, startPoint y: 68, endPoint x: 867, endPoint y: 68, distance: 26.4
click at [867, 67] on div "Variants: CBSW - 1 CBSW - 2 CBSW - 3 CBSW - 4 CBSW - 5 CBSW - 6 CBSW - 7 CBSW -…" at bounding box center [745, 56] width 478 height 22
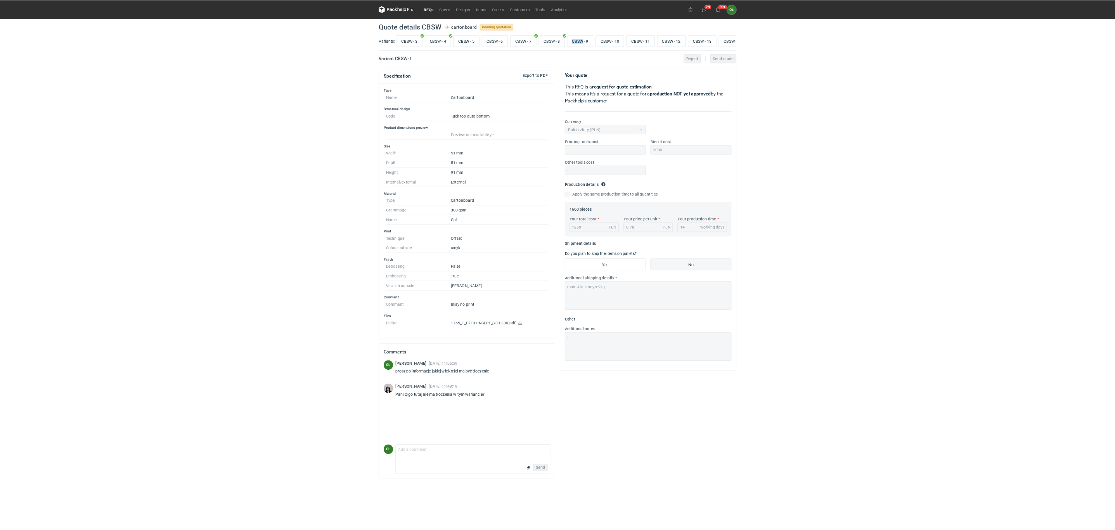
scroll to position [0, 153]
click at [966, 57] on input "CBSW - 15" at bounding box center [963, 54] width 37 height 15
radio input "true"
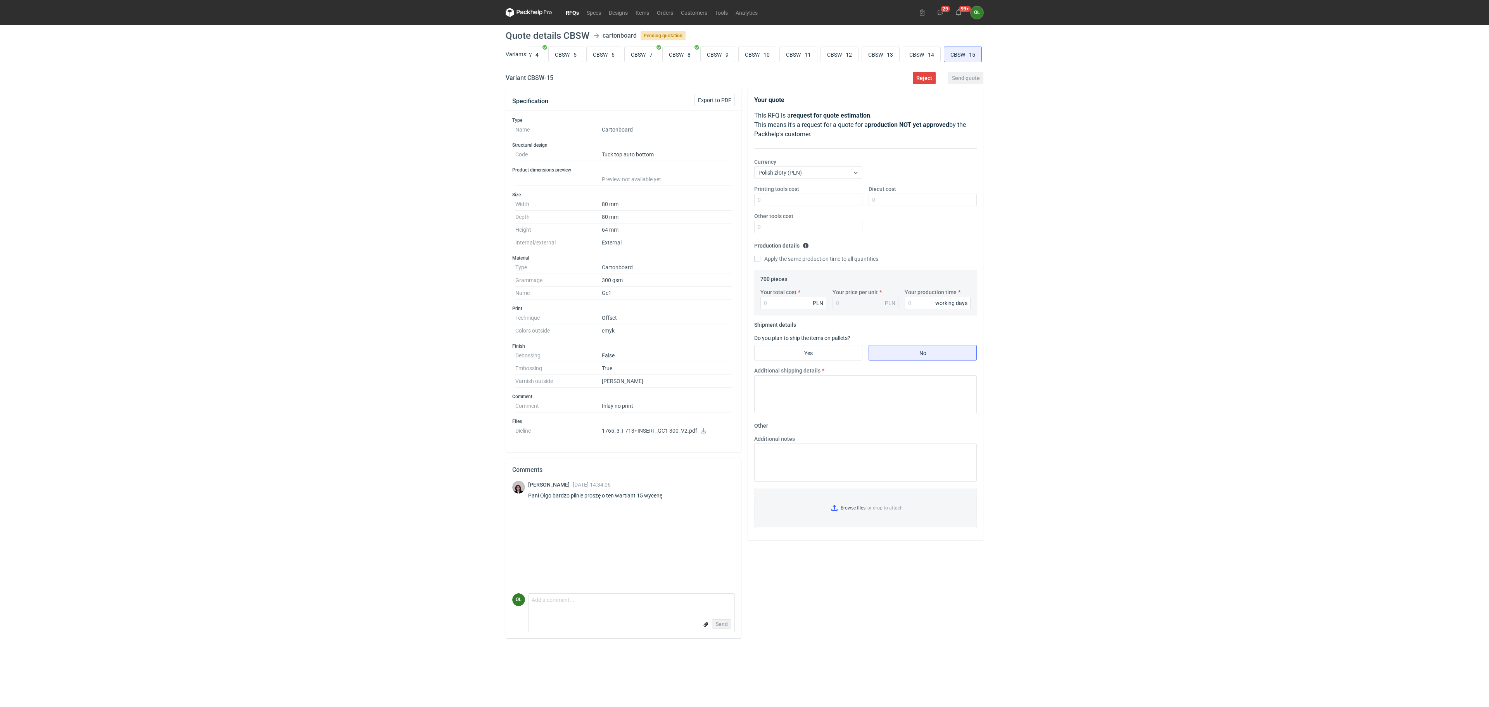
click at [407, 258] on div "RFQs Specs Designs Items Orders Customers Tools Analytics 29 99+ OŁ [PERSON_NAM…" at bounding box center [744, 353] width 1489 height 707
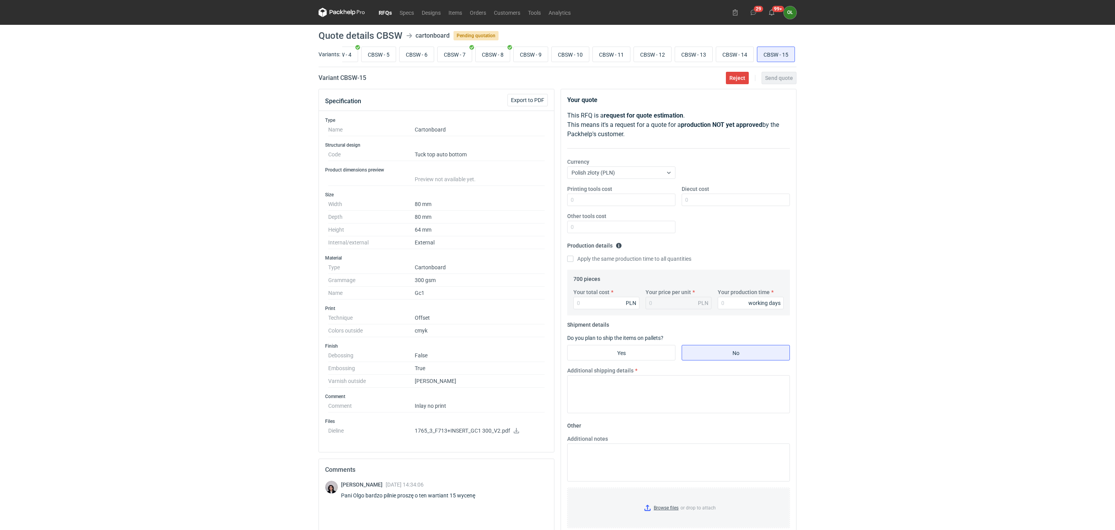
scroll to position [0, 147]
click at [513, 433] on icon at bounding box center [516, 430] width 6 height 5
click at [258, 83] on div "RFQs Specs Designs Items Orders Customers Tools Analytics 29 99+ OŁ [PERSON_NAM…" at bounding box center [557, 265] width 1115 height 530
drag, startPoint x: 503, startPoint y: 67, endPoint x: 466, endPoint y: 67, distance: 36.9
click at [467, 67] on div "Variants: CBSW - 1 CBSW - 2 CBSW - 3 CBSW - 4 CBSW - 5 CBSW - 6 CBSW - 7 CBSW -…" at bounding box center [557, 56] width 478 height 22
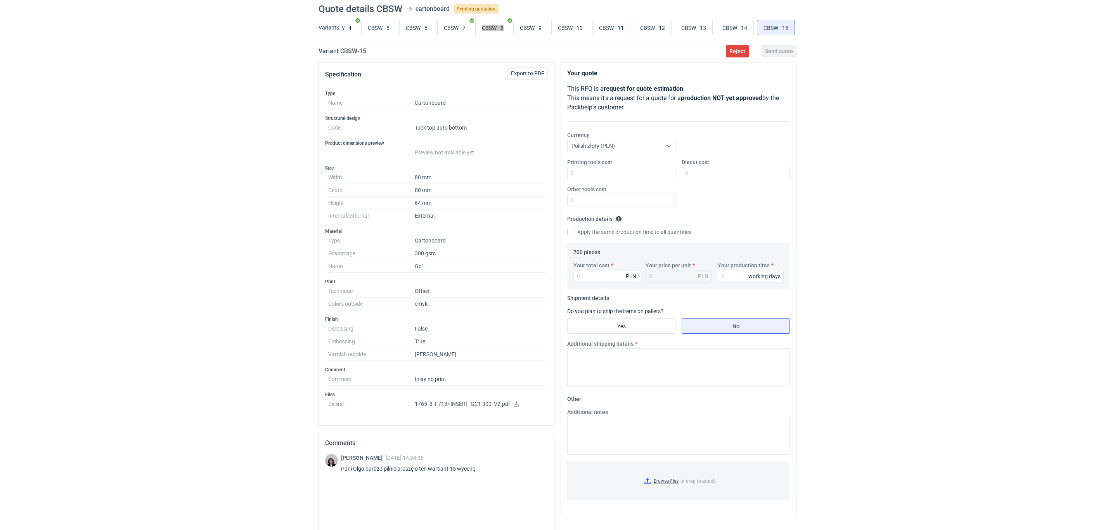
scroll to position [0, 0]
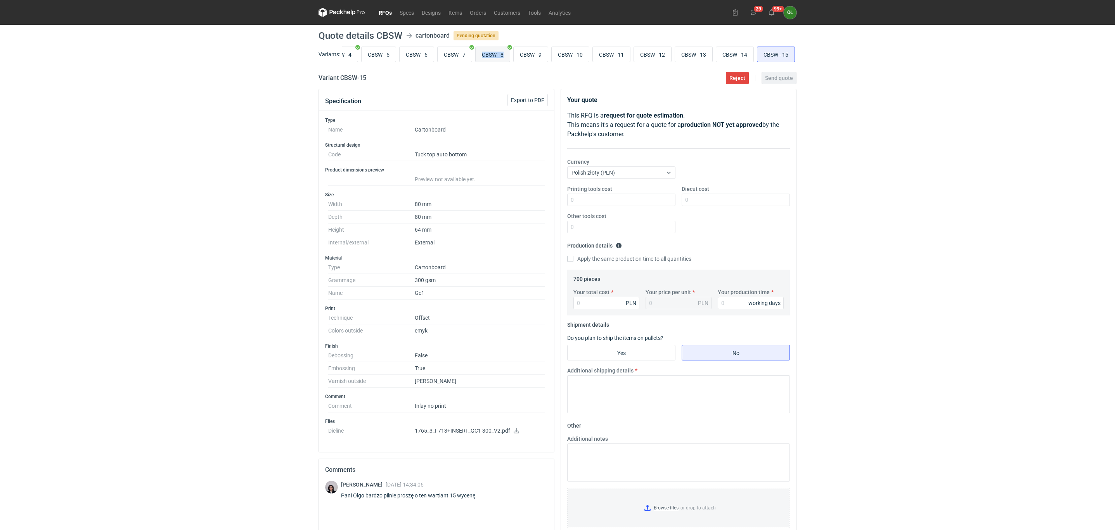
click at [487, 52] on input "CBSW - 8" at bounding box center [493, 54] width 34 height 15
radio input "true"
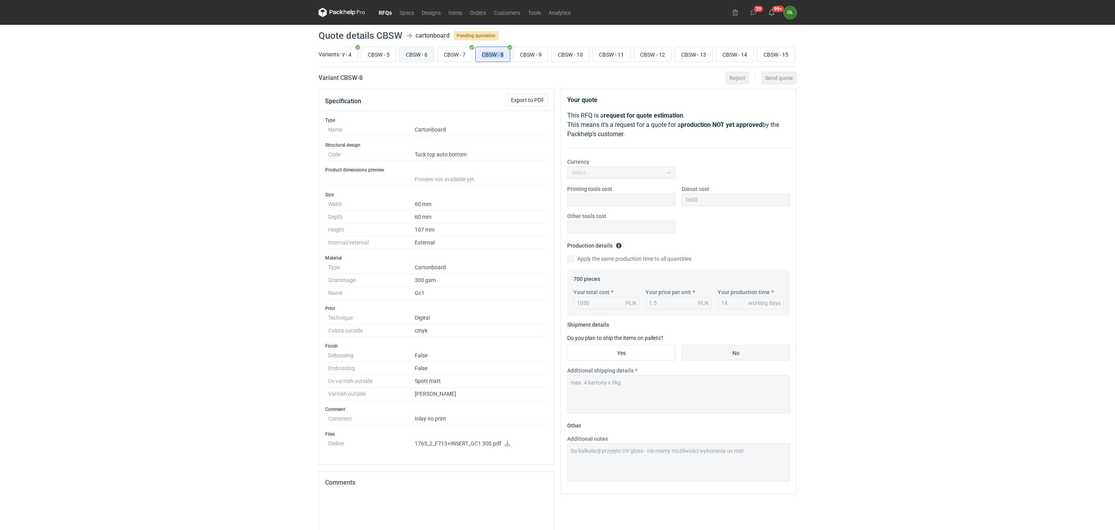
click at [407, 56] on input "CBSW - 6" at bounding box center [417, 54] width 34 height 15
radio input "true"
click at [376, 60] on input "CBSW - 5" at bounding box center [379, 54] width 34 height 15
radio input "true"
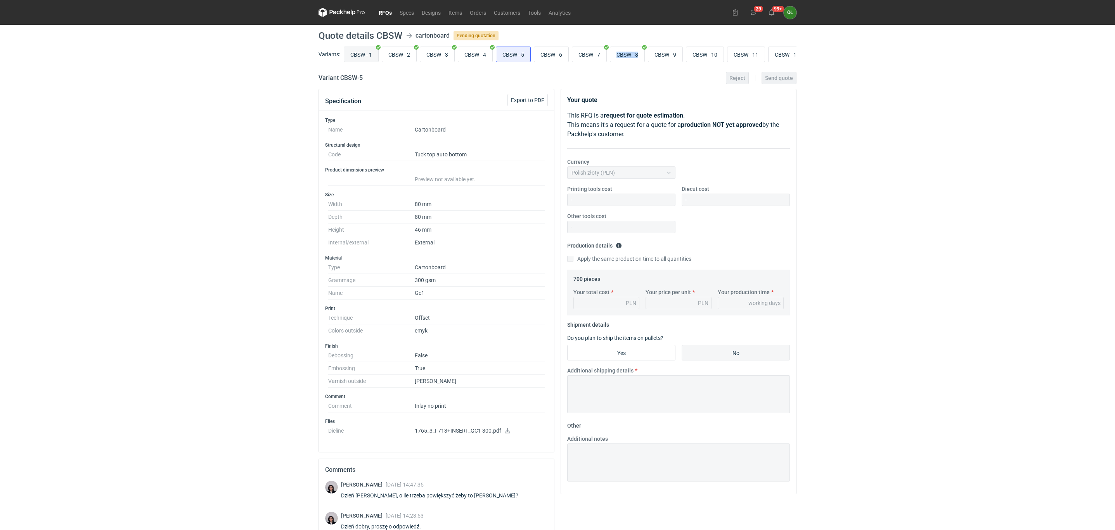
click at [369, 54] on input "CBSW - 1" at bounding box center [361, 54] width 34 height 15
radio input "true"
click at [393, 51] on input "CBSW - 2" at bounding box center [399, 54] width 34 height 15
radio input "true"
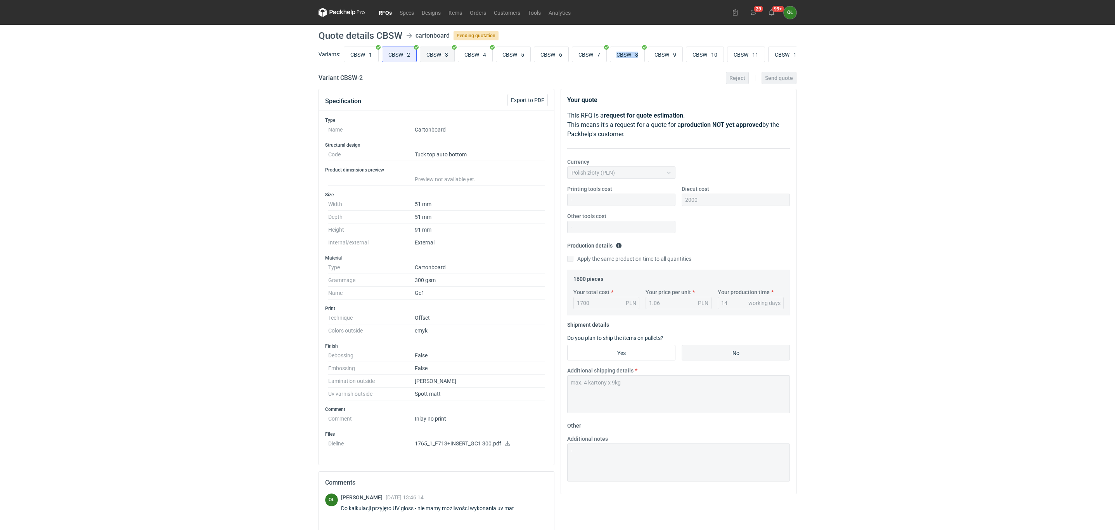
click at [427, 54] on input "CBSW - 3" at bounding box center [437, 54] width 34 height 15
radio input "true"
click at [475, 56] on input "CBSW - 4" at bounding box center [475, 54] width 34 height 15
radio input "true"
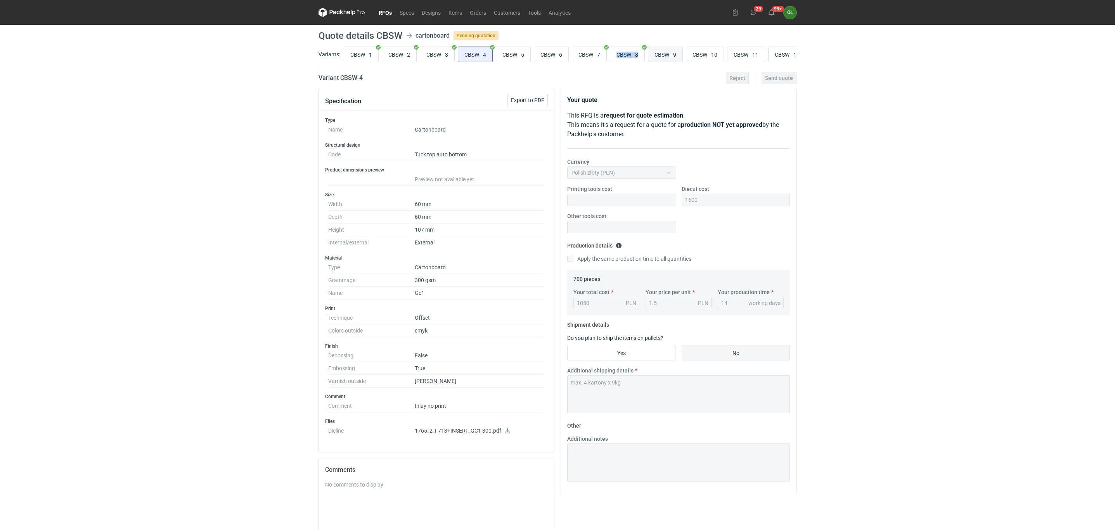
click at [670, 50] on input "CBSW - 9" at bounding box center [665, 54] width 34 height 15
radio input "true"
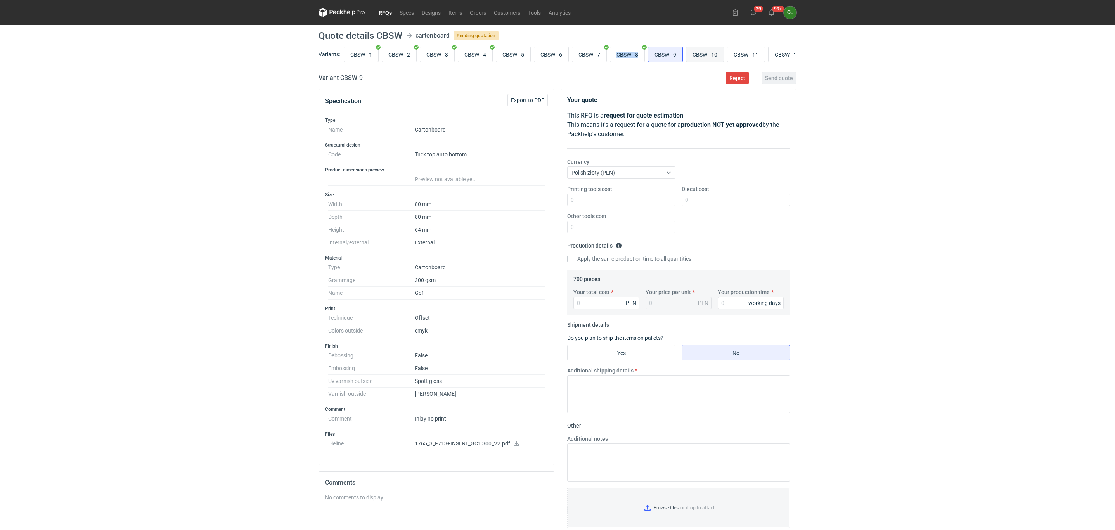
click at [699, 50] on input "CBSW - 10" at bounding box center [704, 54] width 37 height 15
radio input "true"
click at [754, 54] on input "CBSW - 11" at bounding box center [745, 54] width 37 height 15
radio input "true"
click at [787, 56] on input "CBSW - 12" at bounding box center [786, 54] width 37 height 15
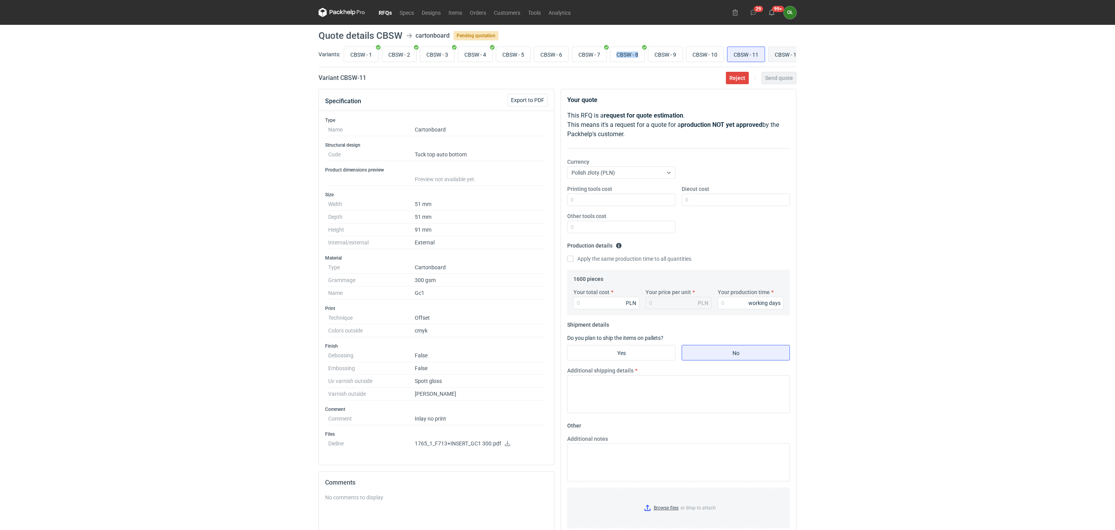
radio input "true"
click at [699, 52] on input "CBSW - 13" at bounding box center [693, 54] width 37 height 15
radio input "true"
click at [733, 52] on input "CBSW - 14" at bounding box center [734, 54] width 37 height 15
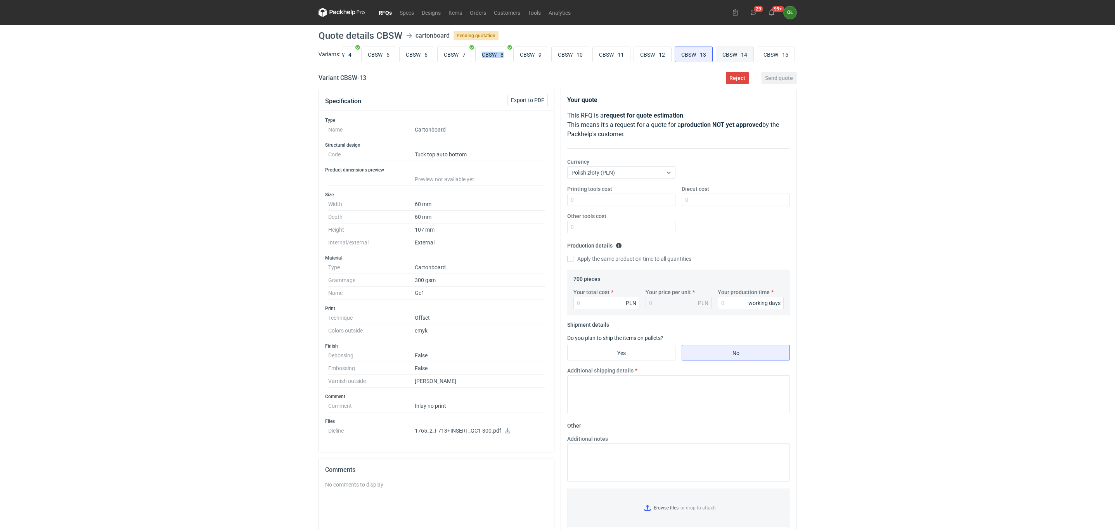
radio input "true"
click at [770, 50] on input "CBSW - 15" at bounding box center [775, 54] width 37 height 15
radio input "true"
click at [742, 51] on input "CBSW - 14" at bounding box center [734, 54] width 37 height 15
radio input "true"
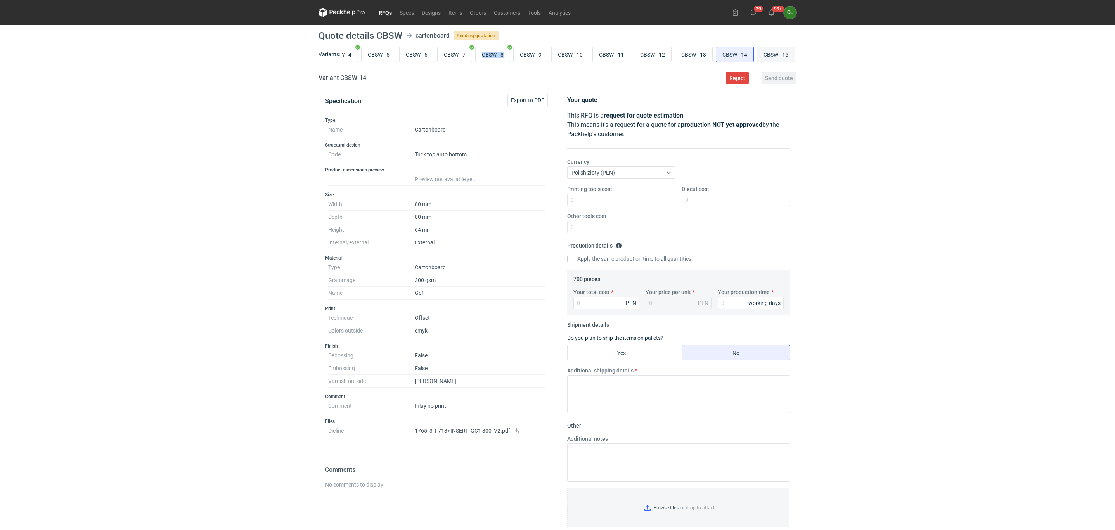
click at [769, 52] on input "CBSW - 15" at bounding box center [775, 54] width 37 height 15
radio input "true"
click at [738, 54] on input "CBSW - 14" at bounding box center [734, 54] width 37 height 15
radio input "true"
click at [767, 54] on input "CBSW - 15" at bounding box center [775, 54] width 37 height 15
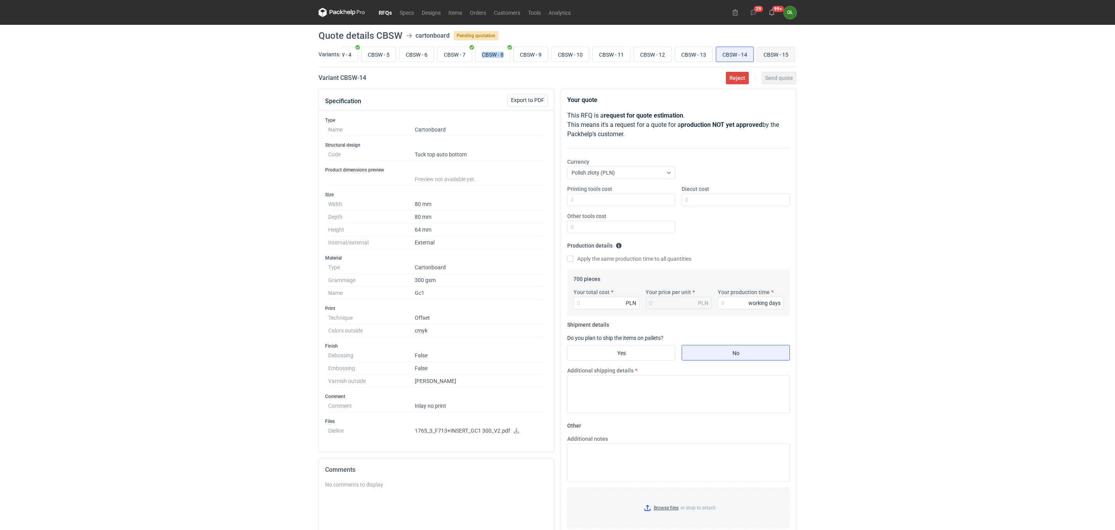
radio input "true"
click at [741, 54] on input "CBSW - 14" at bounding box center [734, 54] width 37 height 15
radio input "true"
click at [766, 56] on input "CBSW - 15" at bounding box center [775, 54] width 37 height 15
radio input "true"
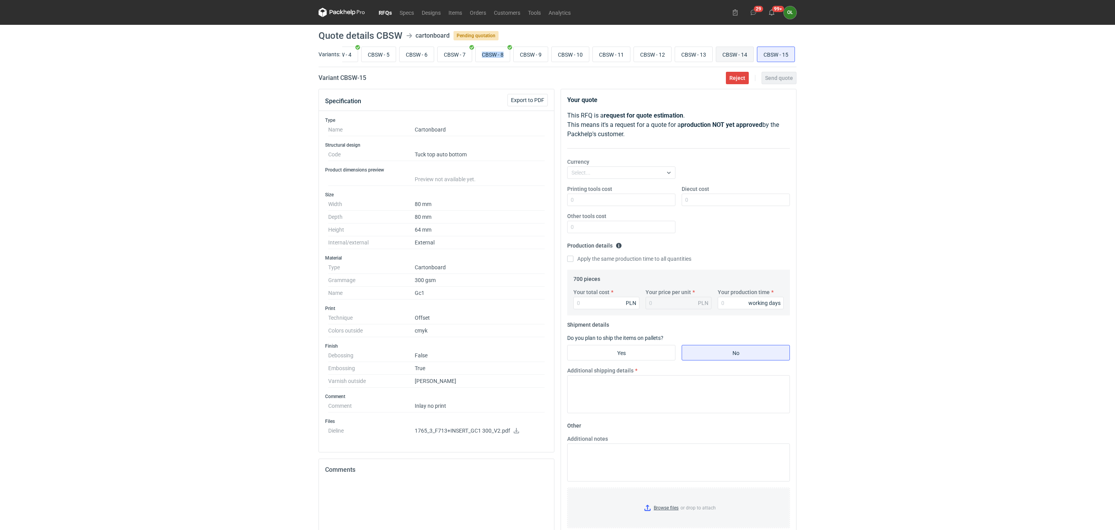
click at [732, 53] on input "CBSW - 14" at bounding box center [734, 54] width 37 height 15
radio input "true"
click at [774, 51] on input "CBSW - 15" at bounding box center [775, 54] width 37 height 15
radio input "true"
click at [745, 54] on input "CBSW - 14" at bounding box center [734, 54] width 37 height 15
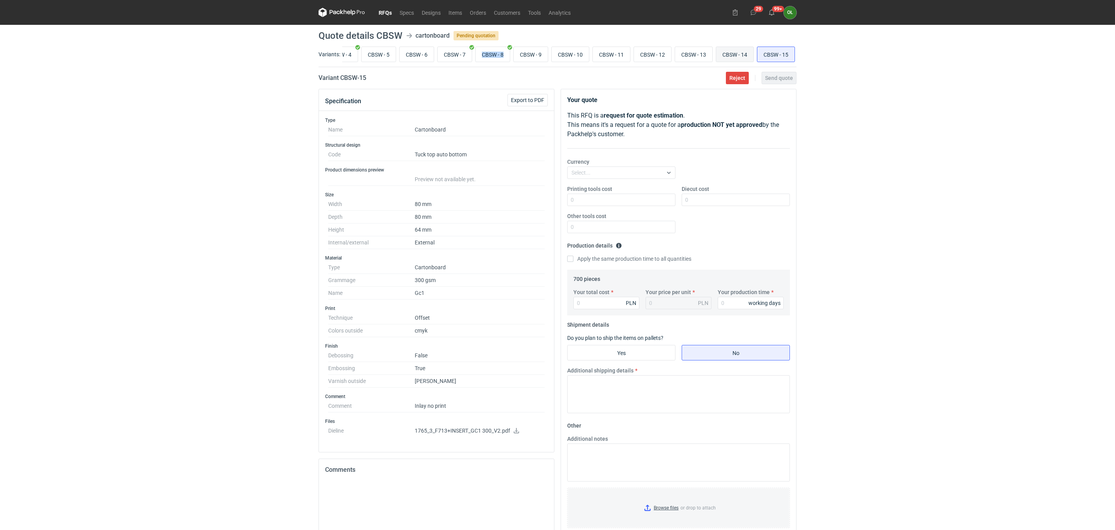
radio input "true"
click at [774, 55] on input "CBSW - 15" at bounding box center [775, 54] width 37 height 15
radio input "true"
click at [725, 55] on input "CBSW - 14" at bounding box center [734, 54] width 37 height 15
radio input "true"
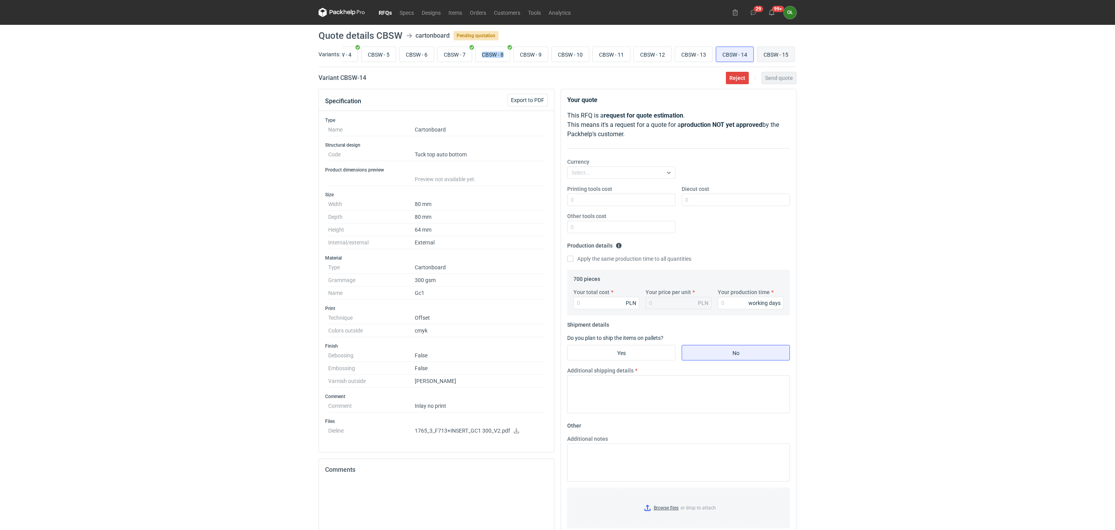
click at [759, 54] on input "CBSW - 15" at bounding box center [775, 54] width 37 height 15
radio input "true"
click at [515, 433] on icon at bounding box center [516, 430] width 5 height 5
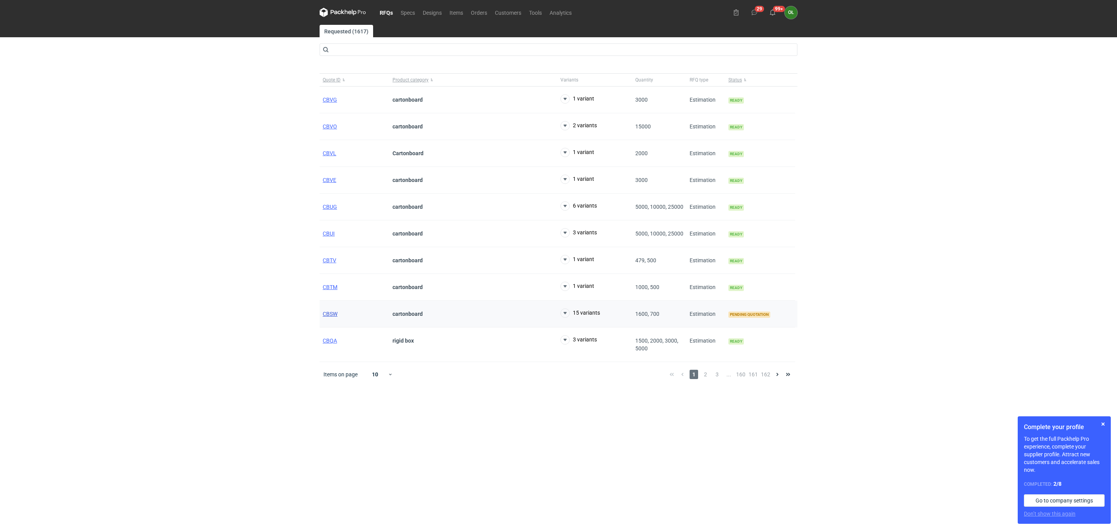
click at [332, 317] on span "CBSW" at bounding box center [330, 314] width 15 height 6
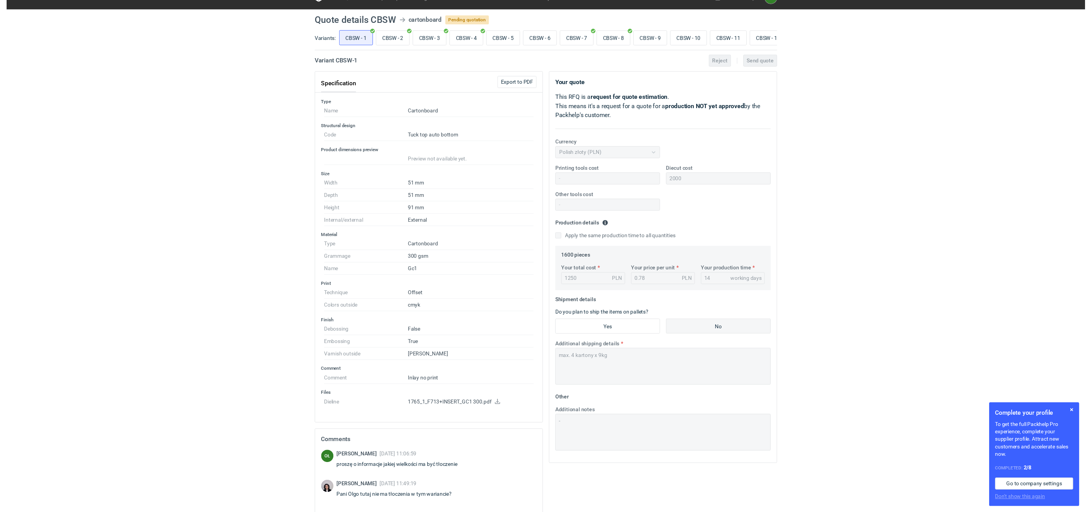
scroll to position [19, 0]
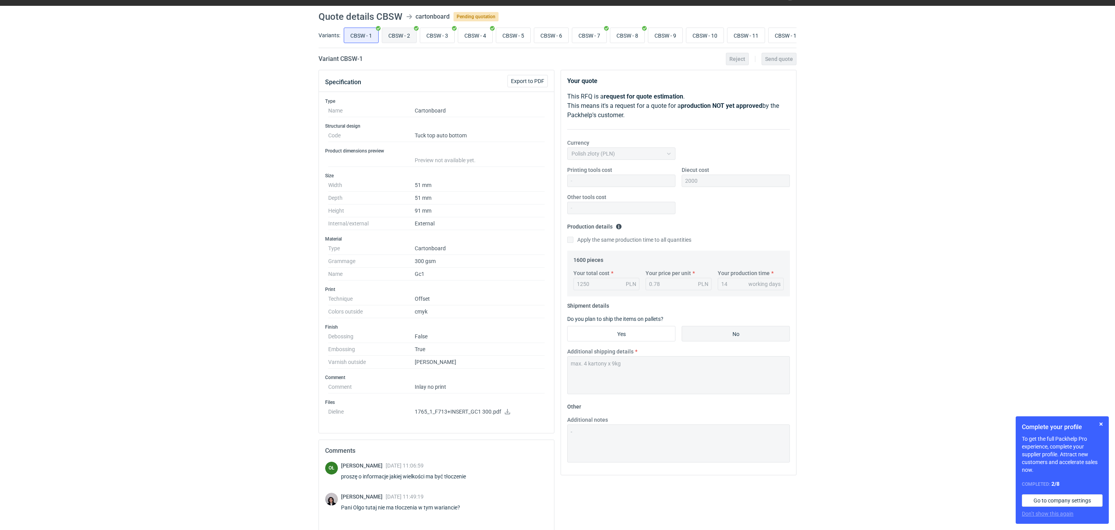
click at [400, 36] on input "CBSW - 2" at bounding box center [399, 35] width 34 height 15
radio input "true"
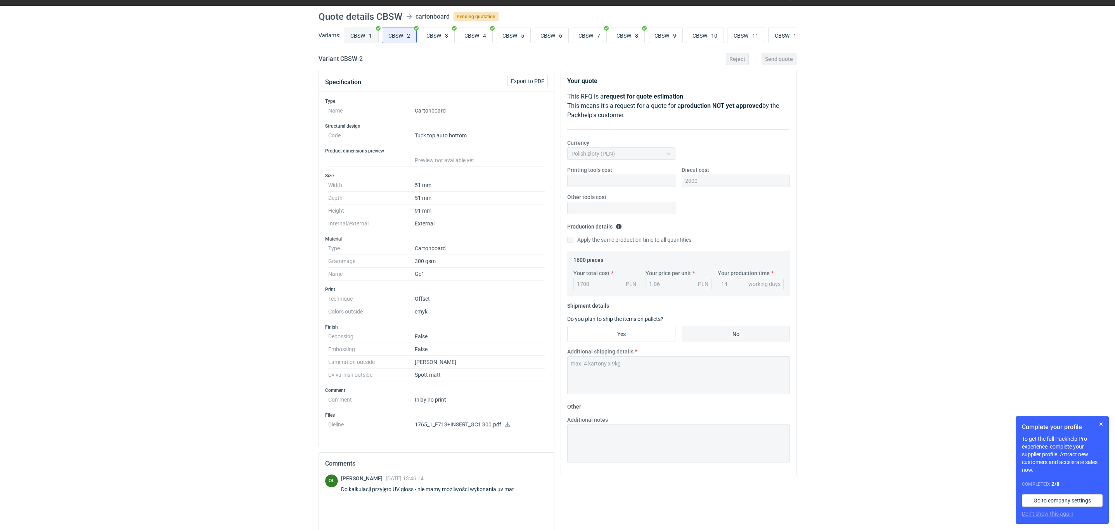
click at [373, 35] on input "CBSW - 1" at bounding box center [361, 35] width 34 height 15
radio input "true"
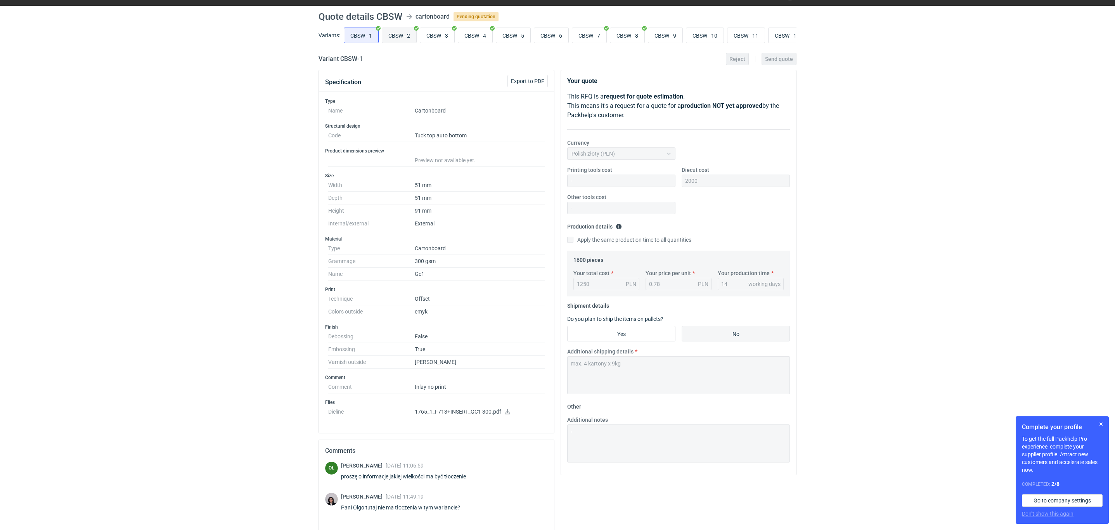
click at [411, 35] on input "CBSW - 2" at bounding box center [399, 35] width 34 height 15
radio input "true"
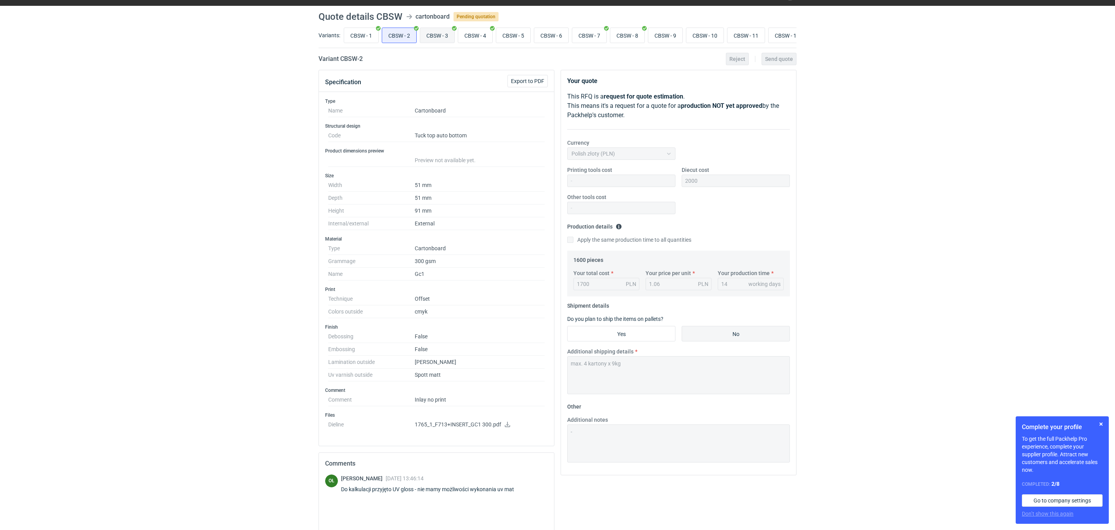
click at [449, 35] on input "CBSW - 3" at bounding box center [437, 35] width 34 height 15
radio input "true"
click at [471, 36] on input "CBSW - 4" at bounding box center [475, 35] width 34 height 15
radio input "true"
click at [535, 36] on div "CBSW - 1 CBSW - 2 CBSW - 3 CBSW - 4 CBSW - 5 CBSW - 6 CBSW - 7 CBSW - 8 CBSW - …" at bounding box center [569, 35] width 454 height 19
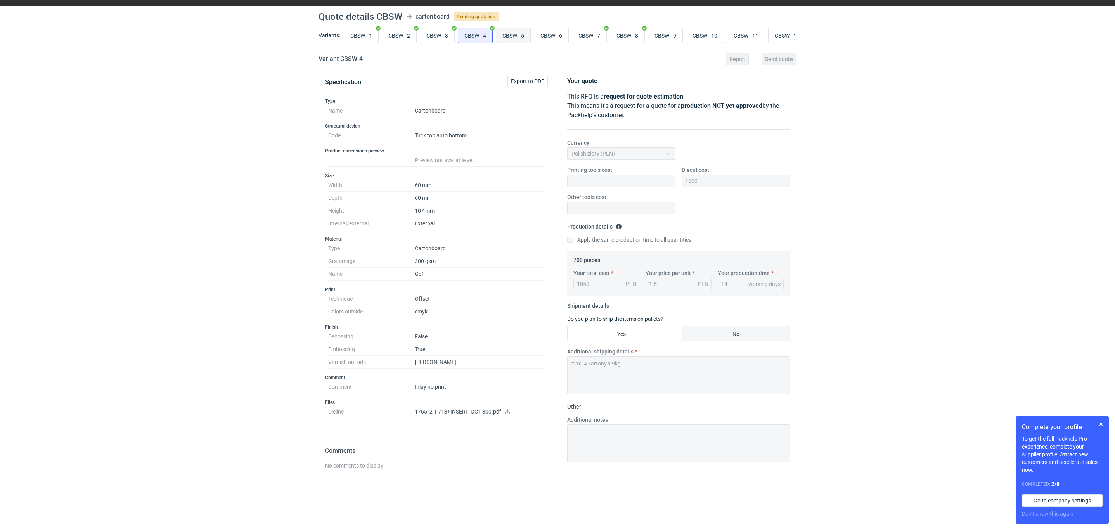
click at [513, 35] on input "CBSW - 5" at bounding box center [513, 35] width 34 height 15
radio input "true"
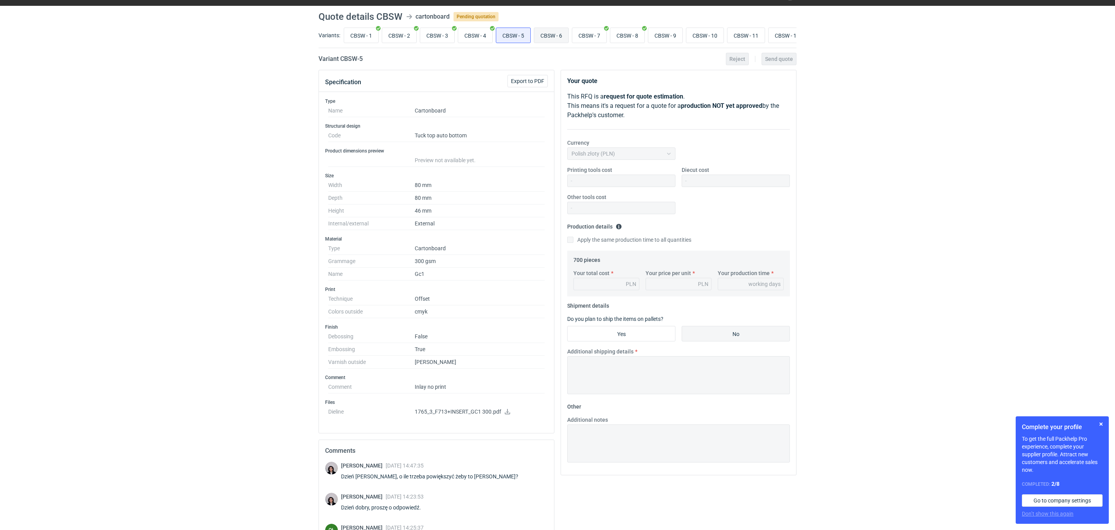
click at [568, 34] on input "CBSW - 6" at bounding box center [551, 35] width 34 height 15
radio input "true"
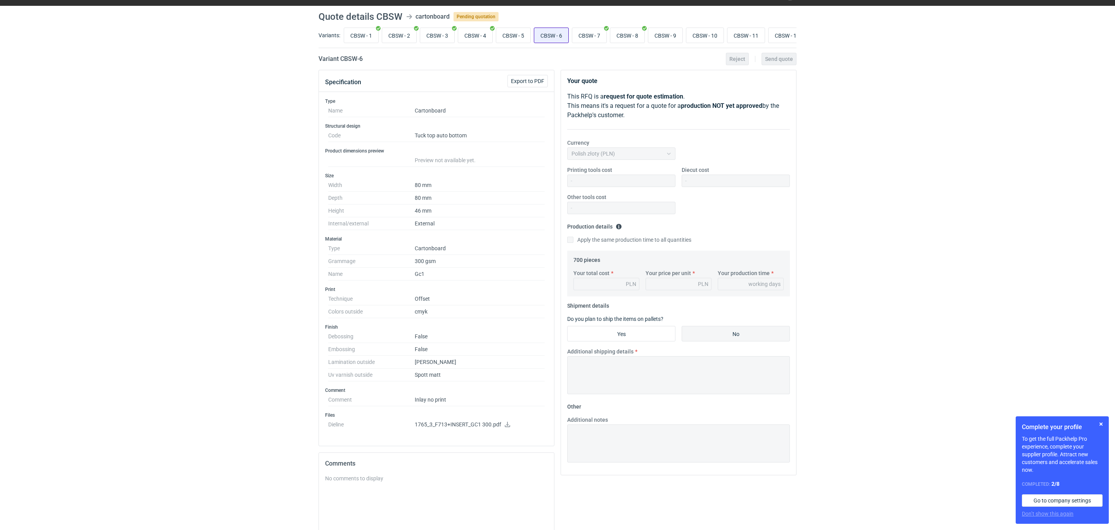
click at [556, 34] on input "CBSW - 6" at bounding box center [551, 35] width 34 height 15
click at [589, 35] on input "CBSW - 7" at bounding box center [589, 35] width 34 height 15
radio input "true"
click at [631, 34] on input "CBSW - 8" at bounding box center [627, 35] width 34 height 15
radio input "true"
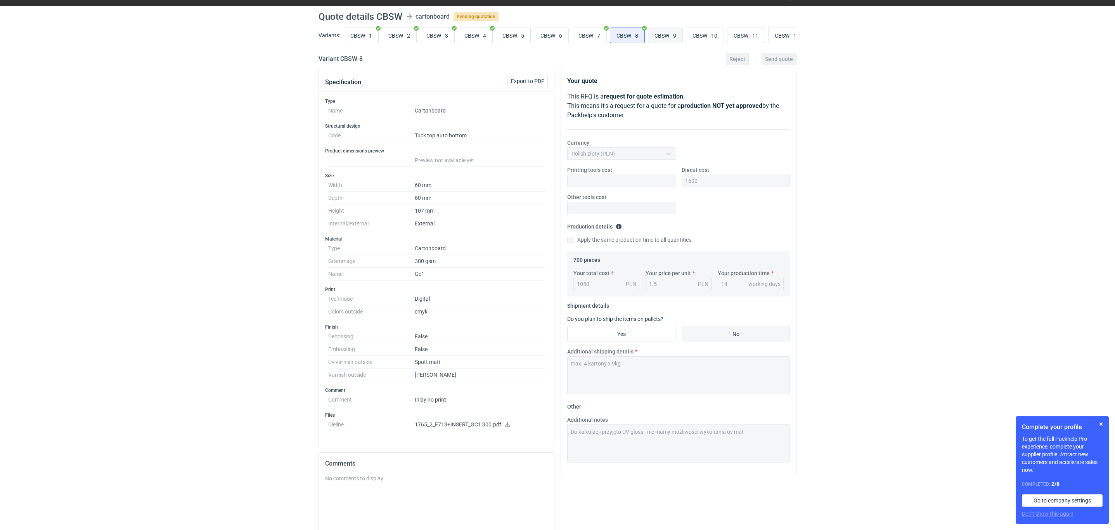
click at [674, 34] on input "CBSW - 9" at bounding box center [665, 35] width 34 height 15
radio input "true"
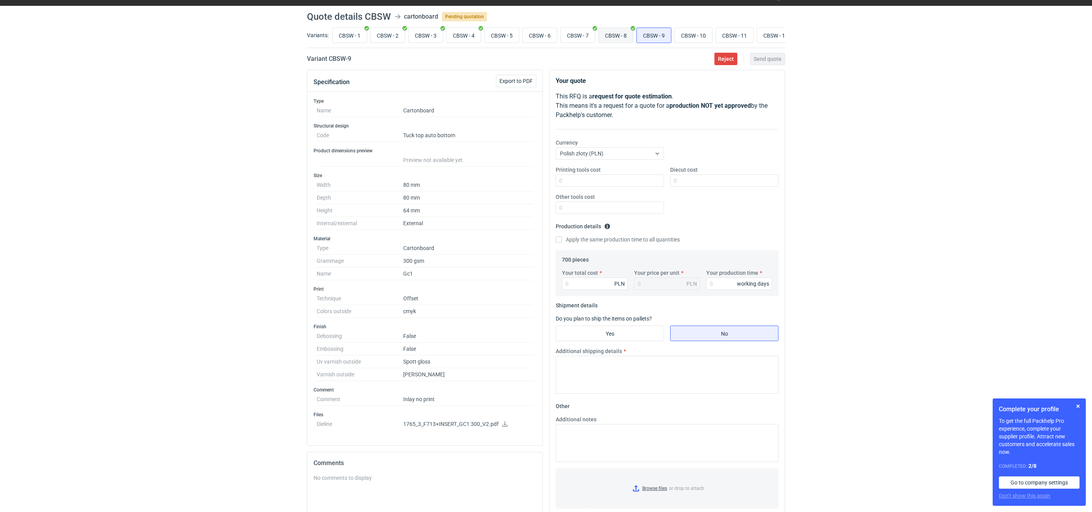
click at [625, 36] on input "CBSW - 8" at bounding box center [616, 35] width 34 height 15
radio input "true"
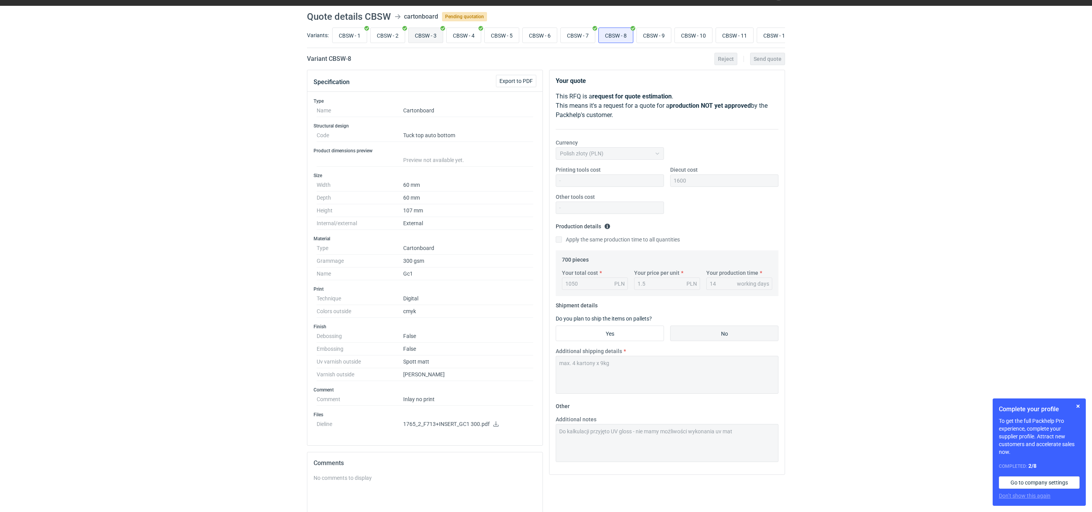
click at [425, 33] on input "CBSW - 3" at bounding box center [425, 35] width 34 height 15
radio input "true"
click at [456, 36] on input "CBSW - 4" at bounding box center [463, 35] width 34 height 15
radio input "true"
click at [497, 37] on input "CBSW - 5" at bounding box center [501, 35] width 34 height 15
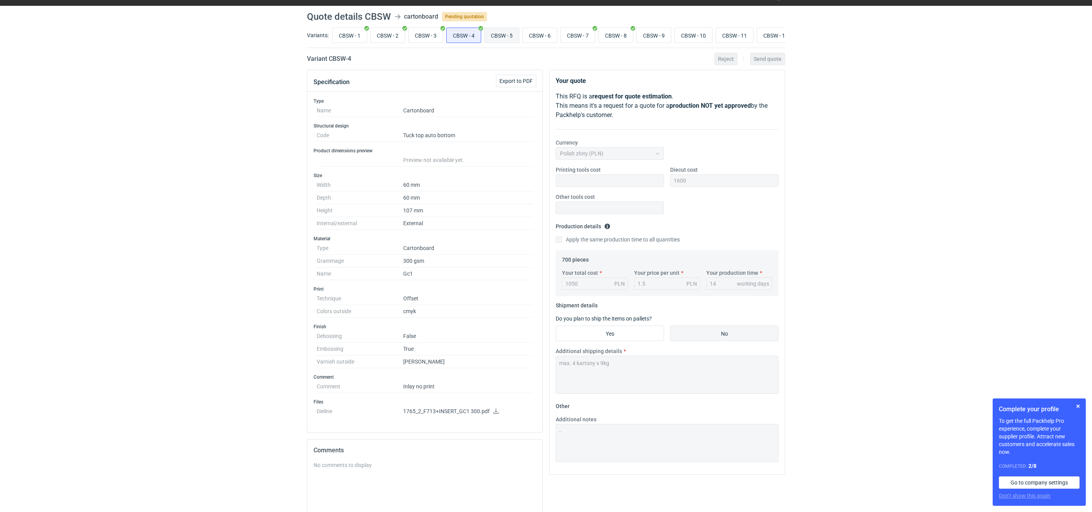
radio input "true"
click at [535, 37] on input "CBSW - 6" at bounding box center [539, 35] width 34 height 15
radio input "true"
click at [590, 36] on input "CBSW - 7" at bounding box center [578, 35] width 34 height 15
radio input "true"
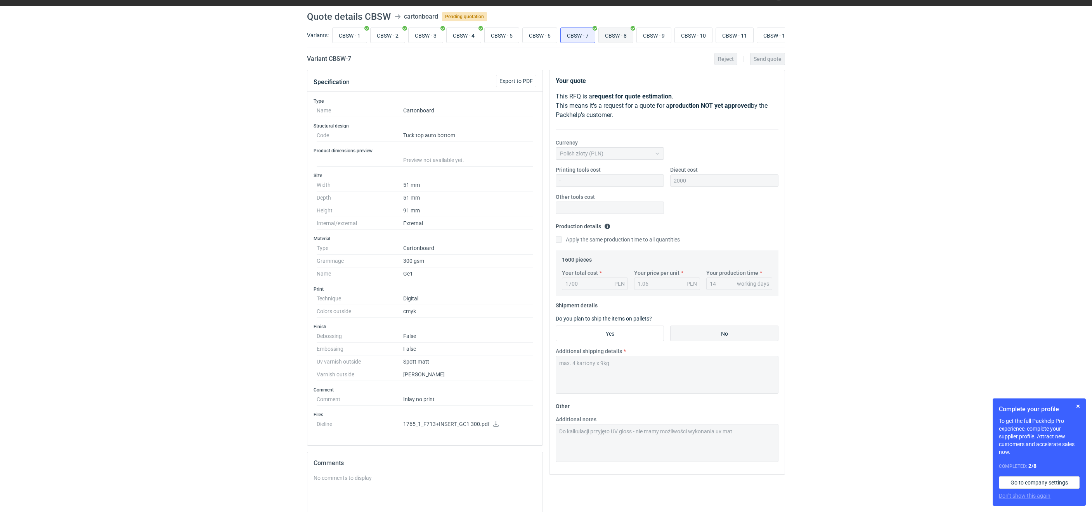
click at [626, 36] on input "CBSW - 8" at bounding box center [616, 35] width 34 height 15
radio input "true"
click at [650, 36] on input "CBSW - 9" at bounding box center [654, 35] width 34 height 15
radio input "true"
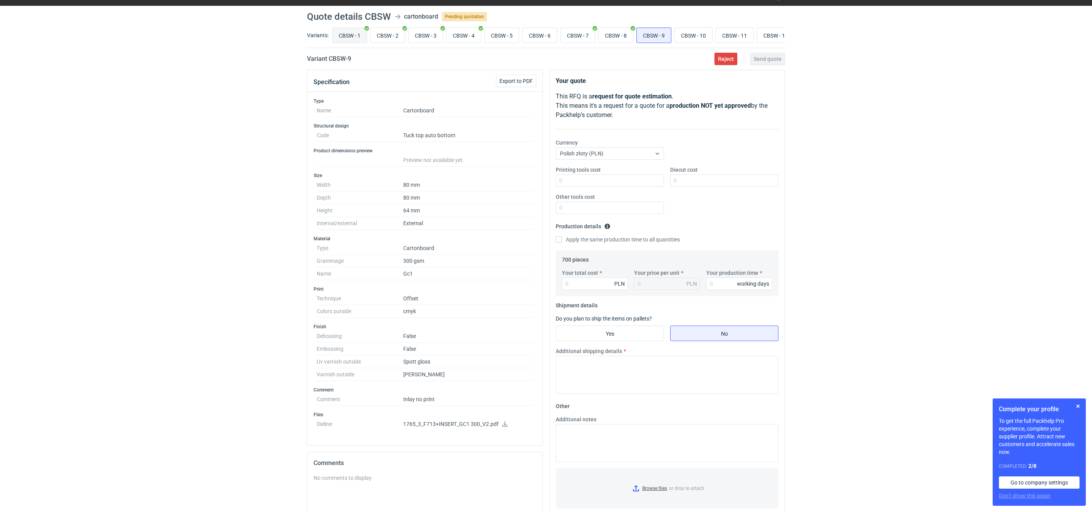
click at [353, 34] on input "CBSW - 1" at bounding box center [349, 35] width 34 height 15
radio input "true"
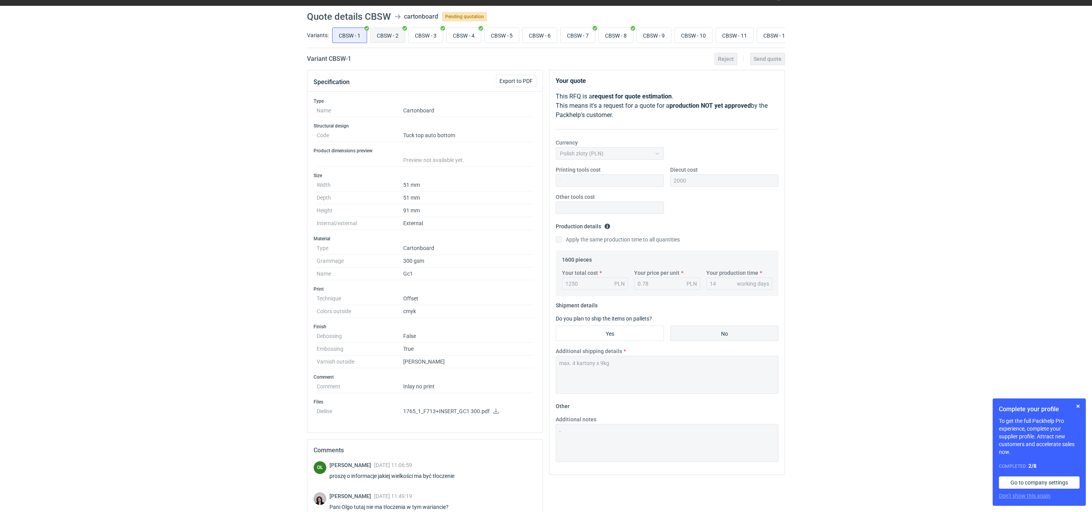
click at [388, 34] on input "CBSW - 2" at bounding box center [387, 35] width 34 height 15
radio input "true"
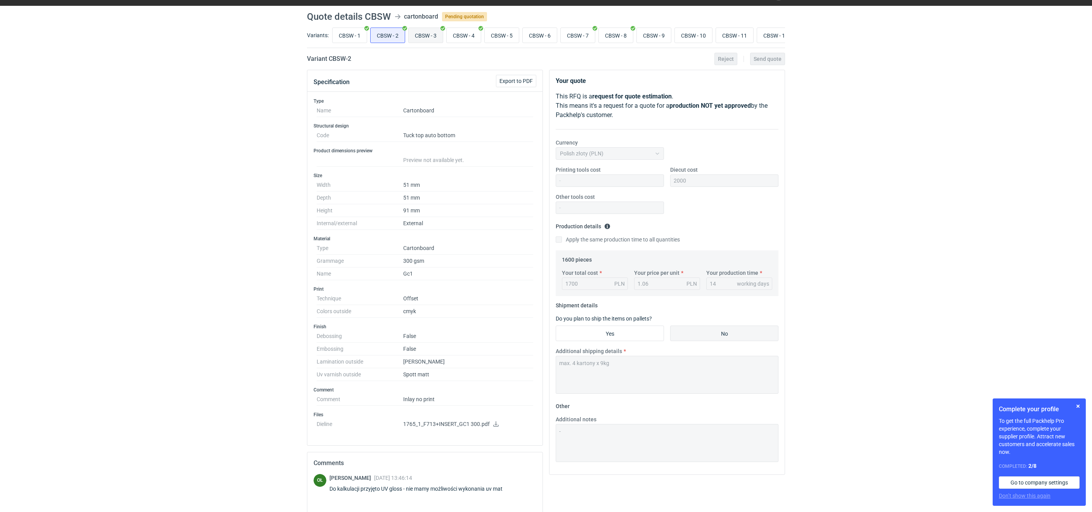
click at [425, 35] on input "CBSW - 3" at bounding box center [425, 35] width 34 height 15
radio input "true"
click at [480, 39] on input "CBSW - 4" at bounding box center [463, 35] width 34 height 15
radio input "true"
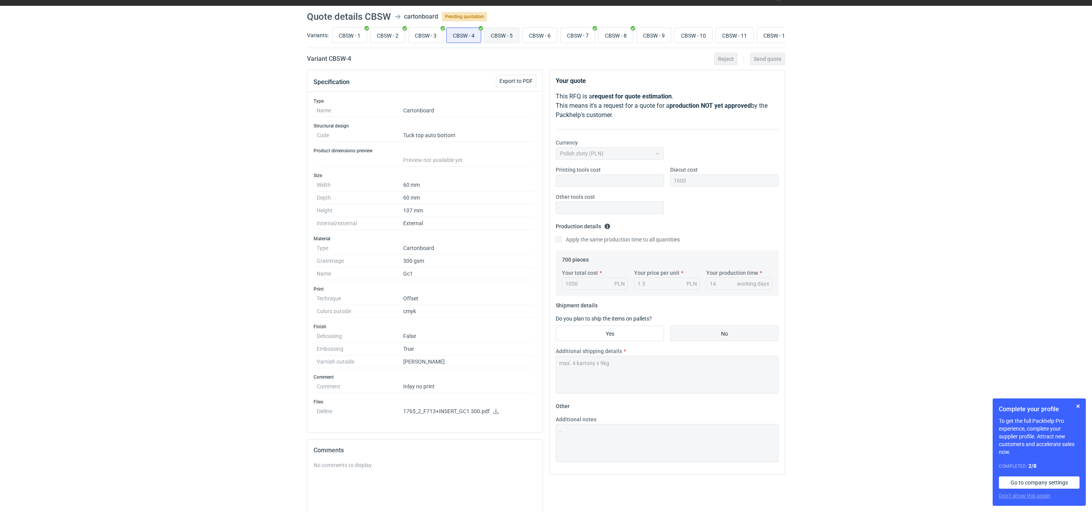
click at [500, 38] on input "CBSW - 5" at bounding box center [501, 35] width 34 height 15
radio input "true"
click at [541, 36] on input "CBSW - 6" at bounding box center [539, 35] width 34 height 15
radio input "true"
click at [564, 36] on label "CBSW - 7" at bounding box center [577, 36] width 35 height 16
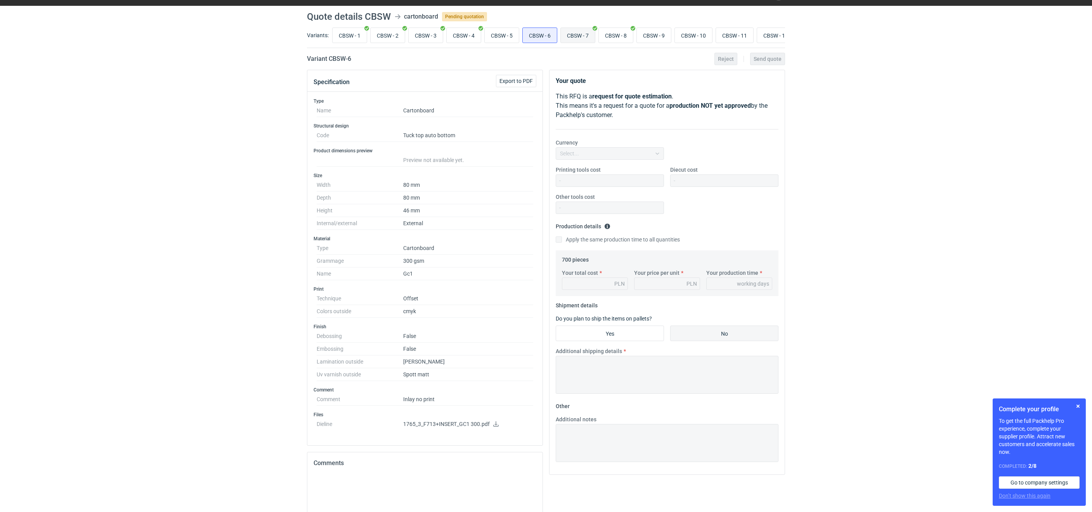
click at [564, 36] on input "CBSW - 7" at bounding box center [578, 35] width 34 height 15
radio input "true"
click at [610, 35] on input "CBSW - 8" at bounding box center [616, 35] width 34 height 15
radio input "true"
click at [668, 34] on input "CBSW - 9" at bounding box center [654, 35] width 34 height 15
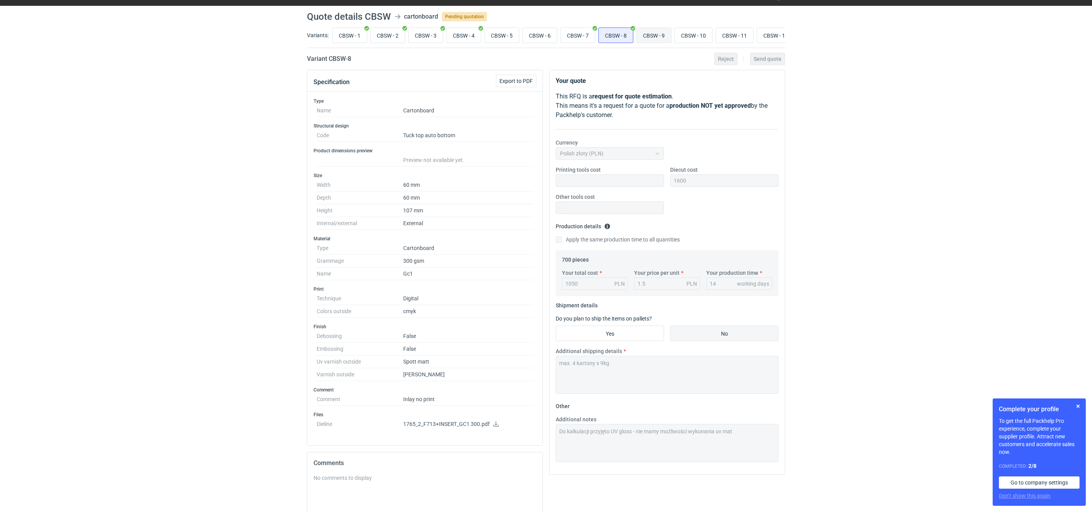
radio input "true"
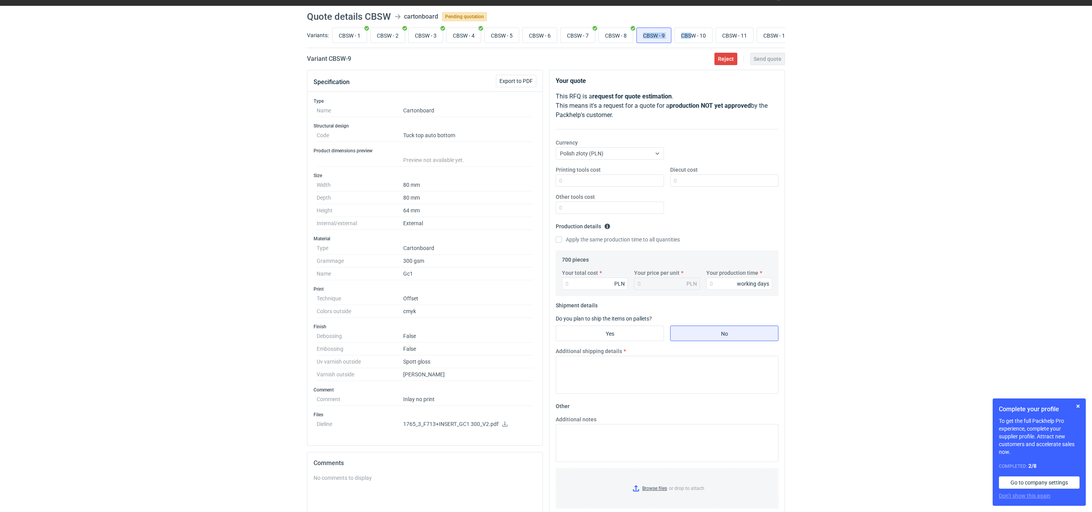
drag, startPoint x: 645, startPoint y: 48, endPoint x: 699, endPoint y: 47, distance: 54.7
click at [699, 47] on div "Variants: CBSW - 1 CBSW - 2 CBSW - 3 CBSW - 4 CBSW - 5 CBSW - 6 CBSW - 7 CBSW -…" at bounding box center [546, 37] width 478 height 22
click at [703, 43] on div "CBSW - 1 CBSW - 2 CBSW - 3 CBSW - 4 CBSW - 5 CBSW - 6 CBSW - 7 CBSW - 8 CBSW - …" at bounding box center [557, 35] width 454 height 19
click at [766, 35] on input "CBSW - 15" at bounding box center [764, 35] width 37 height 15
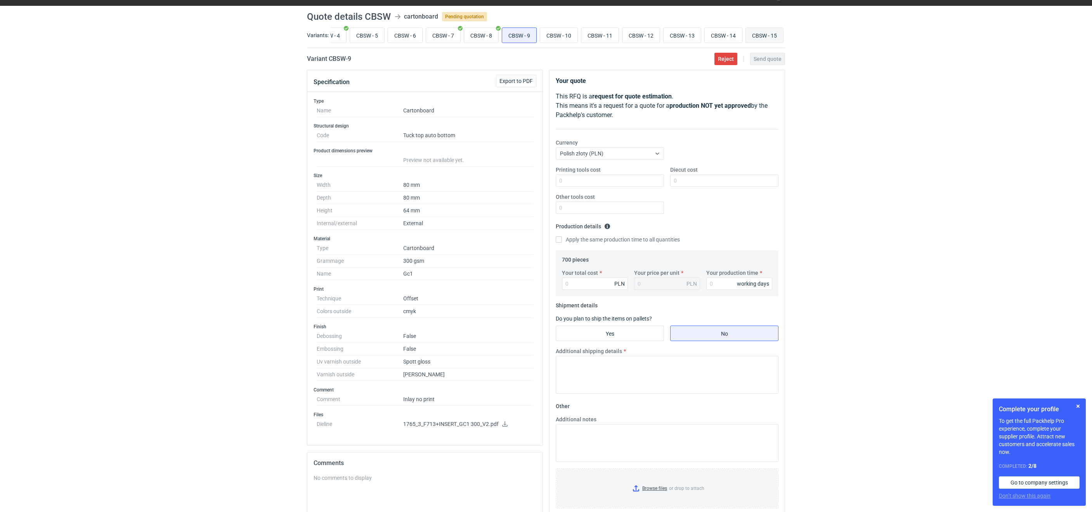
radio input "true"
click at [1078, 408] on button "button" at bounding box center [1077, 406] width 9 height 9
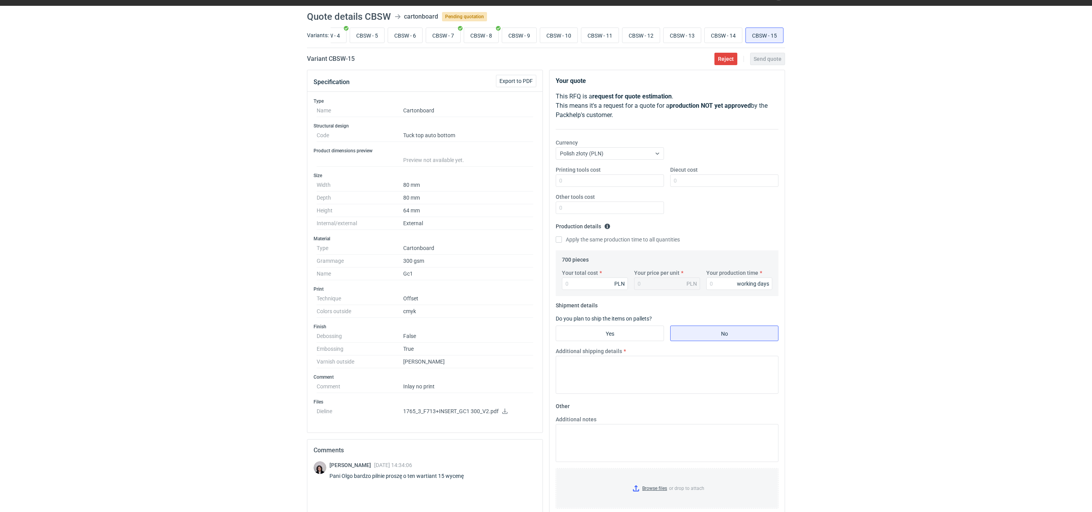
click at [505, 414] on icon at bounding box center [505, 411] width 6 height 5
click at [262, 222] on div "RFQs Specs Designs Items Orders Customers Tools Analytics 29 99+ OŁ Olga Łopato…" at bounding box center [546, 237] width 1092 height 512
click at [767, 35] on input "CBSW - 15" at bounding box center [764, 35] width 37 height 15
click at [502, 414] on icon at bounding box center [505, 411] width 6 height 5
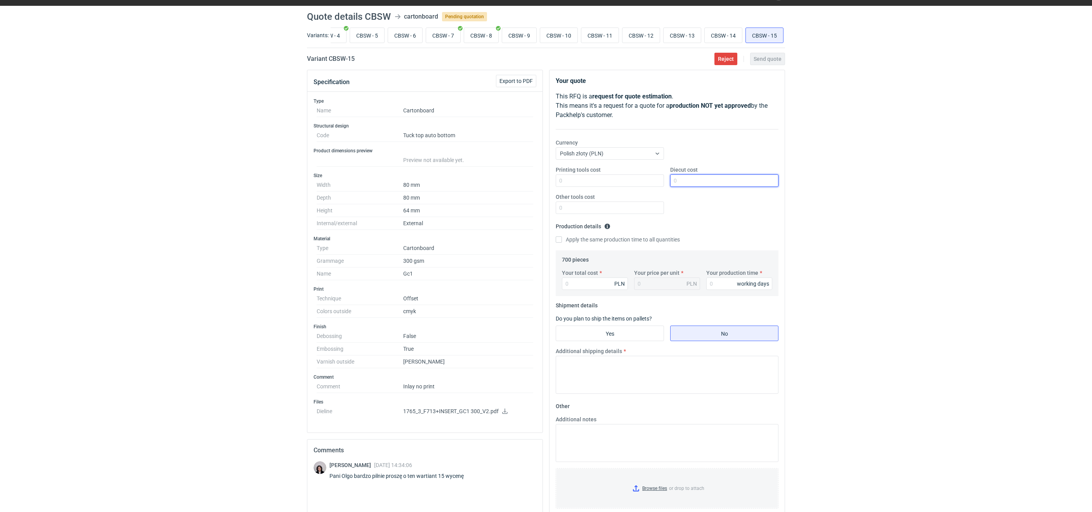
click at [680, 181] on input "Diecut cost" at bounding box center [724, 181] width 108 height 12
type input "2200"
click at [589, 287] on input "Your total cost" at bounding box center [595, 284] width 66 height 12
click at [582, 282] on input "Your total cost" at bounding box center [595, 284] width 66 height 12
type input "1"
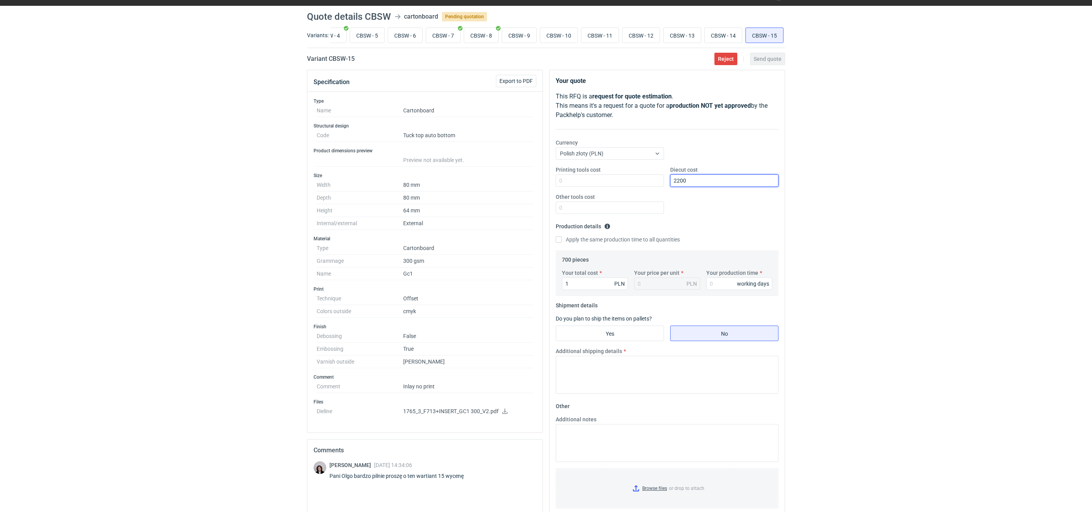
click at [689, 182] on input "2200" at bounding box center [724, 181] width 108 height 12
drag, startPoint x: 692, startPoint y: 182, endPoint x: 663, endPoint y: 183, distance: 29.1
click at [663, 183] on div "Printing tools cost Diecut cost 2200 Other tools cost" at bounding box center [666, 193] width 229 height 54
type input "2"
click at [695, 244] on div "Apply the same production time to all quantities" at bounding box center [666, 240] width 223 height 9
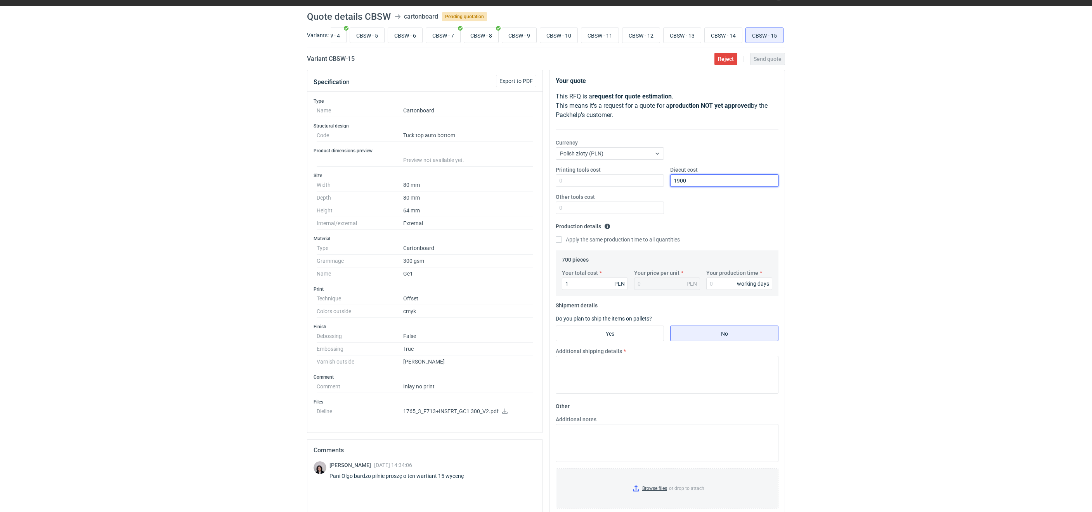
click at [707, 182] on input "1900" at bounding box center [724, 181] width 108 height 12
drag, startPoint x: 699, startPoint y: 182, endPoint x: 599, endPoint y: 170, distance: 100.7
click at [631, 180] on div "Printing tools cost Diecut cost 1900 Other tools cost" at bounding box center [666, 193] width 229 height 54
type input "1700"
click at [597, 290] on input "1" at bounding box center [595, 284] width 66 height 12
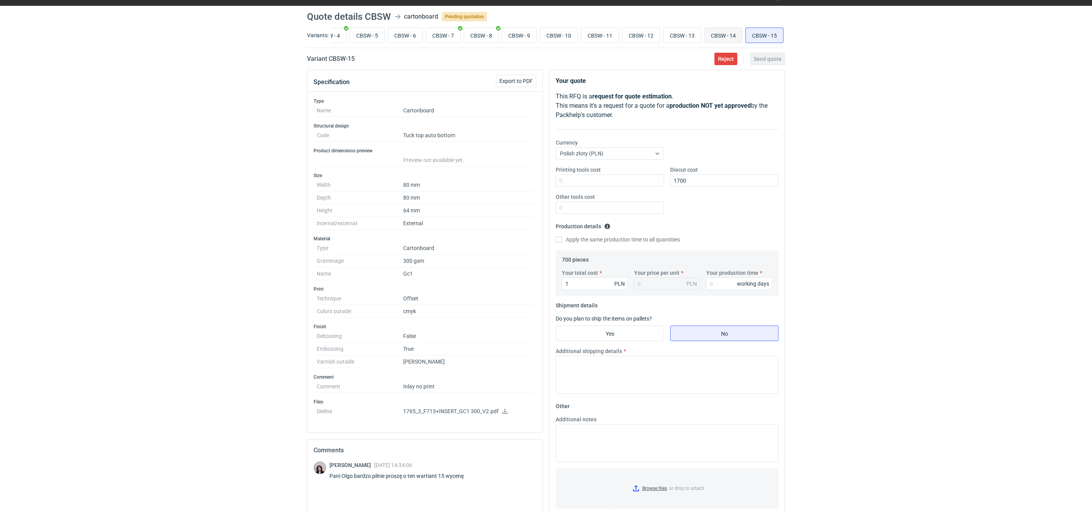
click at [730, 36] on input "CBSW - 14" at bounding box center [722, 35] width 37 height 15
radio input "true"
click at [756, 35] on input "CBSW - 15" at bounding box center [764, 35] width 37 height 15
radio input "true"
click at [737, 35] on input "CBSW - 14" at bounding box center [722, 35] width 37 height 15
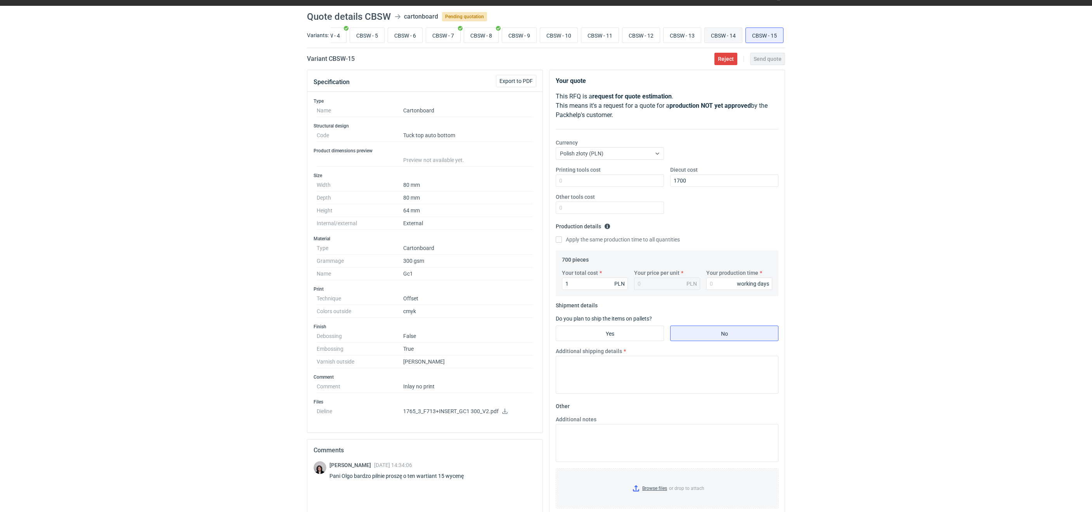
radio input "true"
click at [754, 34] on input "CBSW - 15" at bounding box center [764, 35] width 37 height 15
radio input "true"
click at [596, 284] on input "1" at bounding box center [595, 284] width 66 height 12
type input "11"
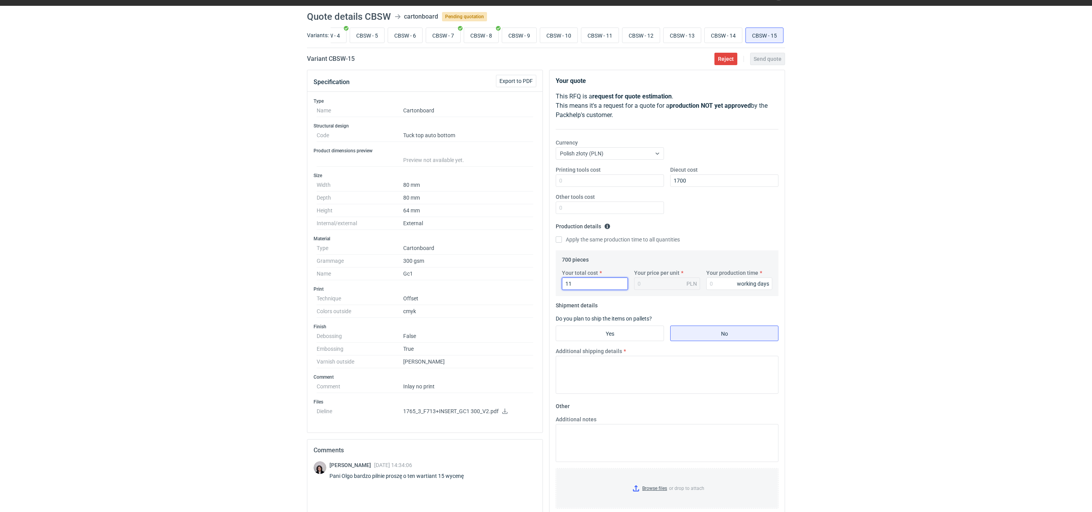
type input "0.02"
type input "1130"
type input "1.61"
type input "1130"
click at [714, 285] on input "Your production time" at bounding box center [739, 284] width 66 height 12
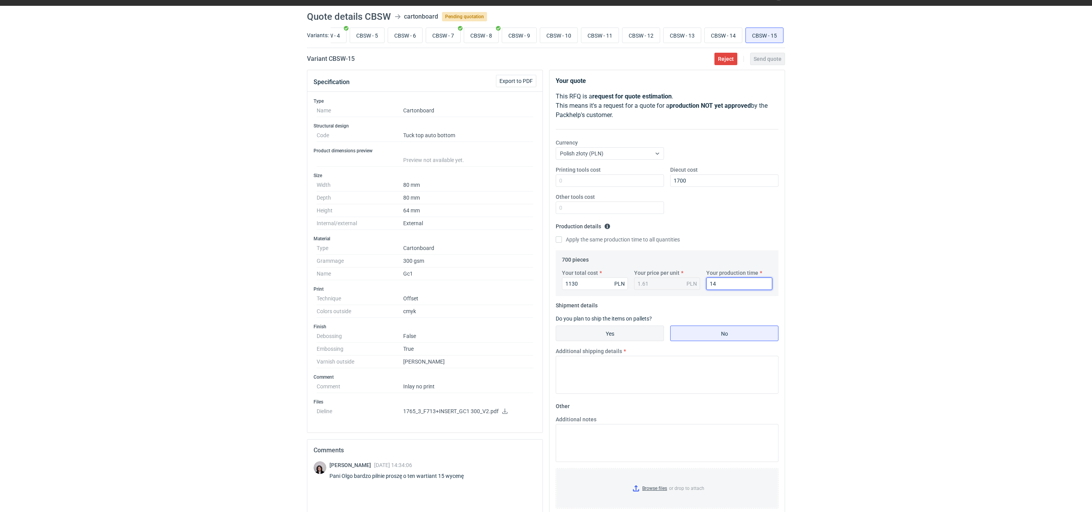
type input "14"
click at [596, 339] on input "Yes" at bounding box center [609, 333] width 107 height 15
radio input "true"
click at [695, 341] on input "No" at bounding box center [723, 333] width 107 height 15
radio input "true"
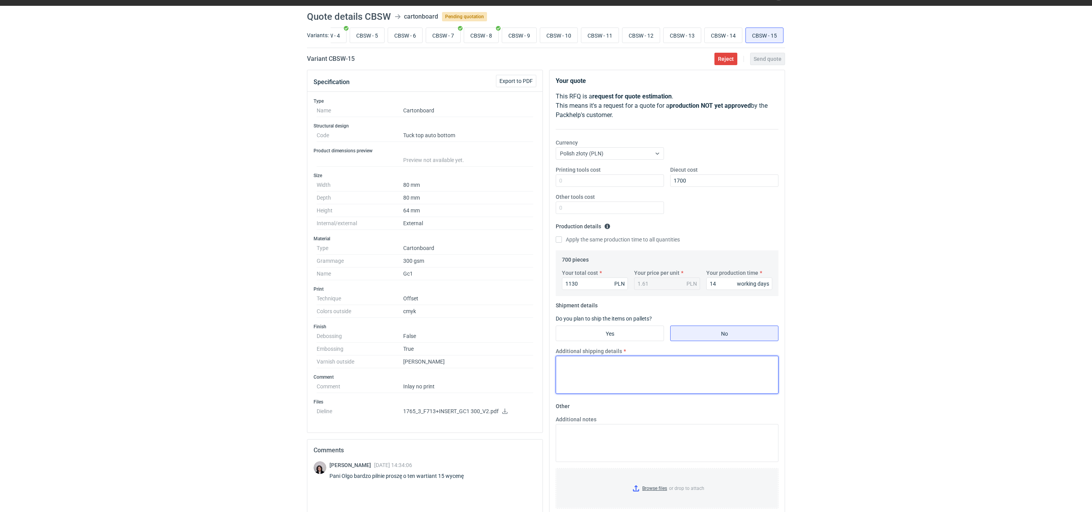
click at [614, 381] on textarea "Additional shipping details" at bounding box center [666, 375] width 223 height 38
type textarea "max. 3 kartony"
click at [768, 59] on span "Send quote" at bounding box center [767, 58] width 28 height 5
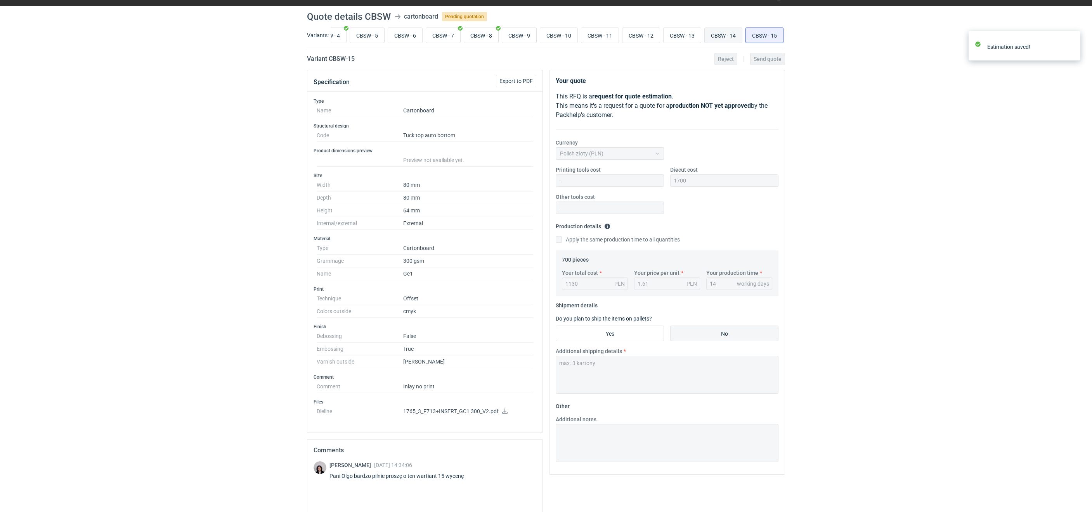
click at [720, 38] on input "CBSW - 14" at bounding box center [722, 35] width 37 height 15
radio input "true"
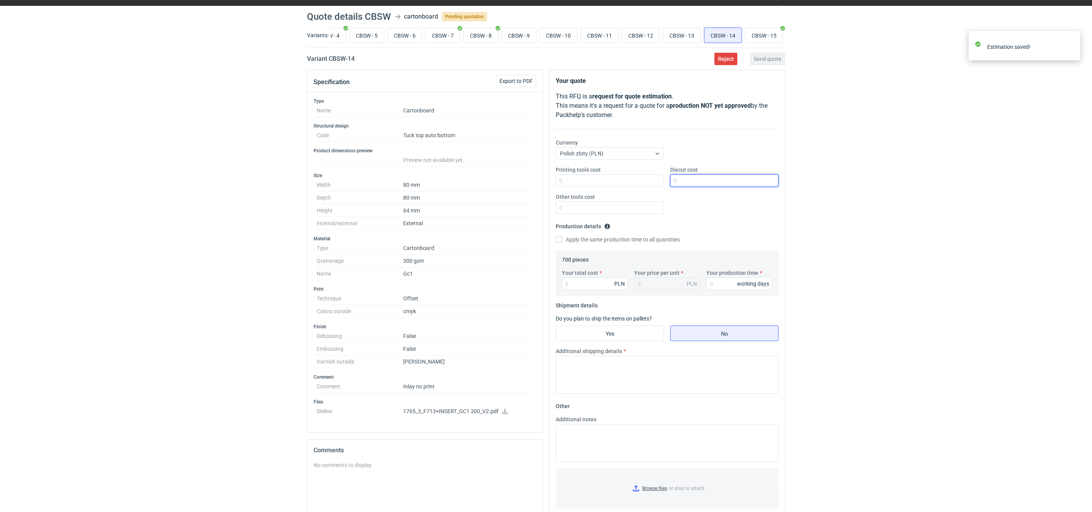
click at [683, 181] on input "Diecut cost" at bounding box center [724, 181] width 108 height 12
type input "1000"
click at [595, 284] on input "Your total cost" at bounding box center [595, 284] width 66 height 12
type input "1130"
type input "1.61"
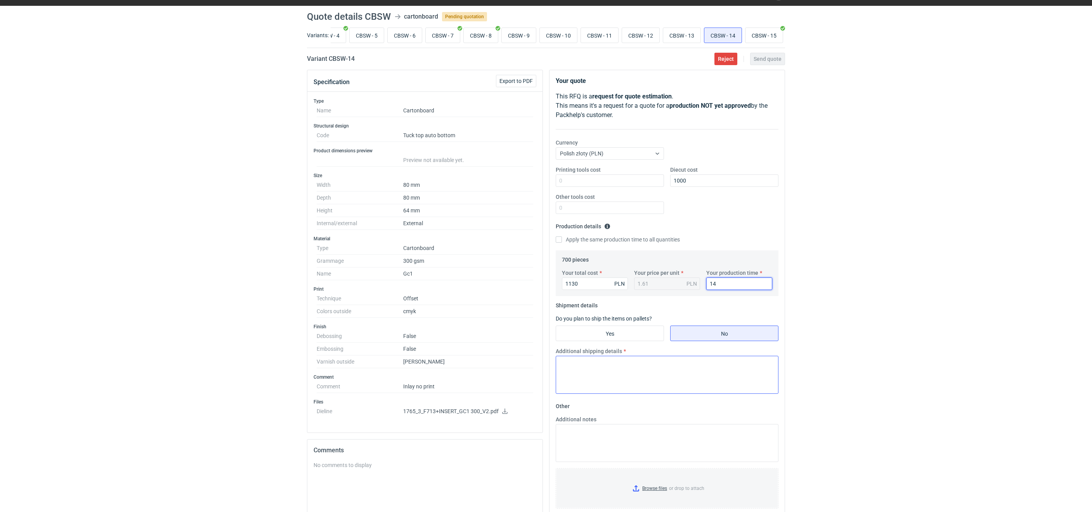
type input "14"
click at [582, 372] on textarea "Additional shipping details" at bounding box center [666, 375] width 223 height 38
type textarea "max. 3 kartony"
click at [766, 35] on input "CBSW - 15" at bounding box center [763, 35] width 37 height 15
radio input "true"
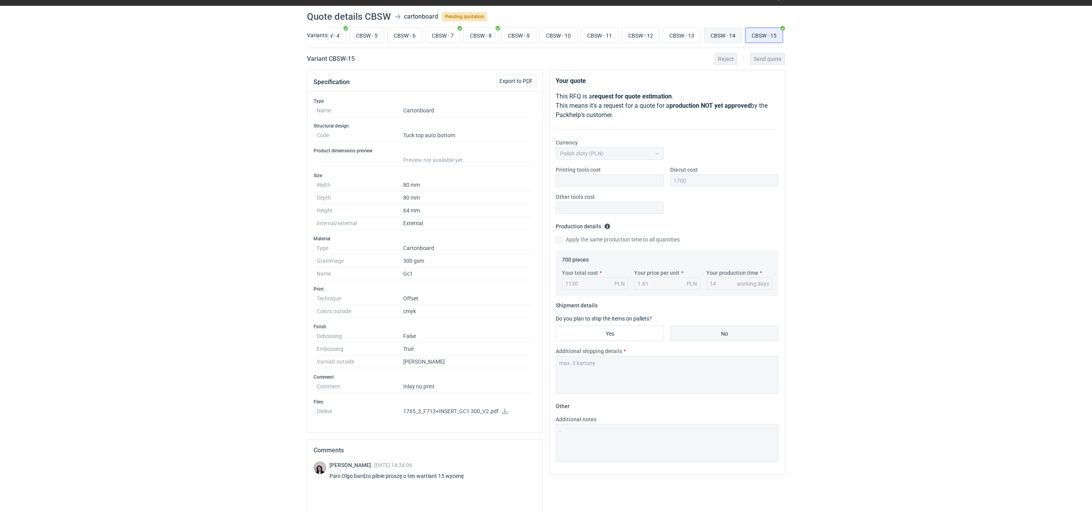
click at [731, 36] on input "CBSW - 14" at bounding box center [722, 35] width 37 height 15
radio input "true"
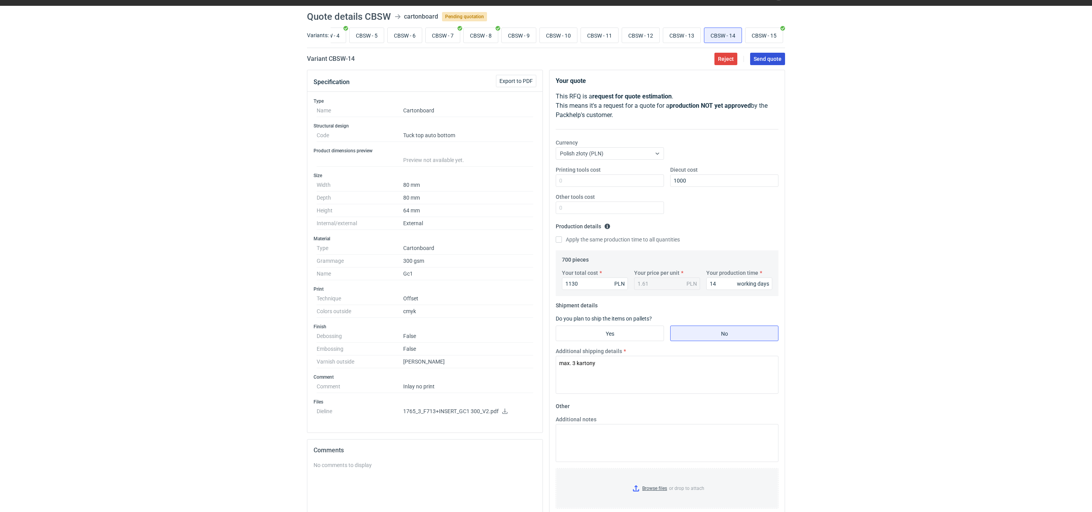
click at [769, 62] on span "Send quote" at bounding box center [767, 58] width 28 height 5
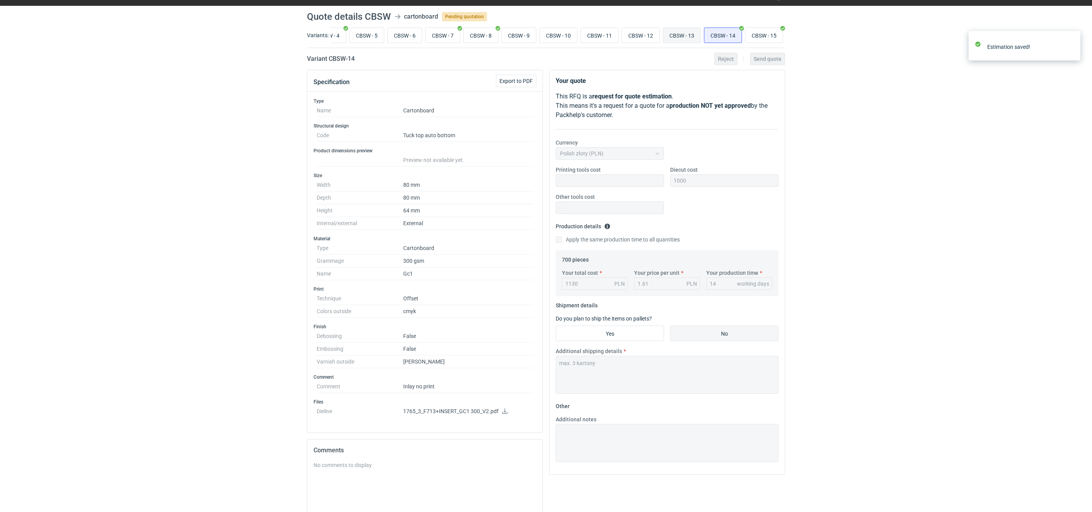
click at [688, 32] on input "CBSW - 13" at bounding box center [681, 35] width 37 height 15
radio input "true"
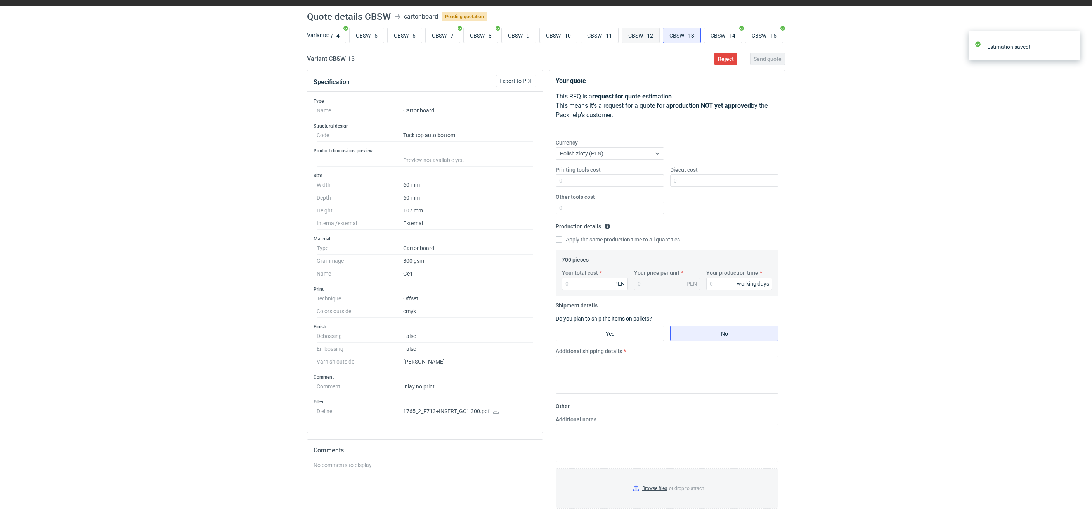
click at [645, 31] on input "CBSW - 12" at bounding box center [640, 35] width 37 height 15
radio input "true"
click at [610, 37] on input "CBSW - 11" at bounding box center [599, 35] width 37 height 15
radio input "true"
click at [585, 38] on input "CBSW - 11" at bounding box center [599, 35] width 37 height 15
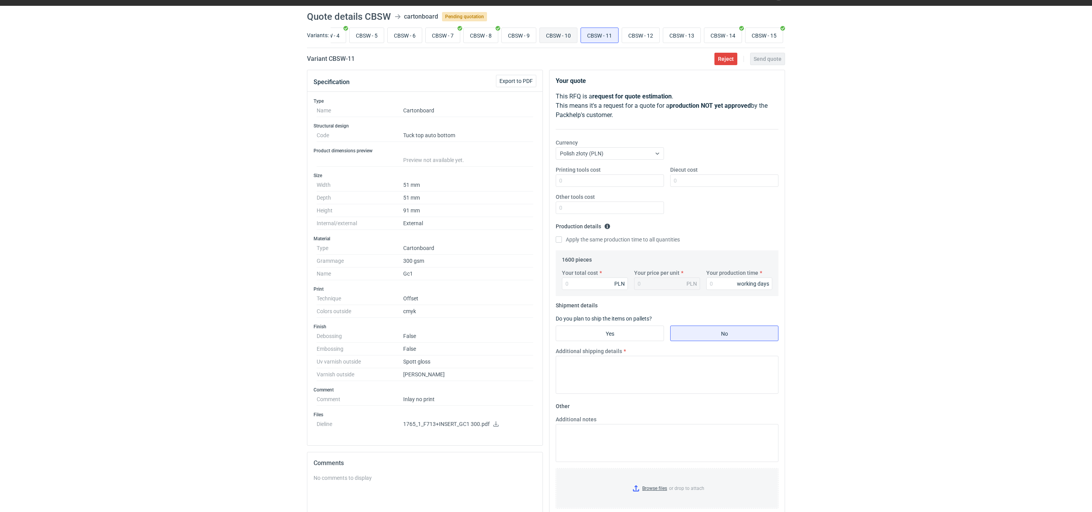
click at [561, 36] on input "CBSW - 10" at bounding box center [558, 35] width 37 height 15
radio input "true"
click at [511, 33] on input "CBSW - 9" at bounding box center [519, 35] width 34 height 15
radio input "true"
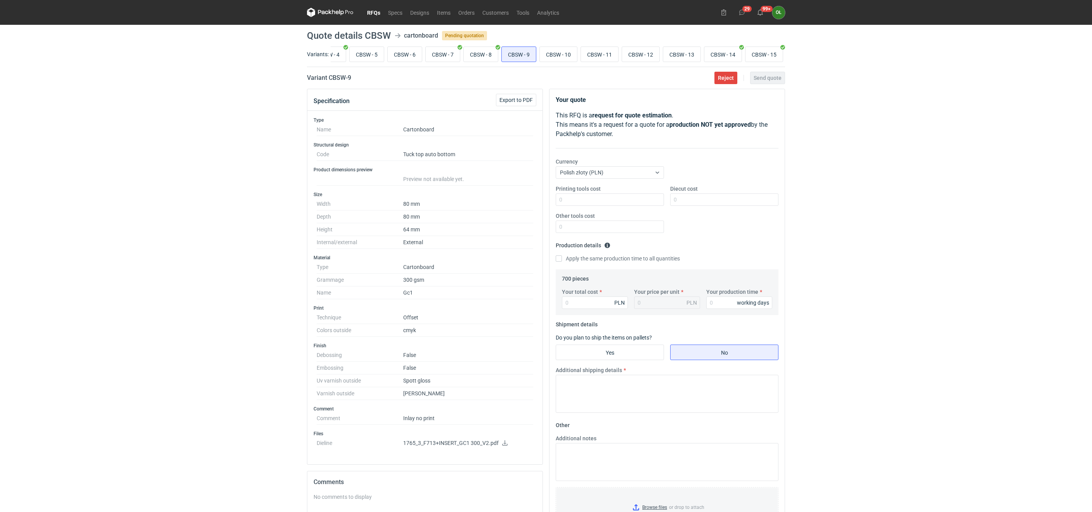
click at [378, 18] on nav "RFQs Specs Designs Items Orders Customers Tools Analytics" at bounding box center [435, 12] width 256 height 25
click at [368, 10] on link "RFQs" at bounding box center [373, 12] width 21 height 9
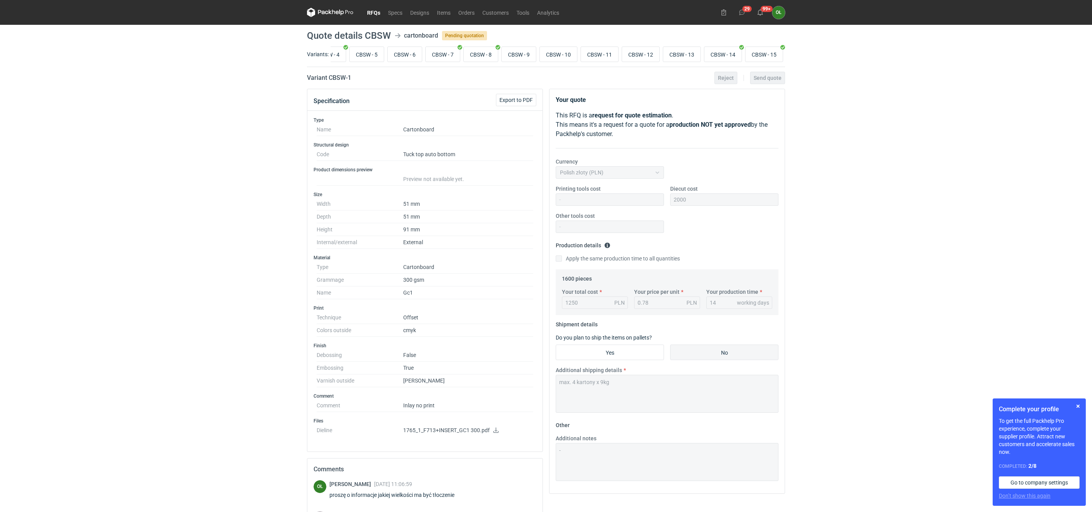
scroll to position [0, 147]
click at [688, 55] on input "CBSW - 13" at bounding box center [681, 54] width 37 height 15
radio input "true"
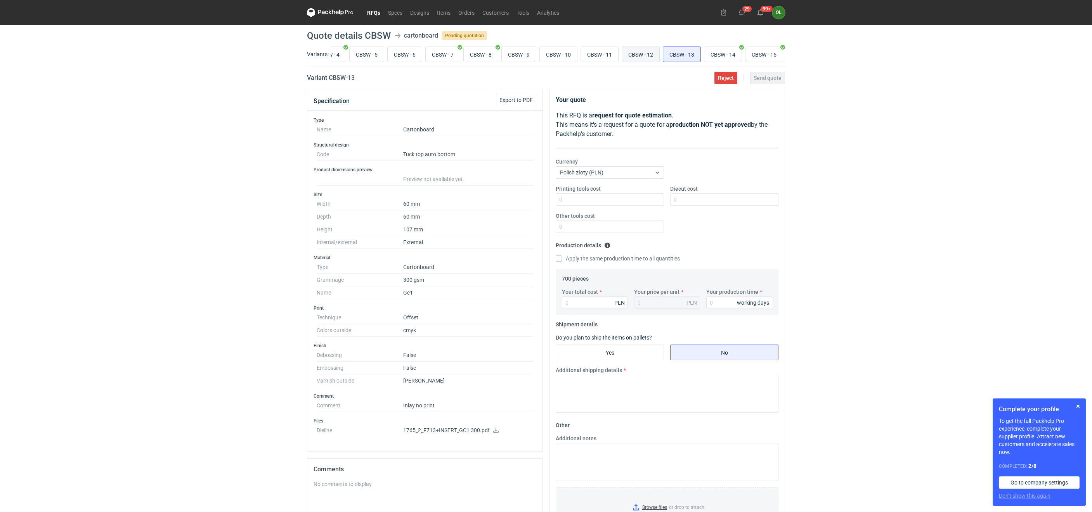
click at [639, 54] on input "CBSW - 12" at bounding box center [640, 54] width 37 height 15
radio input "true"
click at [592, 56] on input "CBSW - 11" at bounding box center [599, 54] width 37 height 15
radio input "true"
click at [552, 56] on input "CBSW - 10" at bounding box center [558, 54] width 37 height 15
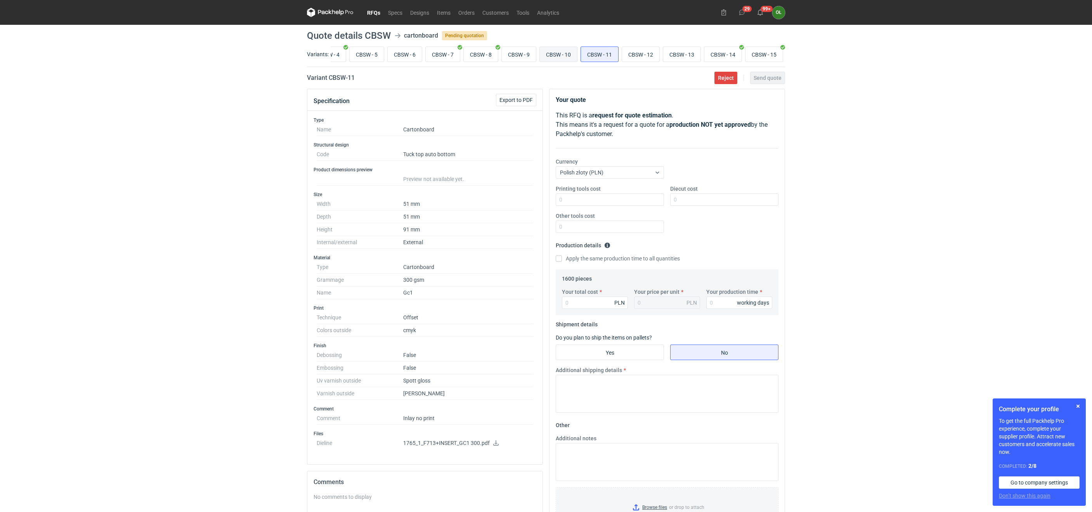
radio input "true"
click at [495, 57] on div "CBSW - 1 CBSW - 2 CBSW - 3 CBSW - 4 CBSW - 5 CBSW - 6 CBSW - 7 CBSW - 8 CBSW - …" at bounding box center [557, 54] width 454 height 19
click at [502, 56] on input "CBSW - 9" at bounding box center [519, 54] width 34 height 15
radio input "true"
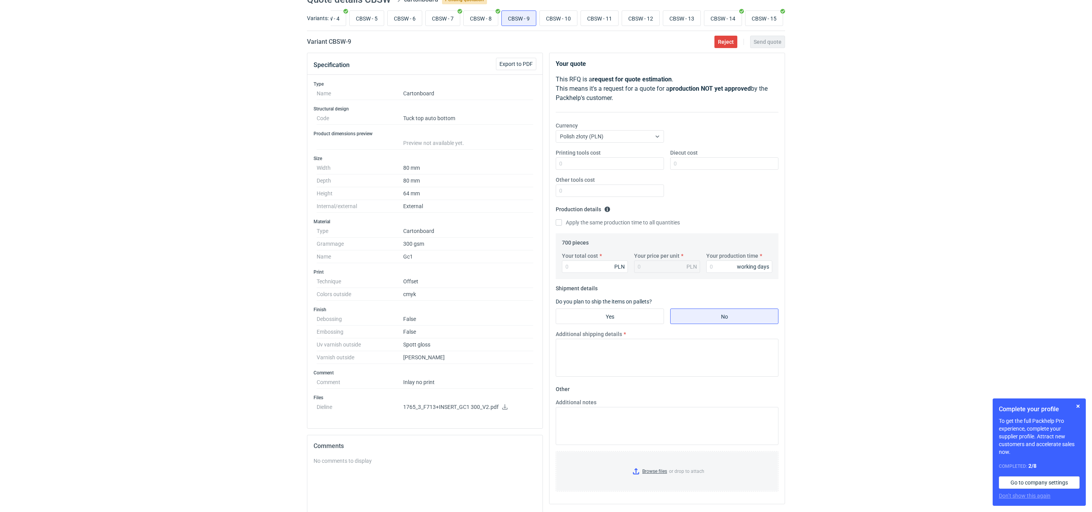
scroll to position [35, 0]
click at [156, 277] on div "RFQs Specs Designs Items Orders Customers Tools Analytics 29 99+ OŁ [PERSON_NAM…" at bounding box center [546, 221] width 1092 height 512
